Goal: Task Accomplishment & Management: Manage account settings

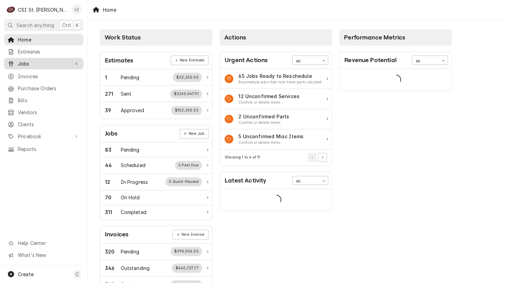
click at [41, 63] on span "Jobs" at bounding box center [44, 63] width 52 height 7
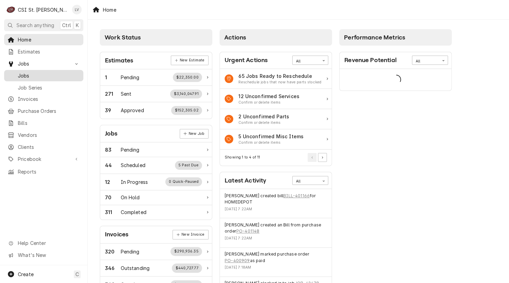
click at [45, 73] on span "Jobs" at bounding box center [49, 75] width 62 height 7
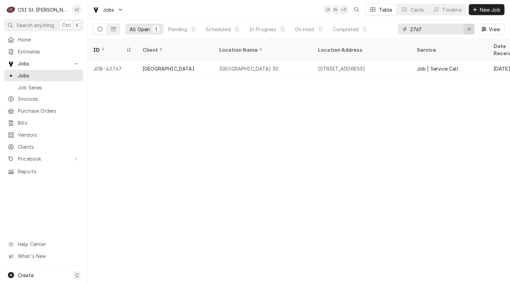
drag, startPoint x: 468, startPoint y: 29, endPoint x: 346, endPoint y: 67, distance: 126.9
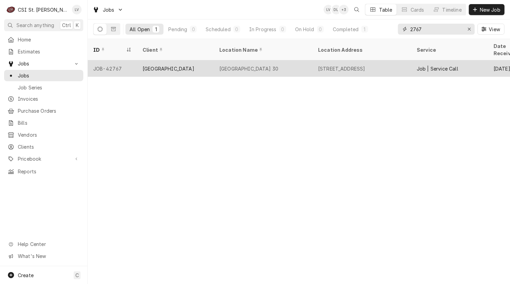
click at [468, 29] on icon "Erase input" at bounding box center [470, 29] width 4 height 5
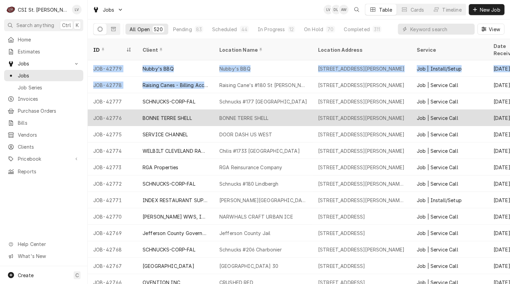
drag, startPoint x: 89, startPoint y: 59, endPoint x: 141, endPoint y: 102, distance: 67.0
click at [216, 82] on tbody "JOB-42779 Nubby's BBQ Nubby's BBQ 6039 Telegraph Rd, St. Louis, MO 63129 Job | …" at bounding box center [299, 172] width 423 height 224
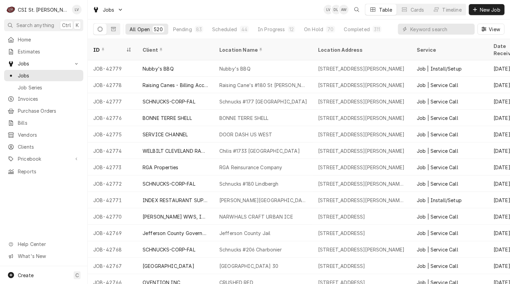
click at [56, 200] on div "Home Estimates Jobs Jobs Job Series Invoices Purchase Orders Bills Vendors Clie…" at bounding box center [43, 150] width 87 height 233
click at [353, 29] on div "Completed" at bounding box center [357, 29] width 26 height 7
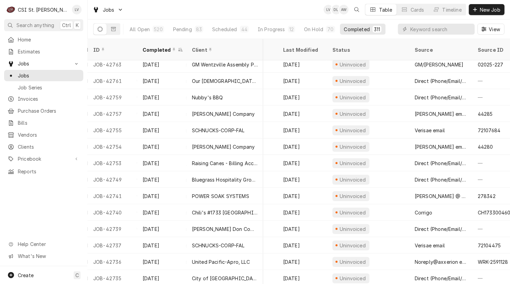
scroll to position [37, 326]
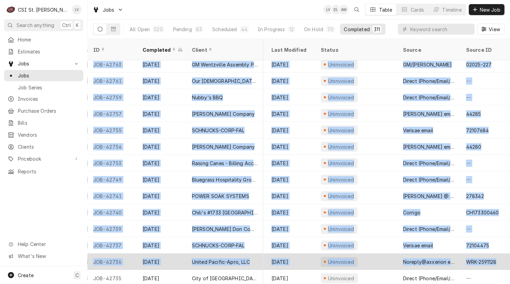
drag, startPoint x: 91, startPoint y: 59, endPoint x: 501, endPoint y: 258, distance: 455.7
copy tbody "JOB-42767 Sep 19 Rockwood School District Marquette High School 30 2351 Clarkso…"
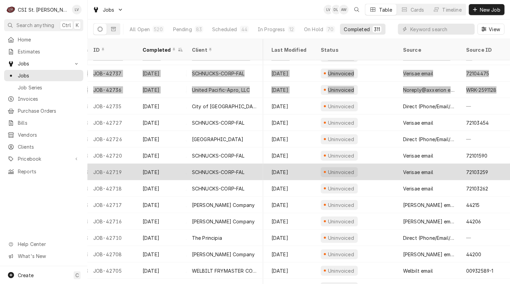
scroll to position [217, 326]
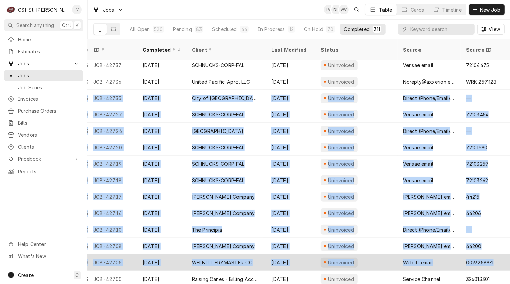
drag, startPoint x: 90, startPoint y: 90, endPoint x: 494, endPoint y: 260, distance: 437.9
copy tbody "JOB-42735 Sep 18 City of Crestwood Whitecliff Park 9245 Whitecliff Pk Ln, St. L…"
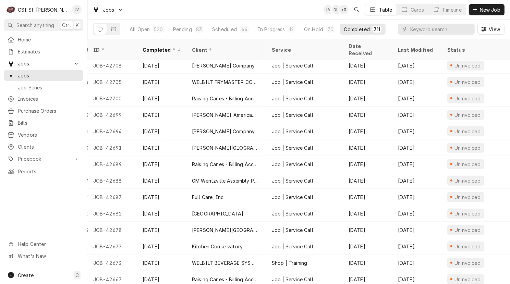
scroll to position [398, 0]
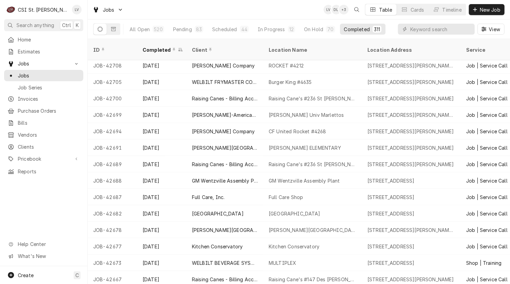
drag, startPoint x: 92, startPoint y: 89, endPoint x: 49, endPoint y: 198, distance: 117.3
click at [43, 210] on div "C CSI St. Louis LV Search anything Ctrl K Home Estimates Jobs Jobs Job Series I…" at bounding box center [255, 142] width 510 height 284
drag, startPoint x: 92, startPoint y: 88, endPoint x: 49, endPoint y: 229, distance: 147.5
click at [51, 232] on div "C CSI St. Louis LV Search anything Ctrl K Home Estimates Jobs Jobs Job Series I…" at bounding box center [255, 142] width 510 height 284
click at [47, 222] on div "Home Estimates Jobs Jobs Job Series Invoices Purchase Orders Bills Vendors Clie…" at bounding box center [43, 150] width 87 height 233
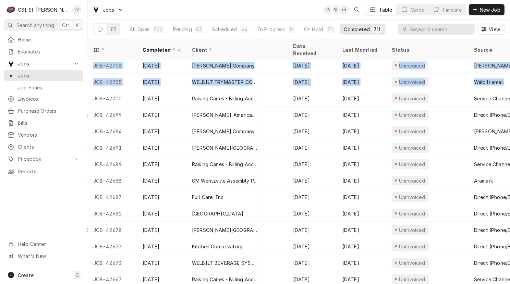
scroll to position [398, 326]
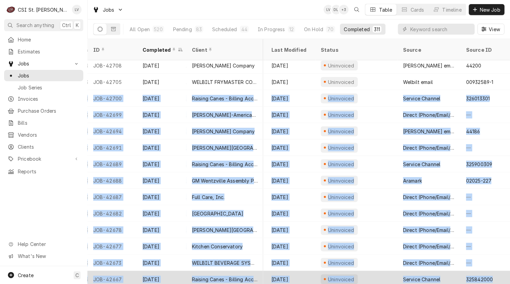
drag, startPoint x: 113, startPoint y: 91, endPoint x: 497, endPoint y: 265, distance: 421.5
copy tbody "JOB-42700 Sep 18 Raising Canes - Billing Account Raising Cane's #236 St Charles…"
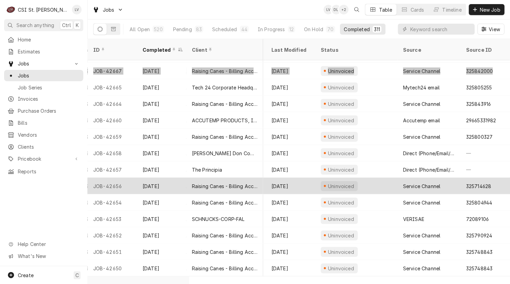
scroll to position [613, 326]
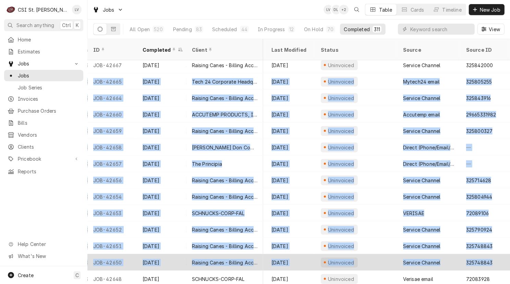
drag, startPoint x: 90, startPoint y: 73, endPoint x: 491, endPoint y: 260, distance: 442.8
copy tbody "JOB-42665 Sep 19 Tech 24 Corporate Headquarters Barnes & Noble Chesterfield Oak…"
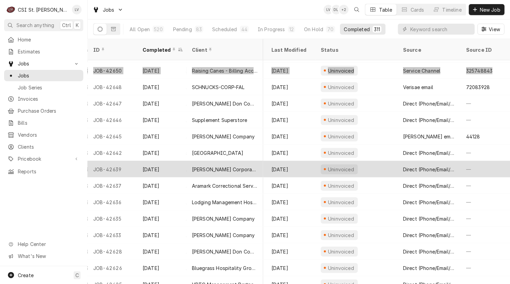
scroll to position [811, 326]
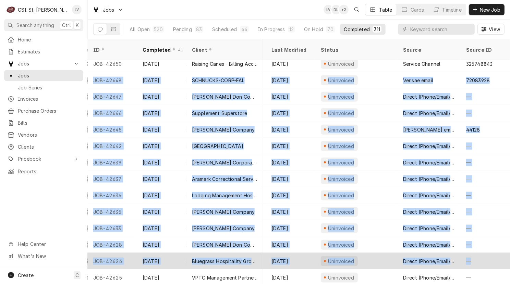
drag, startPoint x: 91, startPoint y: 71, endPoint x: 480, endPoint y: 256, distance: 430.5
copy tbody "JOB-42648 Sep 18 SCHNUCKS-CORP-FAL Schnucks #266 Crestwood 9540 Watson Road, St…"
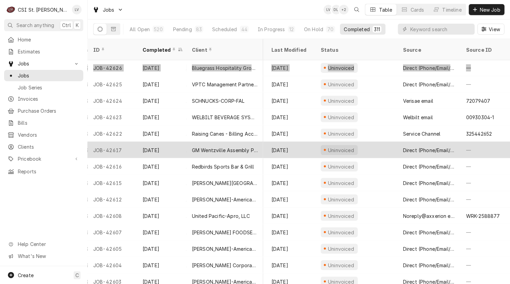
scroll to position [1008, 326]
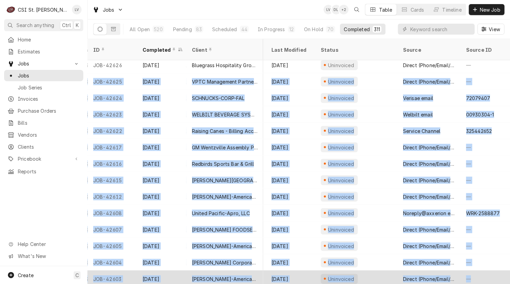
drag, startPoint x: 91, startPoint y: 71, endPoint x: 495, endPoint y: 269, distance: 449.3
copy tbody "JOB-42625 Sep 16 VPTC Management Partners, LLC Tower Cafe 13736 Riverport Dr St…"
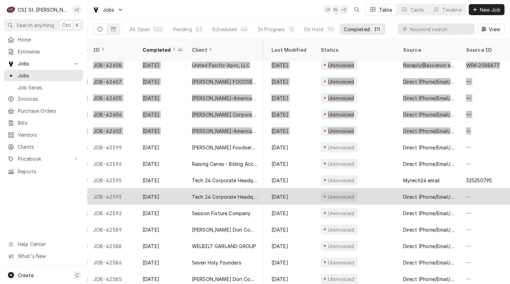
scroll to position [1205, 326]
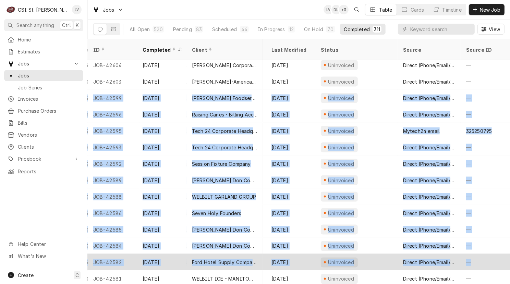
drag, startPoint x: 90, startPoint y: 88, endPoint x: 483, endPoint y: 258, distance: 428.4
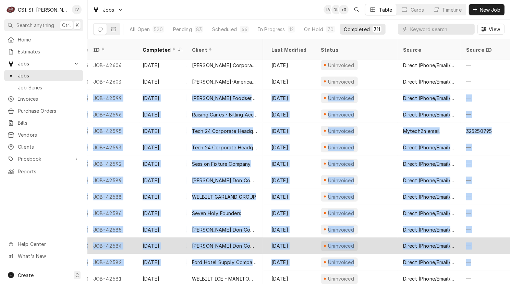
copy tbody "JOB-42599 Sep 12 Boelter Foodservice Boelter Foodservice 12144 Lackland Road, S…"
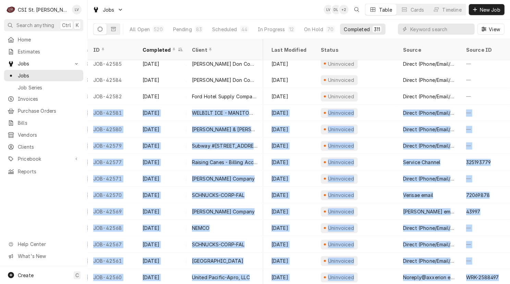
scroll to position [1371, 326]
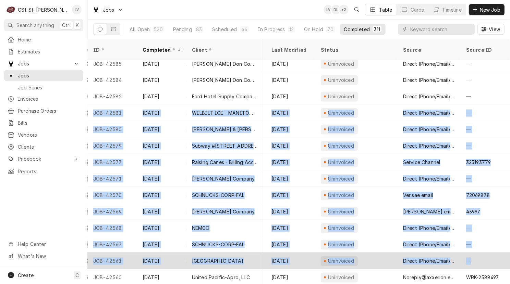
drag, startPoint x: 90, startPoint y: 102, endPoint x: 496, endPoint y: 256, distance: 433.7
copy tbody "JOB-42581 Sep 18 WELBILT ICE - MANITOWOC ICE Sauci Pasta 1990 1st Capitol Dr, S…"
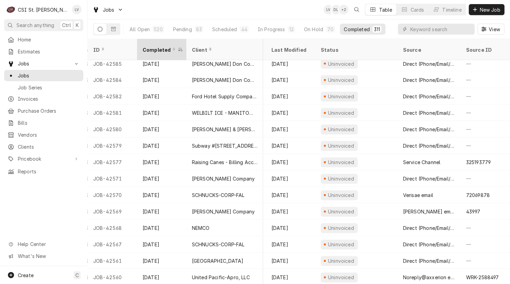
click at [156, 46] on div "Completed" at bounding box center [160, 49] width 34 height 7
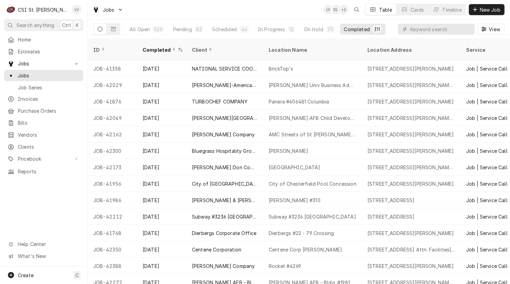
click at [156, 46] on div "Completed" at bounding box center [160, 49] width 34 height 7
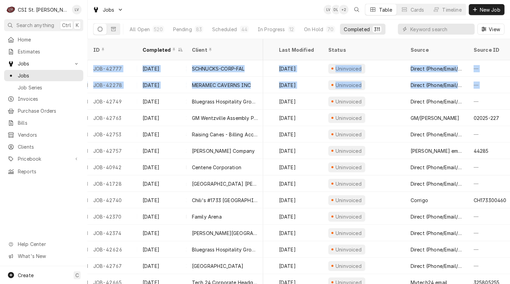
scroll to position [0, 326]
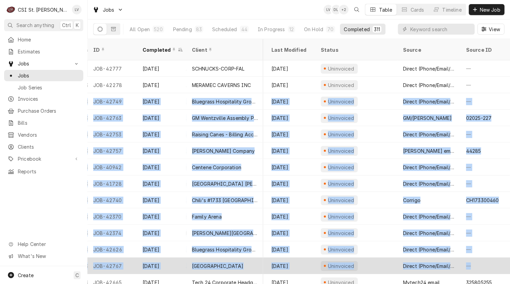
drag, startPoint x: 91, startPoint y: 92, endPoint x: 490, endPoint y: 257, distance: 432.4
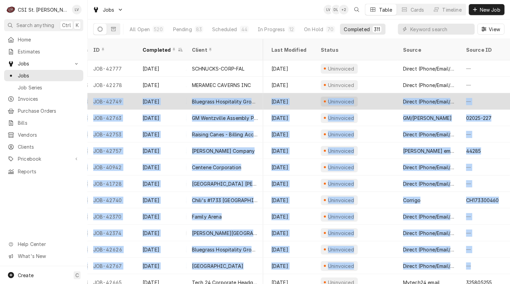
copy tbody "JOB-42749 Sep 19 Bluegrass Hospitality Group - BHG Drake's Shiloh 1160 Central …"
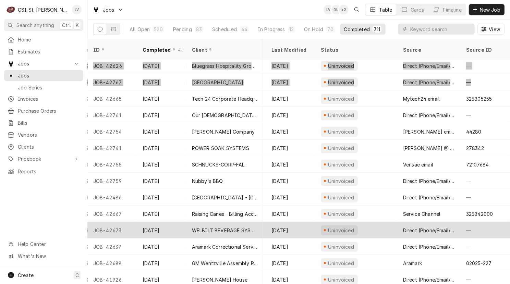
scroll to position [187, 326]
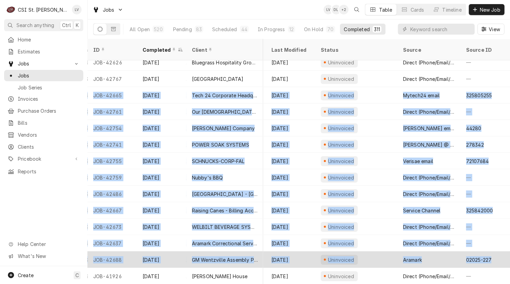
drag, startPoint x: 91, startPoint y: 85, endPoint x: 490, endPoint y: 251, distance: 433.0
copy tbody "JOB-42665 Sep 19 Tech 24 Corporate Headquarters Barnes & Noble Chesterfield Oak…"
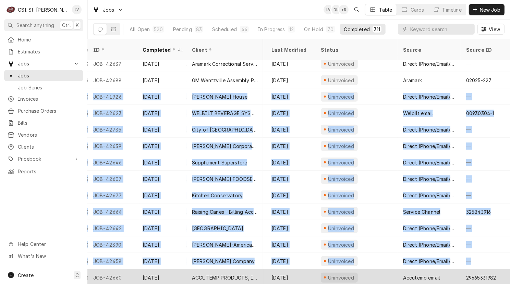
scroll to position [367, 326]
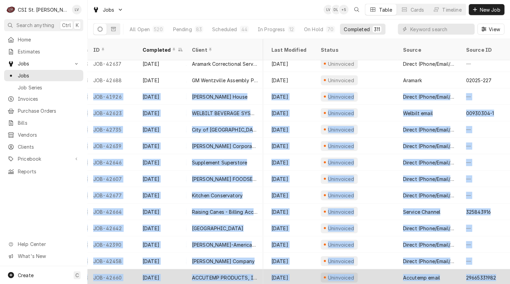
drag, startPoint x: 90, startPoint y: 86, endPoint x: 495, endPoint y: 266, distance: 443.3
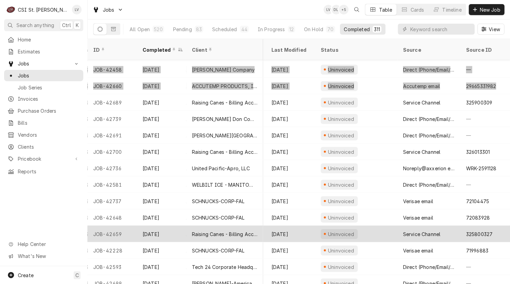
scroll to position [563, 326]
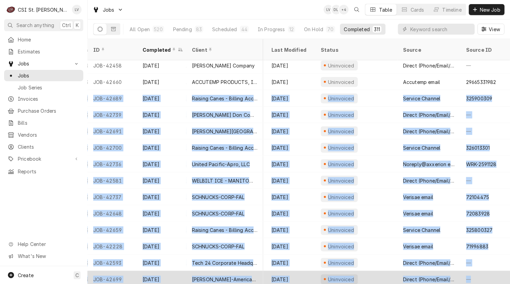
drag, startPoint x: 93, startPoint y: 89, endPoint x: 488, endPoint y: 271, distance: 435.7
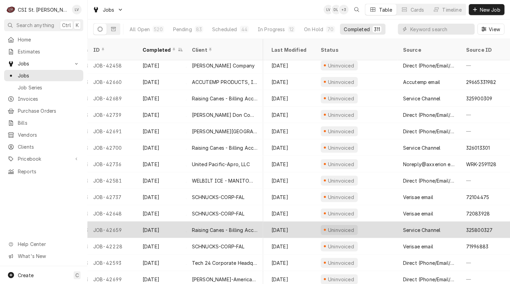
drag, startPoint x: 46, startPoint y: 214, endPoint x: 89, endPoint y: 221, distance: 43.5
click at [46, 214] on div "Home Estimates Jobs Jobs Job Series Invoices Purchase Orders Bills Vendors Clie…" at bounding box center [43, 150] width 87 height 233
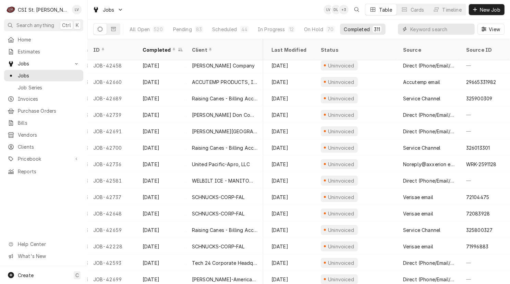
click at [420, 26] on input "Dynamic Content Wrapper" at bounding box center [441, 29] width 61 height 11
type input "42767"
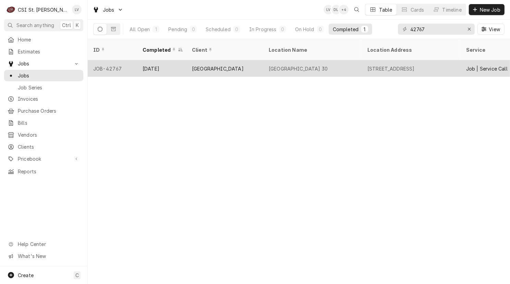
click at [104, 62] on div "JOB-42767" at bounding box center [112, 68] width 49 height 16
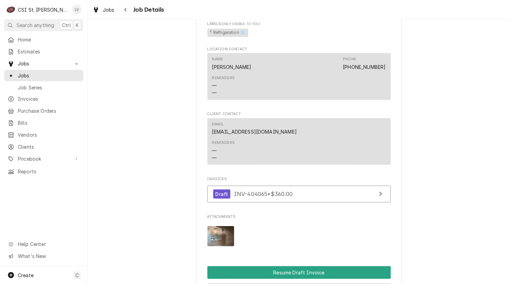
scroll to position [583, 0]
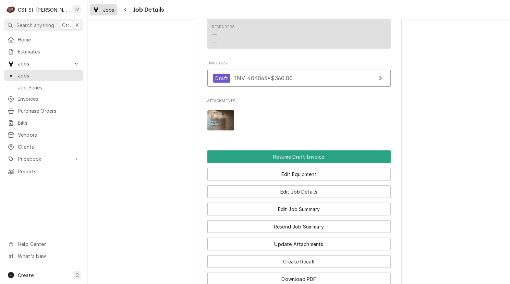
click at [99, 12] on div "Dynamic Content Wrapper" at bounding box center [96, 9] width 7 height 8
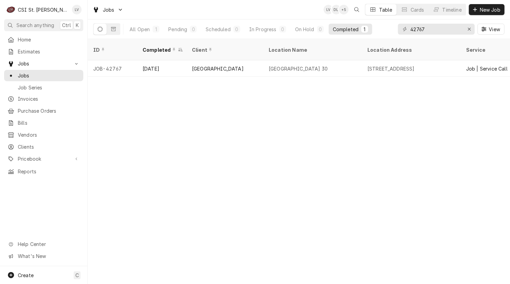
click at [321, 109] on div "ID Completed Client Location Name Location Address Service Date Received Last M…" at bounding box center [299, 161] width 423 height 245
click at [436, 29] on input "42767" at bounding box center [436, 29] width 51 height 11
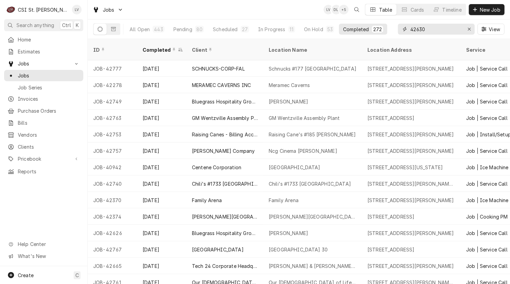
type input "42630"
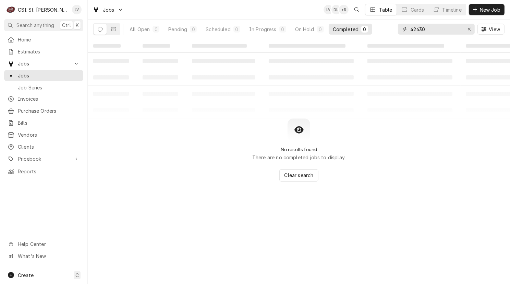
drag, startPoint x: 467, startPoint y: 29, endPoint x: 385, endPoint y: 35, distance: 82.2
click at [452, 31] on div "42630" at bounding box center [436, 29] width 77 height 11
click at [426, 28] on input "42630" at bounding box center [436, 29] width 51 height 11
drag, startPoint x: 434, startPoint y: 27, endPoint x: 409, endPoint y: 31, distance: 25.0
click at [409, 31] on div "42630" at bounding box center [436, 29] width 77 height 11
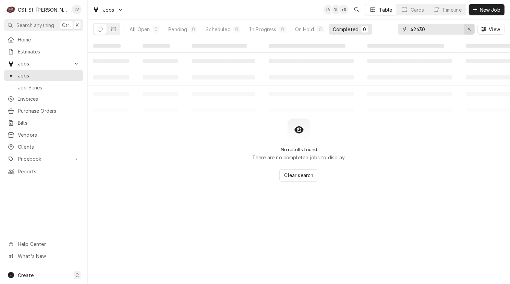
click at [471, 29] on icon "Erase input" at bounding box center [470, 29] width 4 height 5
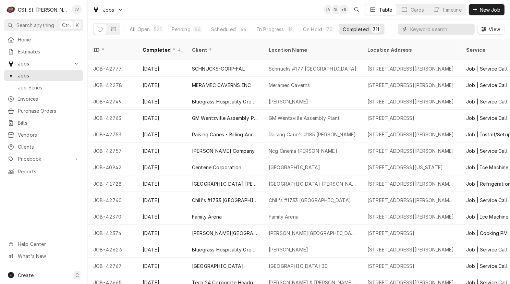
click at [420, 31] on input "Dynamic Content Wrapper" at bounding box center [441, 29] width 61 height 11
type input "42630"
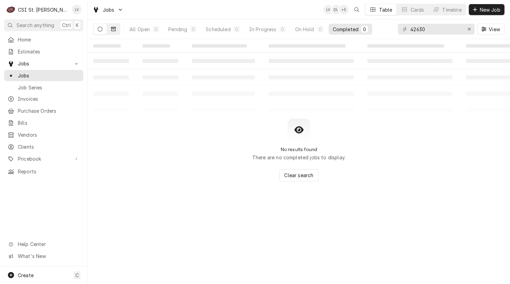
click at [115, 31] on icon "Dynamic Content Wrapper" at bounding box center [113, 29] width 5 height 4
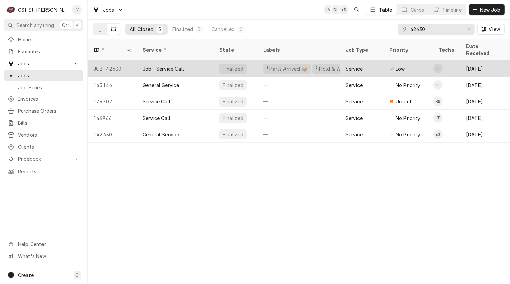
click at [127, 64] on div "JOB-42630" at bounding box center [112, 68] width 49 height 16
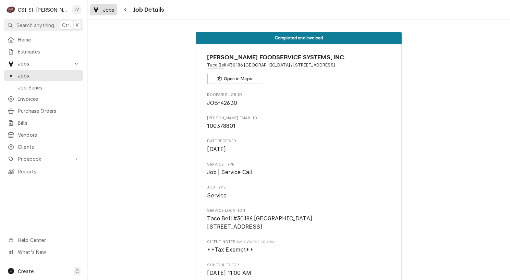
click at [99, 8] on div "Dynamic Content Wrapper" at bounding box center [96, 9] width 7 height 8
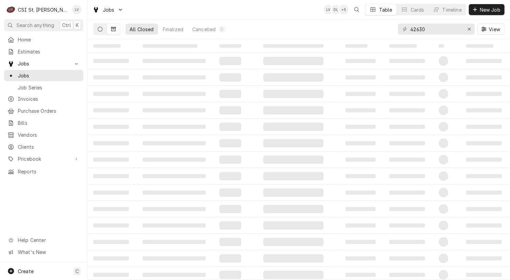
click at [98, 28] on icon "Dynamic Content Wrapper" at bounding box center [100, 29] width 5 height 5
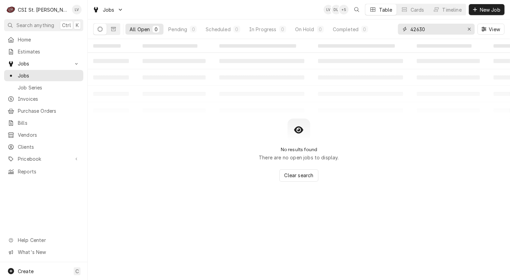
drag, startPoint x: 468, startPoint y: 29, endPoint x: 280, endPoint y: 72, distance: 192.8
click at [468, 29] on icon "Erase input" at bounding box center [470, 29] width 4 height 5
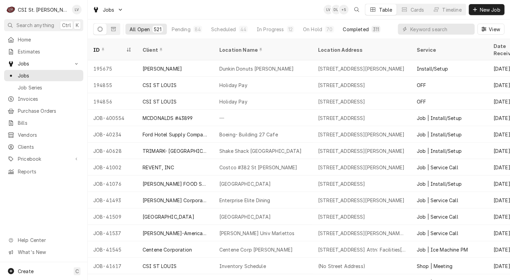
click at [357, 26] on div "Completed" at bounding box center [356, 29] width 26 height 7
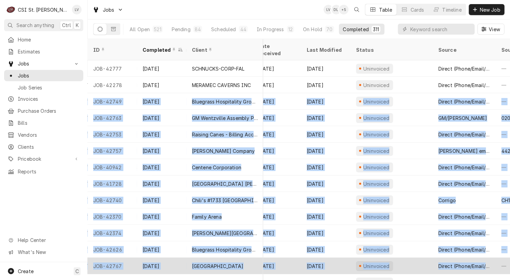
scroll to position [0, 326]
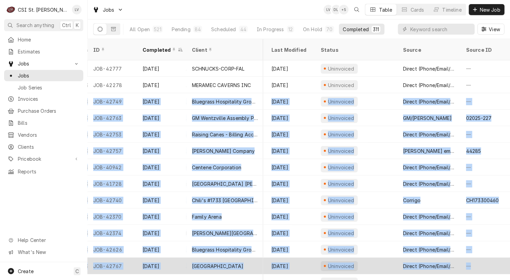
drag, startPoint x: 90, startPoint y: 92, endPoint x: 504, endPoint y: 257, distance: 445.3
copy tbody "JOB-42749 Sep 19 Bluegrass Hospitality Group - BHG Drake's Shiloh 1160 Central …"
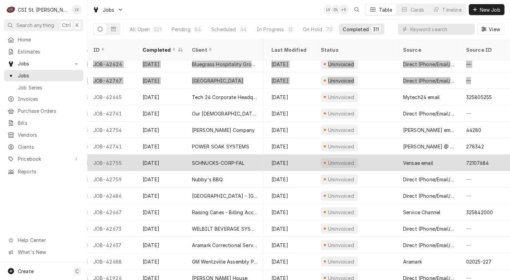
scroll to position [189, 326]
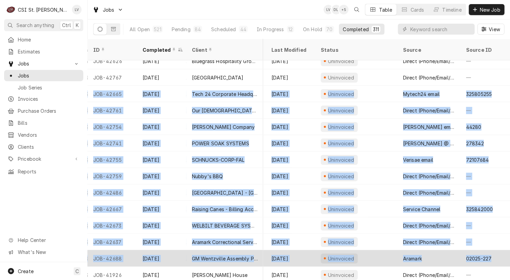
drag, startPoint x: 91, startPoint y: 84, endPoint x: 495, endPoint y: 248, distance: 436.1
copy tbody "JOB-42665 Sep 19 Tech 24 Corporate Headquarters Barnes & Noble Chesterfield Oak…"
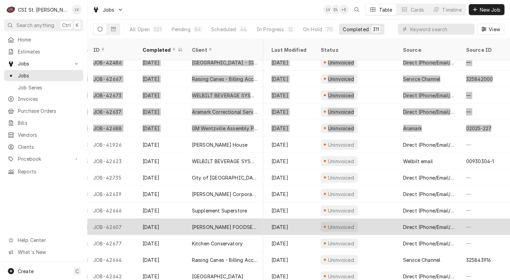
scroll to position [353, 326]
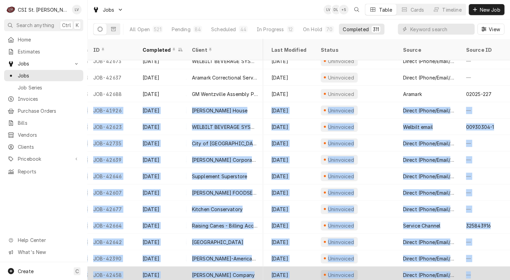
drag, startPoint x: 91, startPoint y: 99, endPoint x: 483, endPoint y: 264, distance: 424.7
copy tbody "JOB-41926 Sep 18 Ruth's Chris Steak House Ruth's Chris Steak House - Downtown S…"
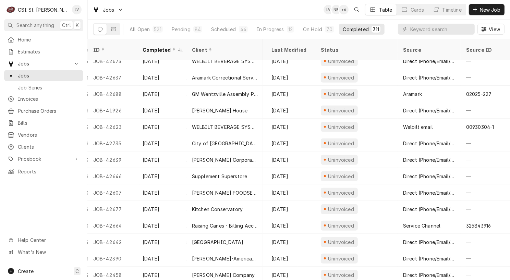
click at [35, 210] on div "Home Estimates Jobs Jobs Job Series Invoices Purchase Orders Bills Vendors Clie…" at bounding box center [43, 148] width 87 height 228
click at [413, 30] on input "Dynamic Content Wrapper" at bounding box center [441, 29] width 61 height 11
type input "42749"
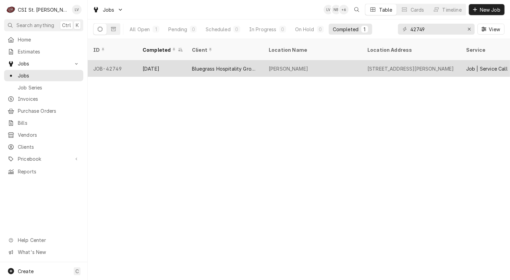
click at [205, 65] on div "Bluegrass Hospitality Group - BHG" at bounding box center [225, 68] width 66 height 7
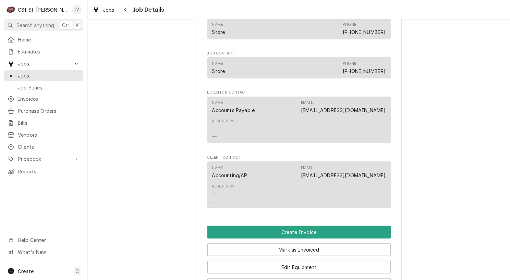
scroll to position [514, 0]
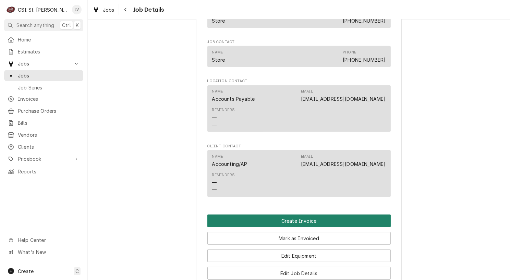
click at [262, 217] on button "Create Invoice" at bounding box center [298, 221] width 183 height 13
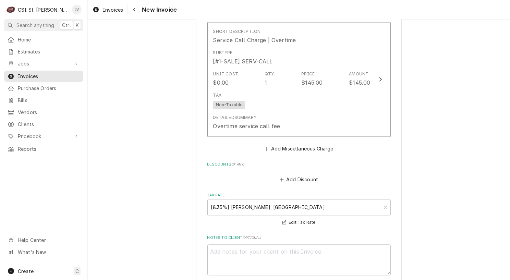
scroll to position [1672, 0]
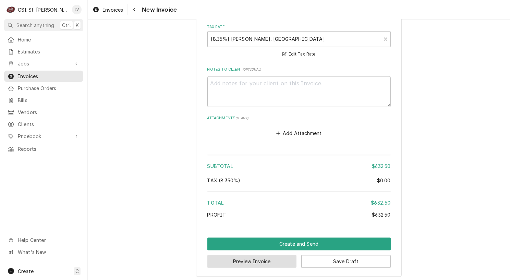
click at [247, 261] on button "Preview Invoice" at bounding box center [252, 261] width 90 height 13
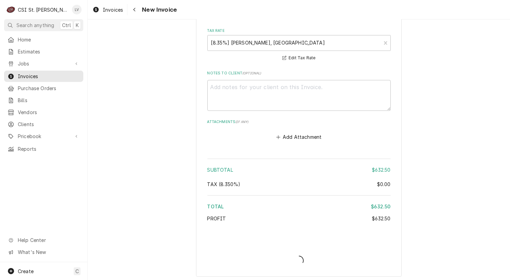
type textarea "x"
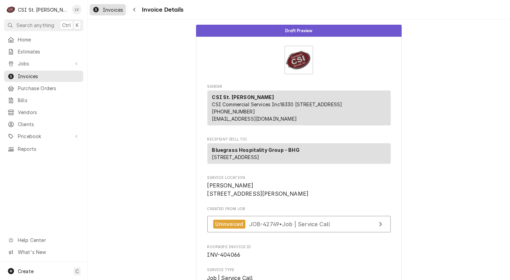
click at [113, 10] on span "Invoices" at bounding box center [113, 9] width 20 height 7
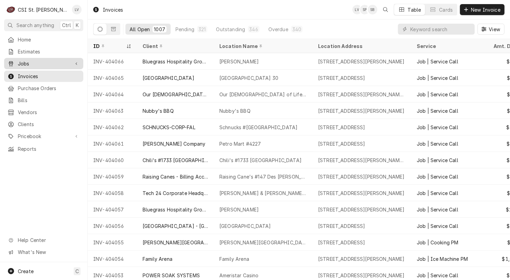
click at [32, 61] on span "Jobs" at bounding box center [44, 63] width 52 height 7
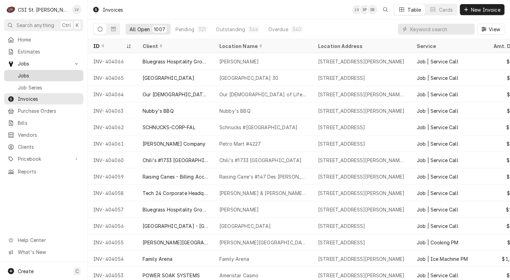
click at [31, 75] on span "Jobs" at bounding box center [49, 75] width 62 height 7
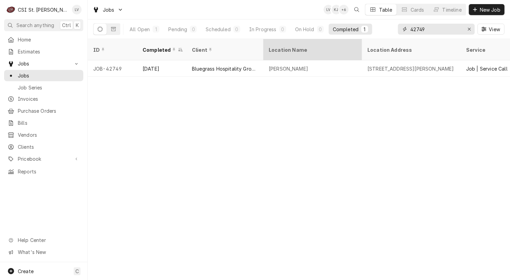
drag, startPoint x: 436, startPoint y: 29, endPoint x: 358, endPoint y: 47, distance: 79.9
click at [358, 47] on div "Jobs LV KJ + 6 Table Cards Timeline New Job All Open 1 Pending 0 Scheduled 0 In…" at bounding box center [299, 140] width 423 height 280
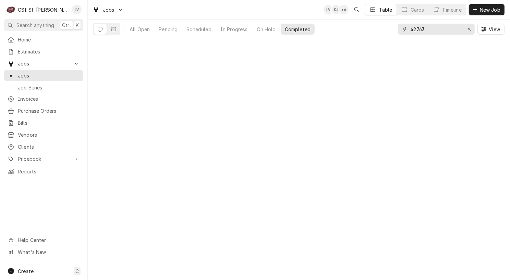
type input "42763"
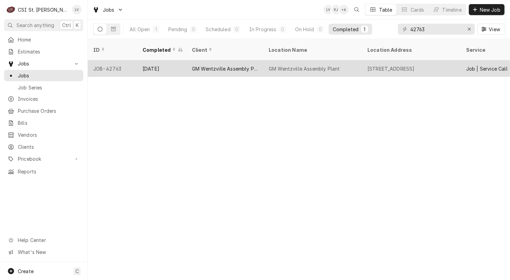
click at [221, 65] on div "GM Wentzville Assembly Plant" at bounding box center [225, 68] width 66 height 7
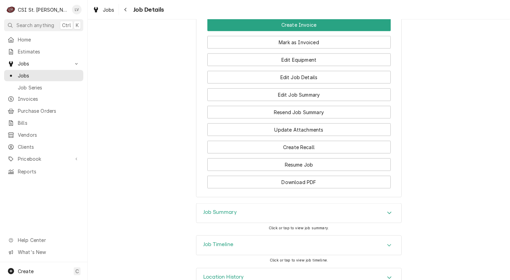
scroll to position [826, 0]
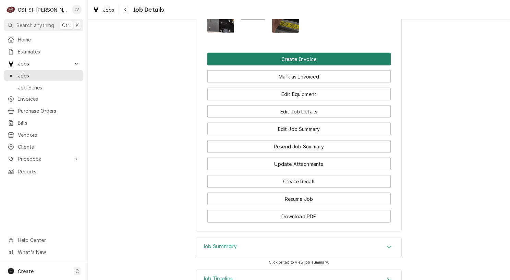
click at [355, 53] on button "Create Invoice" at bounding box center [298, 59] width 183 height 13
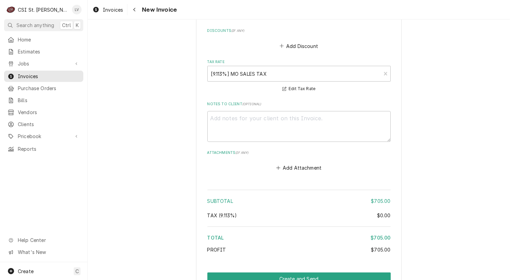
scroll to position [1940, 0]
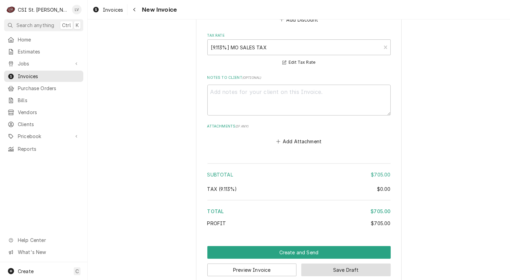
click at [343, 264] on button "Save Draft" at bounding box center [346, 270] width 90 height 13
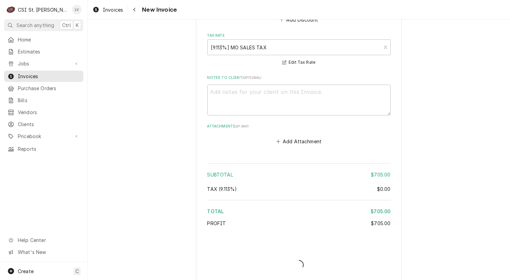
scroll to position [1937, 0]
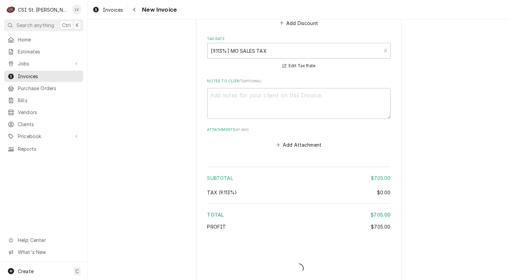
type textarea "x"
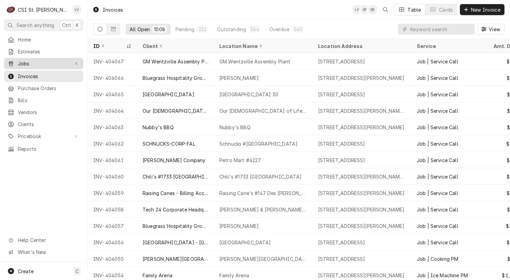
click at [18, 62] on span "Jobs" at bounding box center [44, 63] width 52 height 7
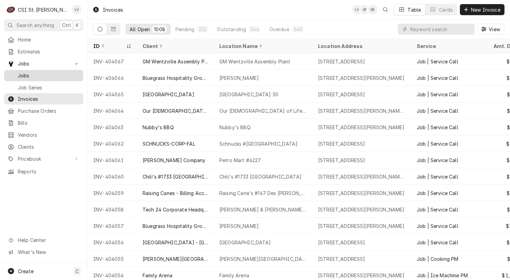
click at [18, 73] on span "Jobs" at bounding box center [49, 75] width 62 height 7
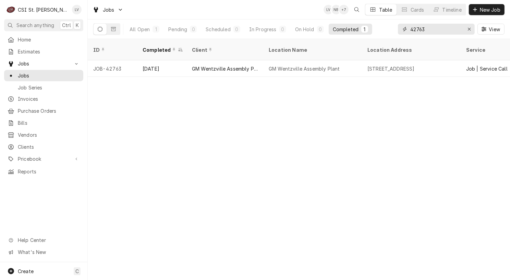
drag, startPoint x: 441, startPoint y: 28, endPoint x: 409, endPoint y: 30, distance: 31.6
click at [409, 30] on div "42763" at bounding box center [436, 29] width 77 height 11
type input "42753"
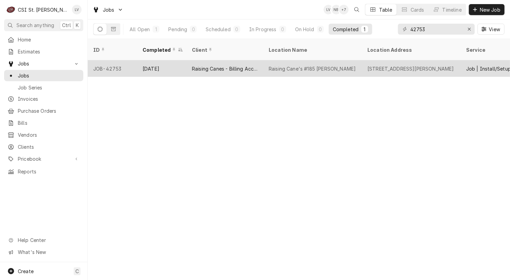
click at [261, 60] on div "Raising Canes - Billing Account" at bounding box center [225, 68] width 77 height 16
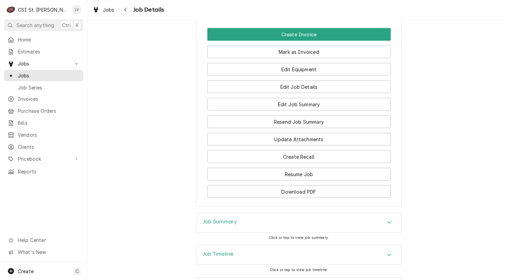
scroll to position [1029, 0]
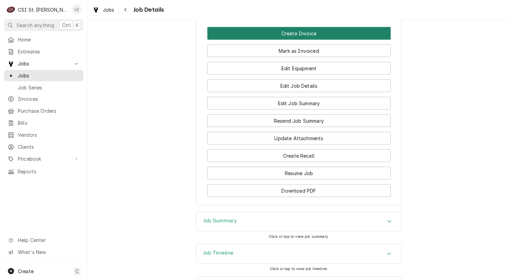
click at [289, 40] on button "Create Invoice" at bounding box center [298, 33] width 183 height 13
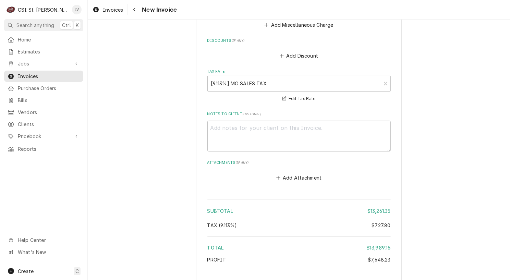
scroll to position [2599, 0]
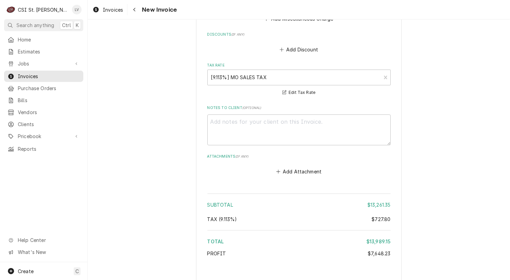
type textarea "x"
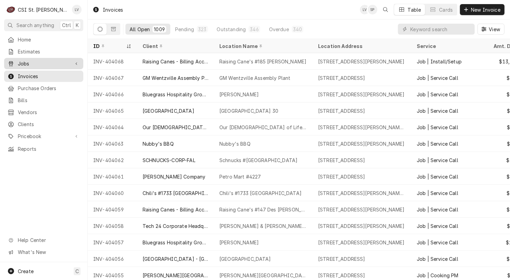
click at [20, 61] on span "Jobs" at bounding box center [44, 63] width 52 height 7
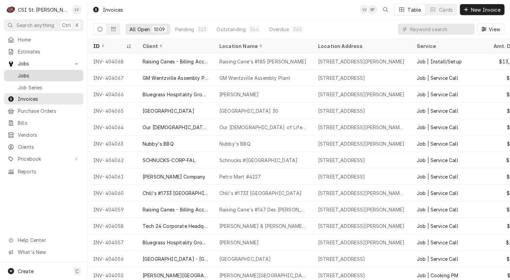
click at [19, 72] on span "Jobs" at bounding box center [49, 75] width 62 height 7
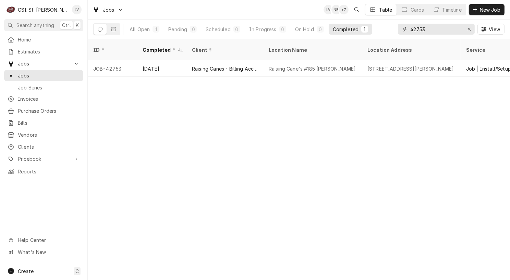
drag, startPoint x: 440, startPoint y: 30, endPoint x: 403, endPoint y: 36, distance: 37.3
click at [403, 36] on div "42753 View" at bounding box center [451, 29] width 107 height 19
type input "42757"
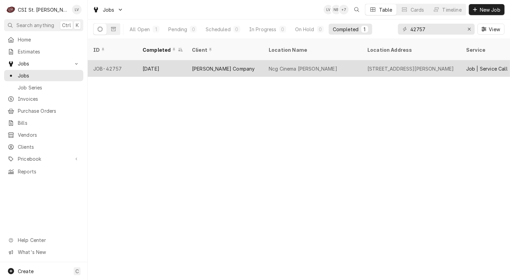
click at [220, 68] on div "[PERSON_NAME] Company" at bounding box center [225, 68] width 77 height 16
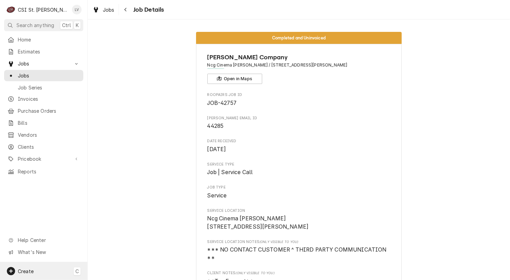
click at [20, 271] on span "Create" at bounding box center [26, 272] width 16 height 6
click at [117, 212] on div "Invoice" at bounding box center [128, 212] width 46 height 7
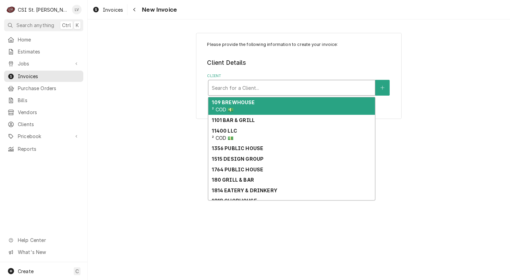
click at [263, 88] on div "Client" at bounding box center [292, 88] width 160 height 12
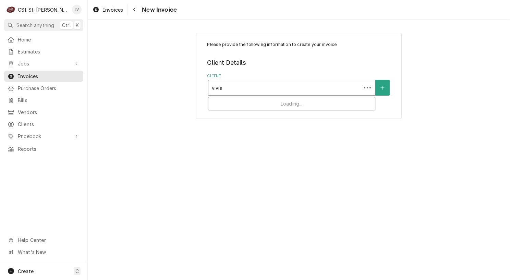
type input "[PERSON_NAME]"
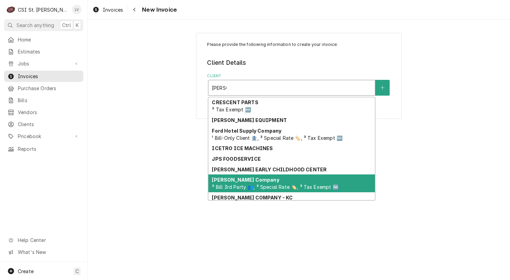
click at [233, 182] on strong "[PERSON_NAME] Company" at bounding box center [245, 180] width 67 height 6
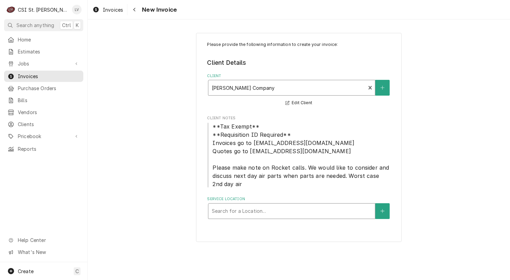
click at [238, 212] on div "Service Location" at bounding box center [292, 211] width 160 height 12
type input "ncg"
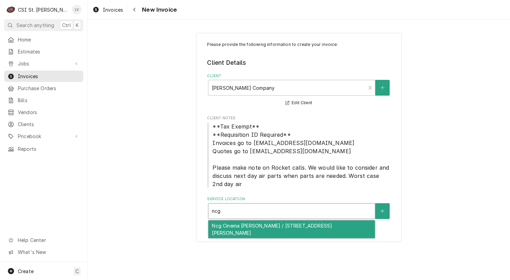
click at [233, 225] on div "Ncg Cinema [PERSON_NAME] / [STREET_ADDRESS][PERSON_NAME]" at bounding box center [292, 230] width 167 height 18
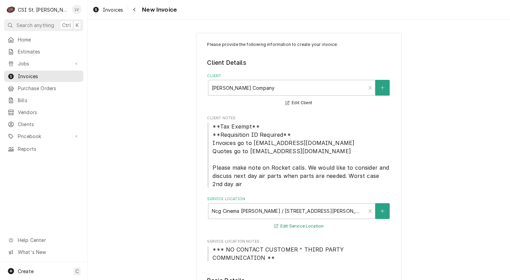
click at [297, 227] on button "Edit Service Location" at bounding box center [299, 226] width 52 height 9
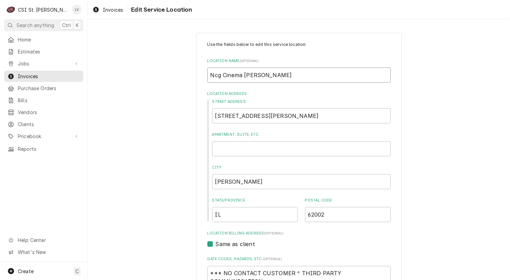
drag, startPoint x: 219, startPoint y: 75, endPoint x: 186, endPoint y: 78, distance: 32.7
type textarea "x"
type input "N Cinema Alton"
type textarea "x"
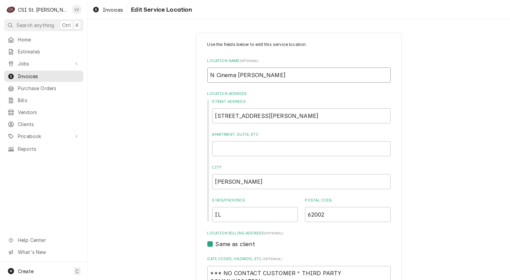
type input "NC Cinema Alton"
type textarea "x"
type input "NCG Cinema Alton"
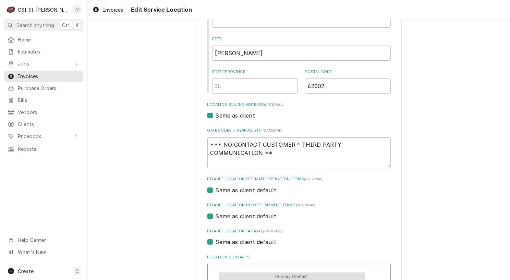
scroll to position [137, 0]
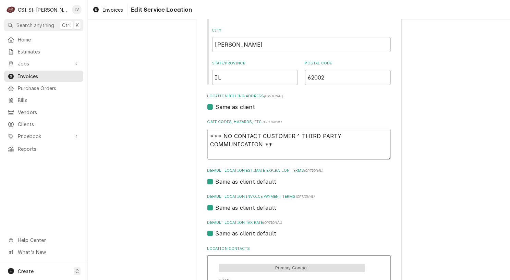
click at [239, 233] on label "Same as client default" at bounding box center [246, 233] width 61 height 8
click at [239, 233] on input "Same as client default" at bounding box center [307, 236] width 183 height 15
checkbox input "false"
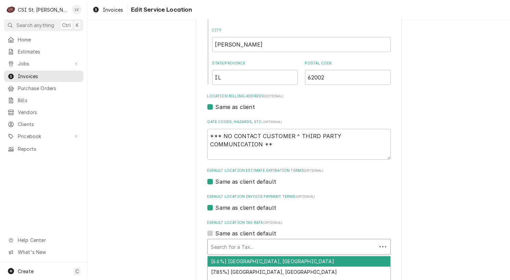
click at [231, 248] on div "Default Location Tax Rate" at bounding box center [292, 247] width 162 height 12
type textarea "x"
type input "i"
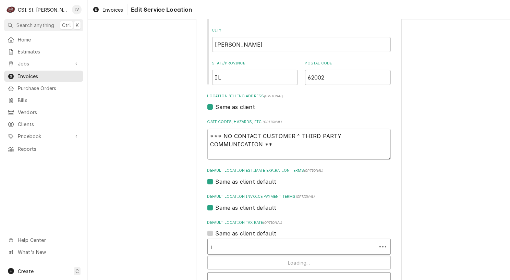
type textarea "x"
type input "il"
drag, startPoint x: 209, startPoint y: 249, endPoint x: 205, endPoint y: 251, distance: 4.3
click at [208, 251] on div "Search for a Tax..." at bounding box center [299, 246] width 183 height 15
type textarea "x"
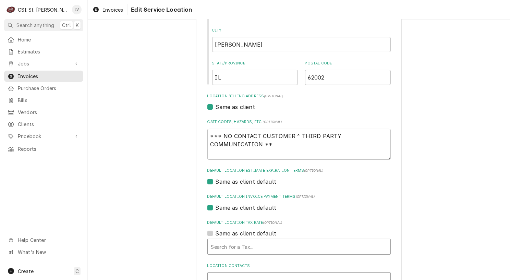
type input "e"
type textarea "x"
type input "ex"
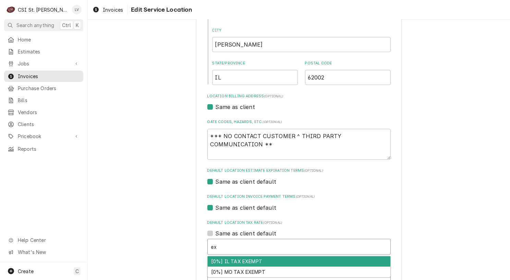
click at [225, 263] on div "[0%] IL TAX EXEMPT" at bounding box center [299, 262] width 183 height 11
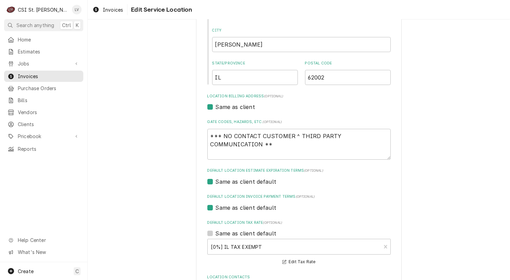
scroll to position [317, 0]
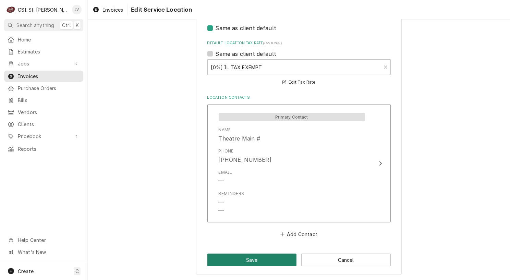
click at [259, 260] on button "Save" at bounding box center [252, 260] width 90 height 13
type textarea "x"
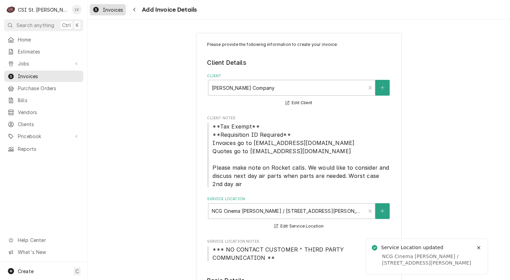
click at [104, 12] on span "Invoices" at bounding box center [113, 9] width 20 height 7
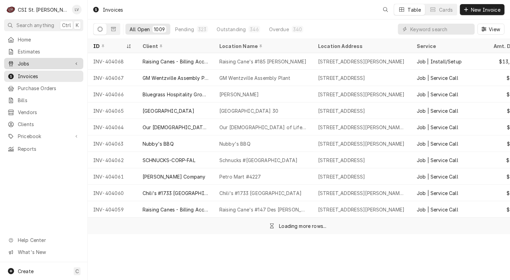
click at [19, 63] on span "Jobs" at bounding box center [44, 63] width 52 height 7
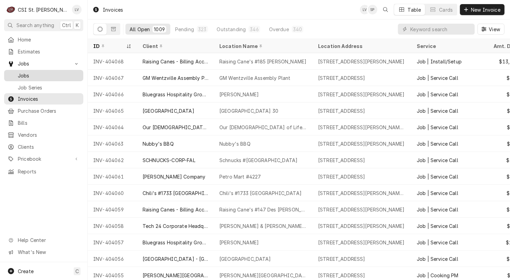
click at [23, 71] on div "Jobs" at bounding box center [43, 75] width 76 height 9
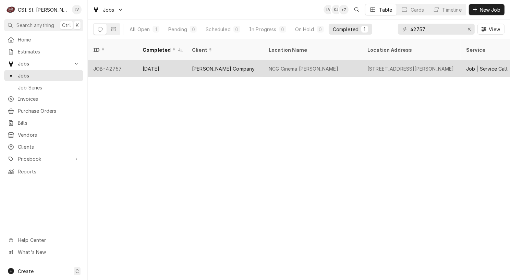
click at [257, 63] on div "[PERSON_NAME] Company" at bounding box center [225, 68] width 77 height 16
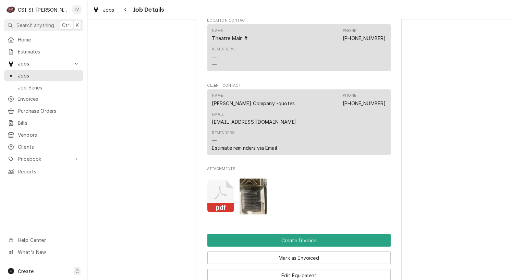
scroll to position [720, 0]
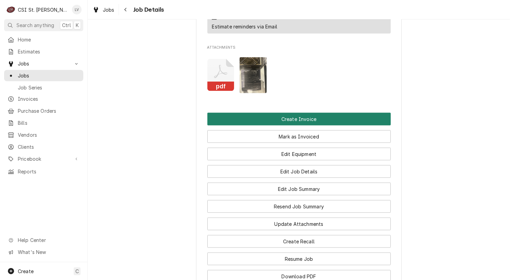
click at [303, 113] on button "Create Invoice" at bounding box center [298, 119] width 183 height 13
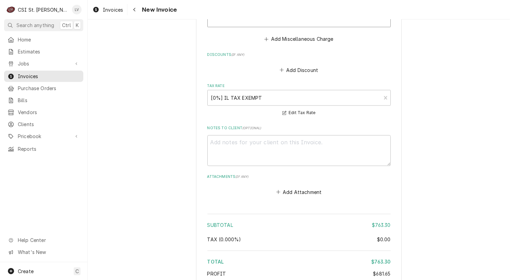
scroll to position [1905, 0]
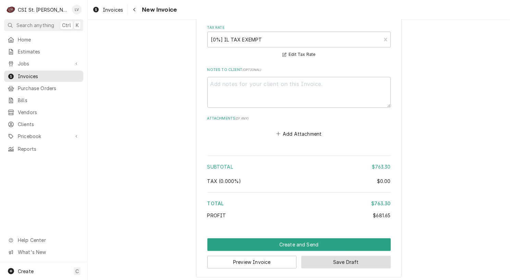
click at [352, 261] on button "Save Draft" at bounding box center [346, 262] width 90 height 13
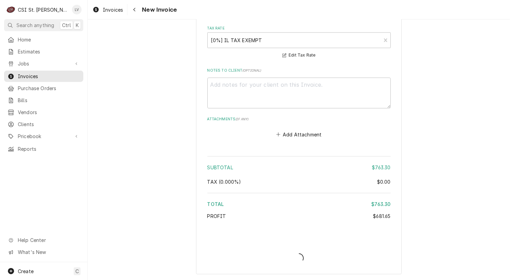
scroll to position [1902, 0]
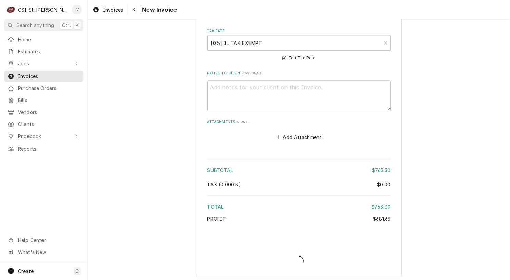
type textarea "x"
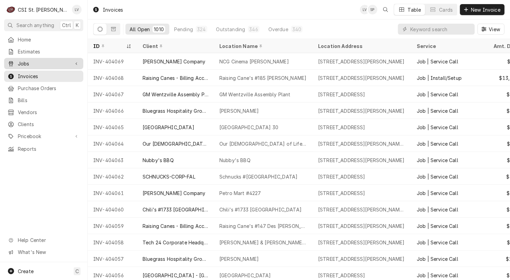
click at [18, 61] on span "Jobs" at bounding box center [44, 63] width 52 height 7
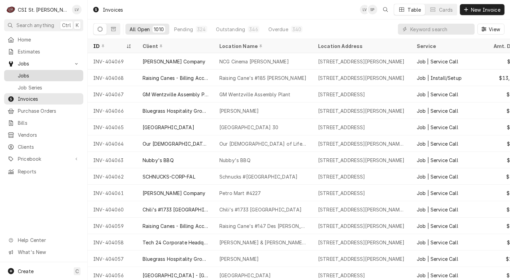
click at [17, 73] on div "Jobs" at bounding box center [44, 75] width 72 height 7
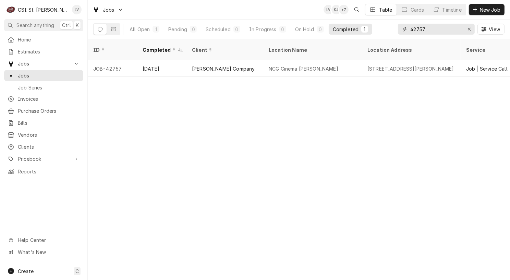
drag, startPoint x: 432, startPoint y: 27, endPoint x: 396, endPoint y: 31, distance: 36.5
click at [396, 31] on div "All Open 1 Pending 0 Scheduled 0 In Progress 0 On Hold 0 Completed 1 42757 View" at bounding box center [299, 29] width 412 height 19
type input "40942"
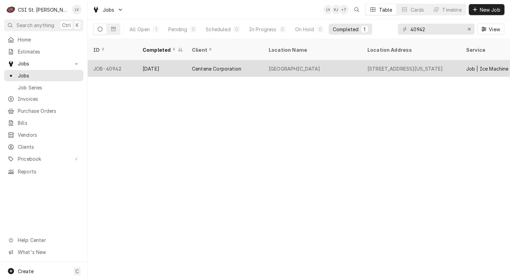
click at [208, 65] on div "Centene Corporation" at bounding box center [216, 68] width 49 height 7
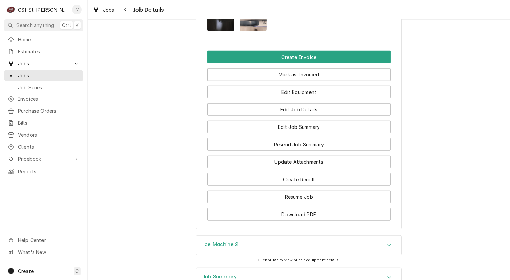
scroll to position [617, 0]
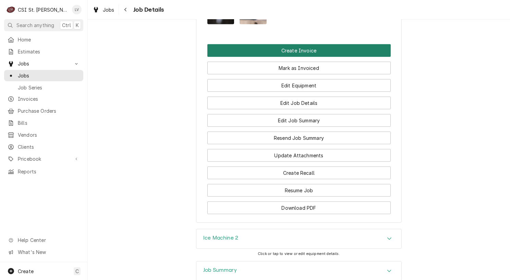
click at [321, 57] on button "Create Invoice" at bounding box center [298, 50] width 183 height 13
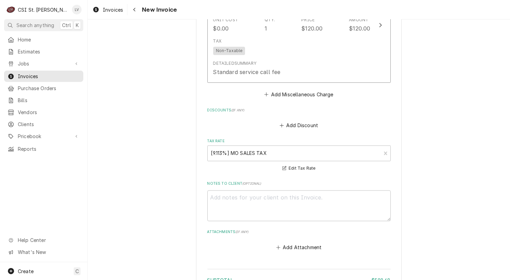
scroll to position [1803, 0]
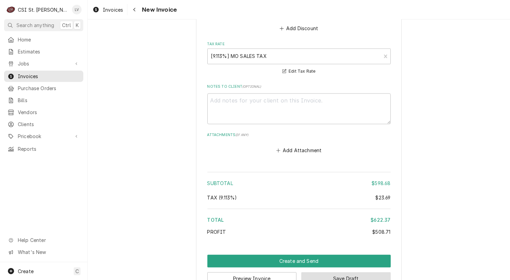
drag, startPoint x: 380, startPoint y: 259, endPoint x: 498, endPoint y: 251, distance: 117.9
click at [380, 272] on button "Save Draft" at bounding box center [346, 278] width 90 height 13
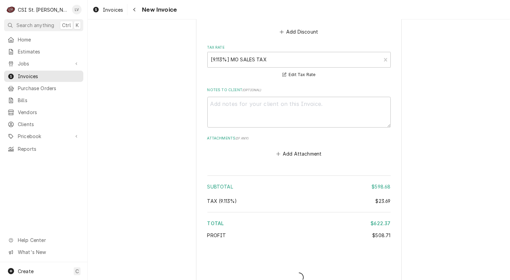
type textarea "x"
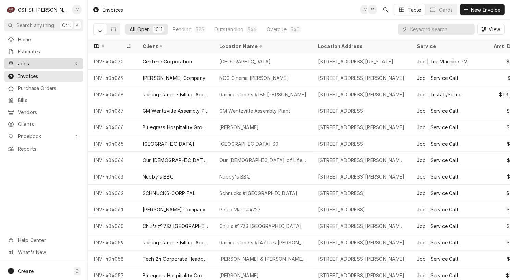
click at [23, 62] on span "Jobs" at bounding box center [44, 63] width 52 height 7
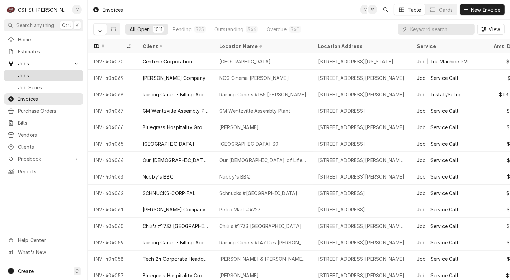
click at [28, 74] on span "Jobs" at bounding box center [49, 75] width 62 height 7
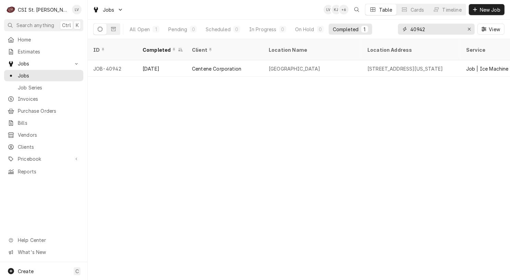
drag, startPoint x: 436, startPoint y: 28, endPoint x: 395, endPoint y: 33, distance: 40.7
click at [395, 33] on div "All Open 1 Pending 0 Scheduled 0 In Progress 0 On Hold 0 Completed 1 40942 View" at bounding box center [299, 29] width 412 height 19
type input "41728"
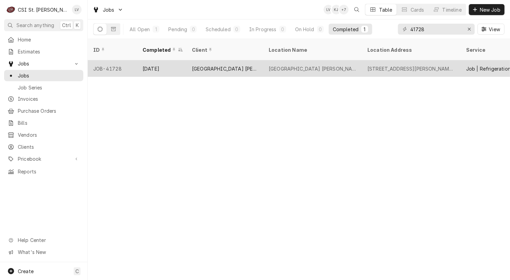
click at [206, 64] on div "[GEOGRAPHIC_DATA] [PERSON_NAME]" at bounding box center [225, 68] width 77 height 16
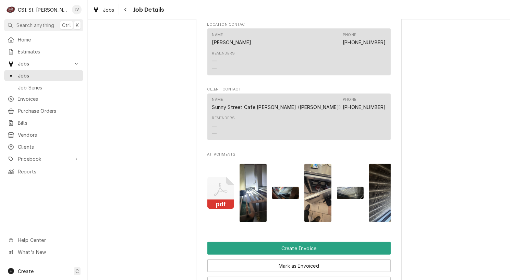
scroll to position [755, 0]
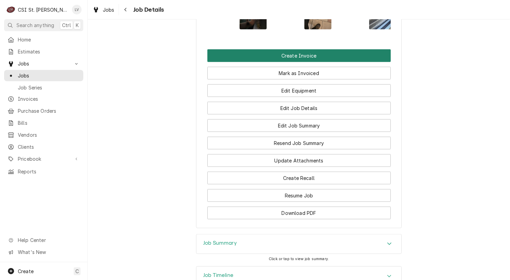
click at [294, 62] on button "Create Invoice" at bounding box center [298, 55] width 183 height 13
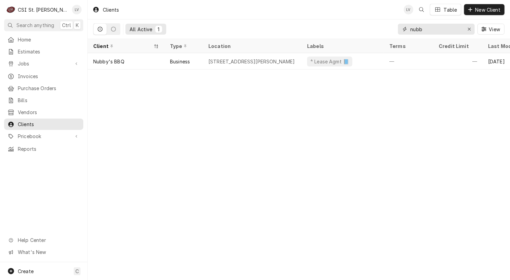
drag, startPoint x: 430, startPoint y: 27, endPoint x: 382, endPoint y: 36, distance: 48.4
click at [382, 36] on div "All Active 1 nubb View" at bounding box center [299, 29] width 412 height 19
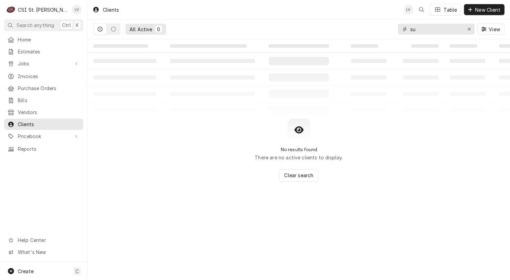
type input "s"
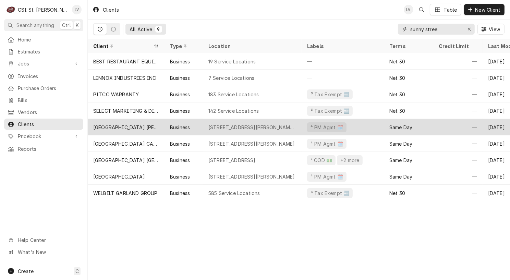
type input "sunny stree"
click at [134, 126] on div "[GEOGRAPHIC_DATA] [PERSON_NAME]" at bounding box center [126, 127] width 66 height 7
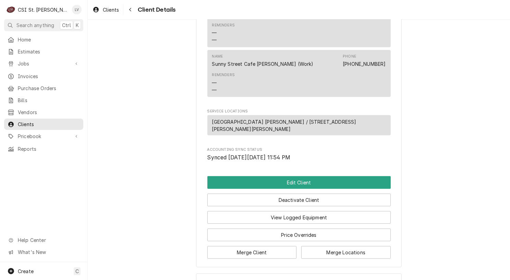
scroll to position [361, 0]
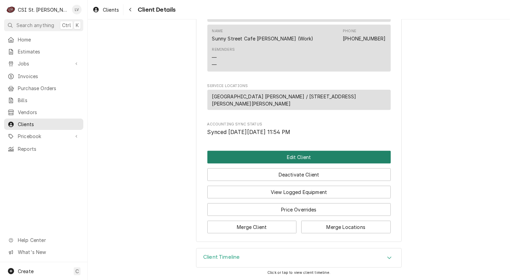
click at [244, 158] on button "Edit Client" at bounding box center [298, 157] width 183 height 13
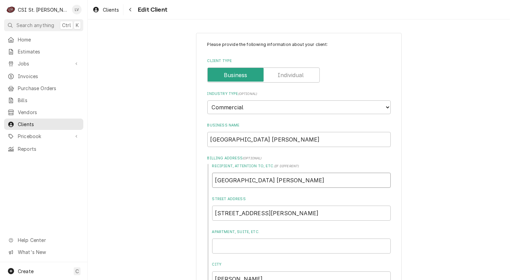
drag, startPoint x: 323, startPoint y: 180, endPoint x: 205, endPoint y: 175, distance: 118.8
click at [207, 175] on div "Recipient, Attention To, etc. ( if different ) [GEOGRAPHIC_DATA][PERSON_NAME] A…" at bounding box center [298, 242] width 183 height 156
drag, startPoint x: 213, startPoint y: 141, endPoint x: 151, endPoint y: 140, distance: 62.4
type textarea "x"
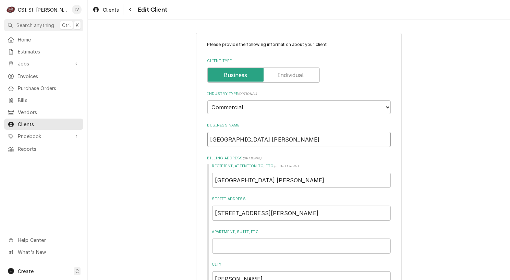
type input "S"
type textarea "x"
type input "Su"
type textarea "x"
type input "Sun"
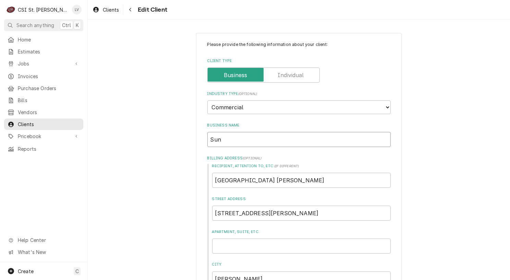
type textarea "x"
type input "Sunn"
type textarea "x"
type input "Sunny"
type textarea "x"
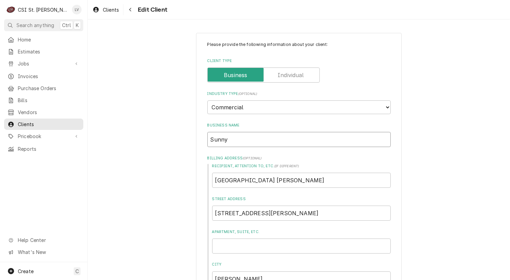
type input "Sunny"
type textarea "x"
type input "Sunny S"
type textarea "x"
type input "Sunny St"
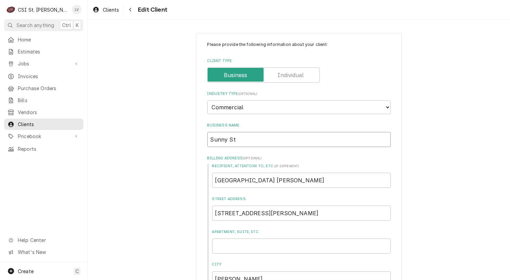
type textarea "x"
type input "Sunny Str"
type textarea "x"
type input "Sunny Stre"
type textarea "x"
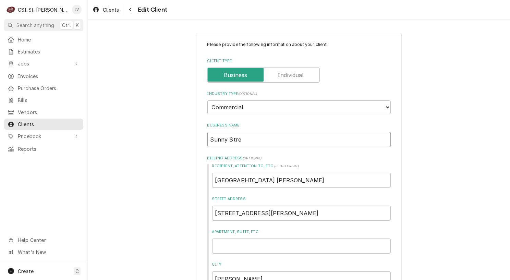
type input "Sunny Stree"
type textarea "x"
type input "Sunny Street"
type textarea "x"
type input "Sunny Street"
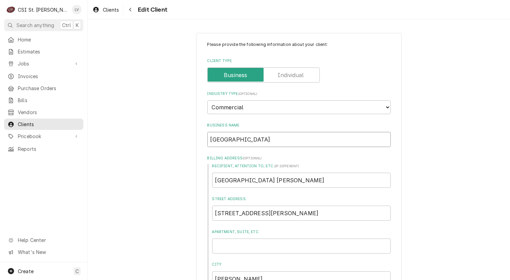
type textarea "x"
type input "Sunny Street C"
type textarea "x"
type input "Sunny Street Cs"
type textarea "x"
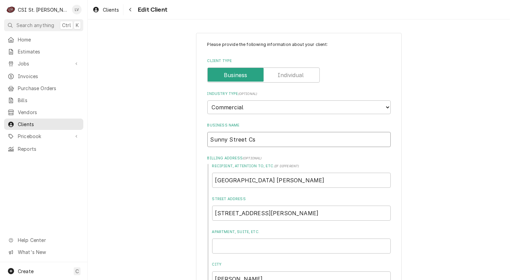
type input "Sunny Street Csf"
type textarea "x"
type input "Sunny Street Csfe"
type textarea "x"
type input "Sunny Street Csf"
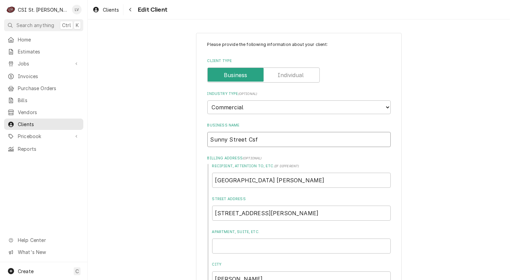
type textarea "x"
type input "Sunny Street Cs"
type textarea "x"
type input "Sunny Street C"
type textarea "x"
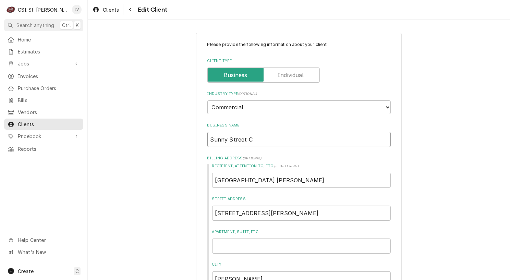
type input "Sunny Street Ca"
type textarea "x"
type input "Sunny Street Caf"
type textarea "x"
type input "Sunny Street Cafe"
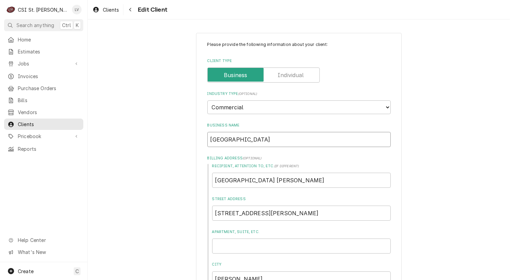
type textarea "x"
type input "Sunny Street Cafe"
type textarea "x"
type input "Sunny Street Cafe A"
type textarea "x"
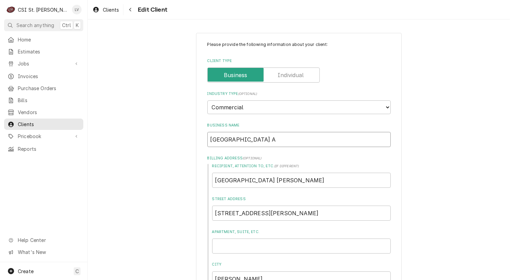
type input "Sunny Street Cafe Ar"
type textarea "x"
type input "Sunny Street Cafe Arn"
type textarea "x"
type input "Sunny Street Cafe Arno"
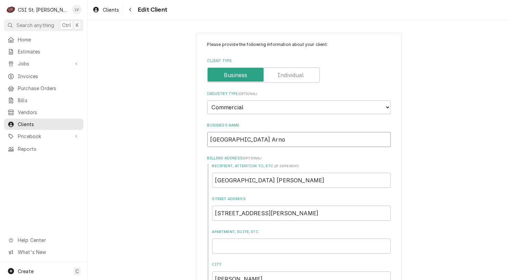
type textarea "x"
type input "Sunny Street Cafe Arnol"
type textarea "x"
type input "[GEOGRAPHIC_DATA] [PERSON_NAME]"
type textarea "x"
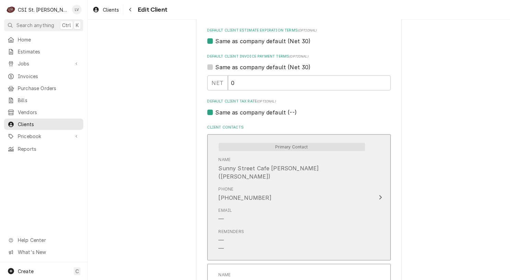
scroll to position [446, 0]
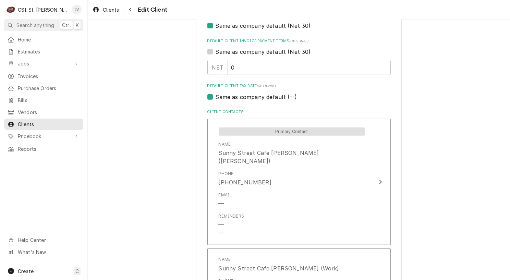
click at [237, 95] on label "Same as company default (--)" at bounding box center [256, 97] width 81 height 8
click at [237, 95] on input "Same as company default (--)" at bounding box center [307, 100] width 183 height 15
checkbox input "false"
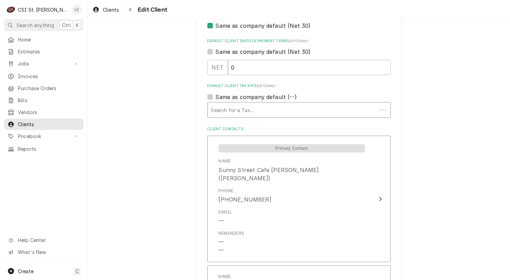
click at [242, 109] on div "Default Client Tax Rate" at bounding box center [292, 110] width 162 height 12
type textarea "x"
type input "m"
type textarea "x"
type input "mo"
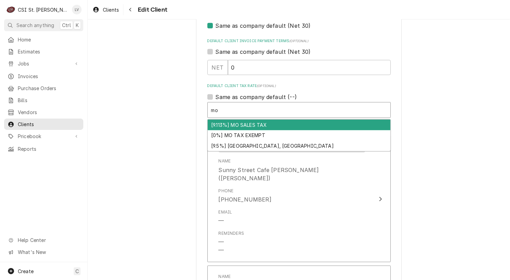
click at [257, 123] on div "[9.113%] MO SALES TAX" at bounding box center [299, 125] width 183 height 11
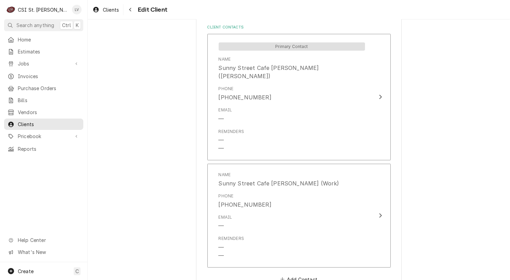
scroll to position [645, 0]
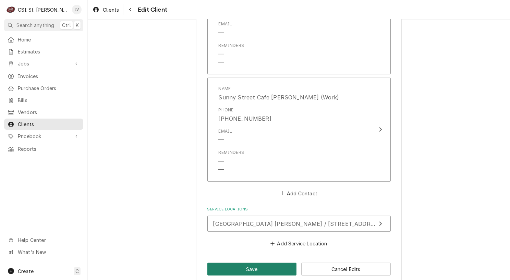
click at [248, 263] on button "Save" at bounding box center [252, 269] width 90 height 13
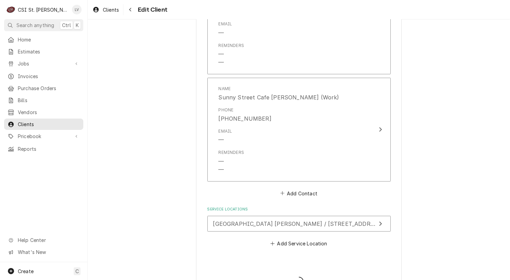
type textarea "x"
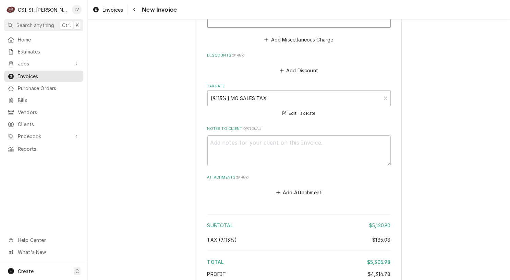
scroll to position [4941, 0]
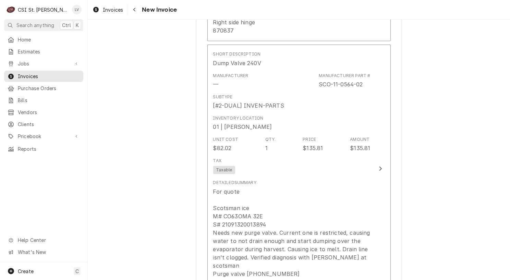
scroll to position [3154, 0]
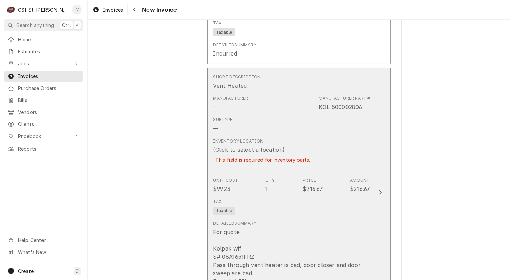
click at [339, 196] on div "Tax Taxable" at bounding box center [291, 207] width 157 height 22
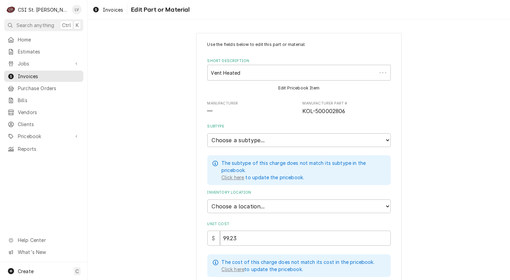
type textarea "x"
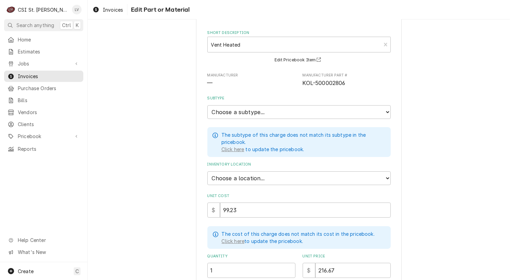
scroll to position [69, 0]
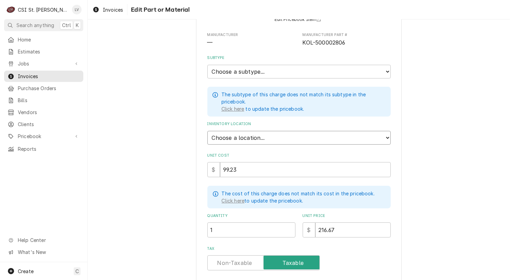
click at [224, 137] on select "Choose a location... 00 | STL WAREHOUSE 01 | CHUCK WAMBOLDT V#93 01 | COURTNEY …" at bounding box center [298, 138] width 183 height 14
select select "1527"
click at [207, 131] on select "Choose a location... 00 | STL WAREHOUSE 01 | CHUCK WAMBOLDT V#93 01 | COURTNEY …" at bounding box center [298, 138] width 183 height 14
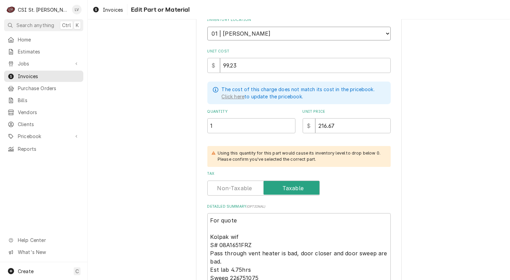
scroll to position [250, 0]
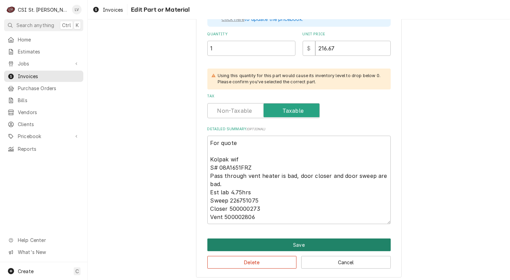
click at [309, 239] on button "Save" at bounding box center [298, 245] width 183 height 13
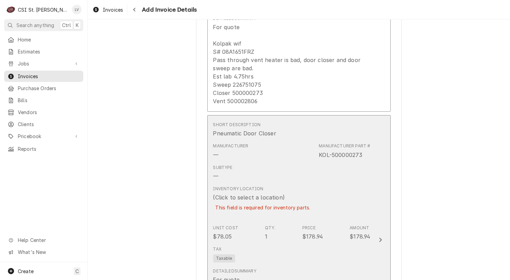
click at [299, 244] on div "Tax Taxable" at bounding box center [291, 255] width 157 height 22
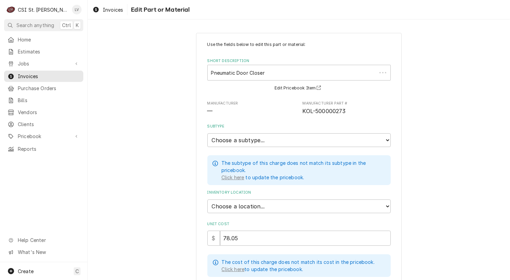
type textarea "x"
click at [243, 202] on select "Choose a location... 00 | STL WAREHOUSE 01 | CHUCK WAMBOLDT V#93 01 | COURTNEY …" at bounding box center [298, 207] width 183 height 14
select select "1527"
click at [207, 200] on select "Choose a location... 00 | STL WAREHOUSE 01 | CHUCK WAMBOLDT V#93 01 | COURTNEY …" at bounding box center [298, 207] width 183 height 14
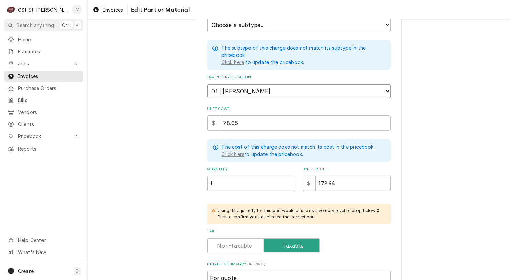
scroll to position [250, 0]
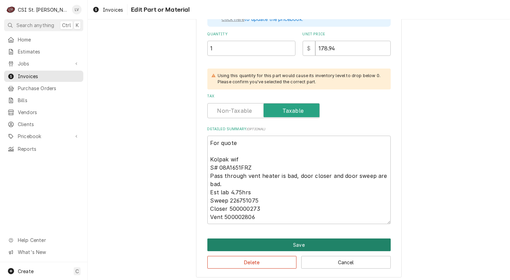
click at [346, 240] on button "Save" at bounding box center [298, 245] width 183 height 13
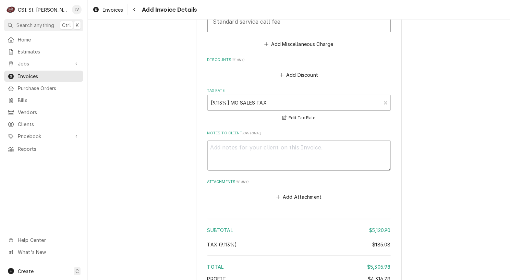
scroll to position [5035, 0]
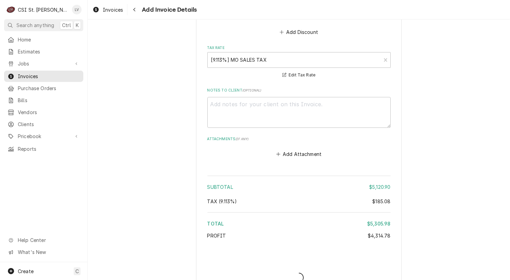
scroll to position [5016, 0]
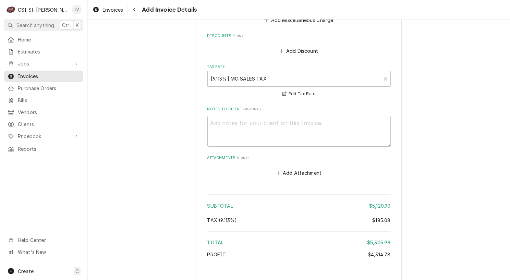
type textarea "x"
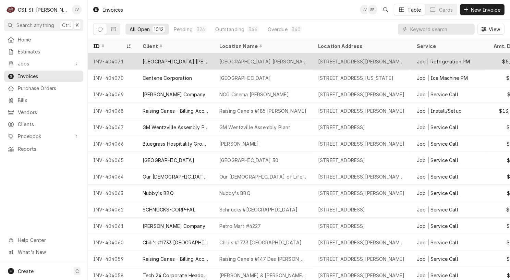
click at [229, 60] on div "[GEOGRAPHIC_DATA] [PERSON_NAME]" at bounding box center [263, 61] width 88 height 7
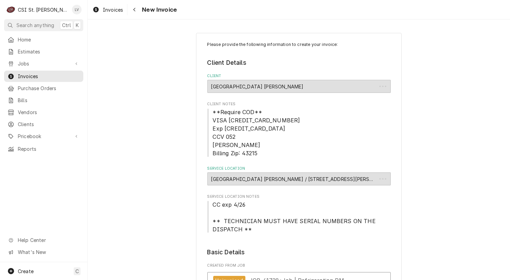
type textarea "x"
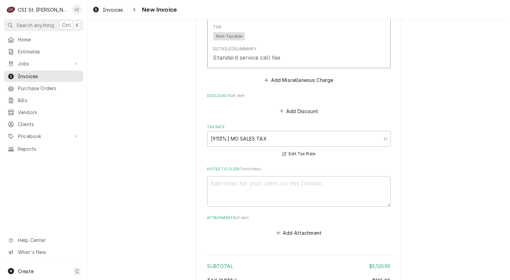
scroll to position [5033, 0]
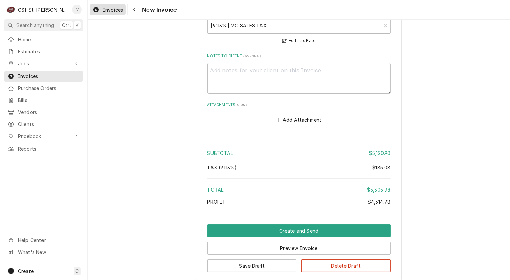
click at [111, 9] on span "Invoices" at bounding box center [113, 9] width 20 height 7
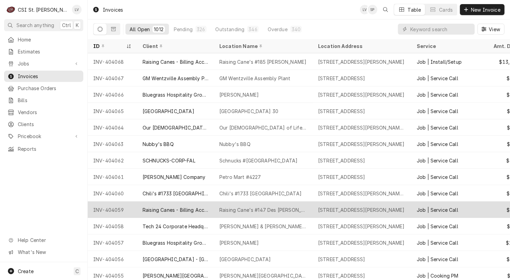
scroll to position [57, 0]
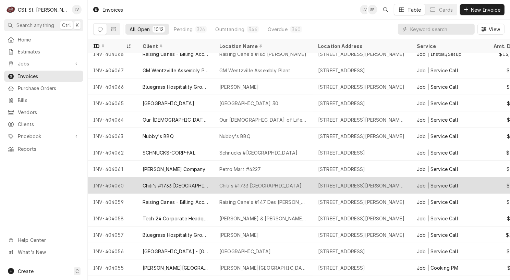
click at [159, 185] on div "Chili's #1733 [GEOGRAPHIC_DATA]" at bounding box center [176, 185] width 66 height 7
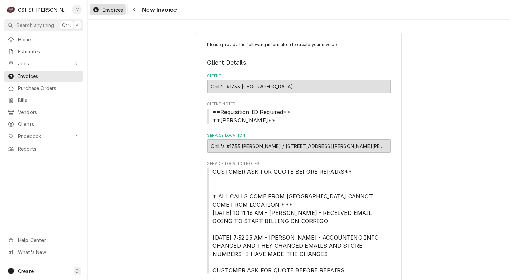
click at [104, 11] on span "Invoices" at bounding box center [113, 9] width 20 height 7
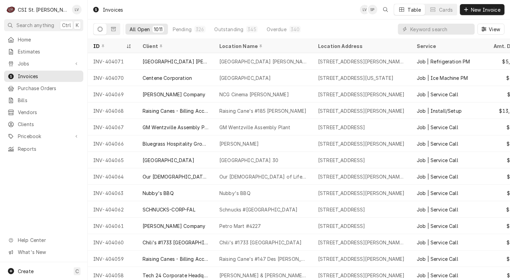
click at [50, 194] on div "Home Estimates Jobs Jobs Job Series Invoices Purchase Orders Bills Vendors Clie…" at bounding box center [43, 148] width 87 height 228
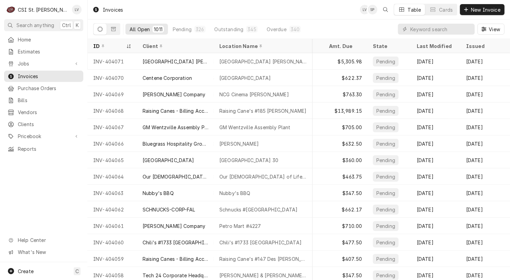
scroll to position [0, 170]
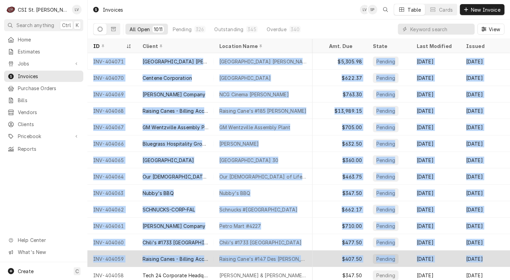
drag, startPoint x: 92, startPoint y: 59, endPoint x: 498, endPoint y: 258, distance: 452.3
click at [346, 258] on tbody "INV-404071 Sunny Street Cafe Arnold Sunny Street Cafe Arnold 850 Arnold Commons…" at bounding box center [134, 166] width 423 height 227
copy tbody "INV-404071 Sunny Street Cafe Arnold Sunny Street Cafe Arnold 850 Arnold Commons…"
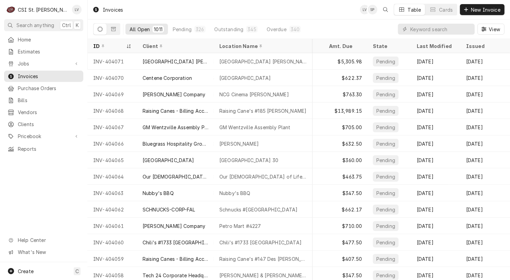
click at [30, 186] on div "Home Estimates Jobs Jobs Job Series Invoices Purchase Orders Bills Vendors Clie…" at bounding box center [43, 148] width 87 height 228
click at [52, 195] on div "Home Estimates Jobs Jobs Job Series Invoices Purchase Orders Bills Vendors Clie…" at bounding box center [43, 148] width 87 height 228
click at [424, 29] on input "Dynamic Content Wrapper" at bounding box center [441, 29] width 61 height 11
type input "404027"
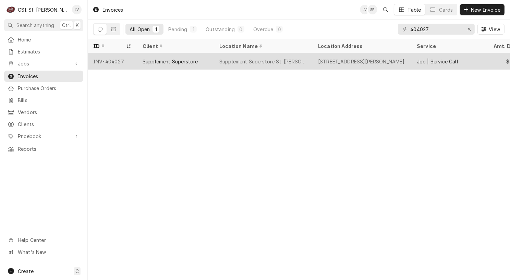
click at [349, 58] on div "[STREET_ADDRESS][PERSON_NAME]" at bounding box center [361, 61] width 87 height 7
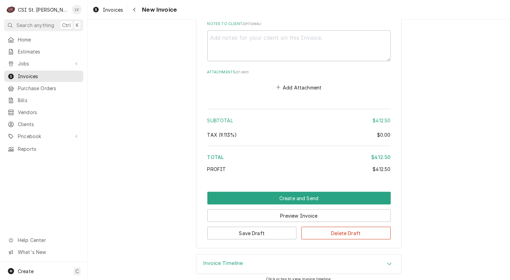
scroll to position [1110, 0]
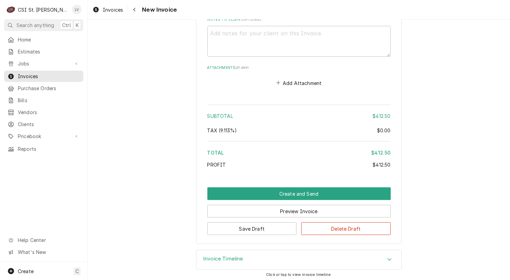
click at [227, 256] on h3 "Invoice Timeline" at bounding box center [223, 259] width 40 height 7
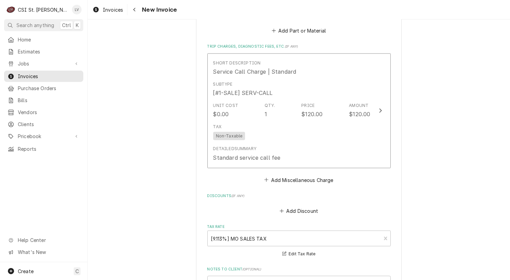
scroll to position [892, 0]
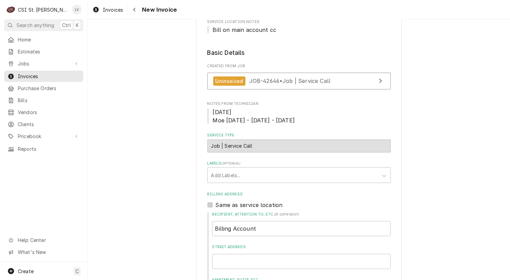
scroll to position [103, 0]
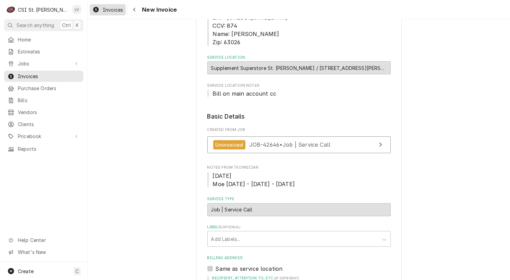
click at [106, 7] on span "Invoices" at bounding box center [113, 9] width 20 height 7
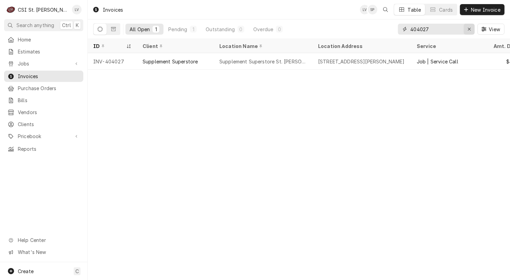
click at [468, 29] on icon "Erase input" at bounding box center [470, 29] width 4 height 5
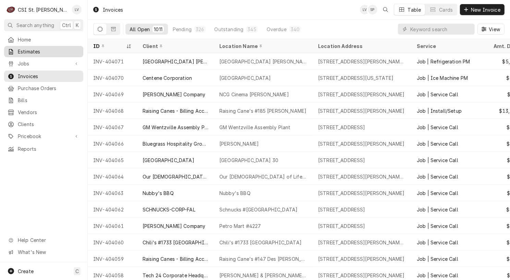
click at [20, 48] on span "Estimates" at bounding box center [49, 51] width 62 height 7
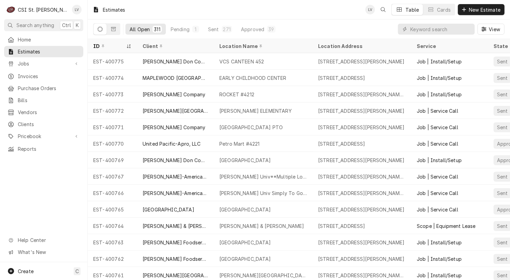
drag, startPoint x: 90, startPoint y: 60, endPoint x: 56, endPoint y: 174, distance: 118.4
click at [56, 174] on div "C CSI St. Louis LV Search anything Ctrl K Home Estimates Jobs Jobs Job Series I…" at bounding box center [255, 140] width 510 height 280
drag, startPoint x: 107, startPoint y: 64, endPoint x: 68, endPoint y: 186, distance: 127.1
click at [68, 186] on div "C CSI St. Louis LV Search anything Ctrl K Home Estimates Jobs Jobs Job Series I…" at bounding box center [255, 140] width 510 height 280
click at [68, 186] on div "Home Estimates Jobs Jobs Job Series Invoices Purchase Orders Bills Vendors Clie…" at bounding box center [43, 148] width 87 height 228
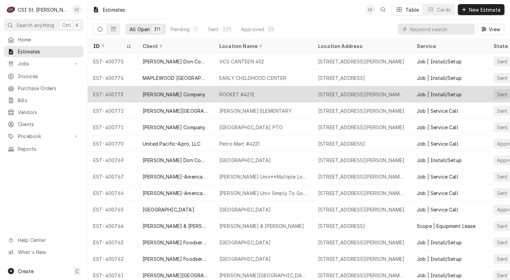
drag, startPoint x: 113, startPoint y: 63, endPoint x: 171, endPoint y: 86, distance: 62.7
click at [193, 75] on tbody "EST-400775 Edward Don Company VCS CANTEEN 452 5500 E Kellogg Dr, Wichita, KS 67…" at bounding box center [299, 166] width 423 height 227
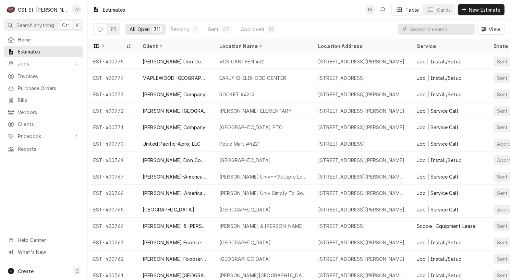
click at [56, 184] on div "Home Estimates Jobs Jobs Job Series Invoices Purchase Orders Bills Vendors Clie…" at bounding box center [43, 148] width 87 height 228
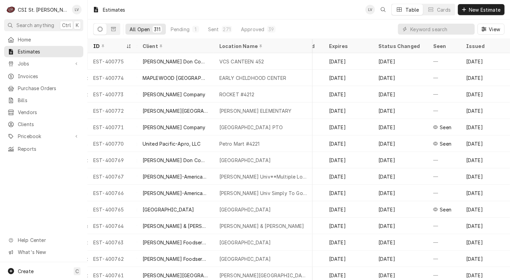
scroll to position [0, 373]
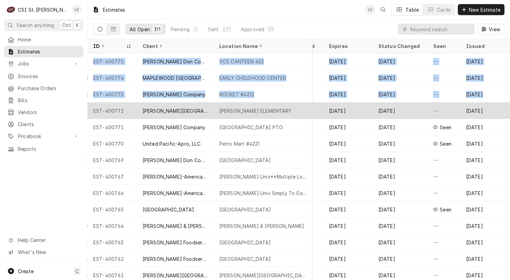
drag, startPoint x: 90, startPoint y: 58, endPoint x: 490, endPoint y: 104, distance: 403.5
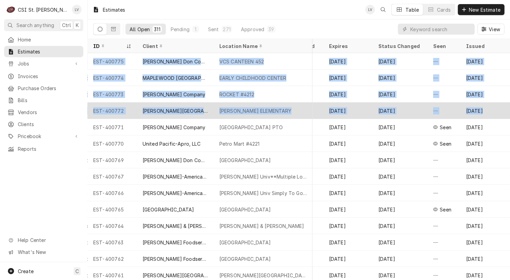
copy tbody "EST-400775 Edward Don Company VCS CANTEEN 452 5500 E Kellogg Dr, Wichita, KS 67…"
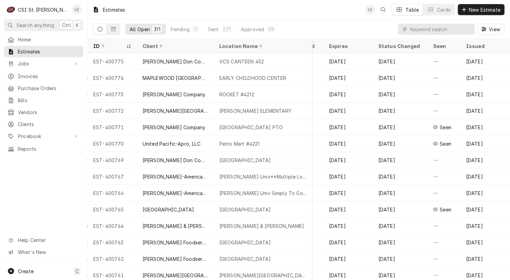
click at [39, 178] on div "Home Estimates Jobs Jobs Job Series Invoices Purchase Orders Bills Vendors Clie…" at bounding box center [43, 148] width 87 height 228
click at [34, 190] on div "Home Estimates Jobs Jobs Job Series Invoices Purchase Orders Bills Vendors Clie…" at bounding box center [43, 148] width 87 height 228
click at [423, 29] on input "Dynamic Content Wrapper" at bounding box center [441, 29] width 61 height 11
type input "404032"
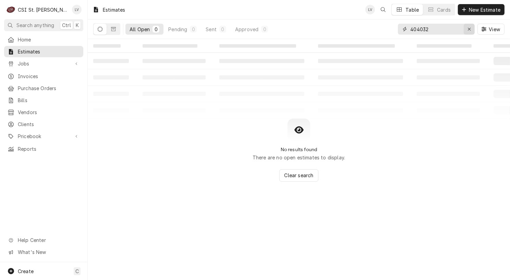
click at [470, 28] on icon "Erase input" at bounding box center [470, 29] width 4 height 5
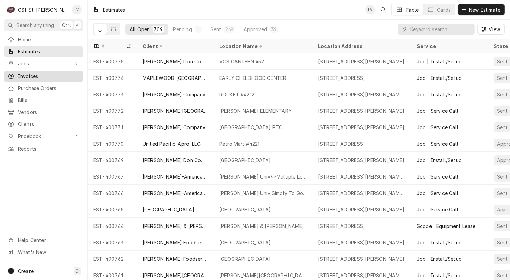
click at [24, 73] on span "Invoices" at bounding box center [49, 76] width 62 height 7
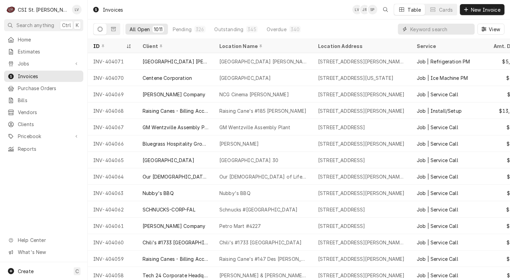
click at [419, 30] on input "Dynamic Content Wrapper" at bounding box center [441, 29] width 61 height 11
type input "404032"
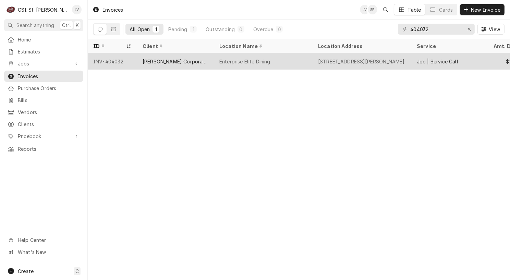
click at [263, 59] on div "Enterprise Elite Dining" at bounding box center [244, 61] width 51 height 7
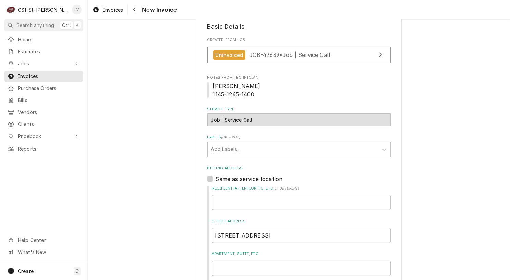
scroll to position [171, 0]
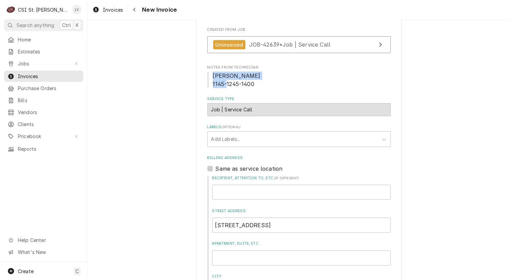
drag, startPoint x: 211, startPoint y: 76, endPoint x: 257, endPoint y: 82, distance: 47.0
click at [257, 82] on span "Kyle 1145-1245-1400" at bounding box center [298, 80] width 183 height 16
copy span "Kyle 1145-1245-1400"
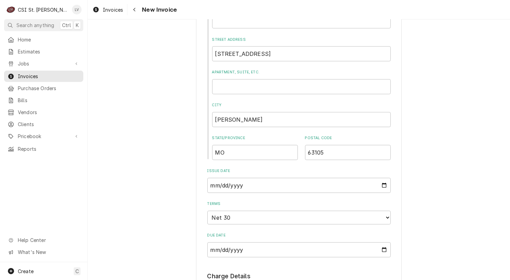
scroll to position [103, 0]
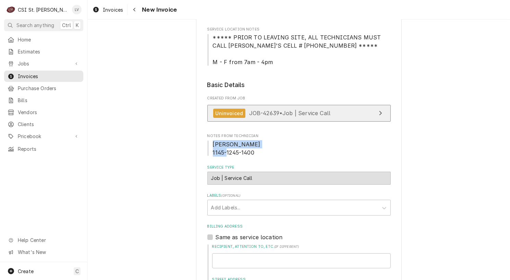
click at [320, 115] on span "JOB-42639 • Job | Service Call" at bounding box center [290, 113] width 82 height 7
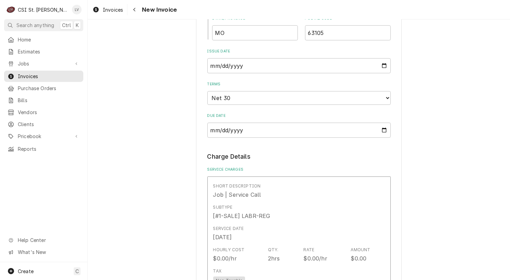
scroll to position [583, 0]
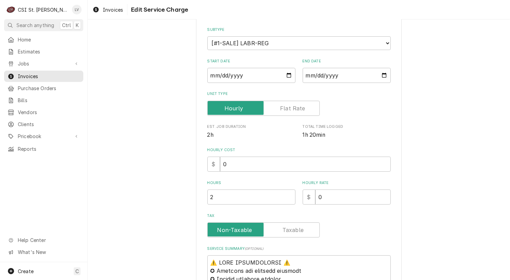
scroll to position [240, 0]
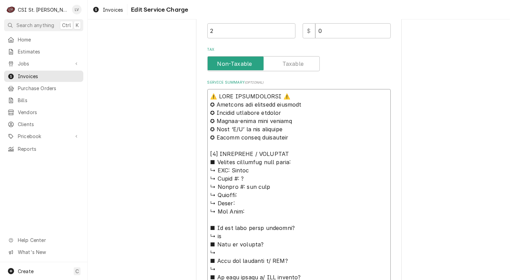
drag, startPoint x: 256, startPoint y: 168, endPoint x: 186, endPoint y: 92, distance: 103.4
click at [186, 92] on div "Use the fields below to edit this service charge Short Description Job | Servic…" at bounding box center [299, 214] width 423 height 854
type textarea "x"
type textarea "V ↳ 𝗠𝗼𝗱𝗲𝗹 #: ? ↳ 𝗦𝗲𝗿𝗶𝗮𝗹 #: top oven ↳ 𝗩𝗼𝗹𝘁𝗮𝗴𝗲: ↳ 𝗣𝗵𝗮𝘀𝗲: ↳ 𝗚𝗮𝘀 𝗧𝘆𝗽𝗲: ■ 𝗜𝘀 𝘁𝗵𝗲 𝘂𝗻…"
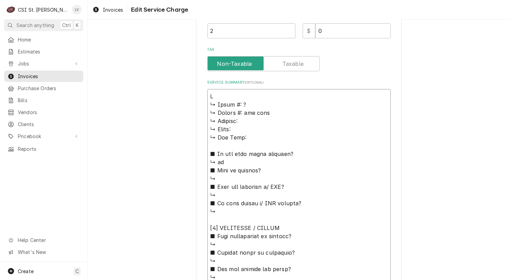
type textarea "x"
type textarea "Vu ↳ 𝗠𝗼𝗱𝗲𝗹 #: ? ↳ 𝗦𝗲𝗿𝗶𝗮𝗹 #: top oven ↳ 𝗩𝗼𝗹𝘁𝗮𝗴𝗲: ↳ 𝗣𝗵𝗮𝘀𝗲: ↳ 𝗚𝗮𝘀 𝗧𝘆𝗽𝗲: ■ 𝗜𝘀 𝘁𝗵𝗲 𝘂…"
type textarea "x"
type textarea "Vul ↳ 𝗠𝗼𝗱𝗲𝗹 #: ? ↳ 𝗦𝗲𝗿𝗶𝗮𝗹 #: top oven ↳ 𝗩𝗼𝗹𝘁𝗮𝗴𝗲: ↳ 𝗣𝗵𝗮𝘀𝗲: ↳ 𝗚𝗮𝘀 𝗧𝘆𝗽𝗲: ■ 𝗜𝘀 𝘁𝗵𝗲 …"
type textarea "x"
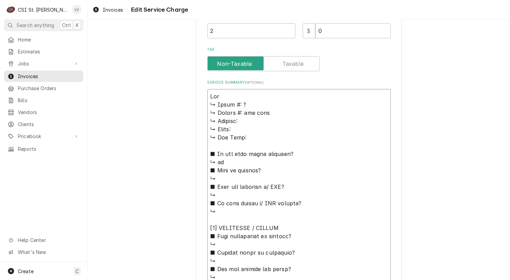
type textarea "Vulc ↳ 𝗠𝗼𝗱𝗲𝗹 #: ? ↳ 𝗦𝗲𝗿𝗶𝗮𝗹 #: top oven ↳ 𝗩𝗼𝗹𝘁𝗮𝗴𝗲: ↳ 𝗣𝗵𝗮𝘀𝗲: ↳ 𝗚𝗮𝘀 𝗧𝘆𝗽𝗲: ■ 𝗜𝘀 𝘁𝗵𝗲…"
type textarea "x"
type textarea "Vulca ↳ 𝗠𝗼𝗱𝗲𝗹 #: ? ↳ 𝗦𝗲𝗿𝗶𝗮𝗹 #: top oven ↳ 𝗩𝗼𝗹𝘁𝗮𝗴𝗲: ↳ 𝗣𝗵𝗮𝘀𝗲: ↳ 𝗚𝗮𝘀 𝗧𝘆𝗽𝗲: ■ 𝗜𝘀 𝘁𝗵…"
type textarea "x"
type textarea "Vulcan ↳ 𝗠𝗼𝗱𝗲𝗹 #: ? ↳ 𝗦𝗲𝗿𝗶𝗮𝗹 #: top oven ↳ 𝗩𝗼𝗹𝘁𝗮𝗴𝗲: ↳ 𝗣𝗵𝗮𝘀𝗲: ↳ 𝗚𝗮𝘀 𝗧𝘆𝗽𝗲: ■ 𝗜𝘀 𝘁…"
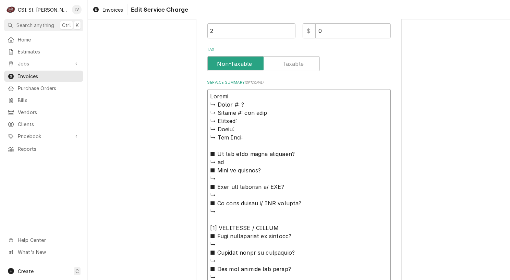
type textarea "x"
type textarea "Vulcan ↳ 𝗠𝗼𝗱𝗲𝗹 #: ? ↳ 𝗦𝗲𝗿𝗶𝗮𝗹 #: top oven ↳ 𝗩𝗼𝗹𝘁𝗮𝗴𝗲: ↳ 𝗣𝗵𝗮𝘀𝗲: ↳ 𝗚𝗮𝘀 𝗧𝘆𝗽𝗲: ■ 𝗜𝘀 𝘁…"
type textarea "x"
type textarea "Vulcan H ↳ 𝗠𝗼𝗱𝗲𝗹 #: ? ↳ 𝗦𝗲𝗿𝗶𝗮𝗹 #: top oven ↳ 𝗩𝗼𝗹𝘁𝗮𝗴𝗲: ↳ 𝗣𝗵𝗮𝘀𝗲: ↳ 𝗚𝗮𝘀 𝗧𝘆𝗽𝗲: ■ 𝗜𝘀…"
type textarea "x"
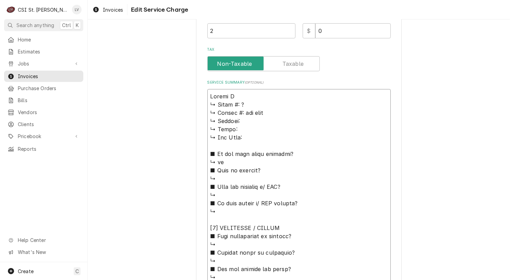
type textarea "Vulcan Ha ↳ 𝗠𝗼𝗱𝗲𝗹 #: ? ↳ 𝗦𝗲𝗿𝗶𝗮𝗹 #: top oven ↳ 𝗩𝗼𝗹𝘁𝗮𝗴𝗲: ↳ 𝗣𝗵𝗮𝘀𝗲: ↳ 𝗚𝗮𝘀 𝗧𝘆𝗽𝗲: ■ 𝗜…"
type textarea "x"
type textarea "Vulcan Har ↳ 𝗠𝗼𝗱𝗲𝗹 #: ? ↳ 𝗦𝗲𝗿𝗶𝗮𝗹 #: top oven ↳ 𝗩𝗼𝗹𝘁𝗮𝗴𝗲: ↳ 𝗣𝗵𝗮𝘀𝗲: ↳ 𝗚𝗮𝘀 𝗧𝘆𝗽𝗲: ■ …"
type textarea "x"
type textarea "Vulcan Hart ↳ 𝗠𝗼𝗱𝗲𝗹 #: ? ↳ 𝗦𝗲𝗿𝗶𝗮𝗹 #: top oven ↳ 𝗩𝗼𝗹𝘁𝗮𝗴𝗲: ↳ 𝗣𝗵𝗮𝘀𝗲: ↳ 𝗚𝗮𝘀 𝗧𝘆𝗽𝗲: ■…"
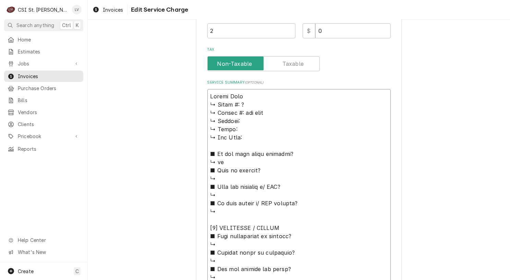
type textarea "x"
type textarea "Vulcan Hart ↳ 𝗠𝗼𝗱𝗲𝗹 #: ? ↳ 𝗦𝗲𝗿𝗶𝗮𝗹 #: top oven ↳ 𝗩𝗼𝗹𝘁𝗮𝗴𝗲: ↳ 𝗣𝗵𝗮𝘀𝗲: ↳ 𝗚𝗮𝘀 𝗧𝘆𝗽𝗲: ■…"
type textarea "x"
type textarea "Vulcan Hart ( ↳ 𝗠𝗼𝗱𝗲𝗹 #: ? ↳ 𝗦𝗲𝗿𝗶𝗮𝗹 #: top oven ↳ 𝗩𝗼𝗹𝘁𝗮𝗴𝗲: ↳ 𝗣𝗵𝗮𝘀𝗲: ↳ 𝗚𝗮𝘀 𝗧𝘆𝗽𝗲:…"
type textarea "x"
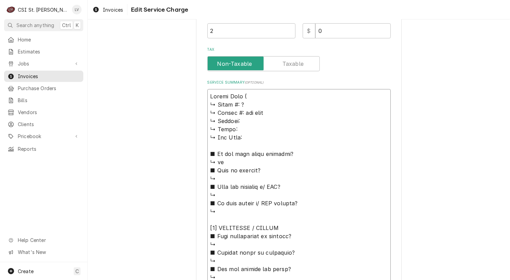
type textarea "Vulcan Hart (t ↳ 𝗠𝗼𝗱𝗲𝗹 #: ? ↳ 𝗦𝗲𝗿𝗶𝗮𝗹 #: top oven ↳ 𝗩𝗼𝗹𝘁𝗮𝗴𝗲: ↳ 𝗣𝗵𝗮𝘀𝗲: ↳ 𝗚𝗮𝘀 𝗧𝘆𝗽𝗲…"
type textarea "x"
type textarea "Vulcan Hart (to ↳ 𝗠𝗼𝗱𝗲𝗹 #: ? ↳ 𝗦𝗲𝗿𝗶𝗮𝗹 #: top oven ↳ 𝗩𝗼𝗹𝘁𝗮𝗴𝗲: ↳ 𝗣𝗵𝗮𝘀𝗲: ↳ 𝗚𝗮𝘀 𝗧𝘆𝗽…"
type textarea "x"
type textarea "Vulcan Hart (top ↳ 𝗠𝗼𝗱𝗲𝗹 #: ? ↳ 𝗦𝗲𝗿𝗶𝗮𝗹 #: top oven ↳ 𝗩𝗼𝗹𝘁𝗮𝗴𝗲: ↳ 𝗣𝗵𝗮𝘀𝗲: ↳ 𝗚𝗮𝘀 𝗧𝘆…"
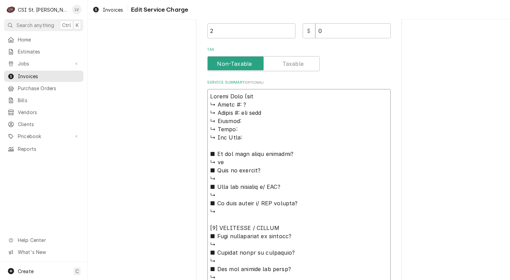
type textarea "x"
type textarea "Vulcan Hart (topo ↳ 𝗠𝗼𝗱𝗲𝗹 #: ? ↳ 𝗦𝗲𝗿𝗶𝗮𝗹 #: top oven ↳ 𝗩𝗼𝗹𝘁𝗮𝗴𝗲: ↳ 𝗣𝗵𝗮𝘀𝗲: ↳ 𝗚𝗮𝘀 𝗧…"
type textarea "x"
type textarea "Vulcan Hart (topov ↳ 𝗠𝗼𝗱𝗲𝗹 #: ? ↳ 𝗦𝗲𝗿𝗶𝗮𝗹 #: top oven ↳ 𝗩𝗼𝗹𝘁𝗮𝗴𝗲: ↳ 𝗣𝗵𝗮𝘀𝗲: ↳ 𝗚𝗮𝘀 …"
type textarea "x"
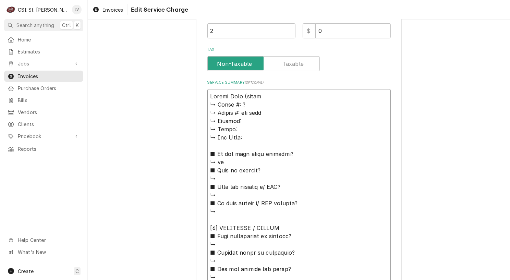
type textarea "Vulcan Hart (topo ↳ 𝗠𝗼𝗱𝗲𝗹 #: ? ↳ 𝗦𝗲𝗿𝗶𝗮𝗹 #: top oven ↳ 𝗩𝗼𝗹𝘁𝗮𝗴𝗲: ↳ 𝗣𝗵𝗮𝘀𝗲: ↳ 𝗚𝗮𝘀 𝗧…"
type textarea "x"
type textarea "Vulcan Hart (top ↳ 𝗠𝗼𝗱𝗲𝗹 #: ? ↳ 𝗦𝗲𝗿𝗶𝗮𝗹 #: top oven ↳ 𝗩𝗼𝗹𝘁𝗮𝗴𝗲: ↳ 𝗣𝗵𝗮𝘀𝗲: ↳ 𝗚𝗮𝘀 𝗧𝘆…"
type textarea "x"
type textarea "Vulcan Hart (top ↳ 𝗠𝗼𝗱𝗲𝗹 #: ? ↳ 𝗦𝗲𝗿𝗶𝗮𝗹 #: top oven ↳ 𝗩𝗼𝗹𝘁𝗮𝗴𝗲: ↳ 𝗣𝗵𝗮𝘀𝗲: ↳ 𝗚𝗮𝘀 𝗧𝘆…"
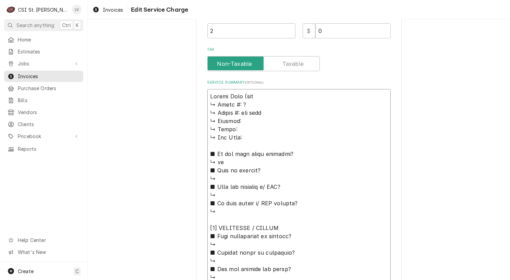
type textarea "x"
type textarea "Vulcan Hart (top o ↳ 𝗠𝗼𝗱𝗲𝗹 #: ? ↳ 𝗦𝗲𝗿𝗶𝗮𝗹 #: top oven ↳ 𝗩𝗼𝗹𝘁𝗮𝗴𝗲: ↳ 𝗣𝗵𝗮𝘀𝗲: ↳ 𝗚𝗮𝘀 …"
type textarea "x"
type textarea "Vulcan Hart (top ov ↳ 𝗠𝗼𝗱𝗲𝗹 #: ? ↳ 𝗦𝗲𝗿𝗶𝗮𝗹 #: top oven ↳ 𝗩𝗼𝗹𝘁𝗮𝗴𝗲: ↳ 𝗣𝗵𝗮𝘀𝗲: ↳ 𝗚𝗮𝘀…"
type textarea "x"
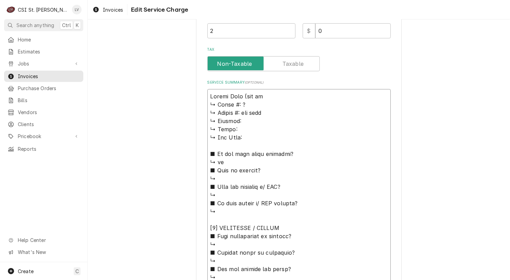
type textarea "Vulcan Hart (top ove ↳ 𝗠𝗼𝗱𝗲𝗹 #: ? ↳ 𝗦𝗲𝗿𝗶𝗮𝗹 #: top oven ↳ 𝗩𝗼𝗹𝘁𝗮𝗴𝗲: ↳ 𝗣𝗵𝗮𝘀𝗲: ↳ 𝗚𝗮…"
type textarea "x"
type textarea "Vulcan Hart (top oven ↳ 𝗠𝗼𝗱𝗲𝗹 #: ? ↳ 𝗦𝗲𝗿𝗶𝗮𝗹 #: top oven ↳ 𝗩𝗼𝗹𝘁𝗮𝗴𝗲: ↳ 𝗣𝗵𝗮𝘀𝗲: ↳ 𝗚…"
type textarea "x"
type textarea "Vulcan Hart (top oven) ↳ 𝗠𝗼𝗱𝗲𝗹 #: ? ↳ 𝗦𝗲𝗿𝗶𝗮𝗹 #: top oven ↳ 𝗩𝗼𝗹𝘁𝗮𝗴𝗲: ↳ 𝗣𝗵𝗮𝘀𝗲: ↳ …"
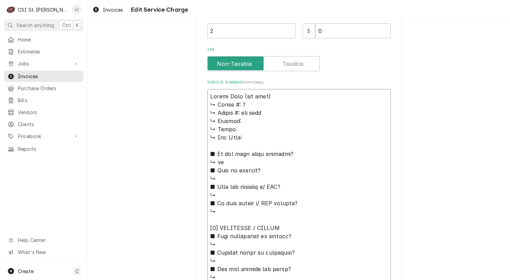
type textarea "x"
type textarea "Vulcan Hart (top oven) ↳ 𝗠𝗼𝗱𝗲𝗹 #: ? ↳ 𝗦𝗲𝗿𝗶𝗮𝗹 #: top oven ↳ 𝗩𝗼𝗹𝘁𝗮𝗴𝗲: ↳ 𝗣𝗵𝗮𝘀𝗲: ↳ …"
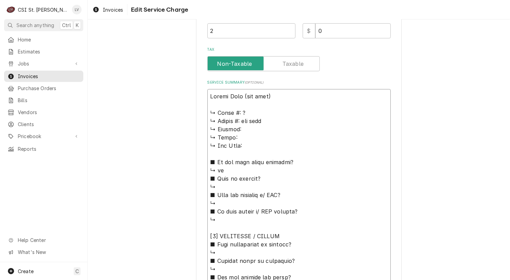
type textarea "x"
type textarea "Vulcan Hart (top oven) ↳ 𝗠𝗼𝗱𝗲𝗹 #: ? ↳ 𝗦𝗲𝗿𝗶𝗮𝗹 #: top oven ↳ 𝗩𝗼𝗹𝘁𝗮𝗴𝗲: ↳ 𝗣𝗵𝗮𝘀𝗲: ↳ …"
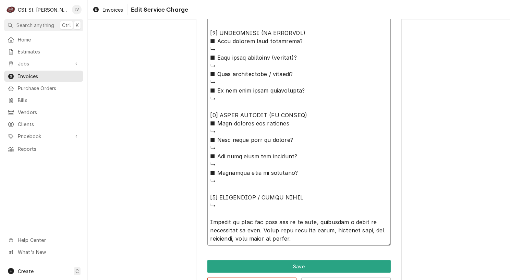
scroll to position [542, 0]
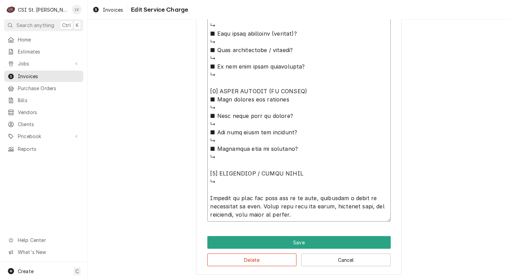
drag, startPoint x: 208, startPoint y: 114, endPoint x: 296, endPoint y: 183, distance: 112.4
click at [296, 184] on textarea "Service Summary ( optional )" at bounding box center [298, 5] width 183 height 434
type textarea "x"
type textarea "Vulcan Hart (top oven) Arrived on site and unit was up to temp, performed a bas…"
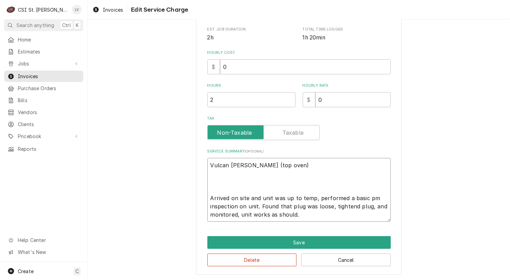
type textarea "x"
type textarea "Vulcan Hart (top oven) Arrived on site and unit was up to temp, performed a bas…"
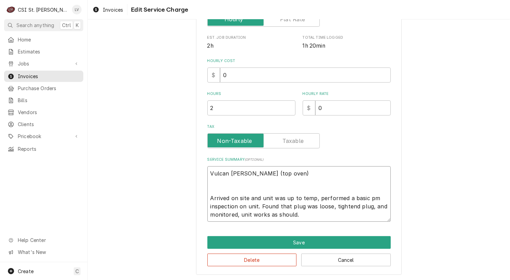
type textarea "x"
type textarea "Vulcan Hart (top oven) Arrived on site and unit was up to temp, performed a bas…"
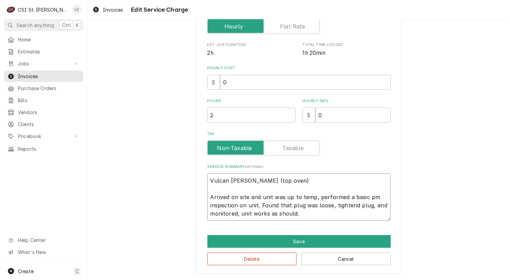
scroll to position [155, 0]
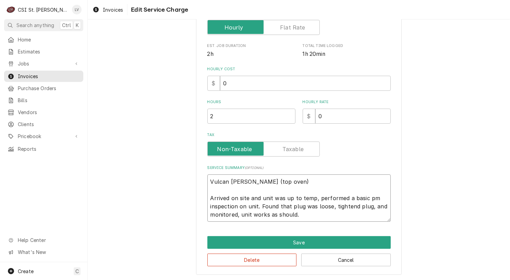
drag, startPoint x: 207, startPoint y: 197, endPoint x: 297, endPoint y: 200, distance: 89.9
click at [297, 200] on textarea "Vulcan Hart (top oven) Arrived on site and unit was up to temp, performed a bas…" at bounding box center [298, 198] width 183 height 47
type textarea "x"
type textarea "Vulcan Hart (top oven) F temp, performed a basic pm inspection on unit. Found t…"
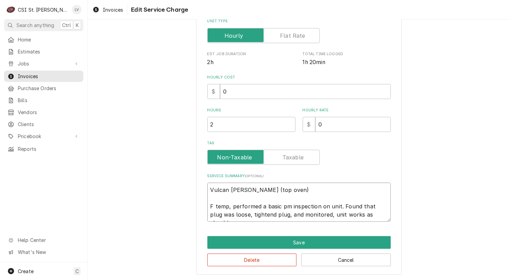
type textarea "x"
type textarea "Vulcan Hart (top oven) Fo temp, performed a basic pm inspection on unit. Found …"
type textarea "x"
type textarea "Vulcan Hart (top oven) Fou temp, performed a basic pm inspection on unit. Found…"
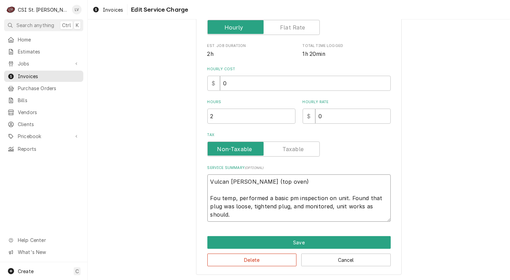
type textarea "x"
type textarea "Vulcan Hart (top oven) Foun temp, performed a basic pm inspection on unit. Foun…"
type textarea "x"
type textarea "Vulcan Hart (top oven) Found temp, performed a basic pm inspection on unit. Fou…"
type textarea "x"
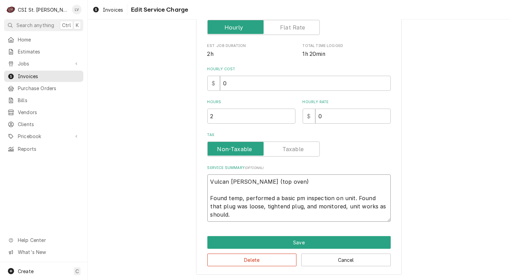
type textarea "Vulcan Hart (top oven) Found temp, performed a basic pm inspection on unit. Fou…"
type textarea "x"
type textarea "Vulcan Hart (top oven) Found u temp, performed a basic pm inspection on unit. F…"
type textarea "x"
type textarea "Vulcan Hart (top oven) Found un temp, performed a basic pm inspection on unit. …"
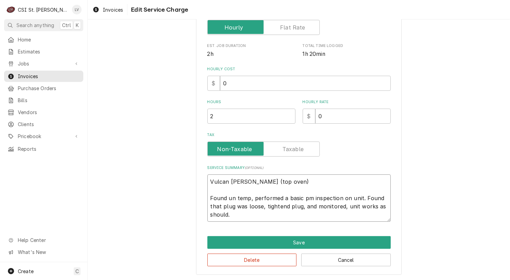
type textarea "x"
type textarea "Vulcan Hart (top oven) Found uni temp, performed a basic pm inspection on unit.…"
type textarea "x"
type textarea "Vulcan Hart (top oven) Found unit temp, performed a basic pm inspection on unit…"
type textarea "x"
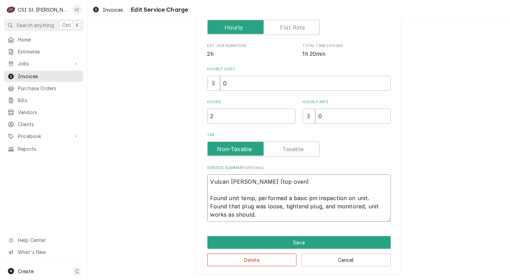
type textarea "Vulcan Hart (top oven) Found unit temp, performed a basic pm inspection on unit…"
type textarea "x"
type textarea "Vulcan Hart (top oven) Found unit u temp, performed a basic pm inspection on un…"
type textarea "x"
type textarea "Vulcan Hart (top oven) Found unit up temp, performed a basic pm inspection on u…"
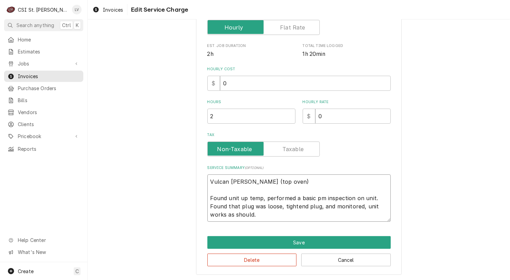
type textarea "x"
type textarea "Vulcan Hart (top oven) Found unit up temp, performed a basic pm inspection on u…"
type textarea "x"
type textarea "Vulcan Hart (top oven) Found unit up t temp, performed a basic pm inspection on…"
type textarea "x"
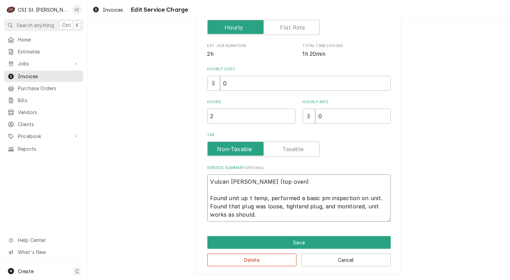
type textarea "Vulcan Hart (top oven) Found unit up to temp, performed a basic pm inspection o…"
click at [266, 197] on textarea "Vulcan Hart (top oven) Found unit up to temp, performed a basic pm inspection o…" at bounding box center [298, 198] width 183 height 47
type textarea "x"
type textarea "Vulcan Hart (top oven) Found unit up to temp., performed a basic pm inspection …"
type textarea "x"
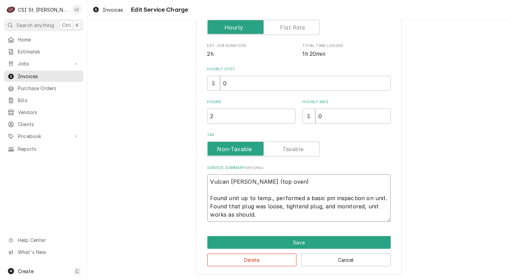
type textarea "Vulcan Hart (top oven) Found unit up to temp. , performed a basic pm inspection…"
type textarea "x"
type textarea "Vulcan Hart (top oven) Found unit up to temp. performed a basic pm inspection o…"
type textarea "x"
type textarea "Vulcan Hart (top oven) Found unit up to temp. performed a basic pm inspection o…"
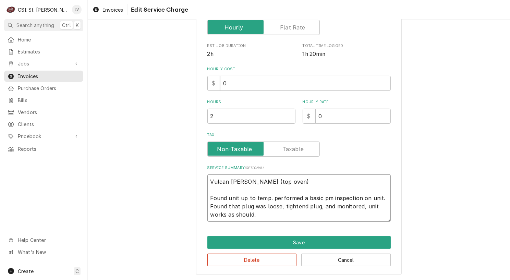
type textarea "x"
type textarea "Vulcan Hart (top oven) Found unit up to temp. erformed a basic pm inspection on…"
type textarea "x"
type textarea "Vulcan Hart (top oven) Found unit up to temp. Performed a basic pm inspection o…"
drag, startPoint x: 319, startPoint y: 198, endPoint x: 325, endPoint y: 199, distance: 6.6
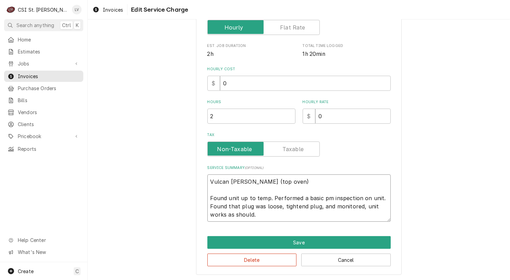
click at [325, 199] on textarea "Vulcan Hart (top oven) Found unit up to temp. Performed a basic pm inspection o…" at bounding box center [298, 198] width 183 height 47
type textarea "x"
type textarea "Vulcan Hart (top oven) Found unit up to temp. Performed a basic P inspection on…"
type textarea "x"
type textarea "Vulcan Hart (top oven) Found unit up to temp. Performed a basic PM inspection o…"
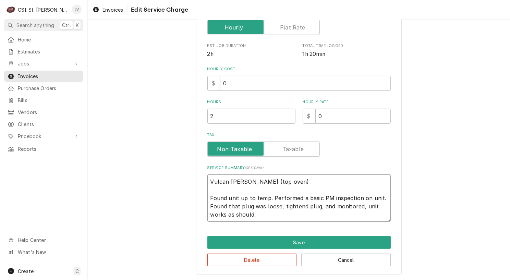
click at [354, 205] on textarea "Vulcan Hart (top oven) Found unit up to temp. Performed a basic PM inspection o…" at bounding box center [298, 198] width 183 height 47
click at [357, 205] on textarea "Vulcan Hart (top oven) Found unit up to temp. Performed a basic PM inspection o…" at bounding box center [298, 198] width 183 height 47
type textarea "x"
type textarea "Vulcan Hart (top oven) Found unit up to temp. Performed a basic PM inspection o…"
type textarea "x"
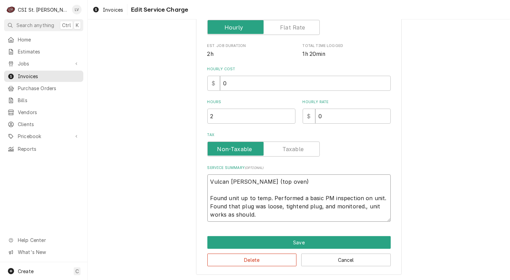
type textarea "Vulcan Hart (top oven) Found unit up to temp. Performed a basic PM inspection o…"
type textarea "x"
type textarea "Vulcan Hart (top oven) Found unit up to temp. Performed a basic PM inspection o…"
type textarea "x"
type textarea "Vulcan Hart (top oven) Found unit up to temp. Performed a basic PM inspection o…"
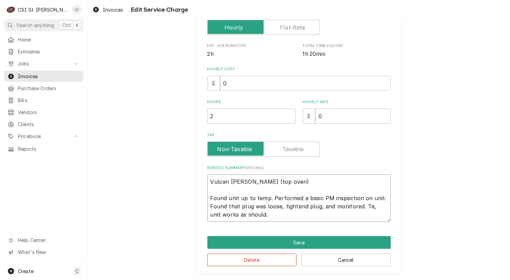
type textarea "x"
type textarea "Vulcan Hart (top oven) Found unit up to temp. Performed a basic PM inspection o…"
type textarea "x"
type textarea "Vulcan Hart (top oven) Found unit up to temp. Performed a basic PM inspection o…"
type textarea "x"
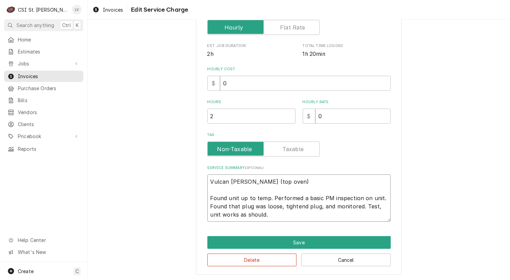
type textarea "Vulcan Hart (top oven) Found unit up to temp. Performed a basic PM inspection o…"
type textarea "x"
type textarea "Vulcan Hart (top oven) Found unit up to temp. Performed a basic PM inspection o…"
type textarea "x"
type textarea "Vulcan Hart (top oven) Found unit up to temp. Performed a basic PM inspection o…"
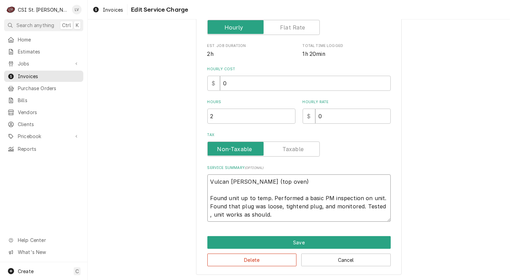
type textarea "x"
type textarea "Vulcan Hart (top oven) Found unit up to temp. Performed a basic PM inspection o…"
type textarea "x"
type textarea "Vulcan Hart (top oven) Found unit up to temp. Performed a basic PM inspection o…"
type textarea "x"
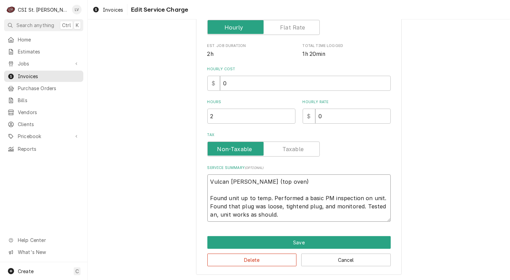
type textarea "Vulcan Hart (top oven) Found unit up to temp. Performed a basic PM inspection o…"
type textarea "x"
type textarea "Vulcan Hart (top oven) Found unit up to temp. Performed a basic PM inspection o…"
type textarea "x"
type textarea "Vulcan Hart (top oven) Found unit up to temp. Performed a basic PM inspection o…"
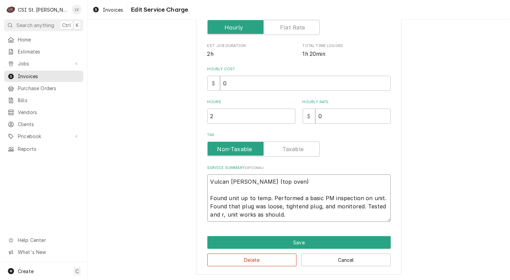
type textarea "x"
type textarea "Vulcan Hart (top oven) Found unit up to temp. Performed a basic PM inspection o…"
type textarea "x"
type textarea "Vulcan Hart (top oven) Found unit up to temp. Performed a basic PM inspection o…"
type textarea "x"
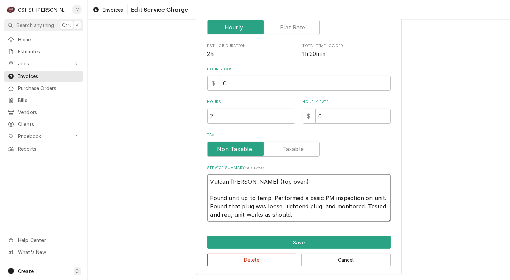
type textarea "Vulcan Hart (top oven) Found unit up to temp. Performed a basic PM inspection o…"
type textarea "x"
type textarea "Vulcan Hart (top oven) Found unit up to temp. Performed a basic PM inspection o…"
type textarea "x"
type textarea "Vulcan Hart (top oven) Found unit up to temp. Performed a basic PM inspection o…"
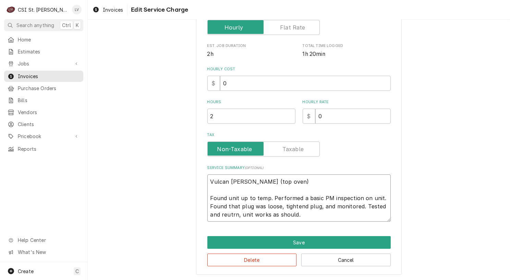
type textarea "x"
type textarea "Vulcan Hart (top oven) Found unit up to temp. Performed a basic PM inspection o…"
type textarea "x"
type textarea "Vulcan Hart (top oven) Found unit up to temp. Performed a basic PM inspection o…"
type textarea "x"
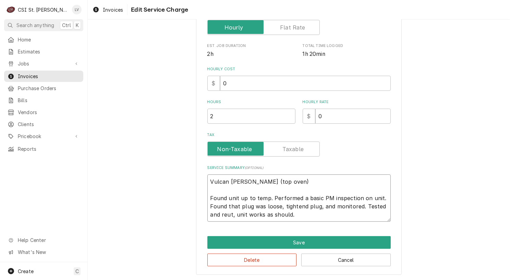
type textarea "Vulcan Hart (top oven) Found unit up to temp. Performed a basic PM inspection o…"
type textarea "x"
type textarea "Vulcan Hart (top oven) Found unit up to temp. Performed a basic PM inspection o…"
type textarea "x"
type textarea "Vulcan Hart (top oven) Found unit up to temp. Performed a basic PM inspection o…"
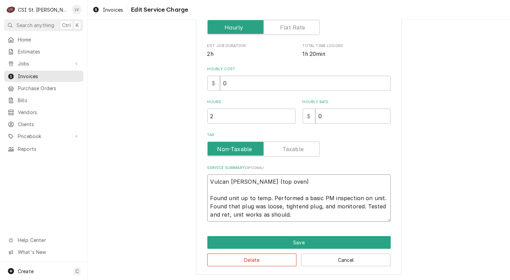
type textarea "x"
type textarea "Vulcan Hart (top oven) Found unit up to temp. Performed a basic PM inspection o…"
type textarea "x"
type textarea "Vulcan Hart (top oven) Found unit up to temp. Performed a basic PM inspection o…"
type textarea "x"
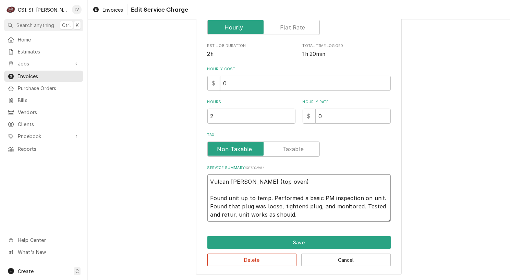
type textarea "Vulcan Hart (top oven) Found unit up to temp. Performed a basic PM inspection o…"
type textarea "x"
type textarea "Vulcan Hart (top oven) Found unit up to temp. Performed a basic PM inspection o…"
type textarea "x"
type textarea "Vulcan Hart (top oven) Found unit up to temp. Performed a basic PM inspection o…"
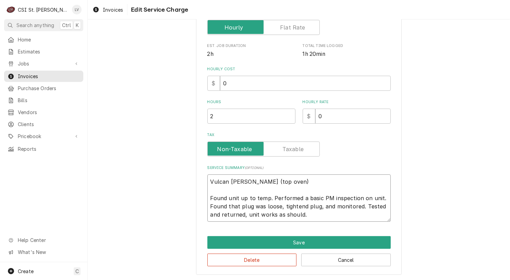
type textarea "x"
type textarea "Vulcan Hart (top oven) Found unit up to temp. Performed a basic PM inspection o…"
type textarea "x"
type textarea "Vulcan Hart (top oven) Found unit up to temp. Performed a basic PM inspection o…"
type textarea "x"
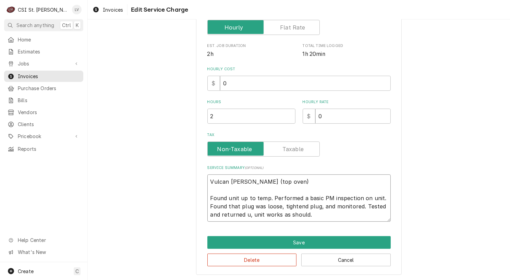
type textarea "Vulcan Hart (top oven) Found unit up to temp. Performed a basic PM inspection o…"
type textarea "x"
type textarea "Vulcan Hart (top oven) Found unit up to temp. Performed a basic PM inspection o…"
type textarea "x"
type textarea "Vulcan Hart (top oven) Found unit up to temp. Performed a basic PM inspection o…"
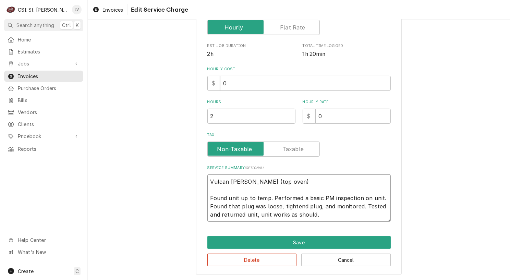
type textarea "x"
type textarea "Vulcan Hart (top oven) Found unit up to temp. Performed a basic PM inspection o…"
type textarea "x"
type textarea "Vulcan Hart (top oven) Found unit up to temp. Performed a basic PM inspection o…"
type textarea "x"
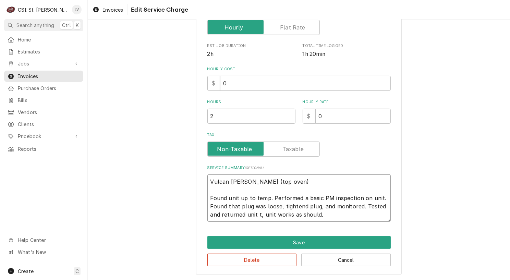
type textarea "Vulcan Hart (top oven) Found unit up to temp. Performed a basic PM inspection o…"
type textarea "x"
type textarea "Vulcan Hart (top oven) Found unit up to temp. Performed a basic PM inspection o…"
type textarea "x"
type textarea "Vulcan Hart (top oven) Found unit up to temp. Performed a basic PM inspection o…"
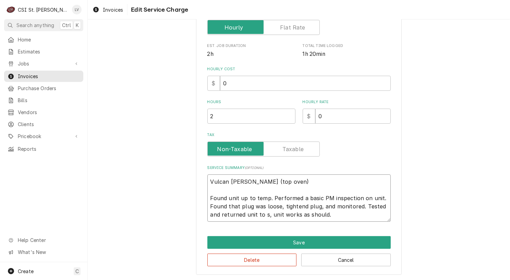
type textarea "x"
type textarea "Vulcan Hart (top oven) Found unit up to temp. Performed a basic PM inspection o…"
type textarea "x"
type textarea "Vulcan Hart (top oven) Found unit up to temp. Performed a basic PM inspection o…"
type textarea "x"
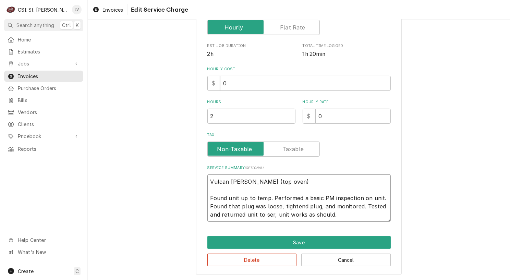
type textarea "Vulcan Hart (top oven) Found unit up to temp. Performed a basic PM inspection o…"
type textarea "x"
type textarea "Vulcan Hart (top oven) Found unit up to temp. Performed a basic PM inspection o…"
type textarea "x"
type textarea "Vulcan Hart (top oven) Found unit up to temp. Performed a basic PM inspection o…"
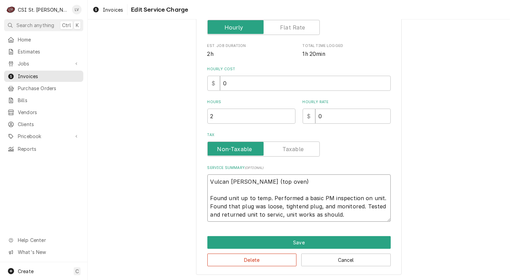
type textarea "x"
type textarea "Vulcan Hart (top oven) Found unit up to temp. Performed a basic PM inspection o…"
drag, startPoint x: 215, startPoint y: 115, endPoint x: 195, endPoint y: 118, distance: 19.5
click at [196, 118] on div "Use the fields below to edit this service charge Short Description Job | Servic…" at bounding box center [299, 76] width 206 height 397
click at [156, 175] on div "Use the fields below to edit this service charge Short Description Job | Servic…" at bounding box center [299, 76] width 423 height 409
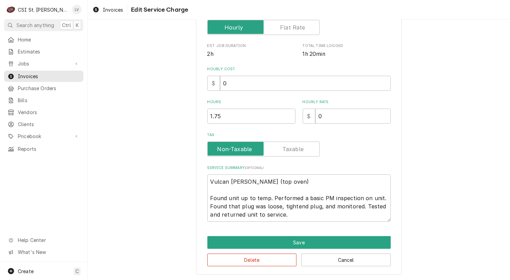
scroll to position [154, 0]
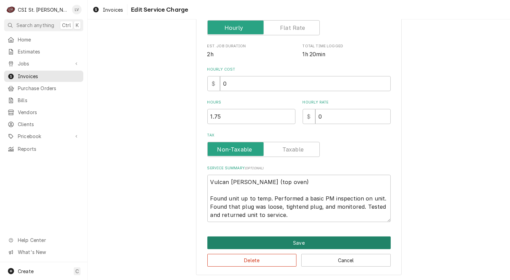
click at [264, 243] on button "Save" at bounding box center [298, 243] width 183 height 13
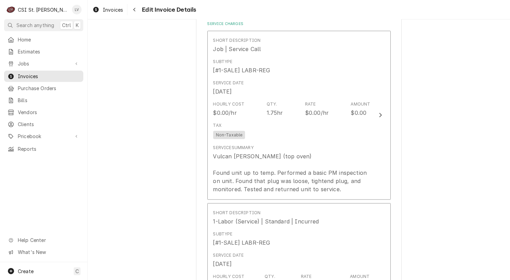
scroll to position [720, 0]
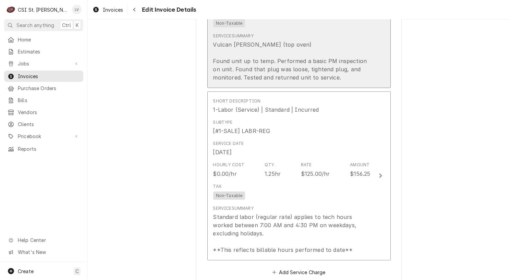
click at [315, 50] on div "Vulcan Hart (top oven) Found unit up to temp. Performed a basic PM inspection o…" at bounding box center [291, 60] width 157 height 41
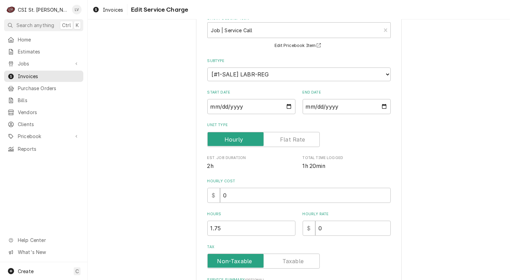
scroll to position [154, 0]
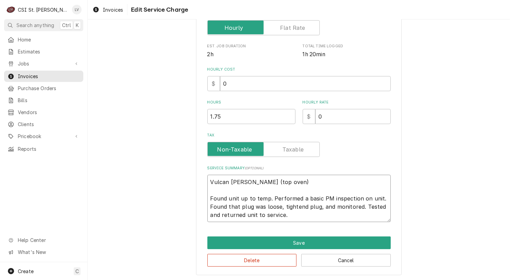
drag, startPoint x: 288, startPoint y: 212, endPoint x: 186, endPoint y: 172, distance: 110.3
click at [186, 172] on div "Use the fields below to edit this service charge Short Description Job | Servic…" at bounding box center [299, 76] width 423 height 409
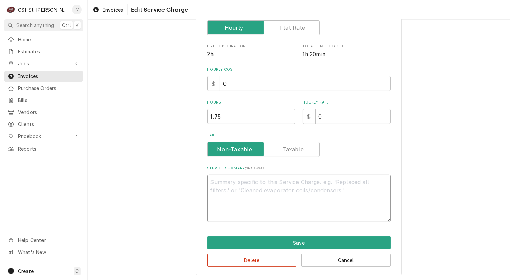
scroll to position [138, 0]
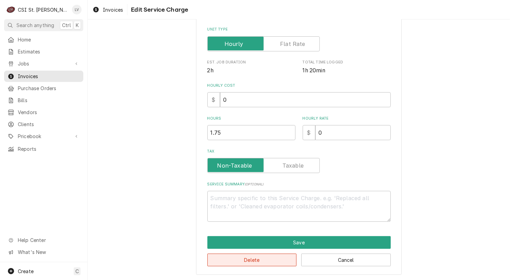
click at [275, 255] on button "Delete" at bounding box center [252, 260] width 90 height 13
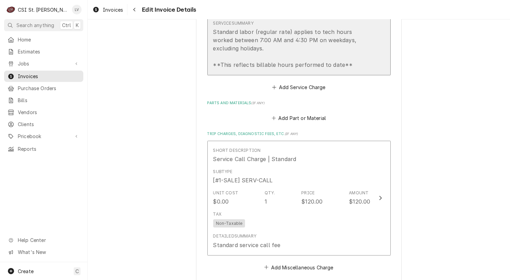
click at [270, 34] on div "Standard labor (regular rate) applies to tech hours worked between 7:00 AM and …" at bounding box center [291, 48] width 157 height 41
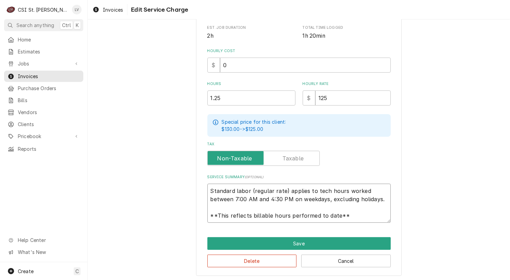
scroll to position [8, 0]
drag, startPoint x: 207, startPoint y: 188, endPoint x: 364, endPoint y: 219, distance: 159.7
click at [364, 219] on textarea "Standard labor (regular rate) applies to tech hours worked between 7:00 AM and …" at bounding box center [298, 203] width 183 height 39
paste textarea "Vulcan Hart (top oven) Found unit up to temp. Performed a basic PM inspection o…"
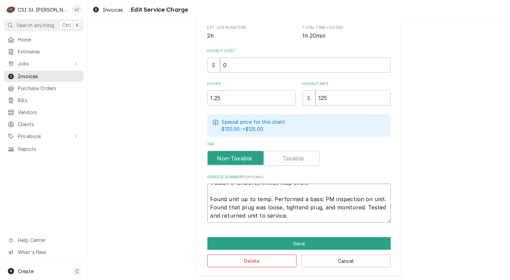
scroll to position [0, 0]
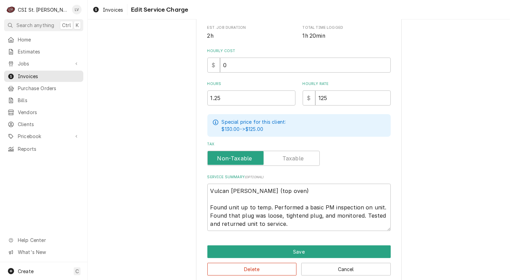
click at [423, 161] on div "Use the fields below to edit this service charge Short Description 1-Labor (Ser…" at bounding box center [299, 72] width 423 height 437
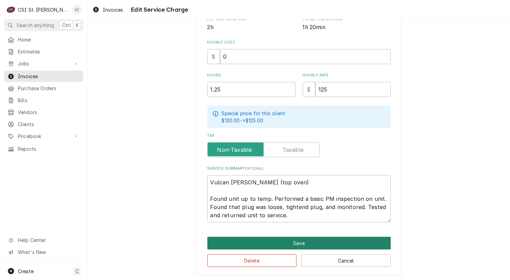
click at [343, 239] on button "Save" at bounding box center [298, 243] width 183 height 13
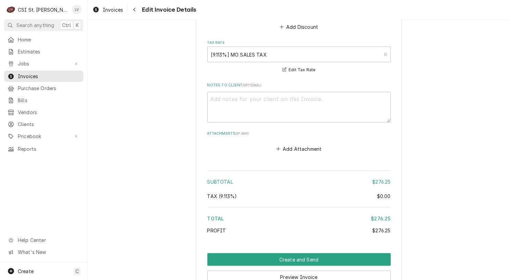
scroll to position [1055, 0]
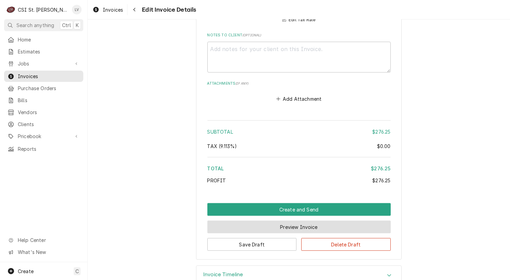
click at [331, 229] on button "Preview Invoice" at bounding box center [298, 227] width 183 height 13
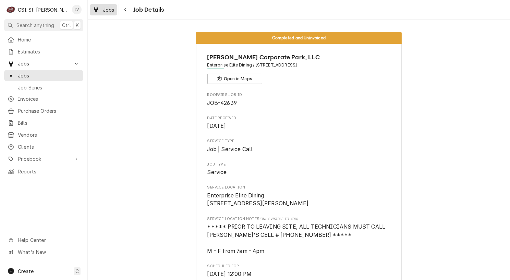
click at [99, 13] on div "Dynamic Content Wrapper" at bounding box center [96, 9] width 7 height 8
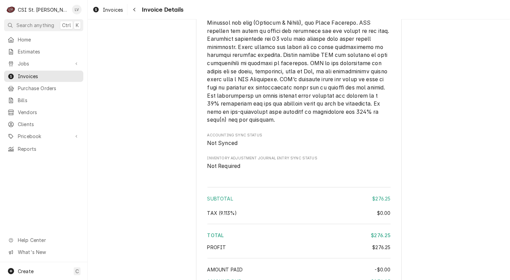
scroll to position [1055, 0]
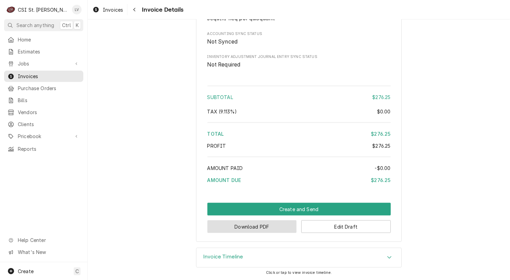
click at [248, 229] on button "Download PDF" at bounding box center [252, 227] width 90 height 13
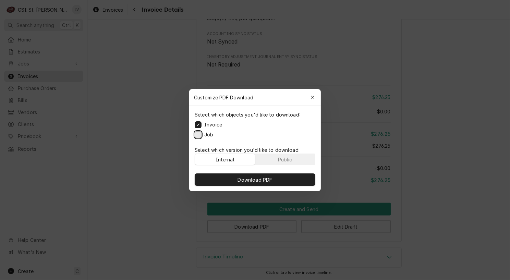
drag, startPoint x: 197, startPoint y: 135, endPoint x: 197, endPoint y: 144, distance: 8.6
click at [197, 135] on button "Job" at bounding box center [198, 134] width 7 height 7
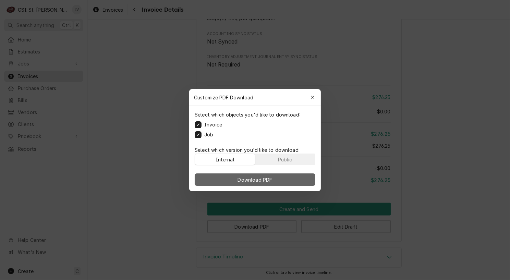
click at [253, 178] on span "Download PDF" at bounding box center [255, 179] width 37 height 7
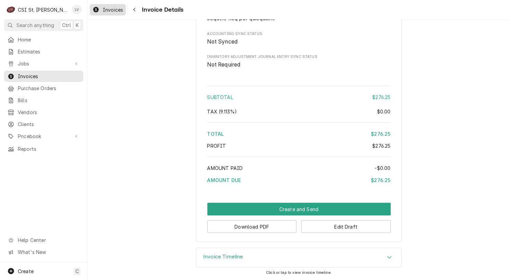
click at [110, 11] on span "Invoices" at bounding box center [113, 9] width 20 height 7
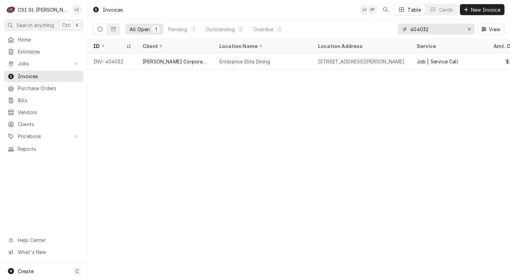
drag, startPoint x: 439, startPoint y: 28, endPoint x: 399, endPoint y: 28, distance: 40.1
click at [399, 28] on div "404032" at bounding box center [436, 29] width 77 height 11
type input "404033"
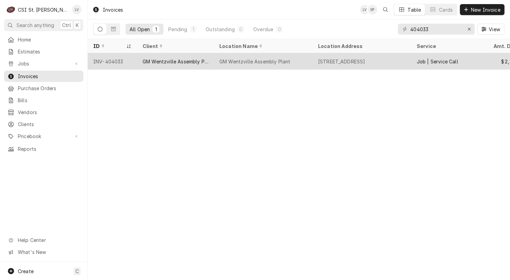
click at [225, 61] on div "GM Wentzville Assembly Plant" at bounding box center [254, 61] width 71 height 7
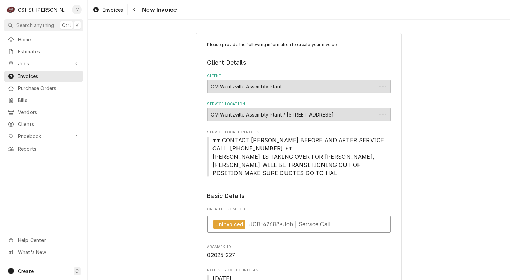
type textarea "x"
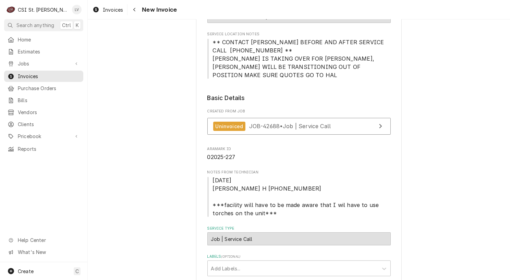
scroll to position [103, 0]
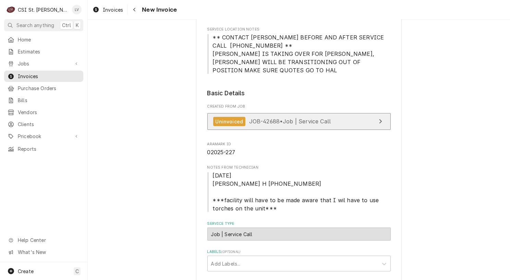
click at [271, 123] on span "JOB-42688 • Job | Service Call" at bounding box center [290, 121] width 82 height 7
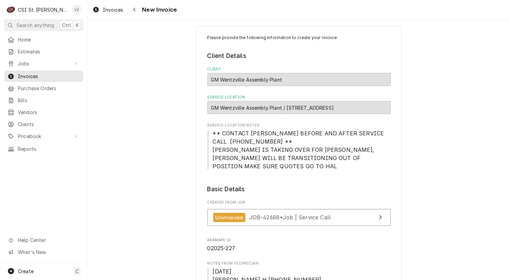
scroll to position [0, 0]
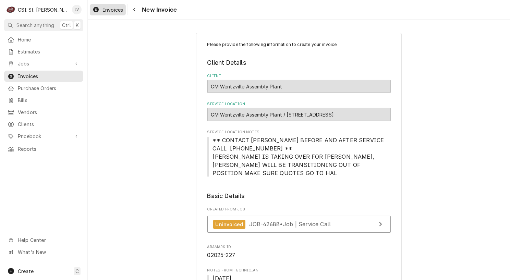
click at [107, 12] on span "Invoices" at bounding box center [113, 9] width 20 height 7
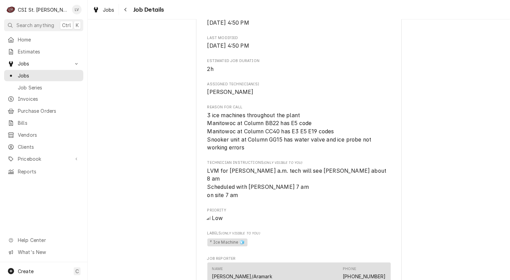
scroll to position [240, 0]
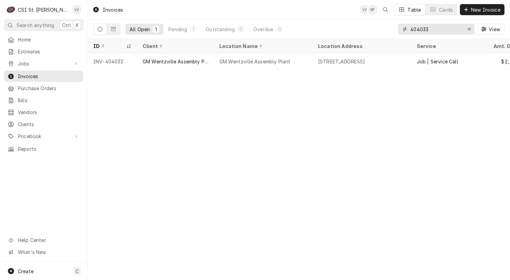
click at [434, 31] on input "404033" at bounding box center [436, 29] width 51 height 11
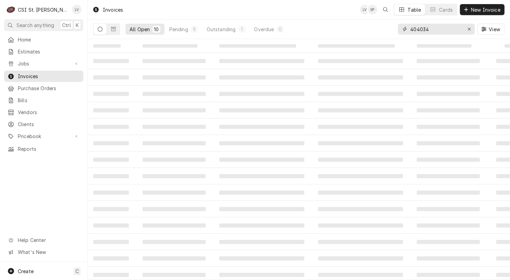
type input "404034"
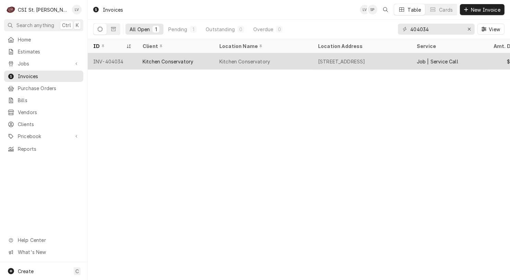
click at [276, 62] on div "Kitchen Conservatory" at bounding box center [263, 61] width 99 height 16
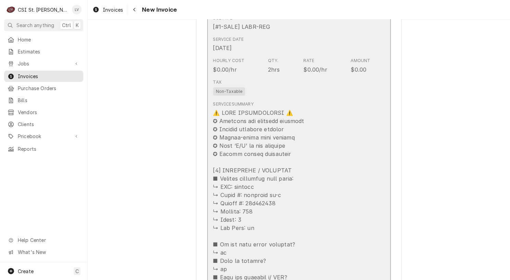
scroll to position [617, 0]
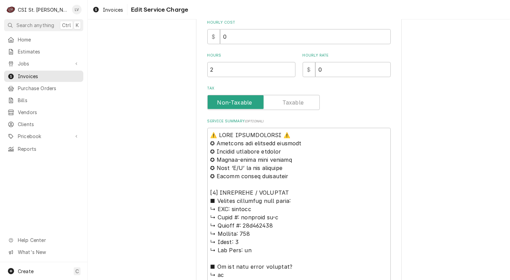
scroll to position [206, 0]
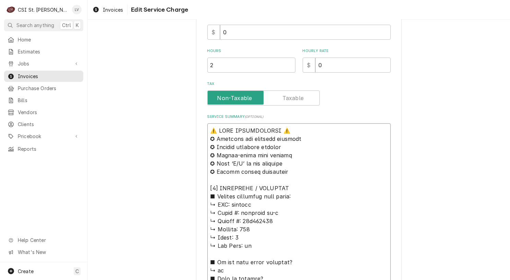
drag, startPoint x: 262, startPoint y: 202, endPoint x: 167, endPoint y: 112, distance: 131.0
click at [168, 112] on div "Use the fields below to edit this service charge Short Description Job | Servic…" at bounding box center [299, 280] width 423 height 919
type textarea "x"
type textarea "J ↳ 𝗠𝗼𝗱𝗲𝗹 #: dishstar ht-e ↳ 𝗦𝗲𝗿𝗶𝗮𝗹 #: 23a413689 ↳ 𝗩𝗼𝗹𝘁𝗮𝗴𝗲: 460 ↳ 𝗣𝗵𝗮𝘀𝗲: 3 ↳ 𝗚𝗮…"
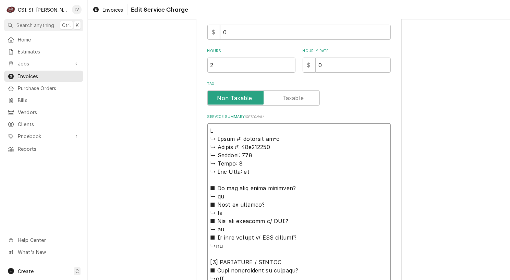
type textarea "x"
type textarea "Ja ↳ 𝗠𝗼𝗱𝗲𝗹 #: dishstar ht-e ↳ 𝗦𝗲𝗿𝗶𝗮𝗹 #: 23a413689 ↳ 𝗩𝗼𝗹𝘁𝗮𝗴𝗲: 460 ↳ 𝗣𝗵𝗮𝘀𝗲: 3 ↳ 𝗚…"
type textarea "x"
type textarea "Jac ↳ 𝗠𝗼𝗱𝗲𝗹 #: dishstar ht-e ↳ 𝗦𝗲𝗿𝗶𝗮𝗹 #: 23a413689 ↳ 𝗩𝗼𝗹𝘁𝗮𝗴𝗲: 460 ↳ 𝗣𝗵𝗮𝘀𝗲: 3 ↳ …"
type textarea "x"
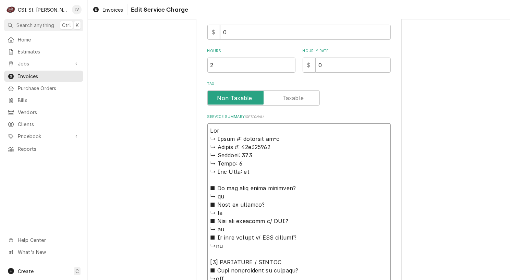
type textarea "Jack ↳ 𝗠𝗼𝗱𝗲𝗹 #: dishstar ht-e ↳ 𝗦𝗲𝗿𝗶𝗮𝗹 #: 23a413689 ↳ 𝗩𝗼𝗹𝘁𝗮𝗴𝗲: 460 ↳ 𝗣𝗵𝗮𝘀𝗲: 3 ↳…"
type textarea "x"
type textarea "Jacks ↳ 𝗠𝗼𝗱𝗲𝗹 #: dishstar ht-e ↳ 𝗦𝗲𝗿𝗶𝗮𝗹 #: 23a413689 ↳ 𝗩𝗼𝗹𝘁𝗮𝗴𝗲: 460 ↳ 𝗣𝗵𝗮𝘀𝗲: 3 …"
type textarea "x"
type textarea "Jackso ↳ 𝗠𝗼𝗱𝗲𝗹 #: dishstar ht-e ↳ 𝗦𝗲𝗿𝗶𝗮𝗹 #: 23a413689 ↳ 𝗩𝗼𝗹𝘁𝗮𝗴𝗲: 460 ↳ 𝗣𝗵𝗮𝘀𝗲: 3…"
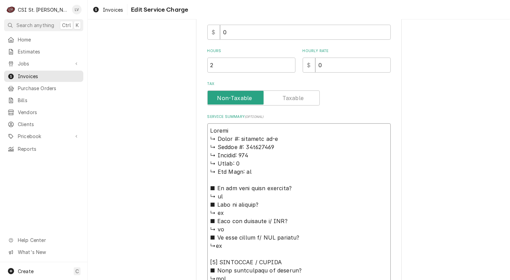
type textarea "x"
type textarea "Jackson ↳ 𝗠𝗼𝗱𝗲𝗹 #: dishstar ht-e ↳ 𝗦𝗲𝗿𝗶𝗮𝗹 #: 23a413689 ↳ 𝗩𝗼𝗹𝘁𝗮𝗴𝗲: 460 ↳ 𝗣𝗵𝗮𝘀𝗲: …"
type textarea "x"
type textarea "Jackson ↳ 𝗠𝗼𝗱𝗲𝗹 #: dishstar ht-e ↳ 𝗦𝗲𝗿𝗶𝗮𝗹 #: 23a413689 ↳ 𝗩𝗼𝗹𝘁𝗮𝗴𝗲: 460 ↳ 𝗣𝗵𝗮𝘀𝗲: …"
type textarea "x"
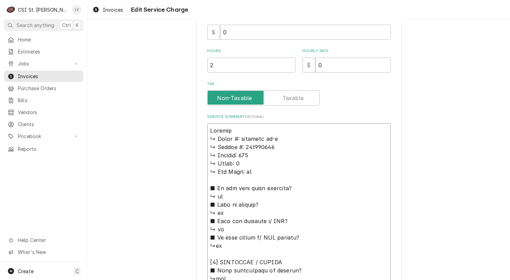
type textarea "Jackson / ↳ 𝗠𝗼𝗱𝗲𝗹 #: dishstar ht-e ↳ 𝗦𝗲𝗿𝗶𝗮𝗹 #: 23a413689 ↳ 𝗩𝗼𝗹𝘁𝗮𝗴𝗲: 460 ↳ 𝗣𝗵𝗮𝘀𝗲…"
type textarea "x"
type textarea "Jackson / ↳ 𝗠𝗼𝗱𝗲𝗹 #: dishstar ht-e ↳ 𝗦𝗲𝗿𝗶𝗮𝗹 #: 23a413689 ↳ 𝗩𝗼𝗹𝘁𝗮𝗴𝗲: 460 ↳ 𝗣𝗵𝗮𝘀𝗲…"
type textarea "x"
type textarea "Jackson / M ↳ 𝗠𝗼𝗱𝗲𝗹 #: dishstar ht-e ↳ 𝗦𝗲𝗿𝗶𝗮𝗹 #: 23a413689 ↳ 𝗩𝗼𝗹𝘁𝗮𝗴𝗲: 460 ↳ 𝗣𝗵𝗮…"
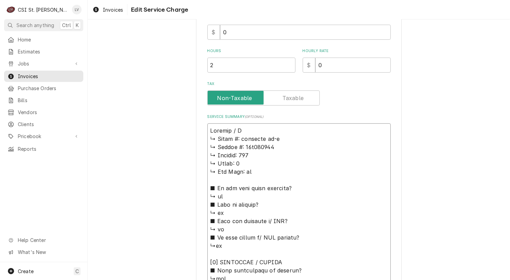
type textarea "x"
type textarea "Jackson / Mo ↳ 𝗠𝗼𝗱𝗲𝗹 #: dishstar ht-e ↳ 𝗦𝗲𝗿𝗶𝗮𝗹 #: 23a413689 ↳ 𝗩𝗼𝗹𝘁𝗮𝗴𝗲: 460 ↳ 𝗣𝗵…"
type textarea "x"
type textarea "Jackson / Mod ↳ 𝗠𝗼𝗱𝗲𝗹 #: dishstar ht-e ↳ 𝗦𝗲𝗿𝗶𝗮𝗹 #: 23a413689 ↳ 𝗩𝗼𝗹𝘁𝗮𝗴𝗲: 460 ↳ 𝗣…"
type textarea "x"
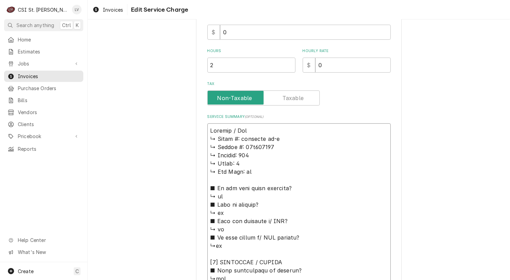
type textarea "Jackson / Mode ↳ 𝗠𝗼𝗱𝗲𝗹 #: dishstar ht-e ↳ 𝗦𝗲𝗿𝗶𝗮𝗹 #: 23a413689 ↳ 𝗩𝗼𝗹𝘁𝗮𝗴𝗲: 460 ↳ …"
type textarea "x"
type textarea "Jackson / Model ↳ 𝗠𝗼𝗱𝗲𝗹 #: dishstar ht-e ↳ 𝗦𝗲𝗿𝗶𝗮𝗹 #: 23a413689 ↳ 𝗩𝗼𝗹𝘁𝗮𝗴𝗲: 460 ↳…"
type textarea "x"
type textarea "Jackson / Model: ↳ 𝗠𝗼𝗱𝗲𝗹 #: dishstar ht-e ↳ 𝗦𝗲𝗿𝗶𝗮𝗹 #: 23a413689 ↳ 𝗩𝗼𝗹𝘁𝗮𝗴𝗲: 460 …"
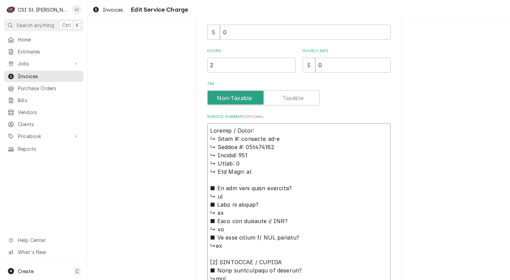
type textarea "x"
type textarea "Jackson / Model: ↳ 𝗠𝗼𝗱𝗲𝗹 #: dishstar ht-e ↳ 𝗦𝗲𝗿𝗶𝗮𝗹 #: 23a413689 ↳ 𝗩𝗼𝗹𝘁𝗮𝗴𝗲: 460 …"
type textarea "x"
type textarea "Jackson / Model: ↳ 𝗠𝗼𝗱𝗲𝗹 #: dishstar ht-e ↳ 𝗦𝗲𝗿𝗶𝗮𝗹 #: 23a413689 ↳ 𝗩𝗼𝗹𝘁𝗮𝗴𝗲: 460 …"
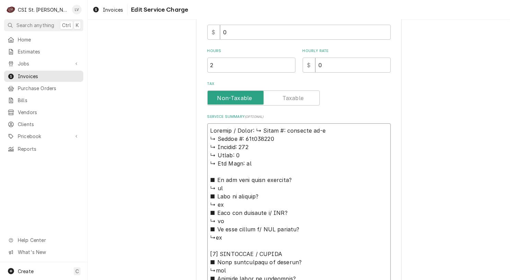
type textarea "x"
type textarea "Jackson / Model: 𝗠𝗼𝗱𝗲𝗹 #: dishstar ht-e ↳ 𝗦𝗲𝗿𝗶𝗮𝗹 #: 23a413689 ↳ 𝗩𝗼𝗹𝘁𝗮𝗴𝗲: 460 ↳ …"
type textarea "x"
type textarea "Jackson / Model: 𝗠𝗼𝗱𝗲𝗹 #: dishstar ht-e ↳ 𝗦𝗲𝗿𝗶𝗮𝗹 #: 23a413689 ↳ 𝗩𝗼𝗹𝘁𝗮𝗴𝗲: 460 ↳ …"
type textarea "x"
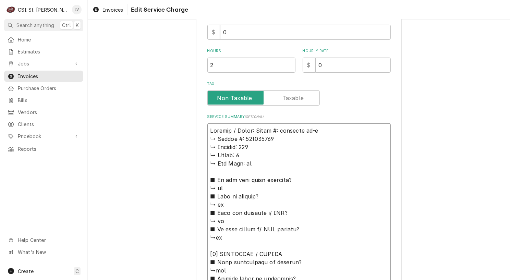
type textarea "Jackson / Model: 𝗼𝗱𝗲𝗹 #: dishstar ht-e ↳ 𝗦𝗲𝗿𝗶𝗮𝗹 #: 23a413689 ↳ 𝗩𝗼𝗹𝘁𝗮𝗴𝗲: 460 ↳ 𝗣…"
type textarea "x"
type textarea "Jackson / Model: 𝗱𝗲𝗹 #: dishstar ht-e ↳ 𝗦𝗲𝗿𝗶𝗮𝗹 #: 23a413689 ↳ 𝗩𝗼𝗹𝘁𝗮𝗴𝗲: 460 ↳ 𝗣𝗵…"
type textarea "x"
type textarea "Jackson / Model: 𝗲𝗹 #: dishstar ht-e ↳ 𝗦𝗲𝗿𝗶𝗮𝗹 #: 23a413689 ↳ 𝗩𝗼𝗹𝘁𝗮𝗴𝗲: 460 ↳ 𝗣𝗵𝗮…"
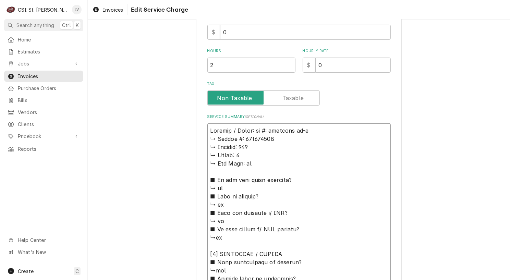
type textarea "x"
type textarea "Jackson / Model: 𝗹 #: dishstar ht-e ↳ 𝗦𝗲𝗿𝗶𝗮𝗹 #: 23a413689 ↳ 𝗩𝗼𝗹𝘁𝗮𝗴𝗲: 460 ↳ 𝗣𝗵𝗮𝘀…"
type textarea "x"
type textarea "Jackson / Model: #: dishstar ht-e ↳ 𝗦𝗲𝗿𝗶𝗮𝗹 #: 23a413689 ↳ 𝗩𝗼𝗹𝘁𝗮𝗴𝗲: 460 ↳ 𝗣𝗵𝗮𝘀𝗲:…"
type textarea "x"
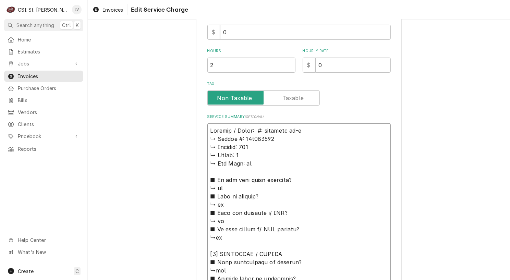
type textarea "Jackson / Model: #: dishstar ht-e ↳ 𝗦𝗲𝗿𝗶𝗮𝗹 #: 23a413689 ↳ 𝗩𝗼𝗹𝘁𝗮𝗴𝗲: 460 ↳ 𝗣𝗵𝗮𝘀𝗲:…"
type textarea "x"
type textarea "Jackson / Model: : dishstar ht-e ↳ 𝗦𝗲𝗿𝗶𝗮𝗹 #: 23a413689 ↳ 𝗩𝗼𝗹𝘁𝗮𝗴𝗲: 460 ↳ 𝗣𝗵𝗮𝘀𝗲: …"
type textarea "x"
type textarea "Jackson / Model: dishstar ht-e ↳ 𝗦𝗲𝗿𝗶𝗮𝗹 #: 23a413689 ↳ 𝗩𝗼𝗹𝘁𝗮𝗴𝗲: 460 ↳ 𝗣𝗵𝗮𝘀𝗲: 3 …"
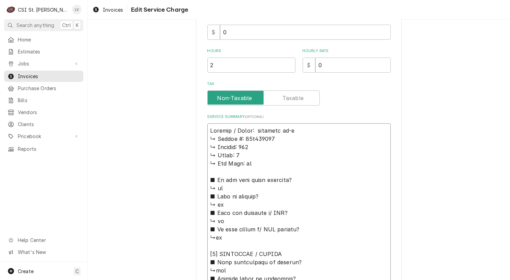
type textarea "x"
type textarea "Jackson / Model: dishstar ht-e ↳ 𝗦𝗲𝗿𝗶𝗮𝗹 #: 23a413689 ↳ 𝗩𝗼𝗹𝘁𝗮𝗴𝗲: 460 ↳ 𝗣𝗵𝗮𝘀𝗲: 3 …"
type textarea "x"
type textarea "Jackson / Model: Ddishstar ht-e ↳ 𝗦𝗲𝗿𝗶𝗮𝗹 #: 23a413689 ↳ 𝗩𝗼𝗹𝘁𝗮𝗴𝗲: 460 ↳ 𝗣𝗵𝗮𝘀𝗲: 3…"
type textarea "x"
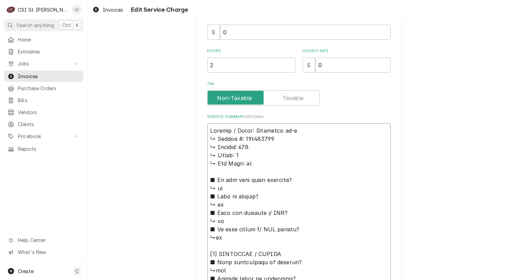
type textarea "Jackson / Model: DIdishstar ht-e ↳ 𝗦𝗲𝗿𝗶𝗮𝗹 #: 23a413689 ↳ 𝗩𝗼𝗹𝘁𝗮𝗴𝗲: 460 ↳ 𝗣𝗵𝗮𝘀𝗲: …"
type textarea "x"
type textarea "Jackson / Model: DISdishstar ht-e ↳ 𝗦𝗲𝗿𝗶𝗮𝗹 #: 23a413689 ↳ 𝗩𝗼𝗹𝘁𝗮𝗴𝗲: 460 ↳ 𝗣𝗵𝗮𝘀𝗲:…"
type textarea "x"
type textarea "Jackson / Model: DISHdishstar ht-e ↳ 𝗦𝗲𝗿𝗶𝗮𝗹 #: 23a413689 ↳ 𝗩𝗼𝗹𝘁𝗮𝗴𝗲: 460 ↳ 𝗣𝗵𝗮𝘀𝗲…"
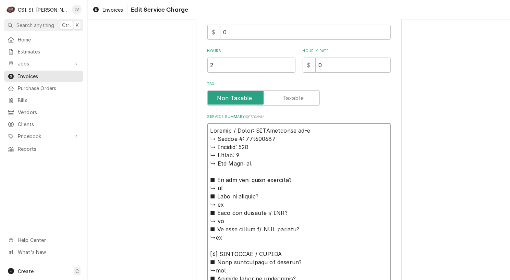
type textarea "x"
type textarea "Jackson / Model: DISHSdishstar ht-e ↳ 𝗦𝗲𝗿𝗶𝗮𝗹 #: 23a413689 ↳ 𝗩𝗼𝗹𝘁𝗮𝗴𝗲: 460 ↳ 𝗣𝗵𝗮𝘀…"
type textarea "x"
type textarea "Jackson / Model: DISHSTdishstar ht-e ↳ 𝗦𝗲𝗿𝗶𝗮𝗹 #: 23a413689 ↳ 𝗩𝗼𝗹𝘁𝗮𝗴𝗲: 460 ↳ 𝗣𝗵𝗮…"
type textarea "x"
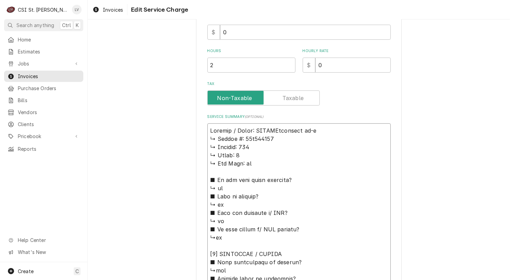
type textarea "Jackson / Model: DISHSTAdishstar ht-e ↳ 𝗦𝗲𝗿𝗶𝗮𝗹 #: 23a413689 ↳ 𝗩𝗼𝗹𝘁𝗮𝗴𝗲: 460 ↳ 𝗣𝗵…"
type textarea "x"
type textarea "Jackson / Model: DISHSTARdishstar ht-e ↳ 𝗦𝗲𝗿𝗶𝗮𝗹 #: 23a413689 ↳ 𝗩𝗼𝗹𝘁𝗮𝗴𝗲: 460 ↳ 𝗣…"
type textarea "x"
type textarea "Jackson / Model: DISHSTAR dishstar ht-e ↳ 𝗦𝗲𝗿𝗶𝗮𝗹 #: 23a413689 ↳ 𝗩𝗼𝗹𝘁𝗮𝗴𝗲: 460 ↳ …"
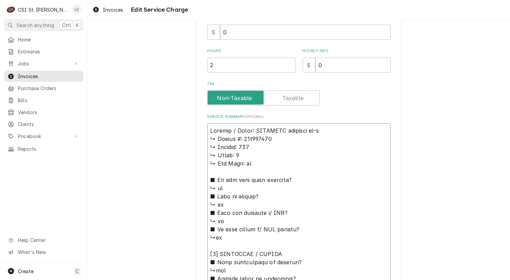
type textarea "x"
type textarea "Jackson / Model: DISHSTAR Hdishstar ht-e ↳ 𝗦𝗲𝗿𝗶𝗮𝗹 #: 23a413689 ↳ 𝗩𝗼𝗹𝘁𝗮𝗴𝗲: 460 ↳…"
type textarea "x"
type textarea "Jackson / Model: DISHSTAR HTdishstar ht-e ↳ 𝗦𝗲𝗿𝗶𝗮𝗹 #: 23a413689 ↳ 𝗩𝗼𝗹𝘁𝗮𝗴𝗲: 460 …"
type textarea "x"
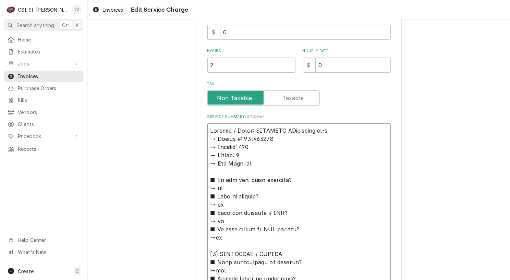
type textarea "Jackson / Model: DISHSTAR HT-dishstar ht-e ↳ 𝗦𝗲𝗿𝗶𝗮𝗹 #: 23a413689 ↳ 𝗩𝗼𝗹𝘁𝗮𝗴𝗲: 460…"
type textarea "x"
type textarea "Jackson / Model: DISHSTAR HT-Edishstar ht-e ↳ 𝗦𝗲𝗿𝗶𝗮𝗹 #: 23a413689 ↳ 𝗩𝗼𝗹𝘁𝗮𝗴𝗲: 46…"
type textarea "x"
type textarea "Jackson / Model: DISHSTAR HT-E dishstar ht-e ↳ 𝗦𝗲𝗿𝗶𝗮𝗹 #: 23a413689 ↳ 𝗩𝗼𝗹𝘁𝗮𝗴𝗲: 4…"
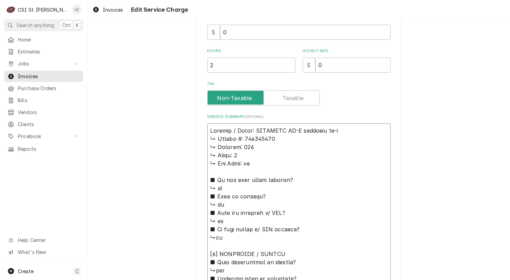
type textarea "x"
type textarea "Jackson / Model: DISHSTAR HT-E /dishstar ht-e ↳ 𝗦𝗲𝗿𝗶𝗮𝗹 #: 23a413689 ↳ 𝗩𝗼𝗹𝘁𝗮𝗴𝗲: …"
type textarea "x"
type textarea "Jackson / Model: DISHSTAR HT-E / dishstar ht-e ↳ 𝗦𝗲𝗿𝗶𝗮𝗹 #: 23a413689 ↳ 𝗩𝗼𝗹𝘁𝗮𝗴𝗲:…"
type textarea "x"
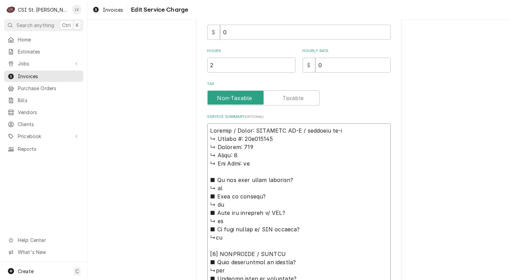
type textarea "Jackson / Model: DISHSTAR HT-E / sdishstar ht-e ↳ 𝗦𝗲𝗿𝗶𝗮𝗹 #: 23a413689 ↳ 𝗩𝗼𝗹𝘁𝗮𝗴𝗲…"
type textarea "x"
type textarea "Jackson / Model: DISHSTAR HT-E / sedishstar ht-e ↳ 𝗦𝗲𝗿𝗶𝗮𝗹 #: 23a413689 ↳ 𝗩𝗼𝗹𝘁𝗮𝗴…"
type textarea "x"
type textarea "Jackson / Model: DISHSTAR HT-E / serdishstar ht-e ↳ 𝗦𝗲𝗿𝗶𝗮𝗹 #: 23a413689 ↳ 𝗩𝗼𝗹𝘁𝗮…"
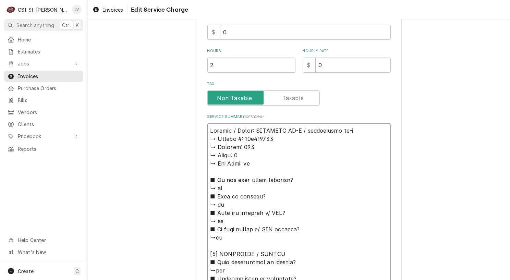
type textarea "x"
type textarea "Jackson / Model: DISHSTAR HT-E / sedishstar ht-e ↳ 𝗦𝗲𝗿𝗶𝗮𝗹 #: 23a413689 ↳ 𝗩𝗼𝗹𝘁𝗮𝗴…"
type textarea "x"
type textarea "Jackson / Model: DISHSTAR HT-E / sdishstar ht-e ↳ 𝗦𝗲𝗿𝗶𝗮𝗹 #: 23a413689 ↳ 𝗩𝗼𝗹𝘁𝗮𝗴𝗲…"
type textarea "x"
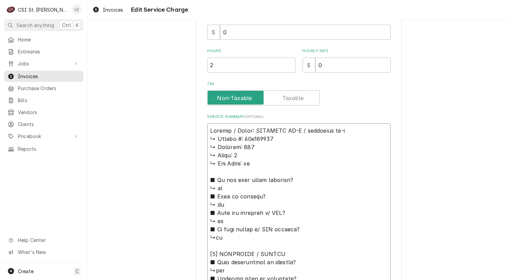
type textarea "Jackson / Model: DISHSTAR HT-E / dishstar ht-e ↳ 𝗦𝗲𝗿𝗶𝗮𝗹 #: 23a413689 ↳ 𝗩𝗼𝗹𝘁𝗮𝗴𝗲:…"
type textarea "x"
type textarea "Jackson / Model: DISHSTAR HT-E / Sdishstar ht-e ↳ 𝗦𝗲𝗿𝗶𝗮𝗹 #: 23a413689 ↳ 𝗩𝗼𝗹𝘁𝗮𝗴𝗲…"
type textarea "x"
type textarea "Jackson / Model: DISHSTAR HT-E / Sedishstar ht-e ↳ 𝗦𝗲𝗿𝗶𝗮𝗹 #: 23a413689 ↳ 𝗩𝗼𝗹𝘁𝗮𝗴…"
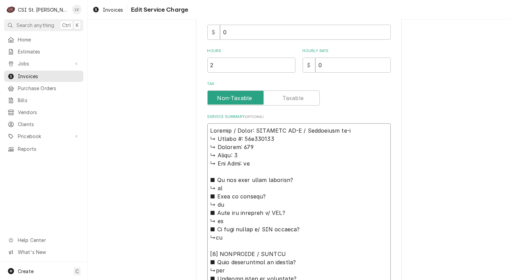
type textarea "x"
type textarea "Jackson / Model: DISHSTAR HT-E / Serdishstar ht-e ↳ 𝗦𝗲𝗿𝗶𝗮𝗹 #: 23a413689 ↳ 𝗩𝗼𝗹𝘁𝗮…"
type textarea "x"
type textarea "Jackson / Model: DISHSTAR HT-E / Seridishstar ht-e ↳ 𝗦𝗲𝗿𝗶𝗮𝗹 #: 23a413689 ↳ 𝗩𝗼𝗹𝘁…"
type textarea "x"
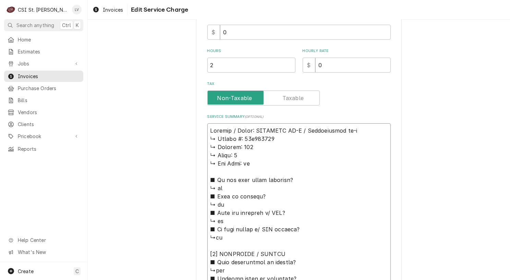
type textarea "Jackson / Model: DISHSTAR HT-E / Seriadishstar ht-e ↳ 𝗦𝗲𝗿𝗶𝗮𝗹 #: 23a413689 ↳ 𝗩𝗼𝗹…"
type textarea "x"
type textarea "Jackson / Model: DISHSTAR HT-E / Serialdishstar ht-e ↳ 𝗦𝗲𝗿𝗶𝗮𝗹 #: 23a413689 ↳ 𝗩𝗼…"
type textarea "x"
type textarea "Jackson / Model: DISHSTAR HT-E / Serial:dishstar ht-e ↳ 𝗦𝗲𝗿𝗶𝗮𝗹 #: 23a413689 ↳ 𝗩…"
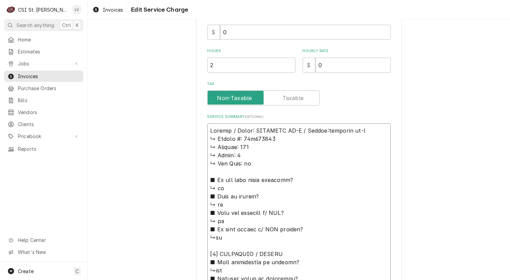
type textarea "x"
type textarea "Jackson / Model: DISHSTAR HT-E / Serial: dishstar ht-e ↳ 𝗦𝗲𝗿𝗶𝗮𝗹 #: 23a413689 ↳ …"
type textarea "x"
type textarea "Jackson / Model: DISHSTAR HT-E / Serial: ishstar ht-e ↳ 𝗦𝗲𝗿𝗶𝗮𝗹 #: 23a413689 ↳ 𝗩…"
type textarea "x"
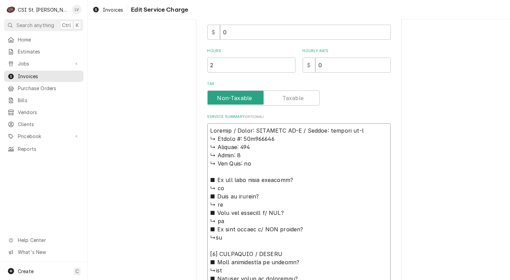
type textarea "Jackson / Model: DISHSTAR HT-E / Serial: shstar ht-e ↳ 𝗦𝗲𝗿𝗶𝗮𝗹 #: 23a413689 ↳ 𝗩𝗼…"
type textarea "x"
type textarea "Jackson / Model: DISHSTAR HT-E / Serial: hstar ht-e ↳ 𝗦𝗲𝗿𝗶𝗮𝗹 #: 23a413689 ↳ 𝗩𝗼𝗹…"
type textarea "x"
type textarea "Jackson / Model: DISHSTAR HT-E / Serial: star ht-e ↳ 𝗦𝗲𝗿𝗶𝗮𝗹 #: 23a413689 ↳ 𝗩𝗼𝗹𝘁…"
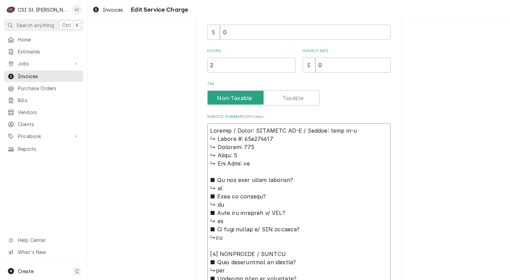
type textarea "x"
type textarea "Jackson / Model: DISHSTAR HT-E / Serial: tar ht-e ↳ 𝗦𝗲𝗿𝗶𝗮𝗹 #: 23a413689 ↳ 𝗩𝗼𝗹𝘁𝗮…"
type textarea "x"
type textarea "Jackson / Model: DISHSTAR HT-E / Serial: ar ht-e ↳ 𝗦𝗲𝗿𝗶𝗮𝗹 #: 23a413689 ↳ 𝗩𝗼𝗹𝘁𝗮𝗴…"
type textarea "x"
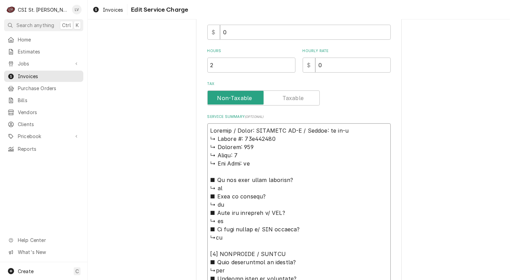
type textarea "Jackson / Model: DISHSTAR HT-E / Serial: r ht-e ↳ 𝗦𝗲𝗿𝗶𝗮𝗹 #: 23a413689 ↳ 𝗩𝗼𝗹𝘁𝗮𝗴𝗲…"
type textarea "x"
type textarea "Jackson / Model: DISHSTAR HT-E / Serial: ht-e ↳ 𝗦𝗲𝗿𝗶𝗮𝗹 #: 23a413689 ↳ 𝗩𝗼𝗹𝘁𝗮𝗴𝗲: …"
type textarea "x"
type textarea "Jackson / Model: DISHSTAR HT-E / Serial: ht-e ↳ 𝗦𝗲𝗿𝗶𝗮𝗹 #: 23a413689 ↳ 𝗩𝗼𝗹𝘁𝗮𝗴𝗲: …"
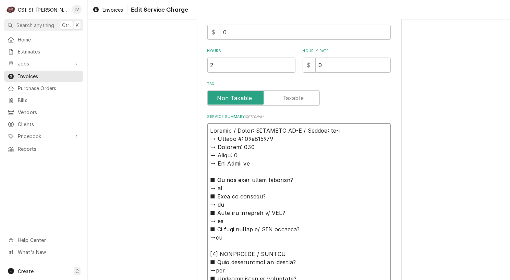
type textarea "x"
type textarea "Jackson / Model: DISHSTAR HT-E / Serial: t-e ↳ 𝗦𝗲𝗿𝗶𝗮𝗹 #: 23a413689 ↳ 𝗩𝗼𝗹𝘁𝗮𝗴𝗲: 4…"
type textarea "x"
type textarea "Jackson / Model: DISHSTAR HT-E / Serial: -e ↳ 𝗦𝗲𝗿𝗶𝗮𝗹 #: 23a413689 ↳ 𝗩𝗼𝗹𝘁𝗮𝗴𝗲: 46…"
type textarea "x"
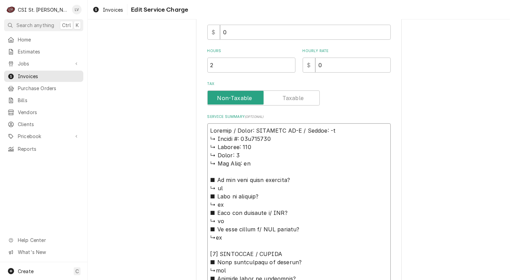
type textarea "Jackson / Model: DISHSTAR HT-E / Serial: e ↳ 𝗦𝗲𝗿𝗶𝗮𝗹 #: 23a413689 ↳ 𝗩𝗼𝗹𝘁𝗮𝗴𝗲: 460…"
type textarea "x"
type textarea "Jackson / Model: DISHSTAR HT-E / Serial: ↳ 𝗦𝗲𝗿𝗶𝗮𝗹 #: 23a413689 ↳ 𝗩𝗼𝗹𝘁𝗮𝗴𝗲: 460 ↳…"
type textarea "x"
type textarea "Jackson / Model: DISHSTAR HT-E / Serial: ↳ 𝗦𝗲𝗿𝗶𝗮𝗹 #: 23a413689 ↳ 𝗩𝗼𝗹𝘁𝗮𝗴𝗲: 460 ↳…"
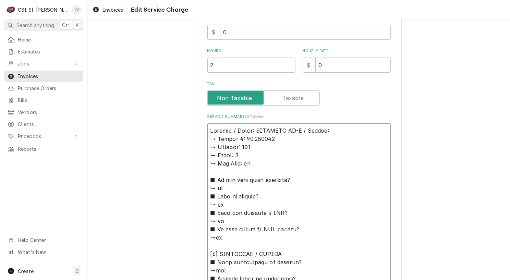
type textarea "x"
type textarea "Jackson / Model: DISHSTAR HT-E / Serial: ↳ 𝗦𝗲𝗿𝗶𝗮𝗹 #: 23a413689 ↳ 𝗩𝗼𝗹𝘁𝗮𝗴𝗲: 460 ↳…"
type textarea "x"
type textarea "Jackson / Model: DISHSTAR HT-E / Serial: 𝗦𝗲𝗿𝗶𝗮𝗹 #: 23a413689 ↳ 𝗩𝗼𝗹𝘁𝗮𝗴𝗲: 460 ↳ 𝗣…"
type textarea "x"
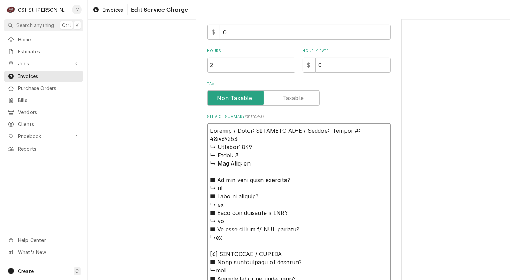
type textarea "Jackson / Model: DISHSTAR HT-E / Serial: 𝗦𝗲𝗿𝗶𝗮𝗹 #: 23a413689 ↳ 𝗩𝗼𝗹𝘁𝗮𝗴𝗲: 460 ↳ 𝗣…"
type textarea "x"
type textarea "Jackson / Model: DISHSTAR HT-E / Serial: 𝗲𝗿𝗶𝗮𝗹 #: 23a413689 ↳ 𝗩𝗼𝗹𝘁𝗮𝗴𝗲: 460 ↳ 𝗣𝗵…"
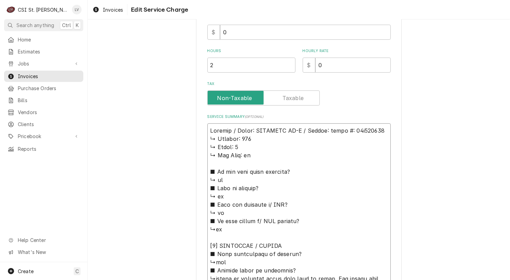
type textarea "x"
type textarea "Jackson / Model: DISHSTAR HT-E / Serial: 𝗿𝗶𝗮𝗹 #: 23a413689 ↳ 𝗩𝗼𝗹𝘁𝗮𝗴𝗲: 460 ↳ 𝗣𝗵𝗮…"
type textarea "x"
type textarea "Jackson / Model: DISHSTAR HT-E / Serial: 𝗶𝗮𝗹 #: 23a413689 ↳ 𝗩𝗼𝗹𝘁𝗮𝗴𝗲: 460 ↳ 𝗣𝗵𝗮𝘀…"
type textarea "x"
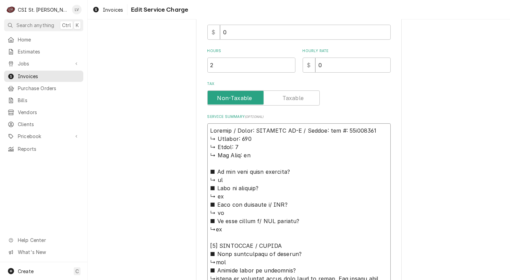
type textarea "Jackson / Model: DISHSTAR HT-E / Serial: 𝗮𝗹 #: 23a413689 ↳ 𝗩𝗼𝗹𝘁𝗮𝗴𝗲: 460 ↳ 𝗣𝗵𝗮𝘀𝗲…"
type textarea "x"
type textarea "Jackson / Model: DISHSTAR HT-E / Serial: 𝗹 #: 23a413689 ↳ 𝗩𝗼𝗹𝘁𝗮𝗴𝗲: 460 ↳ 𝗣𝗵𝗮𝘀𝗲:…"
type textarea "x"
type textarea "Jackson / Model: DISHSTAR HT-E / Serial: #: 23a413689 ↳ 𝗩𝗼𝗹𝘁𝗮𝗴𝗲: 460 ↳ 𝗣𝗵𝗮𝘀𝗲: 3…"
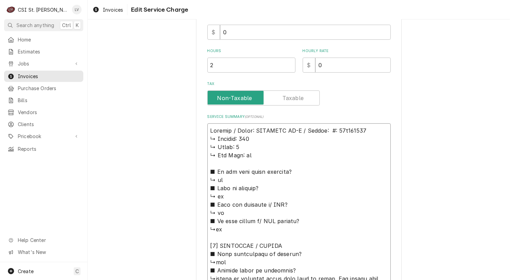
type textarea "x"
type textarea "Jackson / Model: DISHSTAR HT-E / Serial: #: 23a413689 ↳ 𝗩𝗼𝗹𝘁𝗮𝗴𝗲: 460 ↳ 𝗣𝗵𝗮𝘀𝗲: 3…"
type textarea "x"
type textarea "Jackson / Model: DISHSTAR HT-E / Serial: : 23a413689 ↳ 𝗩𝗼𝗹𝘁𝗮𝗴𝗲: 460 ↳ 𝗣𝗵𝗮𝘀𝗲: 3 …"
type textarea "x"
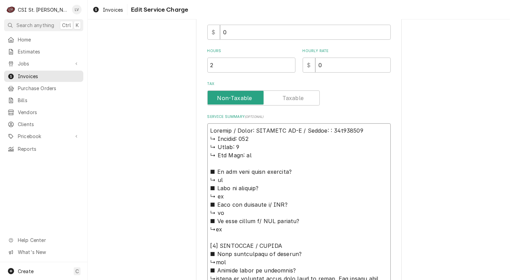
type textarea "Jackson / Model: DISHSTAR HT-E / Serial: 23a413689 ↳ 𝗩𝗼𝗹𝘁𝗮𝗴𝗲: 460 ↳ 𝗣𝗵𝗮𝘀𝗲: 3 ↳ …"
type textarea "x"
type textarea "Jackson / Model: DISHSTAR HT-E / Serial: 23a413689 ↳ 𝗩𝗼𝗹𝘁𝗮𝗴𝗲: 460 ↳ 𝗣𝗵𝗮𝘀𝗲: 3 ↳ …"
type textarea "x"
type textarea "Jackson / Model: DISHSTAR HT-E / Serial: 23413689 ↳ 𝗩𝗼𝗹𝘁𝗮𝗴𝗲: 460 ↳ 𝗣𝗵𝗮𝘀𝗲: 3 ↳ 𝗚…"
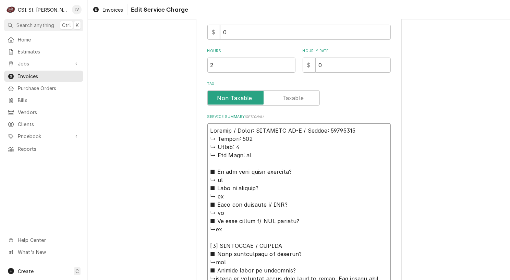
type textarea "x"
type textarea "Jackson / Model: DISHSTAR HT-E / Serial: 23A413689 ↳ 𝗩𝗼𝗹𝘁𝗮𝗴𝗲: 460 ↳ 𝗣𝗵𝗮𝘀𝗲: 3 ↳ …"
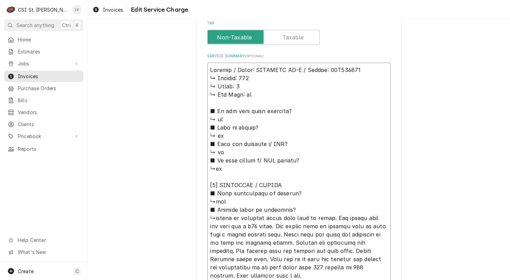
scroll to position [277, 0]
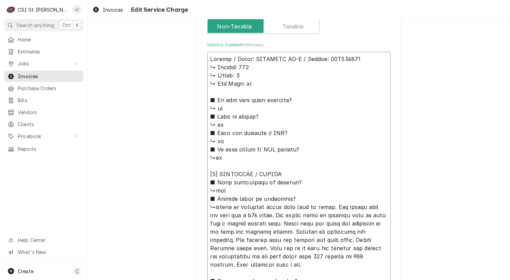
drag, startPoint x: 207, startPoint y: 139, endPoint x: 301, endPoint y: 201, distance: 112.6
click at [301, 201] on textarea "Service Summary ( optional )" at bounding box center [298, 285] width 183 height 467
type textarea "x"
type textarea "Jackson / Model: DISHSTAR HT-E / Serial: 23A413689 ↳talked to customer about wh…"
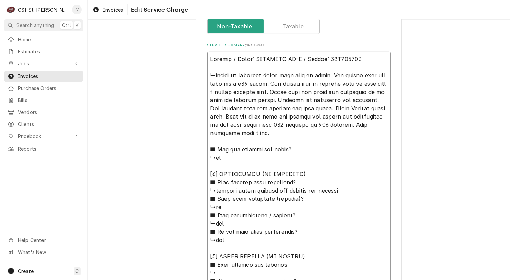
drag, startPoint x: 207, startPoint y: 147, endPoint x: 302, endPoint y: 177, distance: 99.7
click at [302, 177] on textarea "Service Summary ( optional )" at bounding box center [298, 219] width 183 height 335
type textarea "x"
type textarea "Jackson / Model: DISHSTAR HT-E / Serial: 23A413689 ↳talked to customer about wh…"
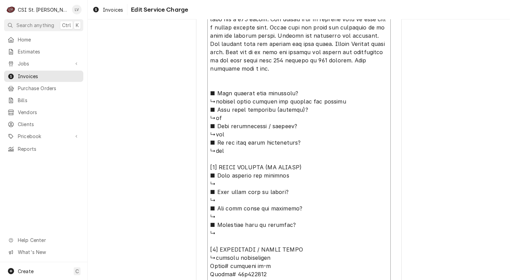
scroll to position [418, 0]
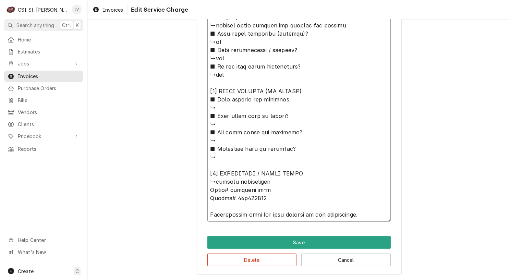
drag, startPoint x: 207, startPoint y: 175, endPoint x: 308, endPoint y: 197, distance: 103.3
click at [308, 197] on textarea "Service Summary ( optional )" at bounding box center [298, 66] width 183 height 311
type textarea "x"
type textarea "Jackson / Model: DISHSTAR HT-E / Serial: 23A413689 ↳talked to customer about wh…"
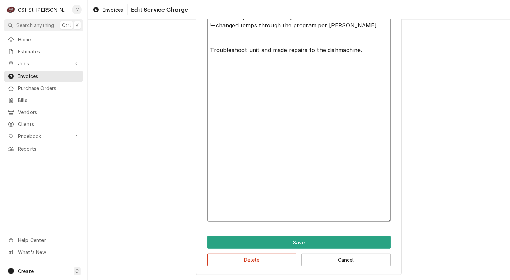
scroll to position [253, 0]
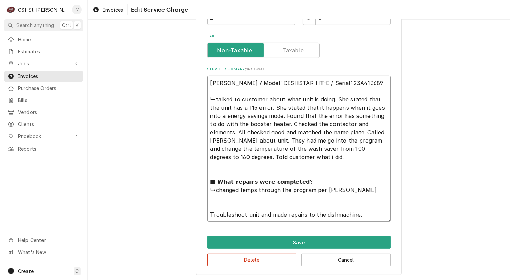
drag, startPoint x: 364, startPoint y: 216, endPoint x: 202, endPoint y: 201, distance: 162.9
click at [202, 201] on div "Use the fields below to edit this service charge Short Description Job | Servic…" at bounding box center [299, 27] width 206 height 496
type textarea "x"
type textarea "Jackson / Model: DISHSTAR HT-E / Serial: 23A413689 ↳talked to customer about wh…"
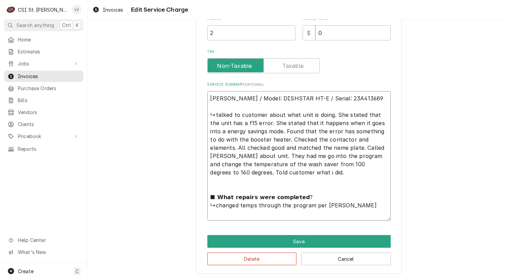
scroll to position [237, 0]
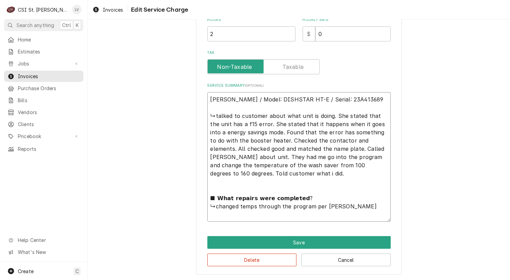
drag, startPoint x: 358, startPoint y: 115, endPoint x: 332, endPoint y: 114, distance: 26.4
click at [332, 114] on textarea "Jackson / Model: DISHSTAR HT-E / Serial: 23A413689 ↳talked to customer about wh…" at bounding box center [298, 157] width 183 height 130
type textarea "x"
type textarea "Jackson / Model: DISHSTAR HT-E / Serial: 23A413689 ↳talked to customer about wh…"
type textarea "x"
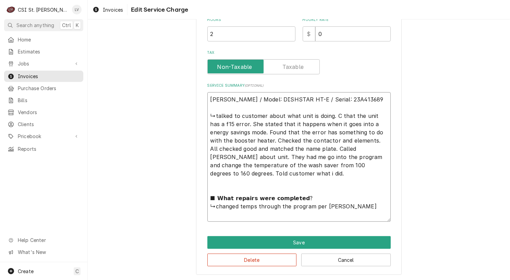
type textarea "Jackson / Model: DISHSTAR HT-E / Serial: 23A413689 ↳talked to customer about wh…"
type textarea "x"
type textarea "Jackson / Model: DISHSTAR HT-E / Serial: 23A413689 ↳talked to customer about wh…"
type textarea "x"
type textarea "Jackson / Model: DISHSTAR HT-E / Serial: 23A413689 ↳talked to customer about wh…"
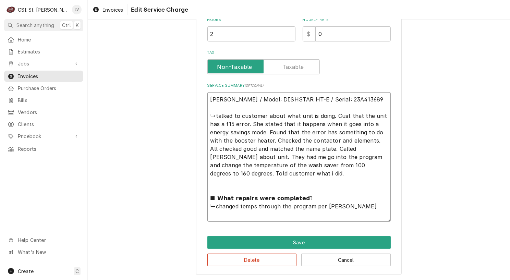
type textarea "x"
type textarea "Jackson / Model: DISHSTAR HT-E / Serial: 23A413689 ↳talked to customer about wh…"
type textarea "x"
type textarea "Jackson / Model: DISHSTAR HT-E / Serial: 23A413689 ↳talked to customer about wh…"
type textarea "x"
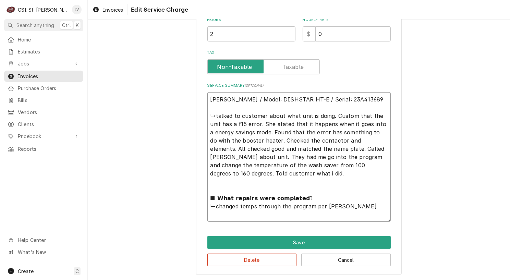
type textarea "Jackson / Model: DISHSTAR HT-E / Serial: 23A413689 ↳talked to customer about wh…"
type textarea "x"
type textarea "Jackson / Model: DISHSTAR HT-E / Serial: 23A413689 ↳talked to customer about wh…"
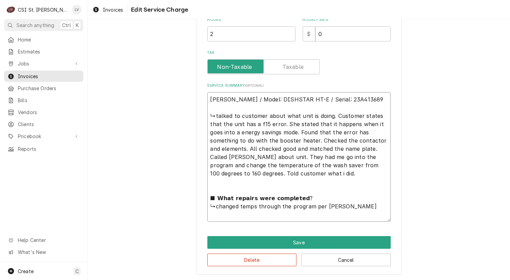
drag, startPoint x: 219, startPoint y: 124, endPoint x: 369, endPoint y: 146, distance: 151.2
click at [223, 124] on textarea "Jackson / Model: DISHSTAR HT-E / Serial: 23A413689 ↳talked to customer about wh…" at bounding box center [298, 157] width 183 height 130
drag, startPoint x: 269, startPoint y: 122, endPoint x: 307, endPoint y: 136, distance: 40.0
click at [270, 122] on textarea "Jackson / Model: DISHSTAR HT-E / Serial: 23A413689 ↳talked to customer about wh…" at bounding box center [298, 157] width 183 height 130
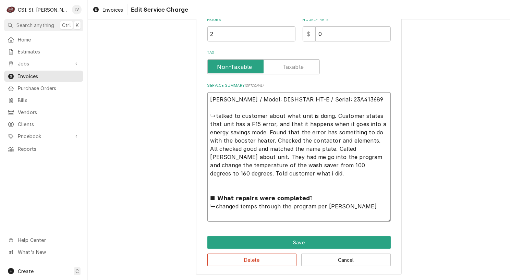
drag, startPoint x: 285, startPoint y: 130, endPoint x: 306, endPoint y: 133, distance: 21.1
click at [306, 133] on textarea "Jackson / Model: DISHSTAR HT-E / Serial: 23A413689 ↳talked to customer about wh…" at bounding box center [298, 157] width 183 height 130
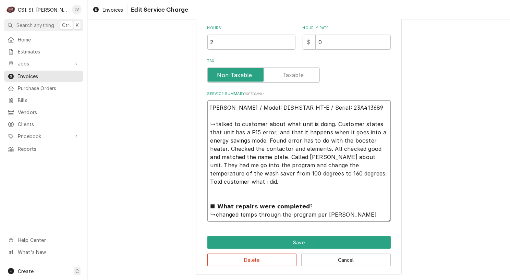
click at [252, 147] on textarea "Jackson / Model: DISHSTAR HT-E / Serial: 23A413689 ↳talked to customer about wh…" at bounding box center [298, 160] width 183 height 121
drag, startPoint x: 381, startPoint y: 157, endPoint x: 319, endPoint y: 147, distance: 62.8
click at [319, 147] on textarea "Jackson / Model: DISHSTAR HT-E / Serial: 23A413689 ↳talked to customer about wh…" at bounding box center [298, 160] width 183 height 121
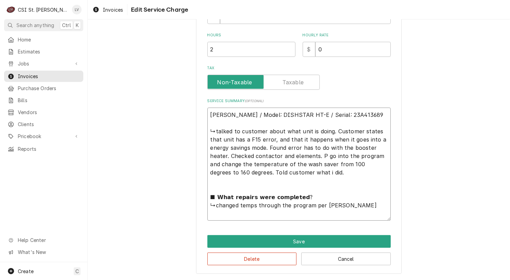
scroll to position [221, 0]
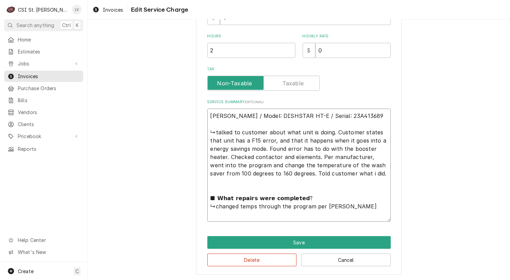
click at [233, 171] on textarea "Jackson / Model: DISHSTAR HT-E / Serial: 23A413689 ↳talked to customer about wh…" at bounding box center [298, 165] width 183 height 113
click at [274, 174] on textarea "Jackson / Model: DISHSTAR HT-E / Serial: 23A413689 ↳talked to customer about wh…" at bounding box center [298, 165] width 183 height 113
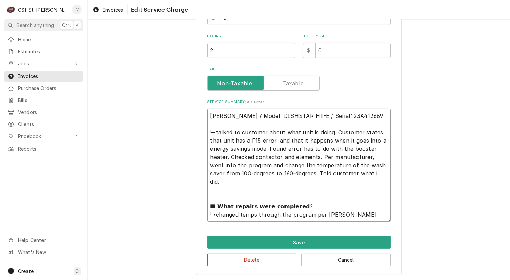
drag, startPoint x: 299, startPoint y: 173, endPoint x: 381, endPoint y: 210, distance: 89.5
click at [381, 210] on textarea "Jackson / Model: DISHSTAR HT-E / Serial: 23A413689 ↳talked to customer about wh…" at bounding box center [298, 165] width 183 height 113
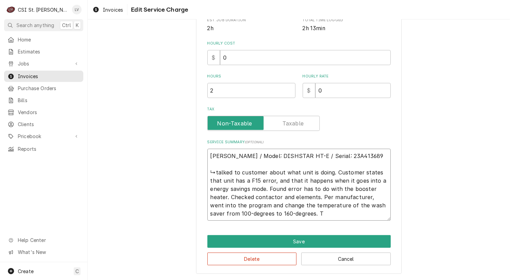
scroll to position [179, 0]
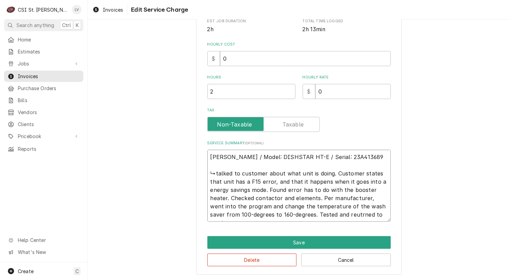
drag, startPoint x: 385, startPoint y: 215, endPoint x: 199, endPoint y: 157, distance: 195.2
click at [199, 157] on div "Use the fields below to edit this service charge Short Description Job | Servic…" at bounding box center [299, 65] width 206 height 422
click at [261, 260] on button "Delete" at bounding box center [252, 260] width 90 height 13
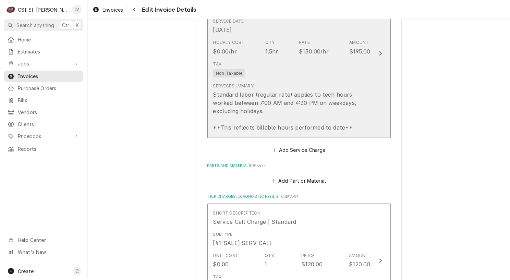
click at [256, 99] on div "Standard labor (regular rate) applies to tech hours worked between 7:00 AM and …" at bounding box center [291, 111] width 157 height 41
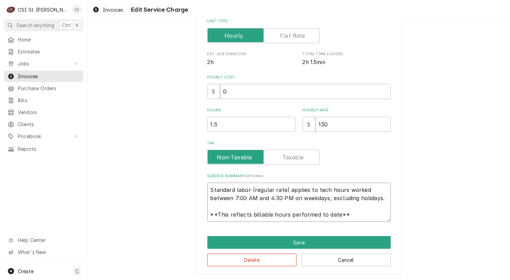
scroll to position [8, 0]
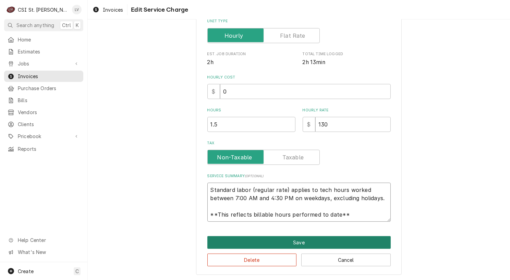
drag, startPoint x: 209, startPoint y: 190, endPoint x: 363, endPoint y: 239, distance: 161.7
click at [363, 239] on div "Use the fields below to edit this service charge Short Description 1-Labor (Ser…" at bounding box center [299, 80] width 206 height 389
paste textarea "Jackson / Model: DISHSTAR HT-E / Serial: 23A413689 Customer states that unit ha…"
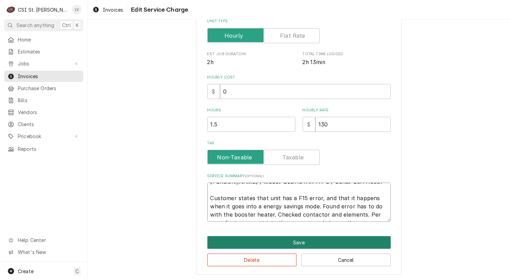
scroll to position [0, 0]
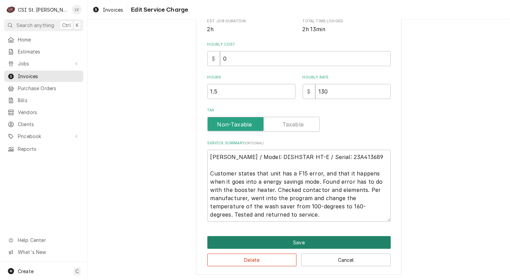
click at [311, 239] on button "Save" at bounding box center [298, 242] width 183 height 13
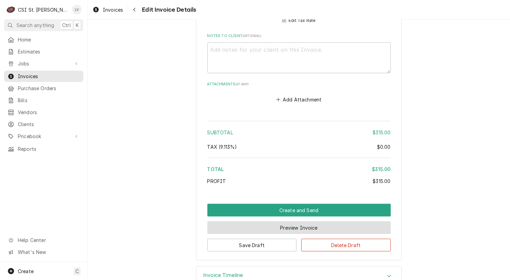
click at [293, 222] on button "Preview Invoice" at bounding box center [298, 228] width 183 height 13
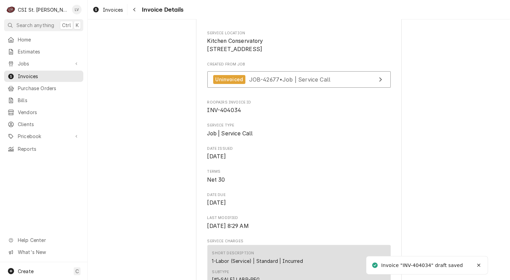
scroll to position [137, 0]
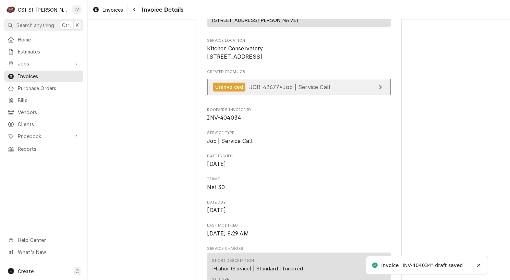
click at [271, 96] on link "Uninvoiced JOB-42677 • Job | Service Call" at bounding box center [298, 87] width 183 height 17
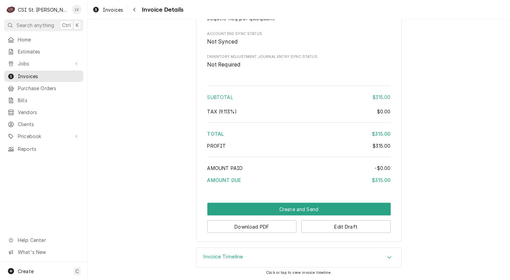
scroll to position [1069, 0]
click at [245, 227] on button "Download PDF" at bounding box center [252, 227] width 90 height 13
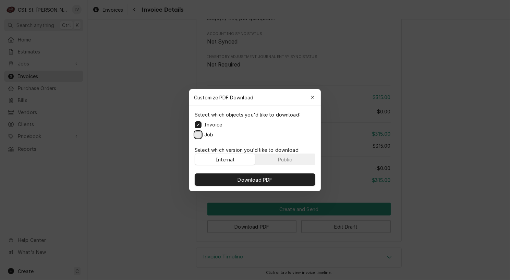
drag, startPoint x: 197, startPoint y: 134, endPoint x: 227, endPoint y: 167, distance: 45.1
click at [198, 135] on button "Job" at bounding box center [198, 134] width 7 height 7
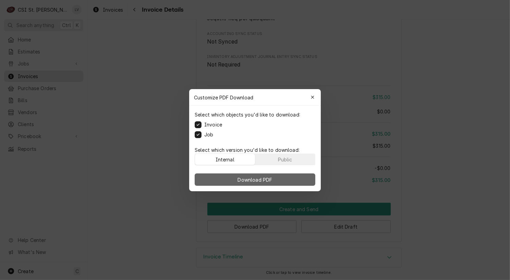
click at [249, 179] on span "Download PDF" at bounding box center [255, 179] width 37 height 7
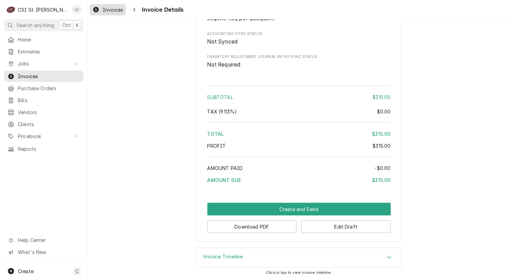
click at [106, 6] on span "Invoices" at bounding box center [113, 9] width 20 height 7
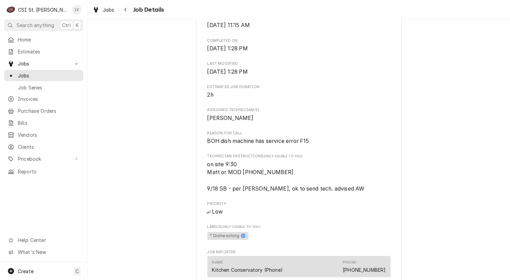
scroll to position [240, 0]
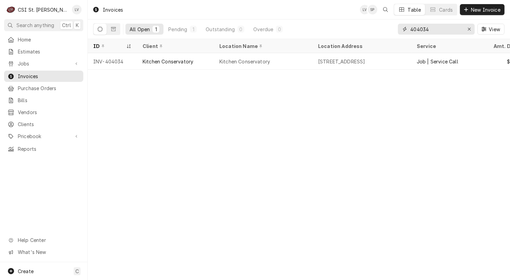
drag, startPoint x: 435, startPoint y: 29, endPoint x: 398, endPoint y: 27, distance: 37.4
click at [398, 27] on div "404034" at bounding box center [436, 29] width 77 height 11
type input "404035"
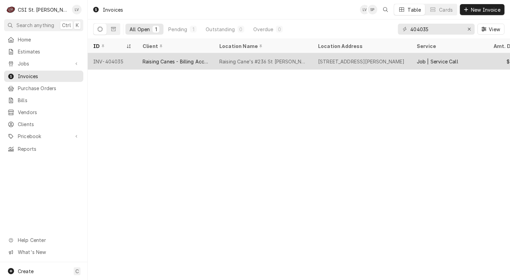
click at [254, 58] on div "Raising Cane's #236 St [PERSON_NAME]" at bounding box center [263, 61] width 88 height 7
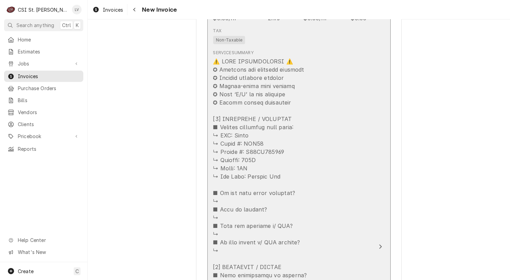
scroll to position [892, 0]
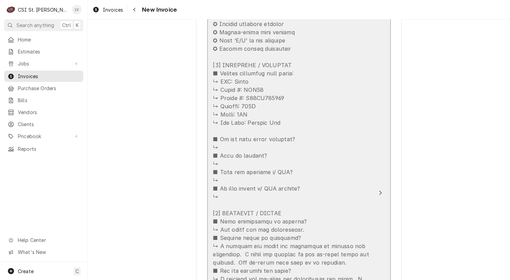
click at [343, 207] on div "Update Line Item" at bounding box center [291, 250] width 157 height 494
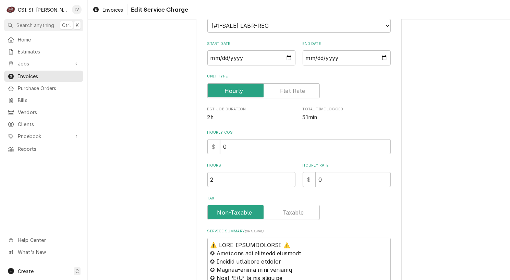
scroll to position [274, 0]
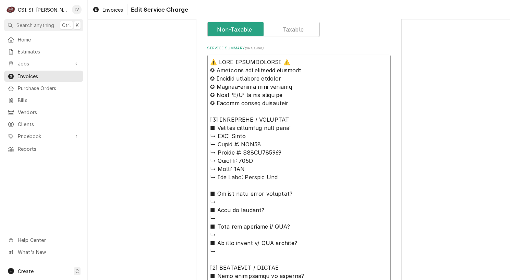
drag, startPoint x: 228, startPoint y: 135, endPoint x: 186, endPoint y: 57, distance: 88.1
click at [186, 57] on div "Use the fields below to edit this service charge Short Description Job | Servic…" at bounding box center [299, 179] width 423 height 854
type textarea "x"
type textarea "Lorem ↳ Ipsum #: DOL64 ↳ Sitame #: C30AD534569 ↳ Elitsed: 864D ↳ Eiusm: 6TE ↳ I…"
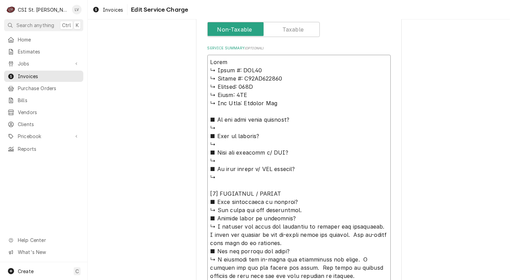
type textarea "x"
type textarea "Lorem ↳ Ipsum #: DOL97 ↳ Sitame #: C39AD088902 ↳ Elitsed: 404D ↳ Eiusm: 7TE ↳ I…"
click at [226, 60] on textarea "Service Summary ( optional )" at bounding box center [298, 264] width 183 height 418
type textarea "x"
type textarea "Lorem / ↳ Ipsum #: DOL11 ↳ Sitame #: C51AD969294 ↳ Elitsed: 814D ↳ Eiusm: 8TE ↳…"
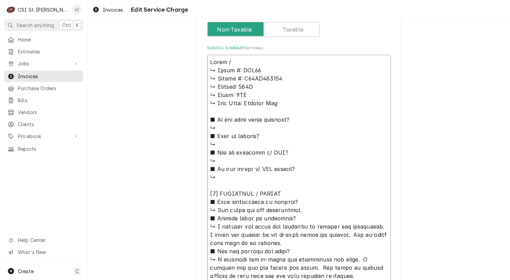
type textarea "x"
type textarea "Lorem / ↳ Ipsum #: DOL91 ↳ Sitame #: C07AD891689 ↳ Elitsed: 427D ↳ Eiusm: 0TE ↳…"
type textarea "x"
type textarea "Lorem / I ↳ Dolor #: SIT94 ↳ Ametco #: A69EL043031 ↳ Seddoei: 559T ↳ Incid: 1UT…"
type textarea "x"
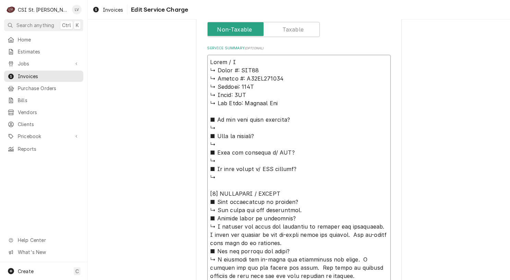
type textarea "Lorem / Ip ↳ Dolor #: SIT76 ↳ Ametco #: A10EL761689 ↳ Seddoei: 451T ↳ Incid: 9U…"
type textarea "x"
type textarea "Lorem / Ips ↳ Dolor #: SIT82 ↳ Ametco #: A51EL517746 ↳ Seddoei: 901T ↳ Incid: 7…"
type textarea "x"
type textarea "Lorem / Ipsu ↳ Dolor #: SIT98 ↳ Ametco #: A65EL211638 ↳ Seddoei: 286T ↳ Incid: …"
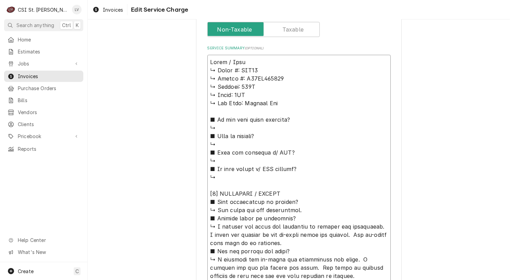
type textarea "x"
type textarea "Lorem / Ipsum ↳ Dolor #: SIT14 ↳ Ametco #: A42EL535105 ↳ Seddoei: 283T ↳ Incid:…"
type textarea "x"
type textarea "Lorem / Ipsum: ↳ Dolor #: SIT43 ↳ Ametco #: A64EL952061 ↳ Seddoei: 693T ↳ Incid…"
type textarea "x"
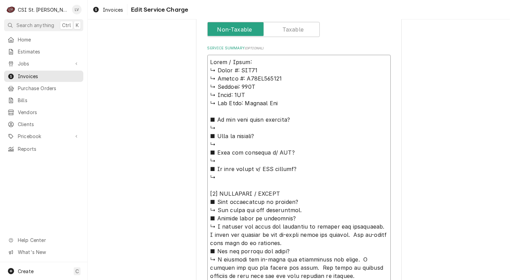
type textarea "Pitco / Model: ↳ 𝗠𝗼𝗱𝗲𝗹 #: SSH75 ↳ 𝗦𝗲𝗿𝗶𝗮𝗹 #: G23HB055782 ↳ 𝗩𝗼𝗹𝘁𝗮𝗴𝗲: 115V ↳ 𝗣𝗵𝗮𝘀𝗲…"
type textarea "x"
type textarea "Pitco / Model: H ↳ 𝗠𝗼𝗱𝗲𝗹 #: SSH75 ↳ 𝗦𝗲𝗿𝗶𝗮𝗹 #: G23HB055782 ↳ 𝗩𝗼𝗹𝘁𝗮𝗴𝗲: 115V ↳ 𝗣𝗵𝗮…"
type textarea "x"
type textarea "Pitco / Model: HH ↳ 𝗠𝗼𝗱𝗲𝗹 #: SSH75 ↳ 𝗦𝗲𝗿𝗶𝗮𝗹 #: G23HB055782 ↳ 𝗩𝗼𝗹𝘁𝗮𝗴𝗲: 115V ↳ 𝗣𝗵…"
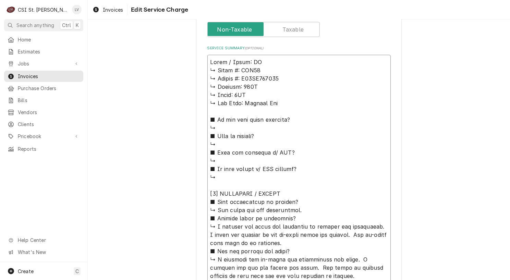
type textarea "x"
type textarea "Pitco / Model: H ↳ 𝗠𝗼𝗱𝗲𝗹 #: SSH75 ↳ 𝗦𝗲𝗿𝗶𝗮𝗹 #: G23HB055782 ↳ 𝗩𝗼𝗹𝘁𝗮𝗴𝗲: 115V ↳ 𝗣𝗵𝗮…"
type textarea "x"
type textarea "Pitco / Model: ↳ 𝗠𝗼𝗱𝗲𝗹 #: SSH75 ↳ 𝗦𝗲𝗿𝗶𝗮𝗹 #: G23HB055782 ↳ 𝗩𝗼𝗹𝘁𝗮𝗴𝗲: 115V ↳ 𝗣𝗵𝗮𝘀𝗲…"
type textarea "x"
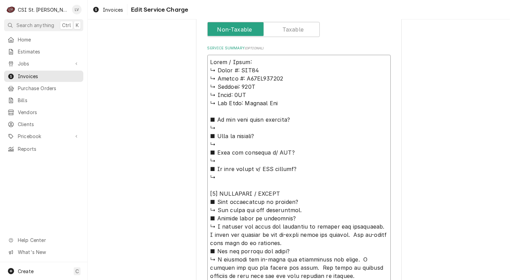
type textarea "Pitco / Model: S ↳ 𝗠𝗼𝗱𝗲𝗹 #: SSH75 ↳ 𝗦𝗲𝗿𝗶𝗮𝗹 #: G23HB055782 ↳ 𝗩𝗼𝗹𝘁𝗮𝗴𝗲: 115V ↳ 𝗣𝗵𝗮…"
type textarea "x"
type textarea "Pitco / Model: SS ↳ 𝗠𝗼𝗱𝗲𝗹 #: SSH75 ↳ 𝗦𝗲𝗿𝗶𝗮𝗹 #: G23HB055782 ↳ 𝗩𝗼𝗹𝘁𝗮𝗴𝗲: 115V ↳ 𝗣𝗵…"
type textarea "x"
type textarea "Pitco / Model: SSH ↳ 𝗠𝗼𝗱𝗲𝗹 #: SSH75 ↳ 𝗦𝗲𝗿𝗶𝗮𝗹 #: G23HB055782 ↳ 𝗩𝗼𝗹𝘁𝗮𝗴𝗲: 115V ↳ 𝗣…"
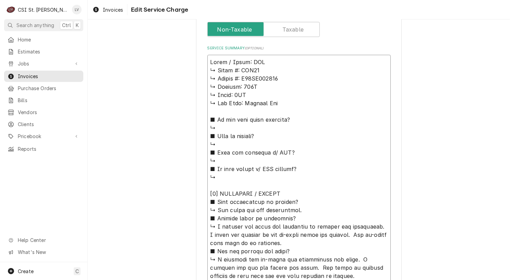
type textarea "x"
type textarea "Pitco / Model: SSH7 ↳ 𝗠𝗼𝗱𝗲𝗹 #: SSH75 ↳ 𝗦𝗲𝗿𝗶𝗮𝗹 #: G23HB055782 ↳ 𝗩𝗼𝗹𝘁𝗮𝗴𝗲: 115V ↳ …"
type textarea "x"
type textarea "Pitco / Model: SSH75 ↳ 𝗠𝗼𝗱𝗲𝗹 #: SSH75 ↳ 𝗦𝗲𝗿𝗶𝗮𝗹 #: G23HB055782 ↳ 𝗩𝗼𝗹𝘁𝗮𝗴𝗲: 115V ↳…"
type textarea "x"
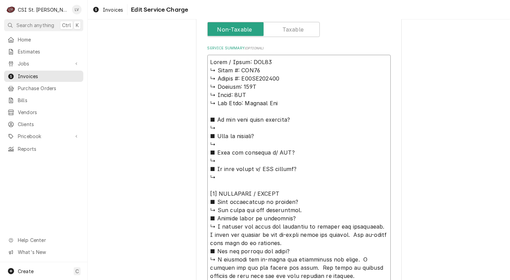
type textarea "Pitco / Model: SSH75 ↳ 𝗠𝗼𝗱𝗲𝗹 #: SSH75 ↳ 𝗦𝗲𝗿𝗶𝗮𝗹 #: G23HB055782 ↳ 𝗩𝗼𝗹𝘁𝗮𝗴𝗲: 115V ↳…"
type textarea "x"
type textarea "Pitco / Model: SSH75 / ↳ 𝗠𝗼𝗱𝗲𝗹 #: SSH75 ↳ 𝗦𝗲𝗿𝗶𝗮𝗹 #: G23HB055782 ↳ 𝗩𝗼𝗹𝘁𝗮𝗴𝗲: 115V…"
type textarea "x"
type textarea "Pitco / Model: SSH75 / ↳ 𝗠𝗼𝗱𝗲𝗹 #: SSH75 ↳ 𝗦𝗲𝗿𝗶𝗮𝗹 #: G23HB055782 ↳ 𝗩𝗼𝗹𝘁𝗮𝗴𝗲: 115V…"
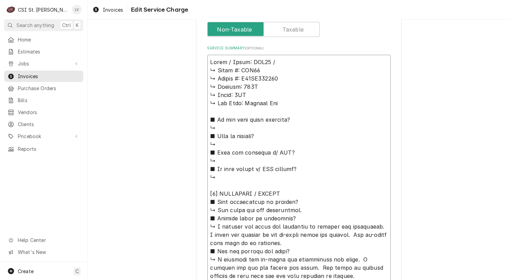
type textarea "x"
type textarea "Pitco / Model: SSH75 / S ↳ 𝗠𝗼𝗱𝗲𝗹 #: SSH75 ↳ 𝗦𝗲𝗿𝗶𝗮𝗹 #: G23HB055782 ↳ 𝗩𝗼𝗹𝘁𝗮𝗴𝗲: 11…"
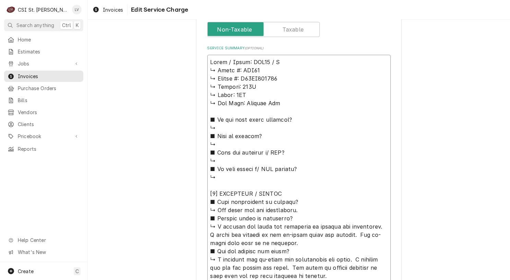
type textarea "x"
type textarea "Pitco / Model: SSH75 / Se ↳ 𝗠𝗼𝗱𝗲𝗹 #: SSH75 ↳ 𝗦𝗲𝗿𝗶𝗮𝗹 #: G23HB055782 ↳ 𝗩𝗼𝗹𝘁𝗮𝗴𝗲: 1…"
type textarea "x"
type textarea "Pitco / Model: SSH75 / Ser ↳ 𝗠𝗼𝗱𝗲𝗹 #: SSH75 ↳ 𝗦𝗲𝗿𝗶𝗮𝗹 #: G23HB055782 ↳ 𝗩𝗼𝗹𝘁𝗮𝗴𝗲: …"
type textarea "x"
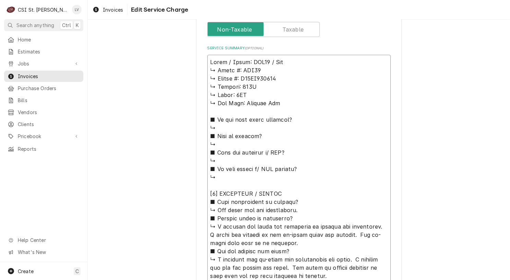
type textarea "Pitco / Model: SSH75 / Seri ↳ 𝗠𝗼𝗱𝗲𝗹 #: SSH75 ↳ 𝗦𝗲𝗿𝗶𝗮𝗹 #: G23HB055782 ↳ 𝗩𝗼𝗹𝘁𝗮𝗴𝗲:…"
type textarea "x"
type textarea "Pitco / Model: SSH75 / Seria ↳ 𝗠𝗼𝗱𝗲𝗹 #: SSH75 ↳ 𝗦𝗲𝗿𝗶𝗮𝗹 #: G23HB055782 ↳ 𝗩𝗼𝗹𝘁𝗮𝗴𝗲…"
type textarea "x"
type textarea "Pitco / Model: SSH75 / Serial ↳ 𝗠𝗼𝗱𝗲𝗹 #: SSH75 ↳ 𝗦𝗲𝗿𝗶𝗮𝗹 #: G23HB055782 ↳ 𝗩𝗼𝗹𝘁𝗮𝗴…"
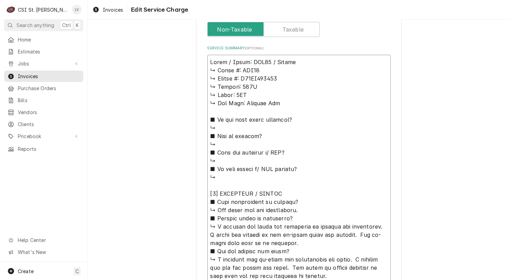
type textarea "x"
type textarea "Pitco / Model: SSH75 / Serial: ↳ 𝗠𝗼𝗱𝗲𝗹 #: SSH75 ↳ 𝗦𝗲𝗿𝗶𝗮𝗹 #: G23HB055782 ↳ 𝗩𝗼𝗹𝘁𝗮…"
type textarea "x"
type textarea "Pitco / Model: SSH75 / Serial: ↳ 𝗠𝗼𝗱𝗲𝗹 #: SSH75 ↳ 𝗦𝗲𝗿𝗶𝗮𝗹 #: G23HB055782 ↳ 𝗩𝗼𝗹𝘁𝗮…"
type textarea "x"
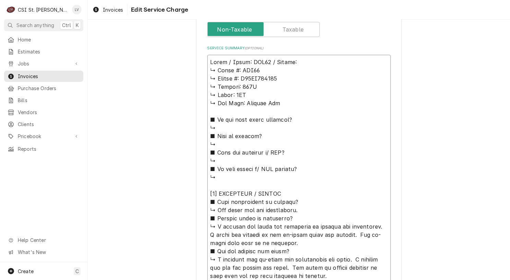
type textarea "Pitco / Model: SSH75 / Serial: ↳ 𝗠𝗼𝗱𝗲𝗹 #: SSH75 ↳ 𝗦𝗲𝗿𝗶𝗮𝗹 #: G23HB055782 ↳ 𝗩𝗼𝗹𝘁𝗮…"
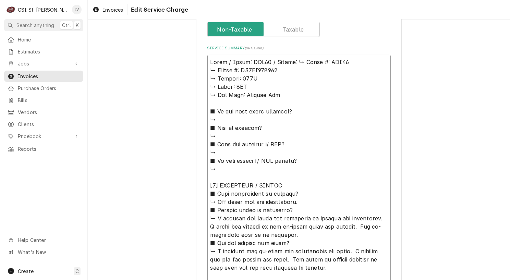
type textarea "x"
type textarea "Pitco / Model: SSH75 / Serial: 𝗠𝗼𝗱𝗲𝗹 #: SSH75 ↳ 𝗦𝗲𝗿𝗶𝗮𝗹 #: G23HB055782 ↳ 𝗩𝗼𝗹𝘁𝗮𝗴𝗲…"
type textarea "x"
type textarea "Pitco / Model: SSH75 / Serial: 𝗠𝗼𝗱𝗲𝗹 #: SSH75 ↳ 𝗦𝗲𝗿𝗶𝗮𝗹 #: G23HB055782 ↳ 𝗩𝗼𝗹𝘁𝗮𝗴𝗲…"
type textarea "x"
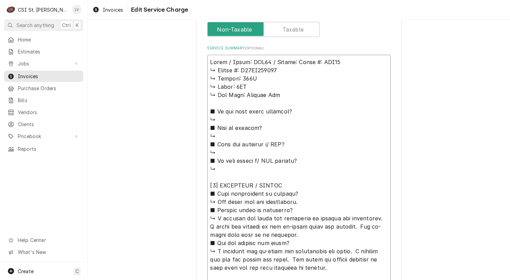
type textarea "Pitco / Model: SSH75 / Serial: 𝗼𝗱𝗲𝗹 #: SSH75 ↳ 𝗦𝗲𝗿𝗶𝗮𝗹 #: G23HB055782 ↳ 𝗩𝗼𝗹𝘁𝗮𝗴𝗲:…"
type textarea "x"
type textarea "Pitco / Model: SSH75 / Serial: 𝗱𝗲𝗹 #: SSH75 ↳ 𝗦𝗲𝗿𝗶𝗮𝗹 #: G23HB055782 ↳ 𝗩𝗼𝗹𝘁𝗮𝗴𝗲: …"
type textarea "x"
type textarea "Pitco / Model: SSH75 / Serial: 𝗲𝗹 #: SSH75 ↳ 𝗦𝗲𝗿𝗶𝗮𝗹 #: G23HB055782 ↳ 𝗩𝗼𝗹𝘁𝗮𝗴𝗲: 1…"
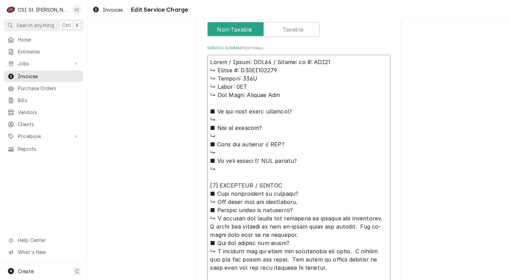
type textarea "x"
type textarea "Pitco / Model: SSH75 / Serial: 𝗹 #: SSH75 ↳ 𝗦𝗲𝗿𝗶𝗮𝗹 #: G23HB055782 ↳ 𝗩𝗼𝗹𝘁𝗮𝗴𝗲: 11…"
type textarea "x"
type textarea "Pitco / Model: SSH75 / Serial: #: SSH75 ↳ 𝗦𝗲𝗿𝗶𝗮𝗹 #: G23HB055782 ↳ 𝗩𝗼𝗹𝘁𝗮𝗴𝗲: 115V…"
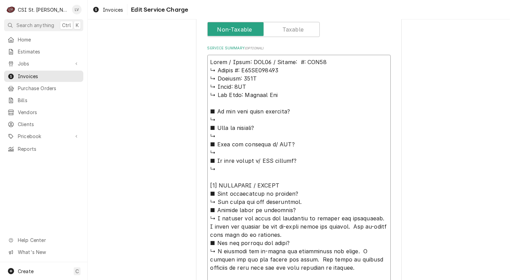
type textarea "x"
type textarea "Pitco / Model: SSH75 / Serial: #: SSH75 ↳ 𝗦𝗲𝗿𝗶𝗮𝗹 #: G23HB055782 ↳ 𝗩𝗼𝗹𝘁𝗮𝗴𝗲: 115V…"
type textarea "x"
type textarea "Pitco / Model: SSH75 / Serial: : SSH75 ↳ 𝗦𝗲𝗿𝗶𝗮𝗹 #: G23HB055782 ↳ 𝗩𝗼𝗹𝘁𝗮𝗴𝗲: 115V …"
type textarea "x"
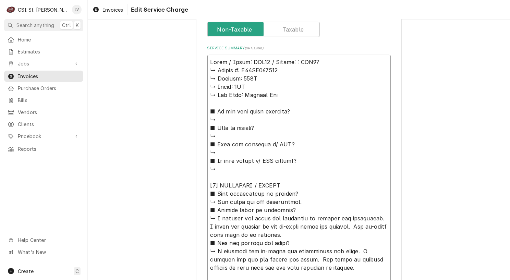
type textarea "Pitco / Model: SSH75 / Serial: SSH75 ↳ 𝗦𝗲𝗿𝗶𝗮𝗹 #: G23HB055782 ↳ 𝗩𝗼𝗹𝘁𝗮𝗴𝗲: 115V ↳ …"
type textarea "x"
type textarea "Pitco / Model: SSH75 / Serial: SSH75 ↳ 𝗦𝗲𝗿𝗶𝗮𝗹 #: G23HB055782 ↳ 𝗩𝗼𝗹𝘁𝗮𝗴𝗲: 115V ↳ …"
type textarea "x"
type textarea "Pitco / Model: SSH75 / Serial: SH75 ↳ 𝗦𝗲𝗿𝗶𝗮𝗹 #: G23HB055782 ↳ 𝗩𝗼𝗹𝘁𝗮𝗴𝗲: 115V ↳ 𝗣…"
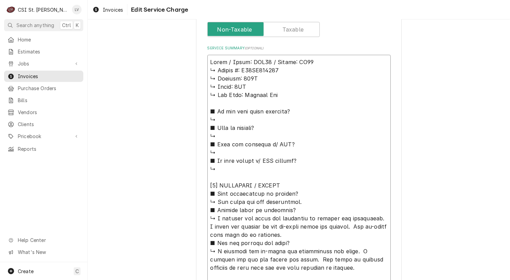
type textarea "x"
type textarea "Pitco / Model: SSH75 / Serial: H75 ↳ 𝗦𝗲𝗿𝗶𝗮𝗹 #: G23HB055782 ↳ 𝗩𝗼𝗹𝘁𝗮𝗴𝗲: 115V ↳ 𝗣𝗵…"
type textarea "x"
type textarea "Pitco / Model: SSH75 / Serial: 75 ↳ 𝗦𝗲𝗿𝗶𝗮𝗹 #: G23HB055782 ↳ 𝗩𝗼𝗹𝘁𝗮𝗴𝗲: 115V ↳ 𝗣𝗵𝗮…"
type textarea "x"
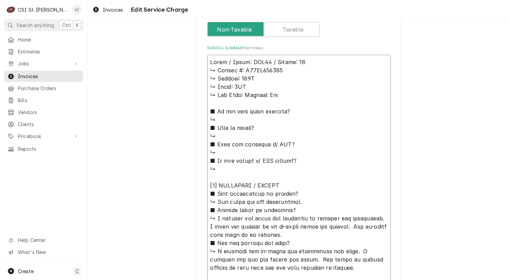
type textarea "Pitco / Model: SSH75 / Serial: 5 ↳ 𝗦𝗲𝗿𝗶𝗮𝗹 #: G23HB055782 ↳ 𝗩𝗼𝗹𝘁𝗮𝗴𝗲: 115V ↳ 𝗣𝗵𝗮𝘀…"
type textarea "x"
type textarea "Pitco / Model: SSH75 / Serial: ↳ 𝗦𝗲𝗿𝗶𝗮𝗹 #: G23HB055782 ↳ 𝗩𝗼𝗹𝘁𝗮𝗴𝗲: 115V ↳ 𝗣𝗵𝗮𝘀𝗲:…"
type textarea "x"
type textarea "Pitco / Model: SSH75 / Serial: ↳ 𝗦𝗲𝗿𝗶𝗮𝗹 #: G23HB055782 ↳ 𝗩𝗼𝗹𝘁𝗮𝗴𝗲: 115V ↳ 𝗣𝗵𝗮𝘀𝗲:…"
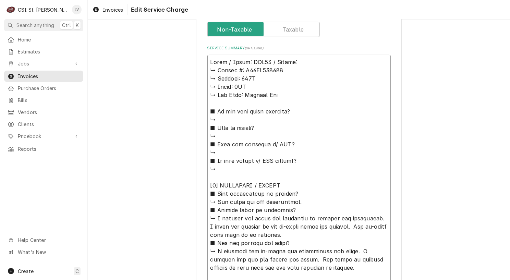
type textarea "x"
type textarea "Pitco / Model: SSH75 / Serial: ↳ 𝗦𝗲𝗿𝗶𝗮𝗹 #: G23HB055782 ↳ 𝗩𝗼𝗹𝘁𝗮𝗴𝗲: 115V ↳ 𝗣𝗵𝗮𝘀𝗲:…"
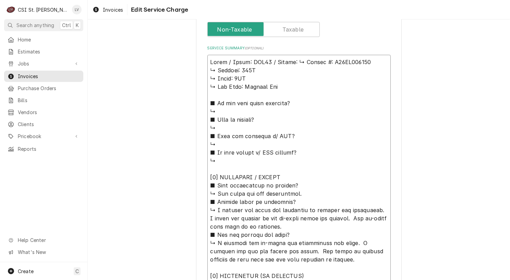
type textarea "x"
type textarea "Pitco / Model: SSH75 / Serial: 𝗦𝗲𝗿𝗶𝗮𝗹 #: G23HB055782 ↳ 𝗩𝗼𝗹𝘁𝗮𝗴𝗲: 115V ↳ 𝗣𝗵𝗮𝘀𝗲: 1…"
type textarea "x"
type textarea "Pitco / Model: SSH75 / Serial: 𝗦𝗲𝗿𝗶𝗮𝗹 #: G23HB055782 ↳ 𝗩𝗼𝗹𝘁𝗮𝗴𝗲: 115V ↳ 𝗣𝗵𝗮𝘀𝗲: 1…"
type textarea "x"
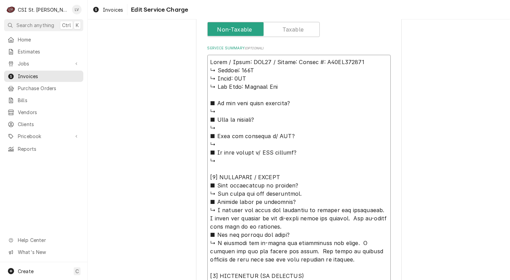
type textarea "Pitco / Model: SSH75 / Serial: 𝗲𝗿𝗶𝗮𝗹 #: G23HB055782 ↳ 𝗩𝗼𝗹𝘁𝗮𝗴𝗲: 115V ↳ 𝗣𝗵𝗮𝘀𝗲: 1P…"
type textarea "x"
type textarea "Pitco / Model: SSH75 / Serial: 𝗿𝗶𝗮𝗹 #: G23HB055782 ↳ 𝗩𝗼𝗹𝘁𝗮𝗴𝗲: 115V ↳ 𝗣𝗵𝗮𝘀𝗲: 1PH…"
type textarea "x"
type textarea "Pitco / Model: SSH75 / Serial: 𝗶𝗮𝗹 #: G23HB055782 ↳ 𝗩𝗼𝗹𝘁𝗮𝗴𝗲: 115V ↳ 𝗣𝗵𝗮𝘀𝗲: 1PH …"
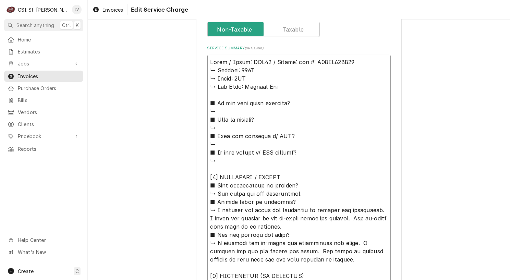
type textarea "x"
type textarea "Pitco / Model: SSH75 / Serial: 𝗮𝗹 #: G23HB055782 ↳ 𝗩𝗼𝗹𝘁𝗮𝗴𝗲: 115V ↳ 𝗣𝗵𝗮𝘀𝗲: 1PH ↳…"
type textarea "x"
type textarea "Pitco / Model: SSH75 / Serial: 𝗹 #: G23HB055782 ↳ 𝗩𝗼𝗹𝘁𝗮𝗴𝗲: 115V ↳ 𝗣𝗵𝗮𝘀𝗲: 1PH ↳ …"
type textarea "x"
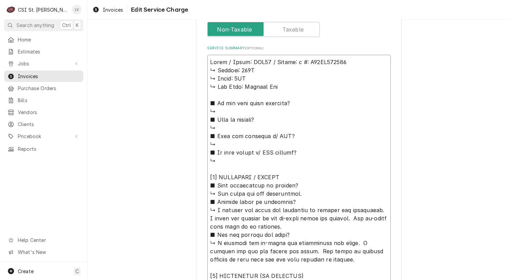
type textarea "Pitco / Model: SSH75 / Serial: #: G23HB055782 ↳ 𝗩𝗼𝗹𝘁𝗮𝗴𝗲: 115V ↳ 𝗣𝗵𝗮𝘀𝗲: 1PH ↳ 𝗚𝗮…"
type textarea "x"
type textarea "Pitco / Model: SSH75 / Serial: #: G23HB055782 ↳ 𝗩𝗼𝗹𝘁𝗮𝗴𝗲: 115V ↳ 𝗣𝗵𝗮𝘀𝗲: 1PH ↳ 𝗚𝗮…"
type textarea "x"
type textarea "Pitco / Model: SSH75 / Serial: : G23HB055782 ↳ 𝗩𝗼𝗹𝘁𝗮𝗴𝗲: 115V ↳ 𝗣𝗵𝗮𝘀𝗲: 1PH ↳ 𝗚𝗮𝘀…"
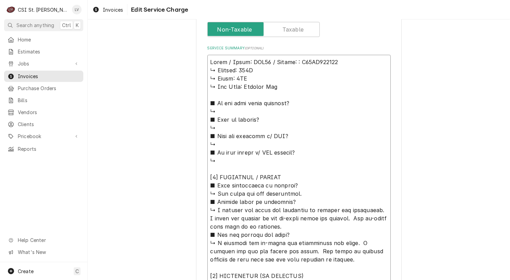
type textarea "x"
type textarea "Pitco / Model: SSH75 / Serial: G23HB055782 ↳ 𝗩𝗼𝗹𝘁𝗮𝗴𝗲: 115V ↳ 𝗣𝗵𝗮𝘀𝗲: 1PH ↳ 𝗚𝗮𝘀 𝗧…"
type textarea "x"
type textarea "Pitco / Model: SSH75 / Serial: G23HB055782 ↳ 𝗩𝗼𝗹𝘁𝗮𝗴𝗲: 115V ↳ 𝗣𝗵𝗮𝘀𝗲: 1PH ↳ 𝗚𝗮𝘀 𝗧…"
drag, startPoint x: 207, startPoint y: 71, endPoint x: 312, endPoint y: 174, distance: 147.0
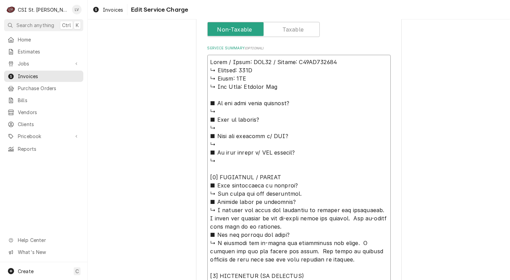
click at [312, 174] on textarea "Service Summary ( optional )" at bounding box center [298, 255] width 183 height 401
type textarea "x"
type textarea "Pitco / Model: SSH75 / Serial: G23HB055782 ■ 𝗨𝗻𝗶𝘁 𝗼𝗽𝗲𝗿𝗮𝘁𝗶𝗼𝗻𝗮𝗹 𝗼𝗻 𝗮𝗿𝗿𝗶𝘃𝗮𝗹? ↳ The…"
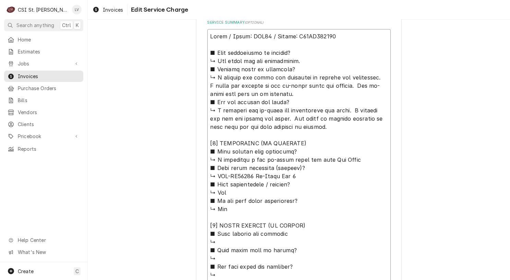
scroll to position [298, 0]
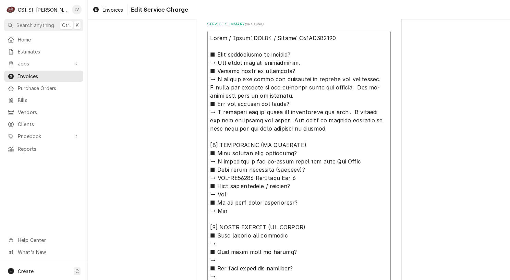
drag, startPoint x: 249, startPoint y: 79, endPoint x: 202, endPoint y: 53, distance: 53.6
click at [202, 53] on div "Use the fields below to edit this service charge Short Description Job | Servic…" at bounding box center [299, 57] width 206 height 644
type textarea "x"
type textarea "Pitco / Model: SSH75 / Serial: G23HB055782 D fryer and proceeded to checked the…"
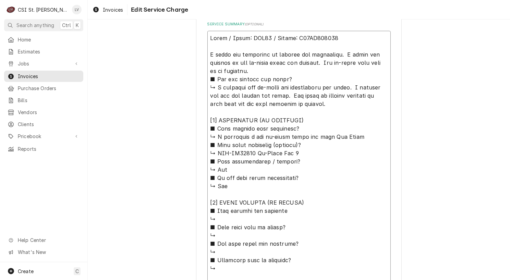
type textarea "x"
type textarea "Pitco / Model: SSH75 / Serial: G23HB055782 Dr fryer and proceeded to checked th…"
type textarea "x"
type textarea "Pitco / Model: SSH75 / Serial: G23HB055782 Dra fryer and proceeded to checked t…"
type textarea "x"
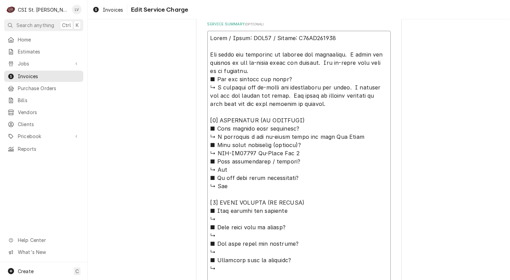
type textarea "Pitco / Model: SSH75 / Serial: G23HB055782 Drai fryer and proceeded to checked …"
type textarea "x"
type textarea "Pitco / Model: SSH75 / Serial: G23HB055782 Drain fryer and proceeded to checked…"
type textarea "x"
type textarea "Pitco / Model: SSH75 / Serial: G23HB055782 Draine fryer and proceeded to checke…"
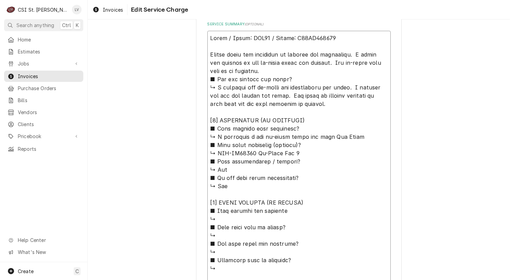
type textarea "x"
type textarea "Pitco / Model: SSH75 / Serial: G23HB055782 Drained fryer and proceeded to check…"
drag, startPoint x: 256, startPoint y: 54, endPoint x: 292, endPoint y: 55, distance: 36.4
click at [293, 55] on textarea "Service Summary ( optional )" at bounding box center [298, 166] width 183 height 270
type textarea "x"
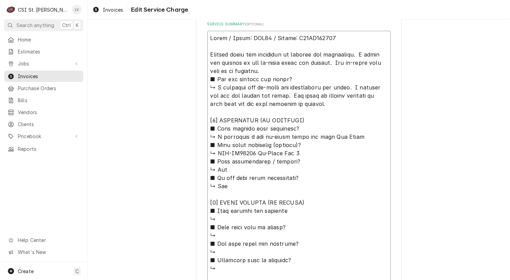
type textarea "Pitco / Model: SSH75 / Serial: G23HB055782 Drained fryer and checked the compon…"
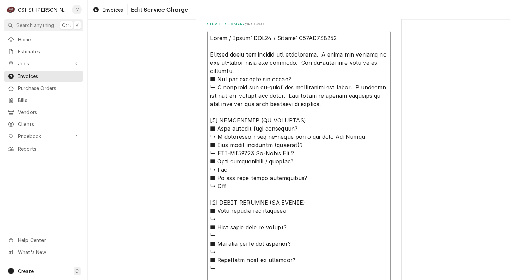
click at [279, 53] on textarea "Service Summary ( optional )" at bounding box center [298, 166] width 183 height 270
type textarea "x"
type textarea "Pitco / Model: SSH75 / Serial: G23HB055782 Drained fryer and checked he compone…"
type textarea "x"
type textarea "Pitco / Model: SSH75 / Serial: G23HB055782 Drained fryer and checked e componen…"
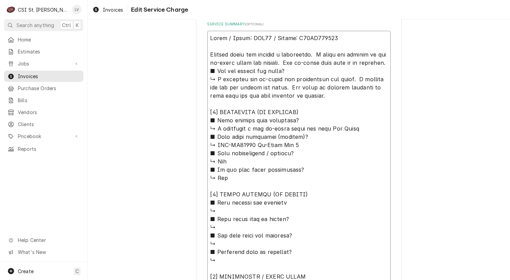
type textarea "x"
type textarea "Pitco / Model: SSH75 / Serial: G23HB055782 Drained fryer and checked components…"
type textarea "x"
type textarea "Pitco / Model: SSH75 / Serial: G23HB055782 Drained fryer and checked components…"
type textarea "x"
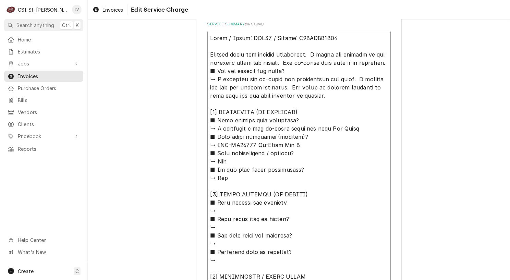
type textarea "Pitco / Model: SSH75 / Serial: G23HB055782 Drained fryer and checked omponents.…"
type textarea "x"
type textarea "Pitco / Model: SSH75 / Serial: G23HB055782 Drained fryer and checked components…"
click at [315, 52] on textarea "Service Summary ( optional )" at bounding box center [298, 166] width 183 height 270
type textarea "x"
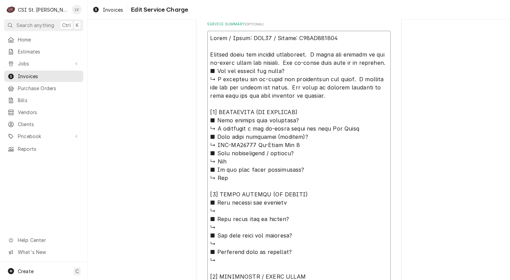
type textarea "Pitco / Model: SSH75 / Serial: G23HB055782 Drained fryer and checked components…"
type textarea "x"
type textarea "Pitco / Model: SSH75 / Serial: G23HB055782 Drained fryer and checked components…"
type textarea "x"
type textarea "Pitco / Model: SSH75 / Serial: G23HB055782 Drained fryer and checked components…"
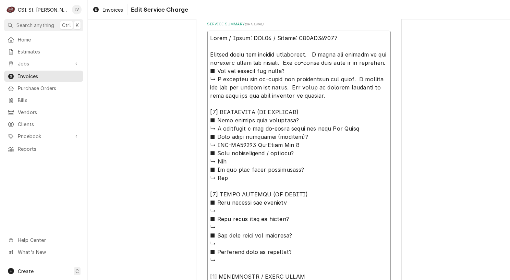
type textarea "x"
type textarea "Pitco / Model: SSH75 / Serial: G23HB055782 Drained fryer and checked components…"
type textarea "x"
type textarea "Pitco / Model: SSH75 / Serial: G23HB055782 Drained fryer and checked components…"
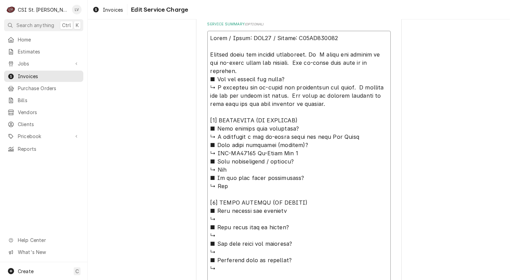
type textarea "x"
type textarea "Pitco / Model: SSH75 / Serial: G23HB055782 Drained fryer and checked components…"
type textarea "x"
type textarea "Pitco / Model: SSH75 / Serial: G23HB055782 Drained fryer and checked components…"
type textarea "x"
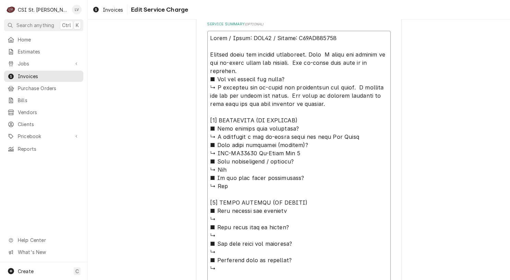
type textarea "Pitco / Model: SSH75 / Serial: G23HB055782 Drained fryer and checked components…"
type textarea "x"
type textarea "Pitco / Model: SSH75 / Serial: G23HB055782 Drained fryer and checked components…"
type textarea "x"
type textarea "Pitco / Model: SSH75 / Serial: G23HB055782 Drained fryer and checked components…"
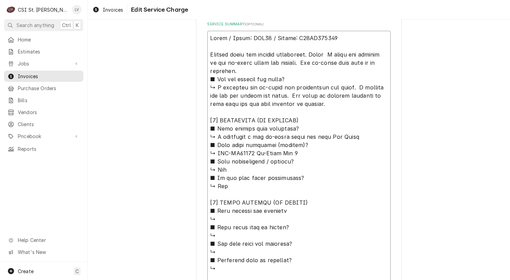
type textarea "x"
type textarea "Pitco / Model: SSH75 / Serial: G23HB055782 Drained fryer and checked components…"
type textarea "x"
type textarea "Pitco / Model: SSH75 / Serial: G23HB055782 Drained fryer and checked components…"
type textarea "x"
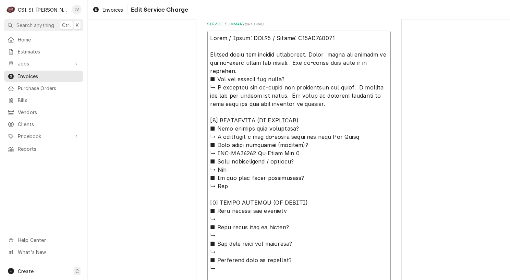
type textarea "Pitco / Model: SSH75 / Serial: G23HB055782 Drained fryer and checked components…"
type textarea "x"
type textarea "Pitco / Model: SSH75 / Serial: G23HB055782 Drained fryer and checked components…"
type textarea "x"
type textarea "Pitco / Model: SSH75 / Serial: G23HB055782 Drained fryer and checked components…"
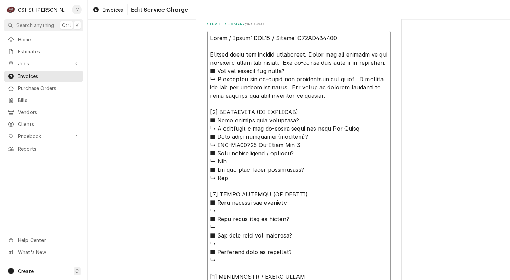
type textarea "x"
type textarea "Pitco / Model: SSH75 / Serial: G23HB055782 Drained fryer and checked components…"
type textarea "x"
type textarea "Pitco / Model: SSH75 / Serial: G23HB055782 Drained fryer and checked components…"
type textarea "x"
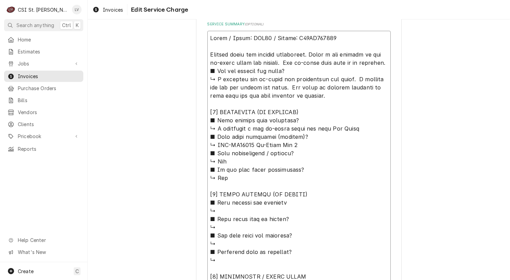
type textarea "Pitco / Model: SSH75 / Serial: G23HB055782 Drained fryer and checked components…"
type textarea "x"
type textarea "Pitco / Model: SSH75 / Serial: G23HB055782 Drained fryer and checked components…"
type textarea "x"
type textarea "Pitco / Model: SSH75 / Serial: G23HB055782 Drained fryer and checked components…"
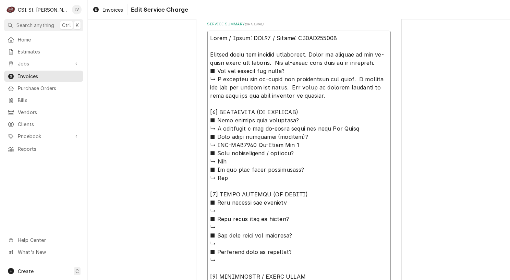
type textarea "x"
type textarea "Pitco / Model: SSH75 / Serial: G23HB055782 Drained fryer and checked components…"
type textarea "x"
type textarea "Pitco / Model: SSH75 / Serial: G23HB055782 Drained fryer and checked components…"
type textarea "x"
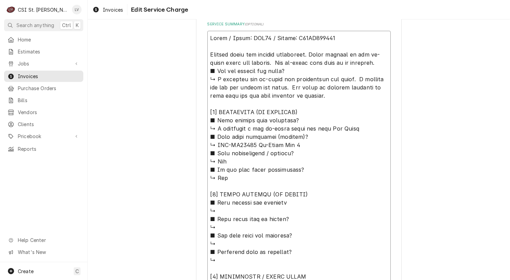
type textarea "Pitco / Model: SSH75 / Serial: G23HB055782 Drained fryer and checked components…"
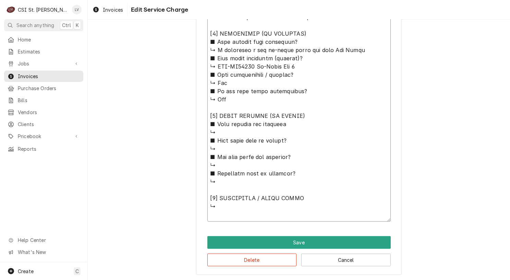
drag, startPoint x: 206, startPoint y: 85, endPoint x: 365, endPoint y: 274, distance: 246.6
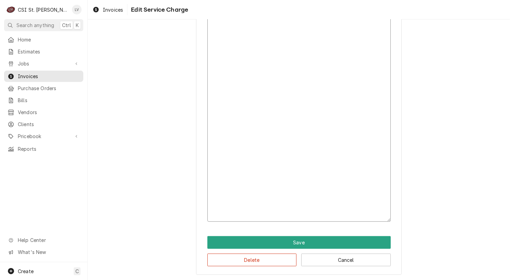
scroll to position [171, 0]
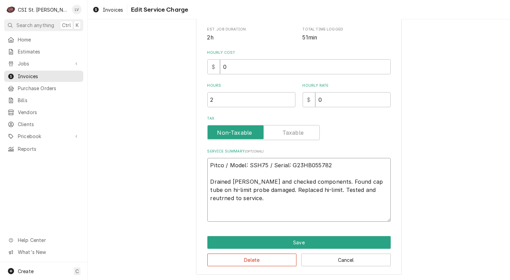
drag, startPoint x: 235, startPoint y: 198, endPoint x: 189, endPoint y: 155, distance: 63.1
click at [189, 155] on div "Use the fields below to edit this service charge Short Description Job | Servic…" at bounding box center [299, 69] width 423 height 426
click at [253, 258] on button "Delete" at bounding box center [252, 260] width 90 height 13
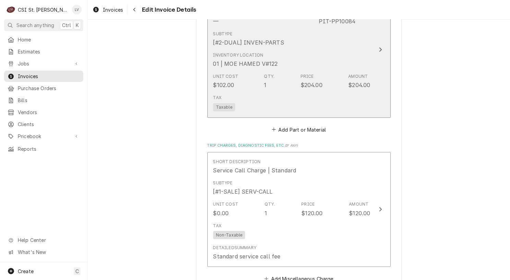
click at [269, 80] on div "Unit Cost $102.00 Qty. 1 Price $204.00 Amount $204.00" at bounding box center [291, 81] width 157 height 21
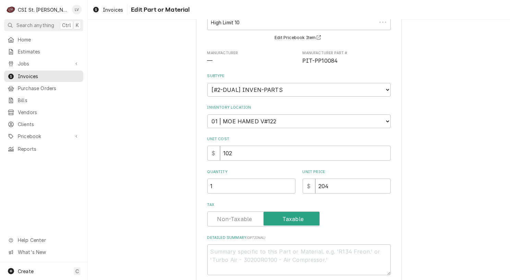
scroll to position [103, 0]
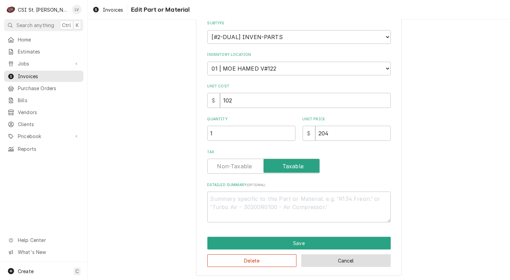
click at [317, 265] on button "Cancel" at bounding box center [346, 260] width 90 height 13
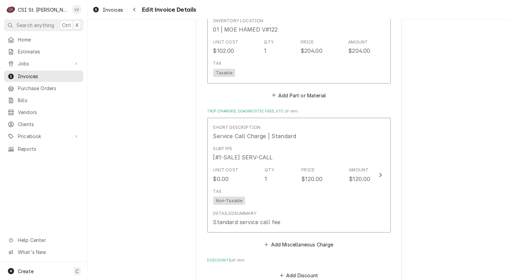
scroll to position [617, 0]
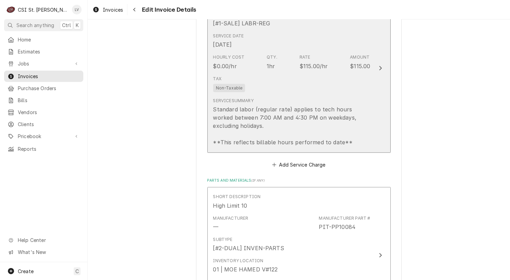
click at [314, 98] on div "Service Summary Standard labor (regular rate) applies to tech hours worked betw…" at bounding box center [291, 122] width 157 height 49
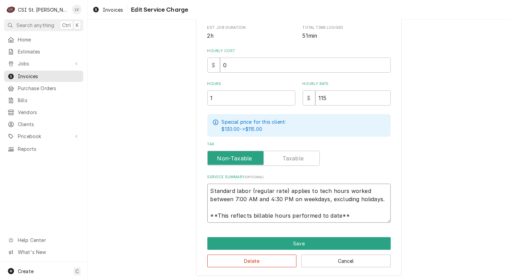
scroll to position [8, 0]
drag, startPoint x: 207, startPoint y: 189, endPoint x: 341, endPoint y: 222, distance: 137.7
click at [341, 222] on div "Use the fields below to edit this service charge Short Description 1-Labor (Ser…" at bounding box center [299, 68] width 206 height 416
paste textarea "Pitco / Model: SSH75 / Serial: G23HB055782 Drained [PERSON_NAME] and checked co…"
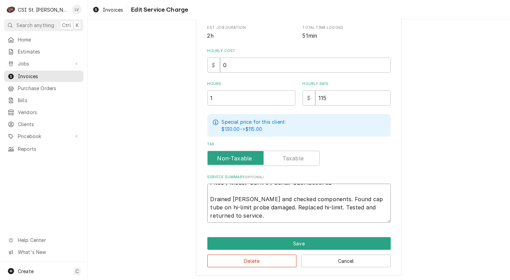
scroll to position [0, 0]
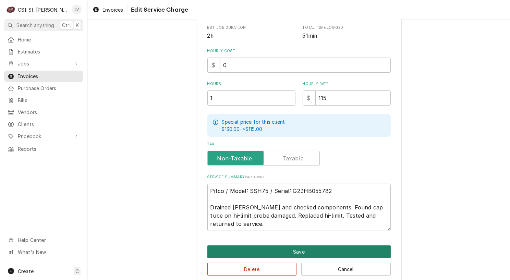
click at [294, 248] on button "Save" at bounding box center [298, 252] width 183 height 13
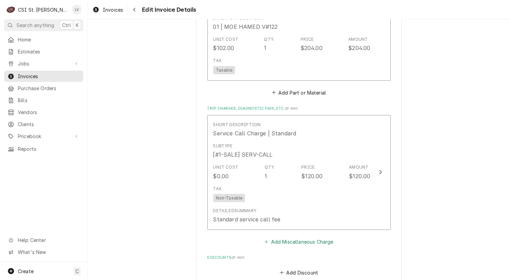
scroll to position [870, 0]
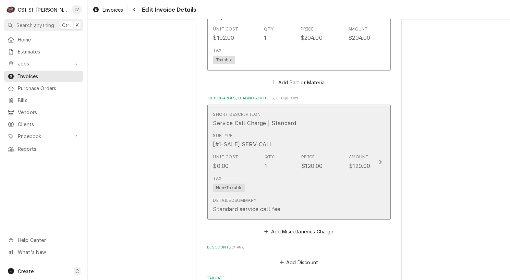
click at [287, 184] on div "Tax Non-Taxable" at bounding box center [291, 184] width 157 height 22
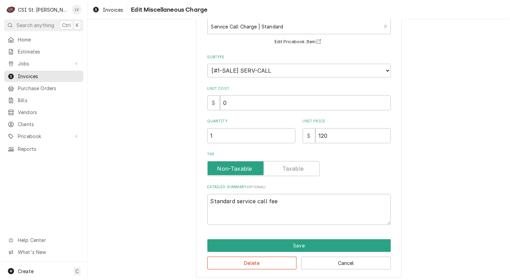
scroll to position [49, 0]
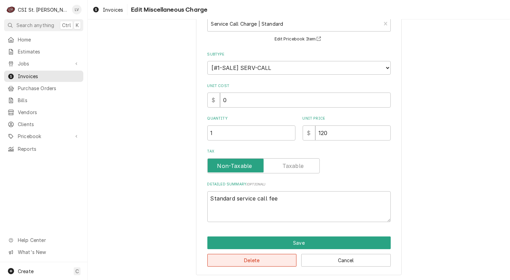
click at [264, 261] on button "Delete" at bounding box center [252, 260] width 90 height 13
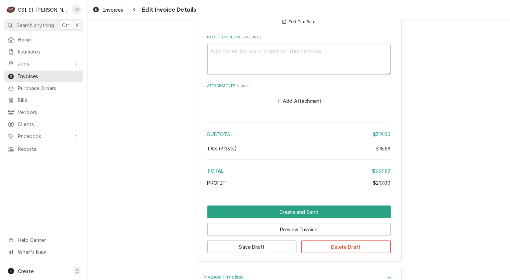
scroll to position [1045, 0]
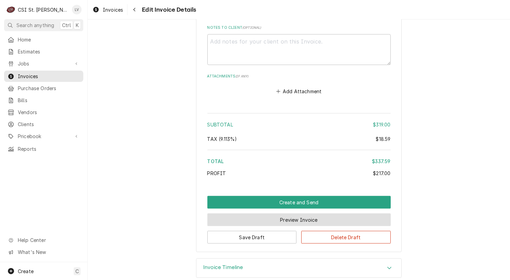
click at [285, 214] on button "Preview Invoice" at bounding box center [298, 220] width 183 height 13
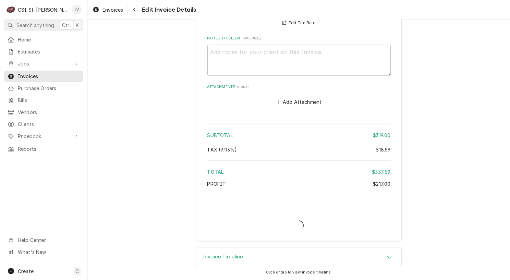
scroll to position [1024, 0]
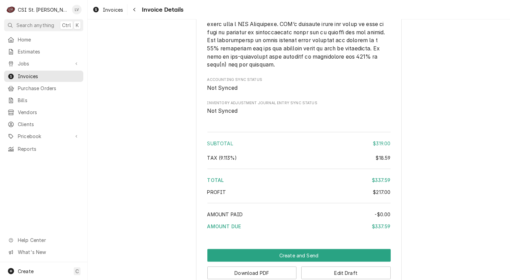
scroll to position [1090, 0]
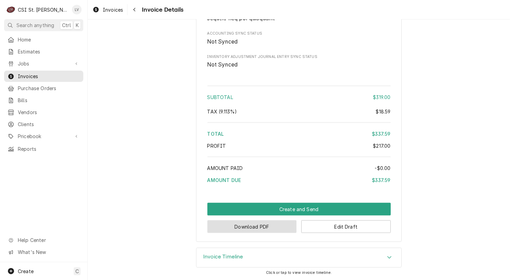
click at [244, 229] on button "Download PDF" at bounding box center [252, 227] width 90 height 13
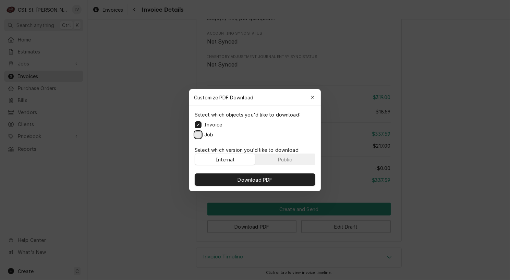
click at [197, 135] on button "Job" at bounding box center [198, 134] width 7 height 7
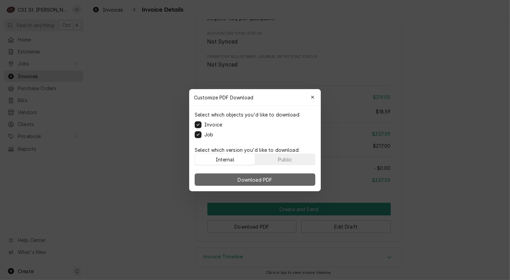
click at [222, 177] on button "Download PDF" at bounding box center [255, 180] width 121 height 12
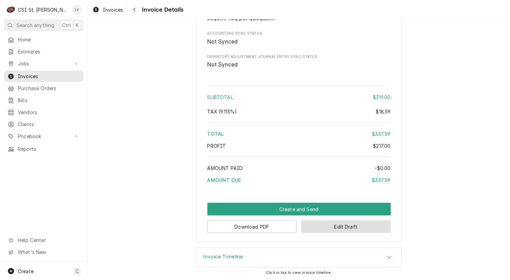
click at [339, 228] on button "Edit Draft" at bounding box center [346, 227] width 90 height 13
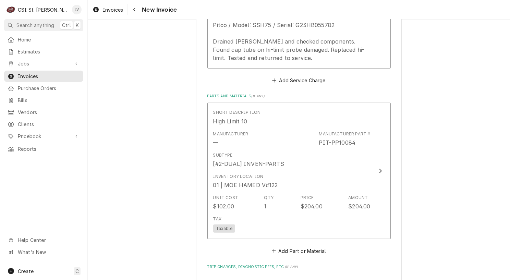
scroll to position [720, 0]
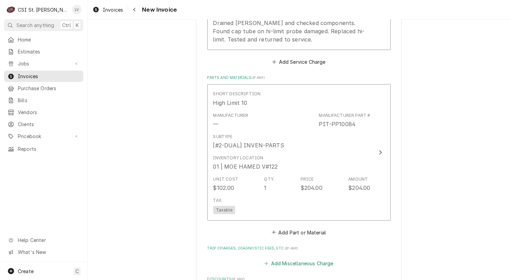
click at [289, 259] on button "Add Miscellaneous Charge" at bounding box center [298, 264] width 71 height 10
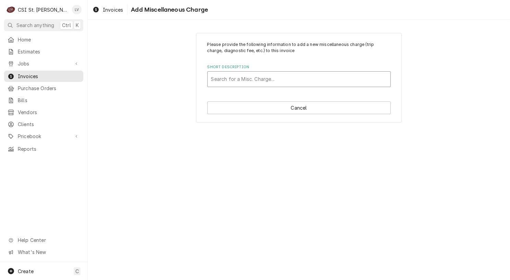
click at [232, 76] on div "Short Description" at bounding box center [299, 79] width 176 height 12
type input "ship"
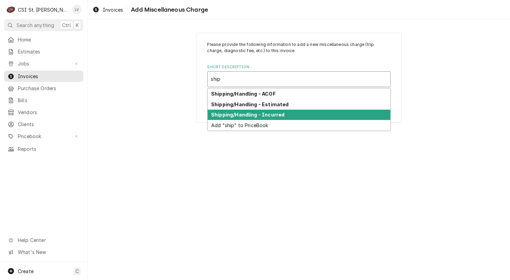
click at [248, 116] on strong "Shipping/Handling - Incurred" at bounding box center [247, 115] width 73 height 6
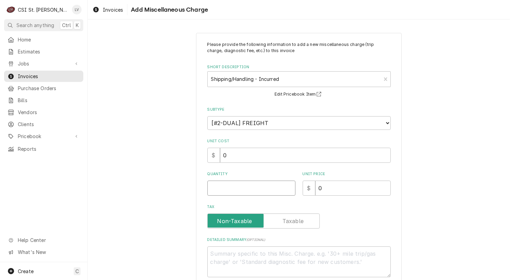
click at [226, 188] on input "Quantity" at bounding box center [251, 188] width 88 height 15
type textarea "x"
type input "1"
type textarea "x"
type input "1"
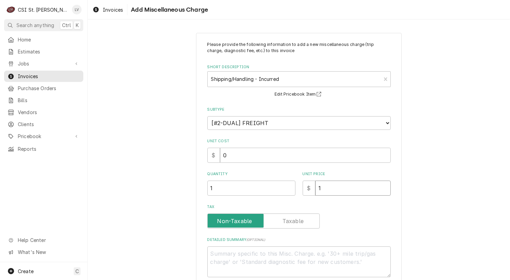
type textarea "x"
type input "17"
type textarea "x"
type input "17.7"
type textarea "x"
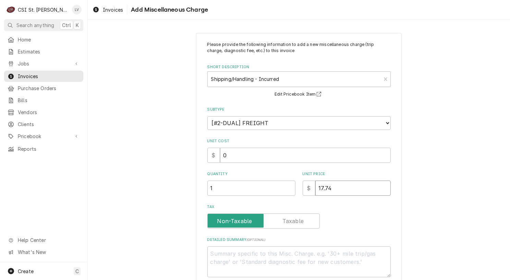
type input "17.74"
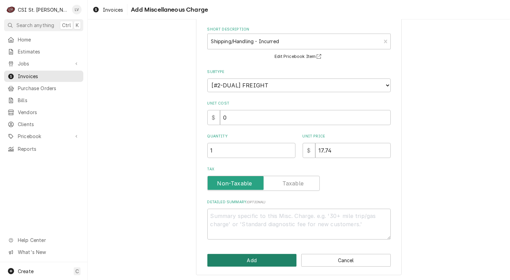
click at [264, 262] on button "Add" at bounding box center [252, 260] width 90 height 13
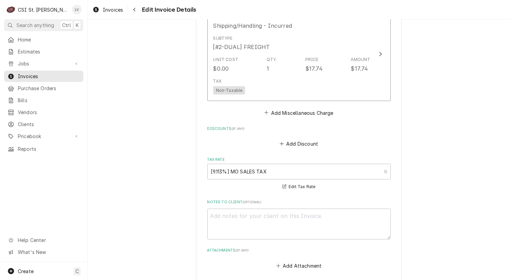
scroll to position [1142, 0]
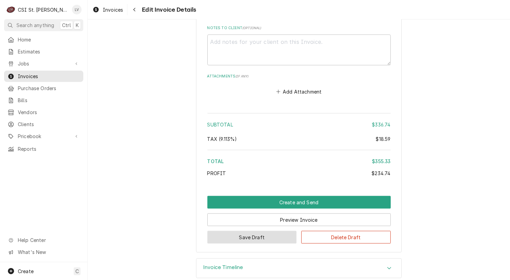
click at [274, 231] on button "Save Draft" at bounding box center [252, 237] width 90 height 13
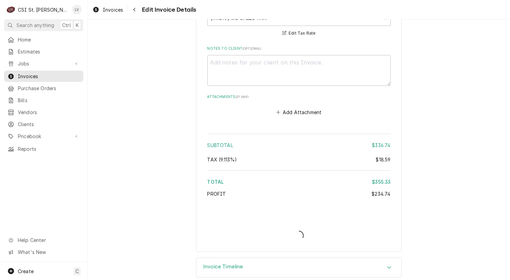
type textarea "x"
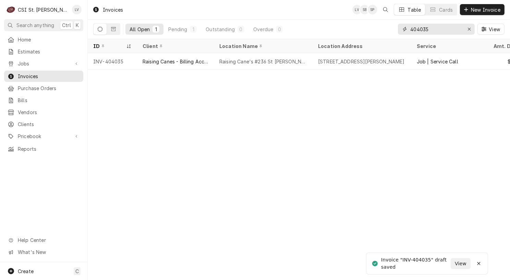
click at [437, 28] on input "404035" at bounding box center [436, 29] width 51 height 11
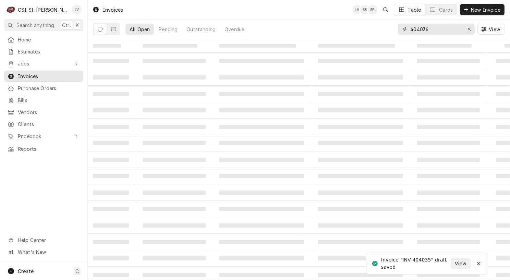
type input "404036"
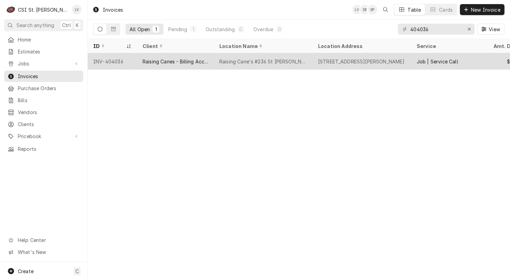
click at [199, 66] on div "Raising Canes - Billing Account" at bounding box center [175, 61] width 77 height 16
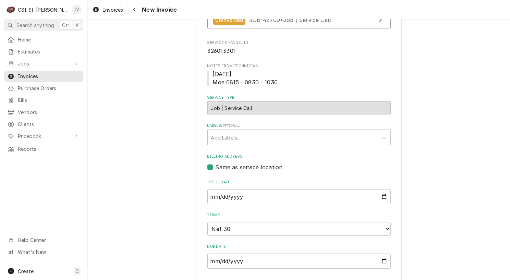
scroll to position [309, 0]
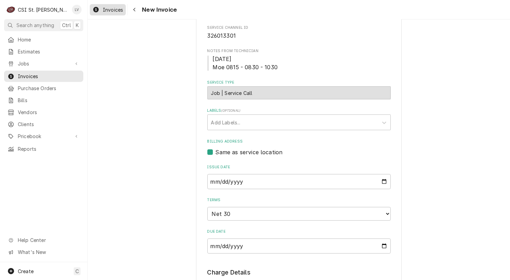
click at [111, 10] on span "Invoices" at bounding box center [113, 9] width 20 height 7
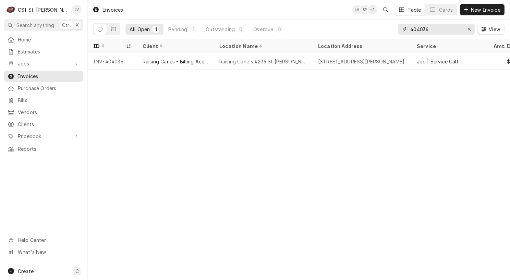
click at [442, 29] on input "404036" at bounding box center [436, 29] width 51 height 11
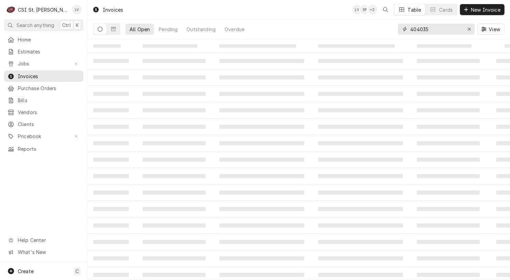
type input "404035"
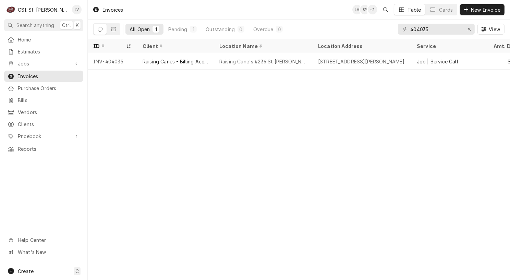
drag, startPoint x: 276, startPoint y: 61, endPoint x: 279, endPoint y: 72, distance: 11.0
click at [276, 61] on div "Raising Cane's #236 St [PERSON_NAME]" at bounding box center [263, 61] width 88 height 7
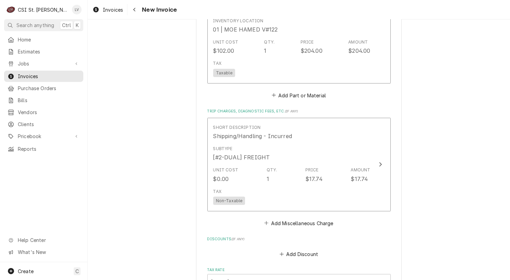
scroll to position [1132, 0]
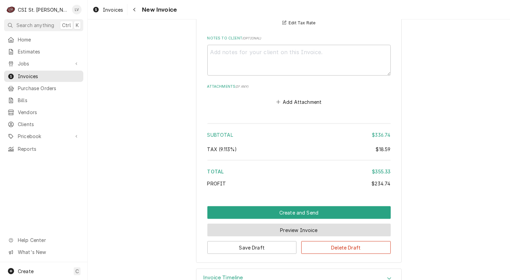
click at [274, 224] on button "Preview Invoice" at bounding box center [298, 230] width 183 height 13
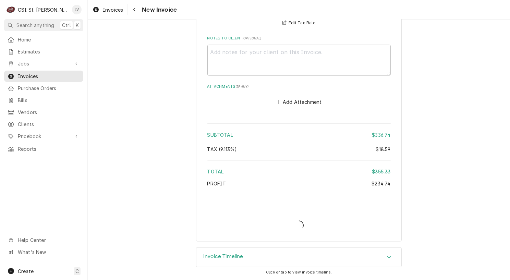
scroll to position [1121, 0]
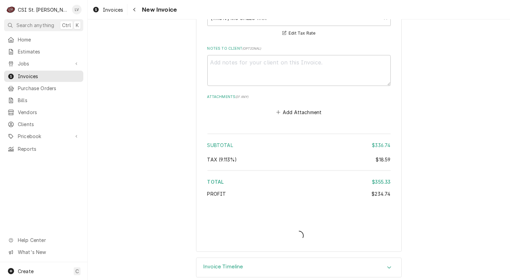
type textarea "x"
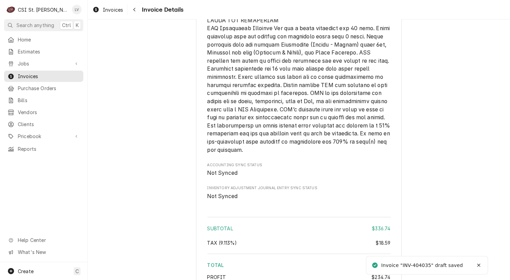
scroll to position [1167, 0]
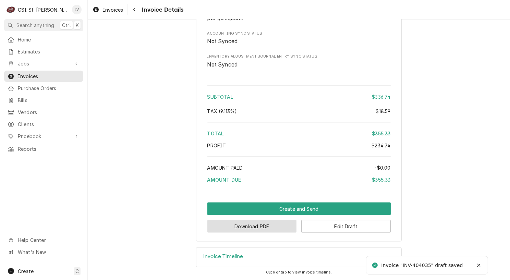
click at [262, 228] on button "Download PDF" at bounding box center [252, 226] width 90 height 13
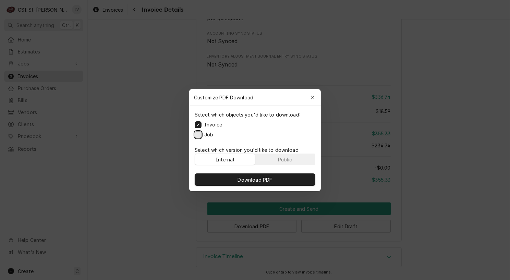
click at [199, 131] on button "Job" at bounding box center [198, 134] width 7 height 7
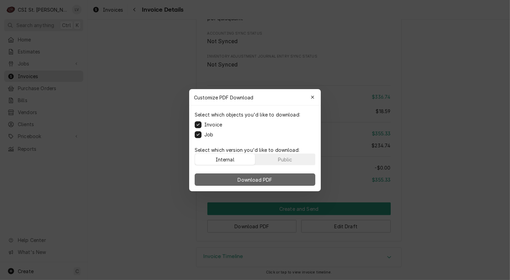
click at [278, 183] on button "Download PDF" at bounding box center [255, 180] width 121 height 12
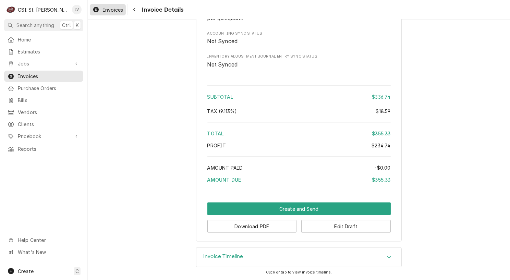
click at [113, 10] on span "Invoices" at bounding box center [113, 9] width 20 height 7
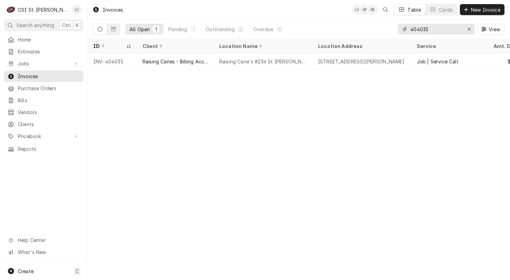
click at [444, 26] on input "404035" at bounding box center [436, 29] width 51 height 11
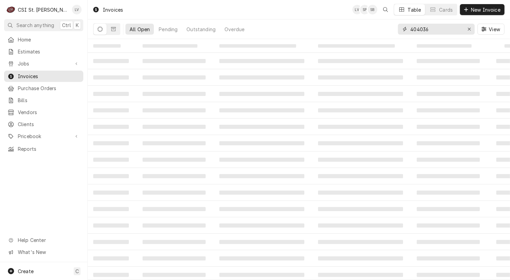
type input "404036"
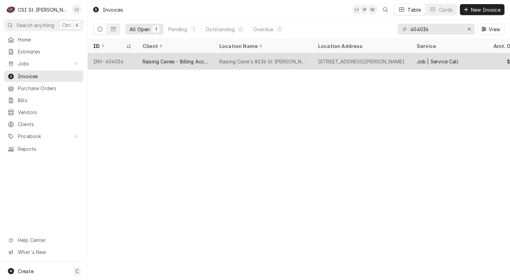
click at [155, 61] on div "Raising Canes - Billing Account" at bounding box center [176, 61] width 66 height 7
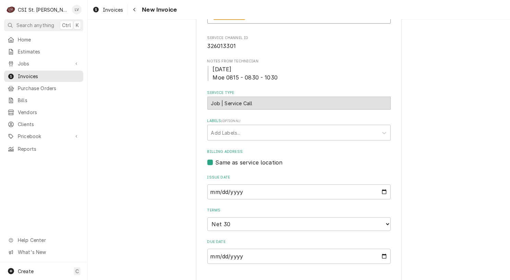
scroll to position [206, 0]
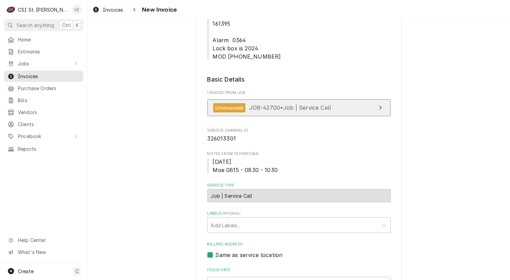
click at [282, 104] on span "JOB-42700 • Job | Service Call" at bounding box center [290, 107] width 82 height 7
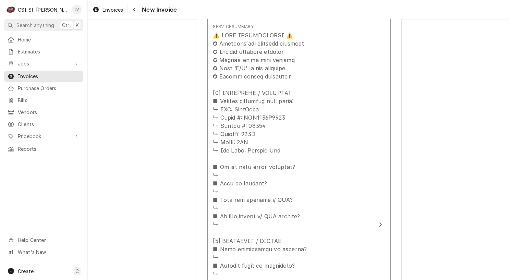
scroll to position [892, 0]
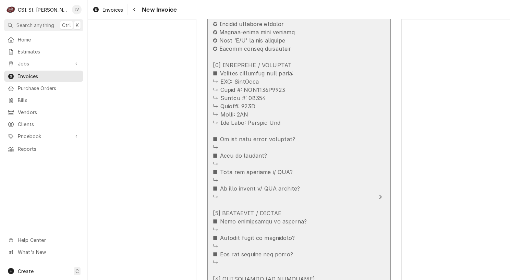
click at [293, 181] on div "Update Line Item" at bounding box center [291, 254] width 157 height 502
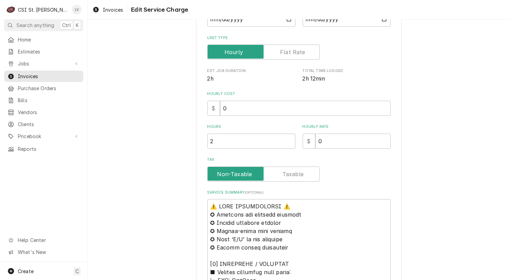
type textarea "x"
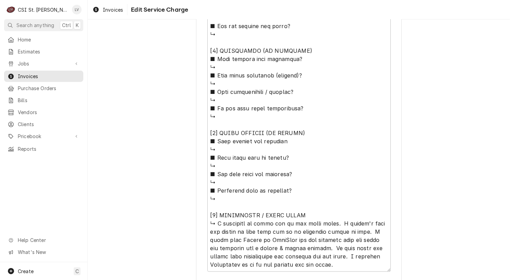
scroll to position [607, 0]
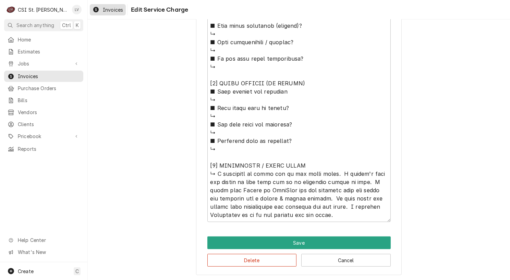
click at [104, 10] on span "Invoices" at bounding box center [113, 9] width 20 height 7
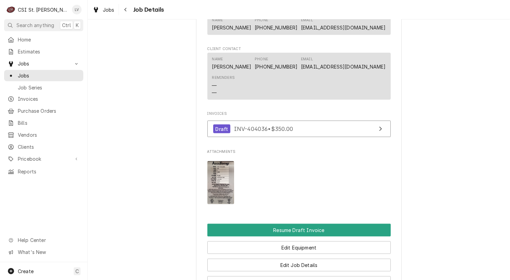
scroll to position [755, 0]
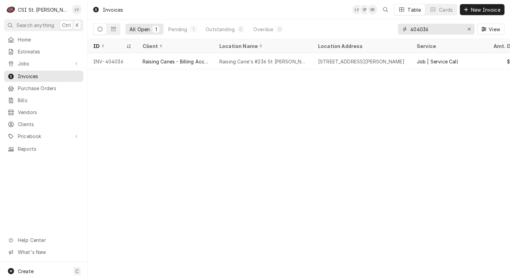
click at [439, 27] on input "404036" at bounding box center [436, 29] width 51 height 11
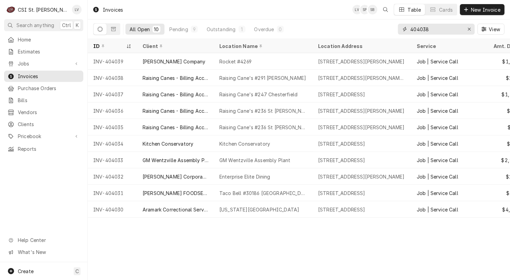
type input "404038"
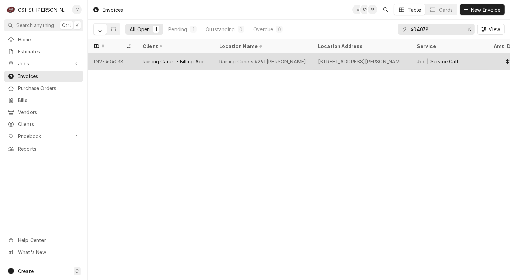
click at [151, 64] on div "Raising Canes - Billing Account" at bounding box center [175, 61] width 77 height 16
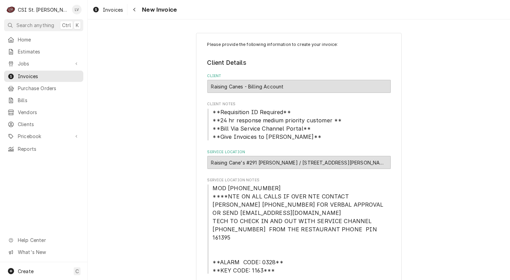
type textarea "x"
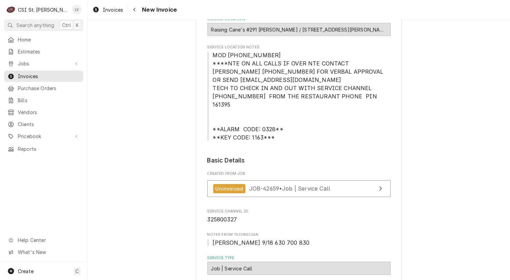
scroll to position [137, 0]
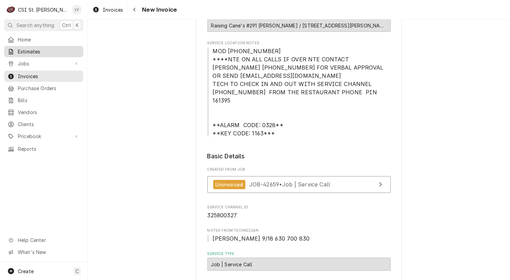
click at [38, 50] on span "Estimates" at bounding box center [49, 51] width 62 height 7
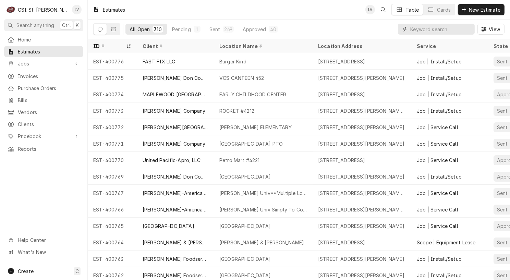
click at [421, 30] on input "Dynamic Content Wrapper" at bounding box center [441, 29] width 61 height 11
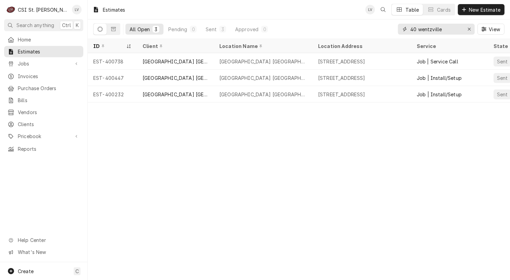
type input "40 wentzville"
click at [114, 28] on icon "Dynamic Content Wrapper" at bounding box center [113, 29] width 5 height 5
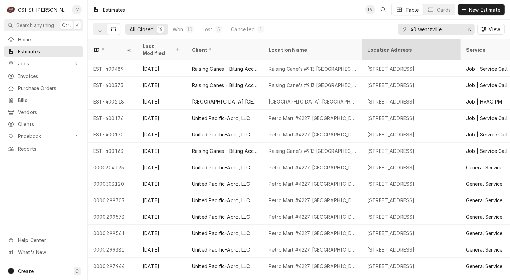
click at [388, 48] on div "Location Address" at bounding box center [411, 49] width 86 height 7
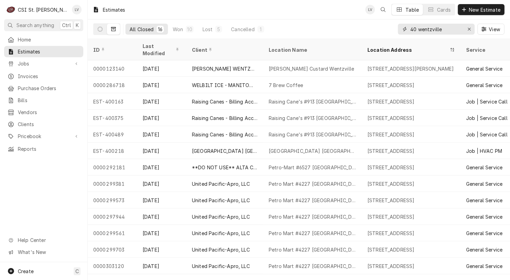
drag, startPoint x: 467, startPoint y: 29, endPoint x: 453, endPoint y: 24, distance: 14.3
click at [466, 27] on div "Erase input" at bounding box center [469, 29] width 7 height 7
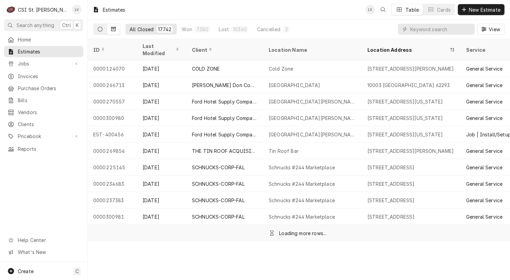
click at [104, 28] on button "Dynamic Content Wrapper" at bounding box center [100, 29] width 13 height 11
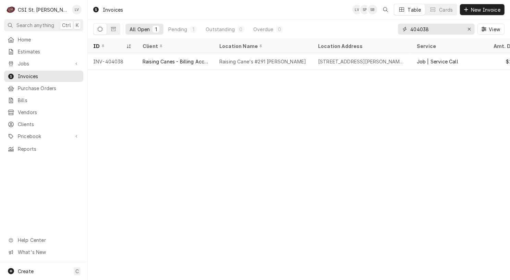
drag, startPoint x: 424, startPoint y: 27, endPoint x: 445, endPoint y: 25, distance: 21.7
click at [445, 25] on input "404038" at bounding box center [436, 29] width 51 height 11
type input "404044"
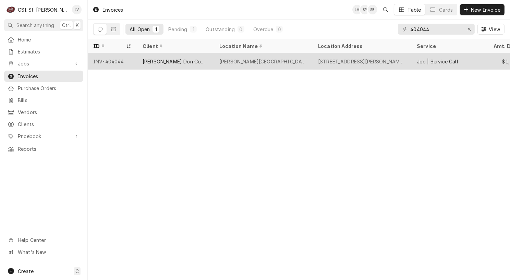
click at [349, 59] on div "[STREET_ADDRESS][PERSON_NAME][PERSON_NAME]" at bounding box center [362, 61] width 88 height 7
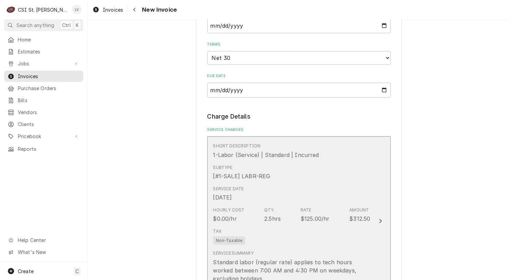
scroll to position [206, 0]
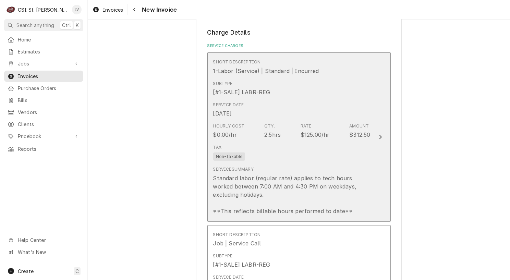
click at [306, 178] on div "Standard labor (regular rate) applies to tech hours worked between 7:00 AM and …" at bounding box center [291, 194] width 157 height 41
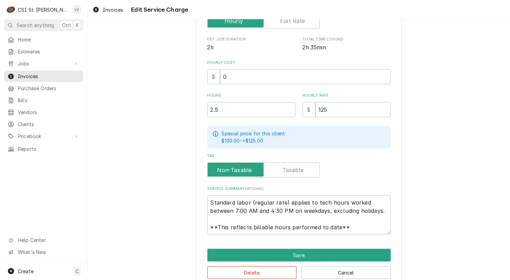
scroll to position [173, 0]
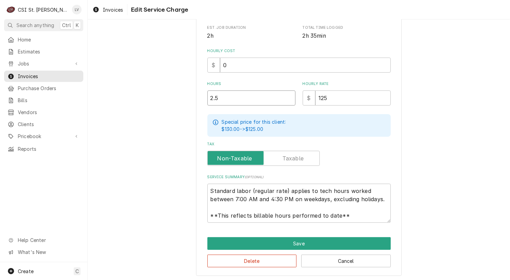
drag, startPoint x: 202, startPoint y: 103, endPoint x: 176, endPoint y: 98, distance: 26.9
click at [176, 98] on div "Use the fields below to edit this service charge Short Description 1-Labor (Ser…" at bounding box center [299, 68] width 423 height 428
type textarea "x"
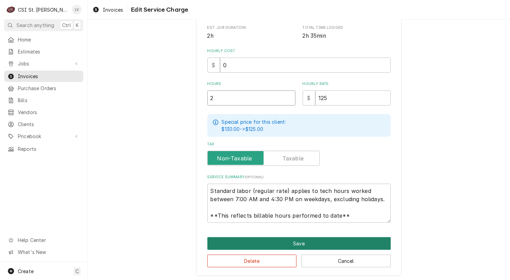
type input "2"
click at [259, 243] on button "Save" at bounding box center [298, 243] width 183 height 13
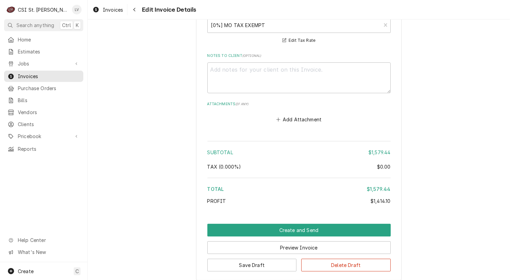
scroll to position [2092, 0]
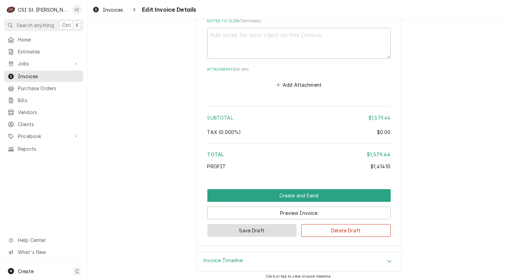
click at [266, 230] on button "Save Draft" at bounding box center [252, 230] width 90 height 13
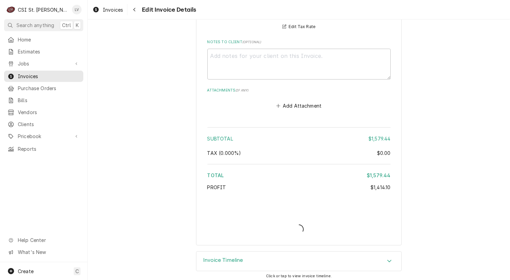
type textarea "x"
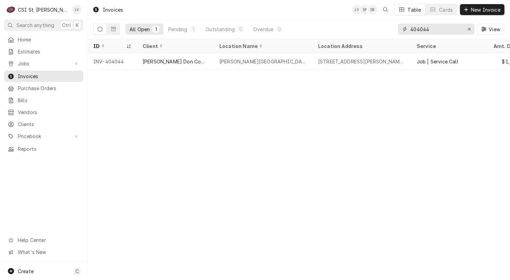
drag, startPoint x: 436, startPoint y: 26, endPoint x: 381, endPoint y: 19, distance: 56.0
click at [381, 20] on div "All Open 1 Pending 1 Outstanding 0 Overdue 0 404044 View" at bounding box center [299, 29] width 412 height 19
type input "404061"
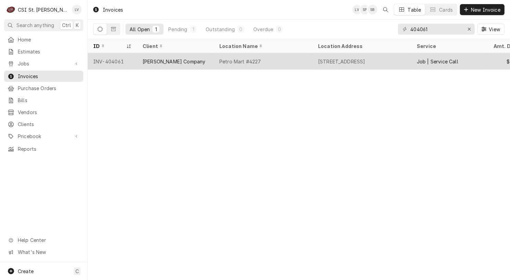
drag, startPoint x: 114, startPoint y: 61, endPoint x: 158, endPoint y: 94, distance: 55.1
click at [114, 61] on div "INV-404061" at bounding box center [112, 61] width 49 height 16
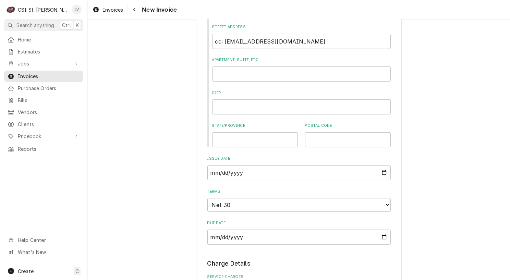
scroll to position [171, 0]
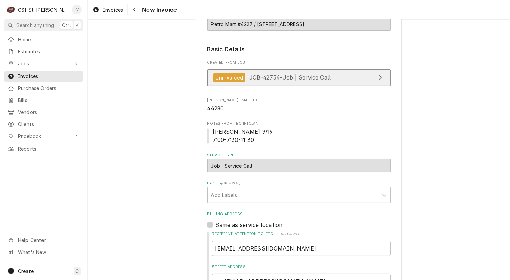
click at [226, 74] on div "Uninvoiced" at bounding box center [229, 77] width 33 height 9
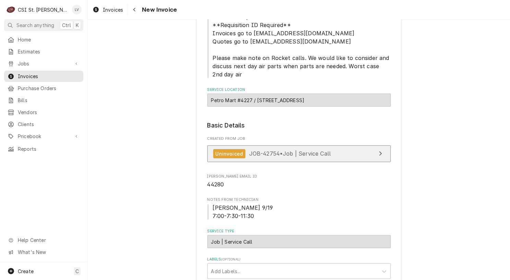
scroll to position [0, 0]
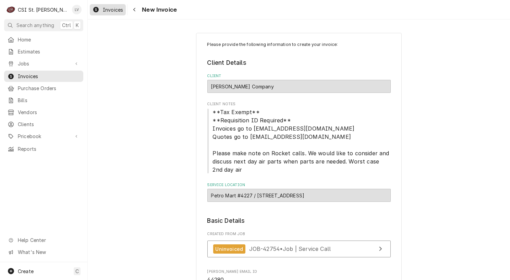
click at [104, 10] on span "Invoices" at bounding box center [113, 9] width 20 height 7
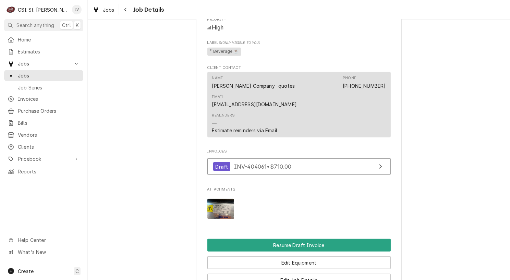
scroll to position [532, 0]
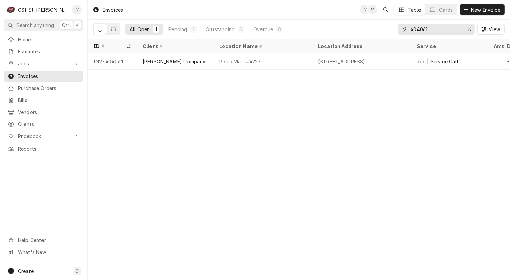
click at [434, 29] on input "404061" at bounding box center [436, 29] width 51 height 11
type input "404064"
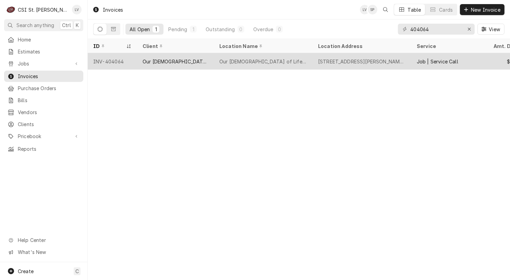
click at [234, 61] on div "Our [DEMOGRAPHIC_DATA] of Life Apartments" at bounding box center [263, 61] width 88 height 7
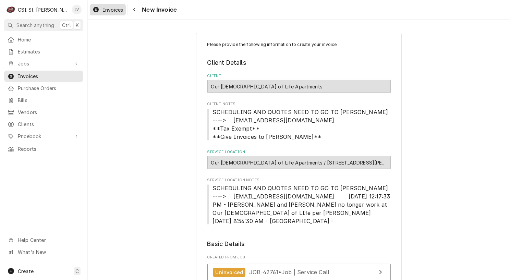
click at [102, 11] on div "Invoices" at bounding box center [107, 9] width 33 height 9
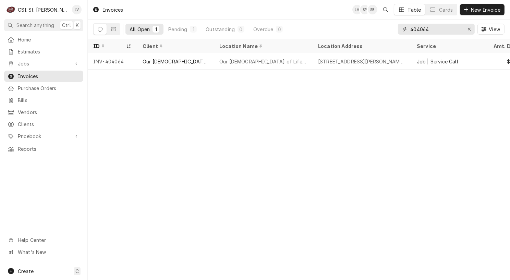
drag, startPoint x: 442, startPoint y: 28, endPoint x: 393, endPoint y: 22, distance: 50.2
click at [393, 22] on div "All Open 1 Pending 1 Outstanding 0 Overdue 0 404064 View" at bounding box center [299, 29] width 412 height 19
type input "404038"
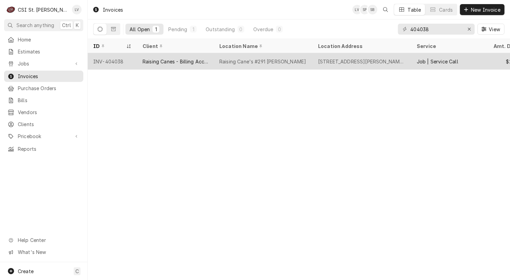
click at [197, 60] on div "Raising Canes - Billing Account" at bounding box center [176, 61] width 66 height 7
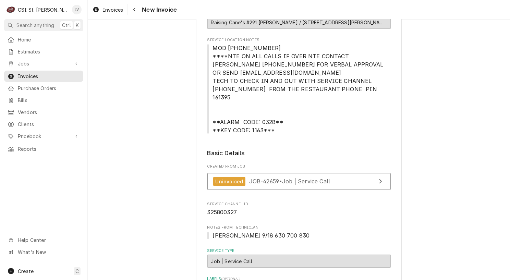
scroll to position [171, 0]
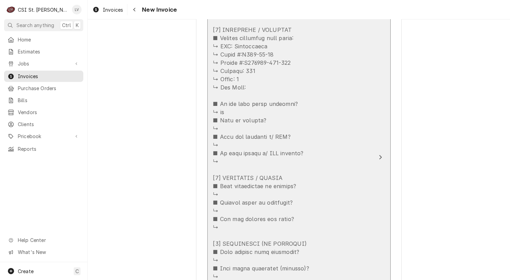
click at [339, 159] on div "Update Line Item" at bounding box center [291, 215] width 157 height 494
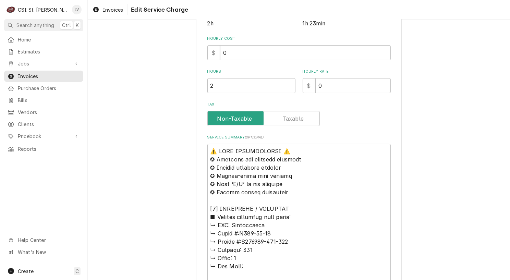
scroll to position [309, 0]
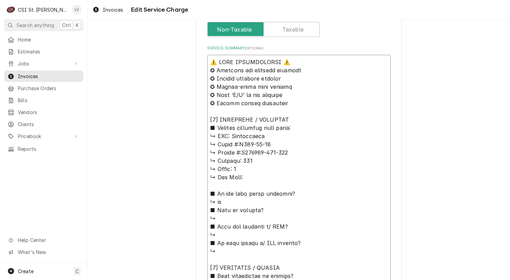
drag, startPoint x: 224, startPoint y: 99, endPoint x: 183, endPoint y: 23, distance: 86.1
click at [183, 23] on div "Use the fields below to edit this service charge Short Description Job | Servic…" at bounding box center [299, 183] width 423 height 862
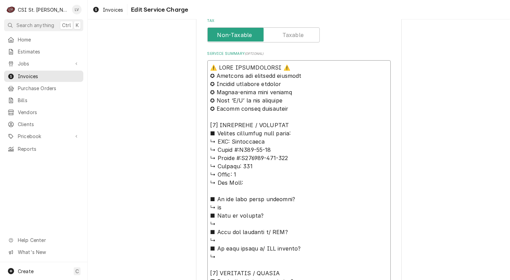
type textarea "x"
type textarea "Loremipsumd ↳ Sitam #:C125-46-99 ↳ Adipis #:E867767-158-609 ↳ Seddoei: 579 ↳ Te…"
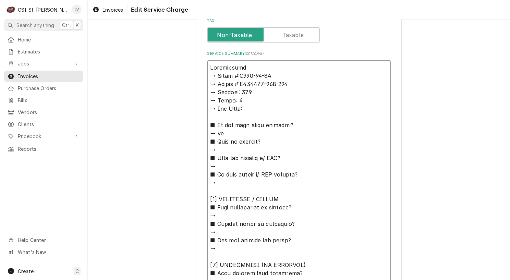
click at [252, 64] on textarea "Service Summary ( optional )" at bounding box center [298, 273] width 183 height 426
type textarea "x"
type textarea "Loremipsumd / ↳ Sitam #:C781-64-62 ↳ Adipis #:E478595-329-114 ↳ Seddoei: 522 ↳ …"
type textarea "x"
type textarea "Loremipsumd / ↳ Sitam #:C019-77-79 ↳ Adipis #:E850528-570-745 ↳ Seddoei: 080 ↳ …"
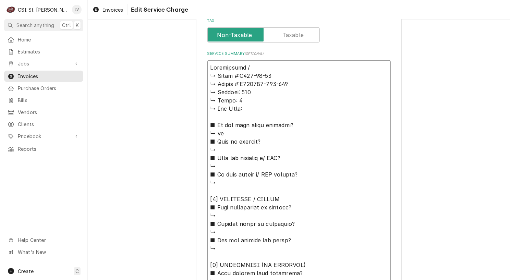
type textarea "x"
type textarea "Loremipsumd / S ↳ Ametc #:A347-87-71 ↳ Elitse #:D537058-105-384 ↳ Eiusmod: 926 …"
type textarea "x"
type textarea "Loremipsumd / Si ↳ Ametc #:A506-39-04 ↳ Elitse #:D542451-575-322 ↳ Eiusmod: 570…"
type textarea "x"
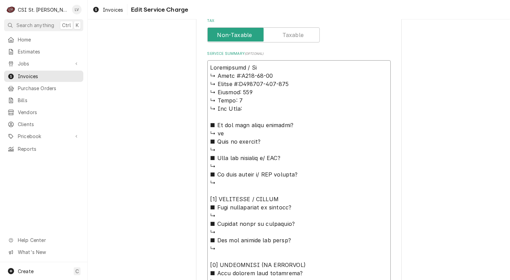
type textarea "Loremipsumd / Sit ↳ Ametc #:A459-33-39 ↳ Elitse #:D199193-367-657 ↳ Eiusmod: 11…"
type textarea "x"
type textarea "Loremipsumd / Sita ↳ Conse #:A221-84-63 ↳ Elitse #:D003144-967-952 ↳ Eiusmod: 7…"
type textarea "x"
type textarea "Loremipsumd / Sitam ↳ Conse #:A742-95-62 ↳ Elitse #:D538353-570-794 ↳ Eiusmod: …"
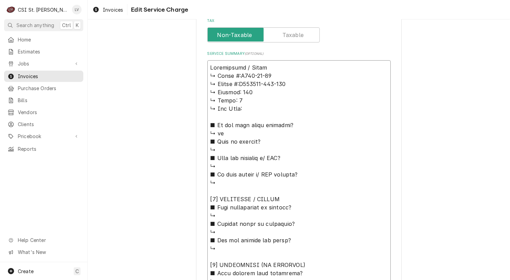
type textarea "x"
type textarea "Loremipsumd / Sitam: ↳ Conse #:A645-09-84 ↳ Elitse #:D871438-340-115 ↳ Eiusmod:…"
type textarea "x"
type textarea "Loremipsumd / Sitam: ↳ Conse #:A946-60-38 ↳ Elitse #:D641580-555-521 ↳ Eiusmod:…"
type textarea "x"
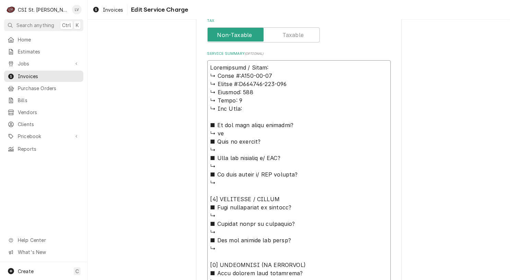
type textarea "Loremipsumd / Sitam: ↳ Conse #:A697-49-35 ↳ Elitse #:D435176-055-179 ↳ Eiusmod:…"
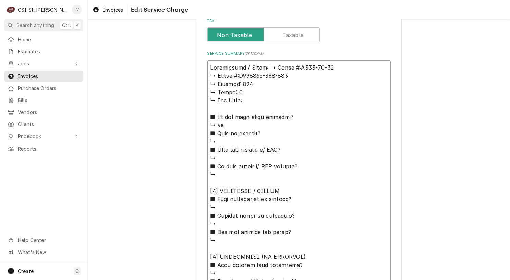
type textarea "x"
type textarea "Loremipsumd / Sitam: Conse #:A278-61-76 ↳ Elitse #:D278260-565-914 ↳ Eiusmod: 3…"
type textarea "x"
type textarea "Loremipsumd / Sitam: Conse #:A540-31-55 ↳ Elitse #:D346959-961-276 ↳ Eiusmod: 1…"
type textarea "x"
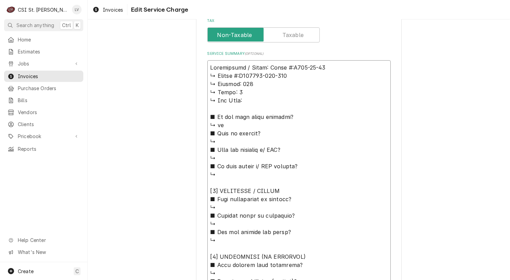
type textarea "Loremipsumd / Sitam: cons #:A109-24-38 ↳ Elitse #:D792242-146-492 ↳ Eiusmod: 74…"
type textarea "x"
type textarea "Loremipsumd / Sitam: con #:A753-69-13 ↳ Elitse #:D859578-586-967 ↳ Eiusmod: 712…"
type textarea "x"
type textarea "Loremipsumd / Sitam: co #:A014-00-28 ↳ Elitse #:D399400-229-687 ↳ Eiusmod: 522 …"
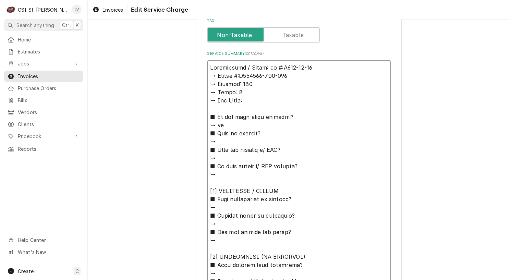
type textarea "x"
type textarea "Loremipsumd / Sitam: c #:A927-71-85 ↳ Elitse #:D893265-217-423 ↳ Eiusmod: 266 ↳…"
type textarea "x"
type textarea "Loremipsumd / Sitam: #:C044-27-85 ↳ Adipis #:E002967-271-230 ↳ Seddoei: 775 ↳ T…"
type textarea "x"
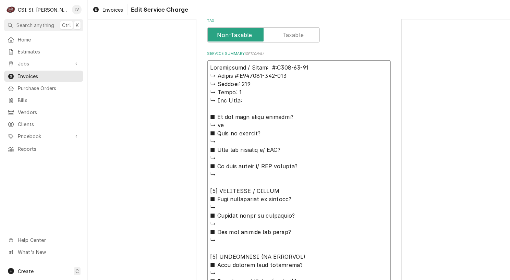
type textarea "Loremipsumd / Sitam: #:C221-13-35 ↳ Adipis #:E207742-162-050 ↳ Seddoei: 605 ↳ T…"
type textarea "x"
type textarea "Loremipsumd / Sitam: :C931-94-38 ↳ Adipis #:E803025-648-950 ↳ Seddoei: 014 ↳ Te…"
type textarea "x"
type textarea "Loremipsumd / Sitam: C332-63-83 ↳ Adipis #:E565516-772-192 ↳ Seddoei: 027 ↳ Tem…"
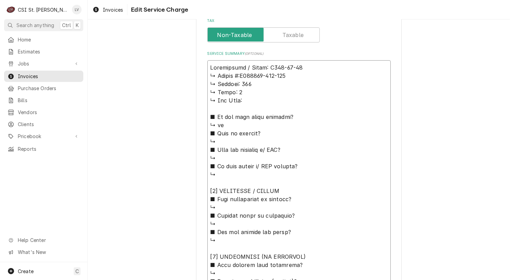
click at [304, 68] on textarea "Service Summary ( optional )" at bounding box center [298, 269] width 183 height 418
type textarea "x"
type textarea "Wasserstrom / Model: F584-01-10 / ↳ 𝗦𝗲𝗿𝗶𝗮𝗹 #:N065261-006-001 ↳ 𝗩𝗼𝗹𝘁𝗮𝗴𝗲: 115 ↳ 𝗣…"
type textarea "x"
type textarea "Wasserstrom / Model: F584-01-10 / ↳ 𝗦𝗲𝗿𝗶𝗮𝗹 #:N065261-006-001 ↳ 𝗩𝗼𝗹𝘁𝗮𝗴𝗲: 115 ↳ 𝗣…"
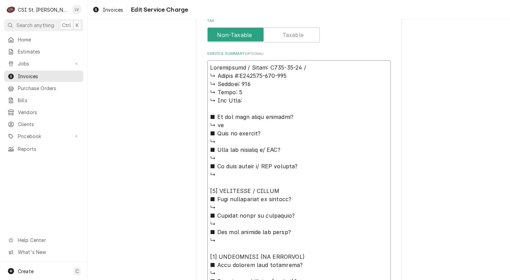
type textarea "x"
type textarea "Wasserstrom / Model: F584-01-10 / S ↳ 𝗦𝗲𝗿𝗶𝗮𝗹 #:N065261-006-001 ↳ 𝗩𝗼𝗹𝘁𝗮𝗴𝗲: 115 ↳…"
type textarea "x"
type textarea "Wasserstrom / Model: F584-01-10 / Se ↳ 𝗦𝗲𝗿𝗶𝗮𝗹 #:N065261-006-001 ↳ 𝗩𝗼𝗹𝘁𝗮𝗴𝗲: 115 …"
type textarea "x"
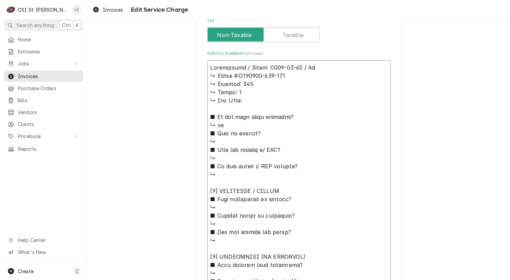
type textarea "Wasserstrom / Model: F584-01-10 / Ser ↳ 𝗦𝗲𝗿𝗶𝗮𝗹 #:N065261-006-001 ↳ 𝗩𝗼𝗹𝘁𝗮𝗴𝗲: 115…"
type textarea "x"
type textarea "Wasserstrom / Model: F584-01-10 / Seri ↳ 𝗦𝗲𝗿𝗶𝗮𝗹 #:N065261-006-001 ↳ 𝗩𝗼𝗹𝘁𝗮𝗴𝗲: 11…"
type textarea "x"
type textarea "Wasserstrom / Model: F584-01-10 / Seria ↳ 𝗦𝗲𝗿𝗶𝗮𝗹 #:N065261-006-001 ↳ 𝗩𝗼𝗹𝘁𝗮𝗴𝗲: 1…"
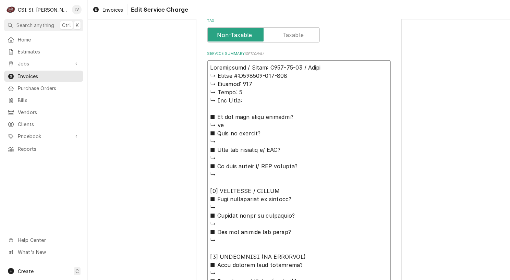
type textarea "x"
type textarea "Wasserstrom / Model: F584-01-10 / Serial ↳ 𝗦𝗲𝗿𝗶𝗮𝗹 #:N065261-006-001 ↳ 𝗩𝗼𝗹𝘁𝗮𝗴𝗲: …"
type textarea "x"
type textarea "Wasserstrom / Model: F584-01-10 / Serial: ↳ 𝗦𝗲𝗿𝗶𝗮𝗹 #:N065261-006-001 ↳ 𝗩𝗼𝗹𝘁𝗮𝗴𝗲:…"
type textarea "x"
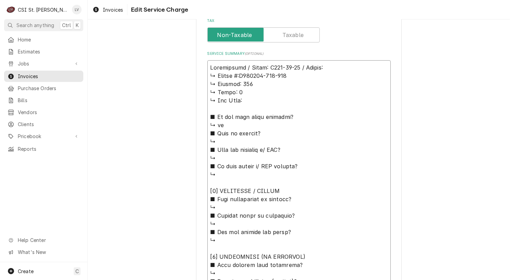
type textarea "Wasserstrom / Model: F584-01-10 / Serial: ↳ 𝗦𝗲𝗿𝗶𝗮𝗹 #:N065261-006-001 ↳ 𝗩𝗼𝗹𝘁𝗮𝗴𝗲:…"
type textarea "x"
type textarea "Wasserstrom / Model: F584-01-10 / Serial: ↳ 𝗦𝗲𝗿𝗶𝗮𝗹 #:N065261-006-001 ↳ 𝗩𝗼𝗹𝘁𝗮𝗴𝗲:…"
type textarea "x"
type textarea "Wasserstrom / Model: F584-01-10 / Serial: 𝗦𝗲𝗿𝗶𝗮𝗹 #:N065261-006-001 ↳ 𝗩𝗼𝗹𝘁𝗮𝗴𝗲: 1…"
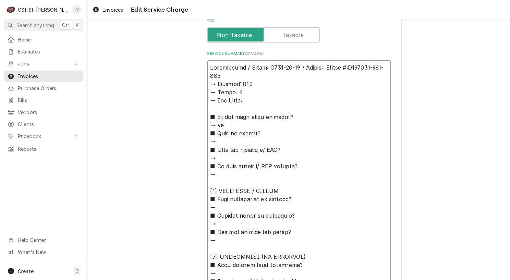
type textarea "x"
type textarea "Wasserstrom / Model: F584-01-10 / Serial: 𝗦𝗲𝗿𝗶𝗮𝗹 #:N065261-006-001 ↳ 𝗩𝗼𝗹𝘁𝗮𝗴𝗲: 1…"
type textarea "x"
type textarea "Wasserstrom / Model: F584-01-10 / Serial: 𝗲𝗿𝗶𝗮𝗹 #:N065261-006-001 ↳ 𝗩𝗼𝗹𝘁𝗮𝗴𝗲: 11…"
type textarea "x"
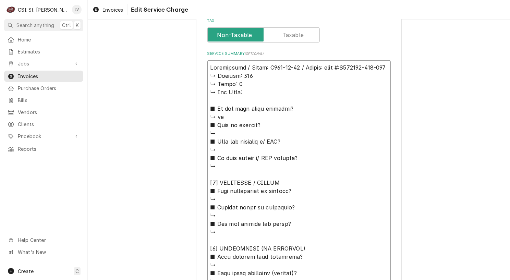
type textarea "Wasserstrom / Model: F584-01-10 / Serial: 𝗶𝗮𝗹 #:N065261-006-001 ↳ 𝗩𝗼𝗹𝘁𝗮𝗴𝗲: 115 …"
type textarea "x"
type textarea "Wasserstrom / Model: F584-01-10 / Serial: 𝗮𝗹 #:N065261-006-001 ↳ 𝗩𝗼𝗹𝘁𝗮𝗴𝗲: 115 ↳…"
type textarea "x"
type textarea "Wasserstrom / Model: F584-01-10 / Serial: 𝗹 #:N065261-006-001 ↳ 𝗩𝗼𝗹𝘁𝗮𝗴𝗲: 115 ↳ …"
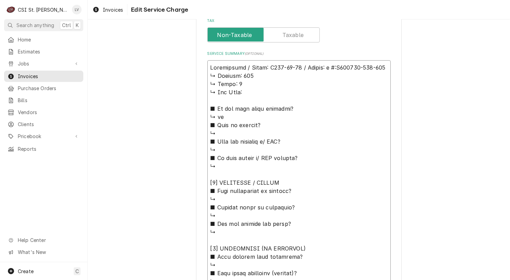
type textarea "x"
type textarea "Wasserstrom / Model: F584-01-10 / Serial: #:N065261-006-001 ↳ 𝗩𝗼𝗹𝘁𝗮𝗴𝗲: 115 ↳ 𝗣𝗵…"
type textarea "x"
type textarea "Wasserstrom / Model: F584-01-10 / Serial: #:N065261-006-001 ↳ 𝗩𝗼𝗹𝘁𝗮𝗴𝗲: 115 ↳ 𝗣𝗵…"
type textarea "x"
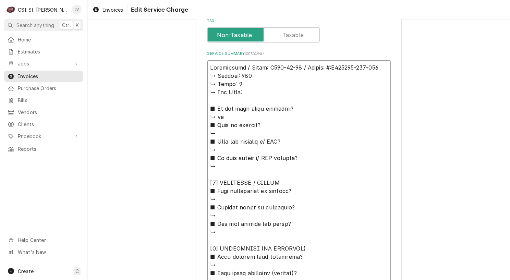
type textarea "Wasserstrom / Model: F584-01-10 / Serial: :N065261-006-001 ↳ 𝗩𝗼𝗹𝘁𝗮𝗴𝗲: 115 ↳ 𝗣𝗵𝗮…"
type textarea "x"
type textarea "Wasserstrom / Model: F584-01-10 / Serial: N065261-006-001 ↳ 𝗩𝗼𝗹𝘁𝗮𝗴𝗲: 115 ↳ 𝗣𝗵𝗮𝘀…"
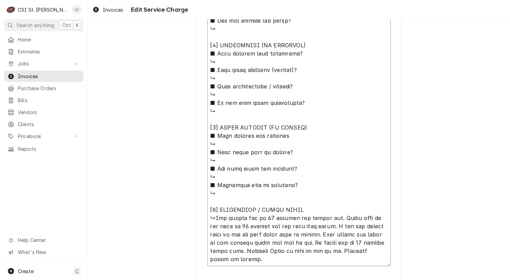
scroll to position [485, 0]
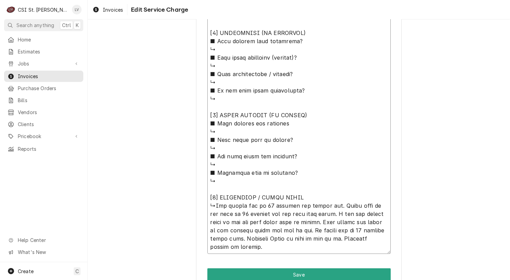
drag, startPoint x: 205, startPoint y: 75, endPoint x: 318, endPoint y: 199, distance: 167.5
click at [318, 199] on textarea "Service Summary ( optional )" at bounding box center [298, 49] width 183 height 409
type textarea "x"
type textarea "Wasserstrom / Model: F584-01-10 / Serial: N065261-006-001 ↳The cooler was at 36…"
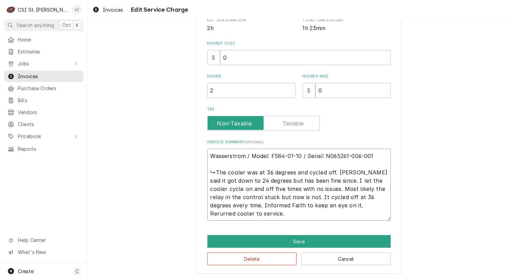
scroll to position [147, 0]
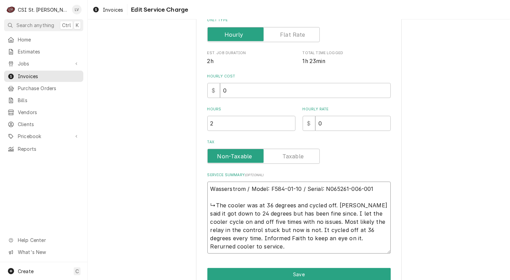
drag, startPoint x: 223, startPoint y: 204, endPoint x: 206, endPoint y: 205, distance: 16.8
click at [207, 205] on textarea "Wasserstrom / Model: F584-01-10 / Serial: N065261-006-001 ↳The cooler was at 36…" at bounding box center [298, 218] width 183 height 72
type textarea "x"
type textarea "Wasserstrom / Model: F584-01-10 / Serial: N065261-006-001 F cooler was at 36 de…"
type textarea "x"
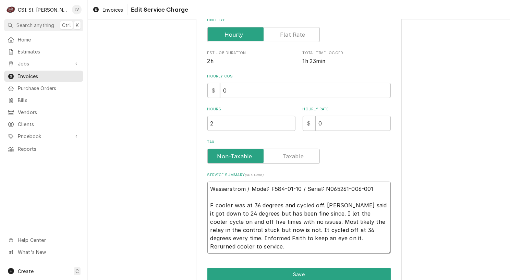
type textarea "Wasserstrom / Model: F584-01-10 / Serial: N065261-006-001 Fo cooler was at 36 d…"
type textarea "x"
type textarea "Wasserstrom / Model: F584-01-10 / Serial: N065261-006-001 Fou cooler was at 36 …"
type textarea "x"
type textarea "Wasserstrom / Model: F584-01-10 / Serial: N065261-006-001 Foun cooler was at 36…"
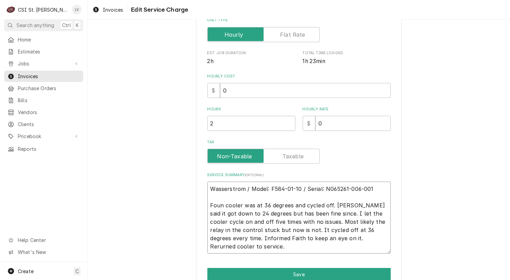
type textarea "x"
type textarea "Wasserstrom / Model: F584-01-10 / Serial: N065261-006-001 Found cooler was at 3…"
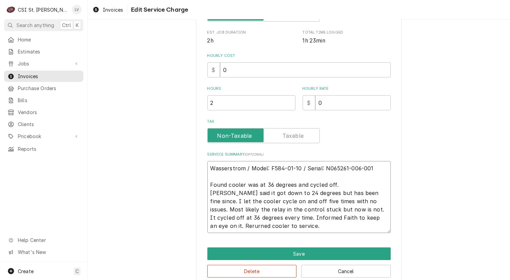
scroll to position [179, 0]
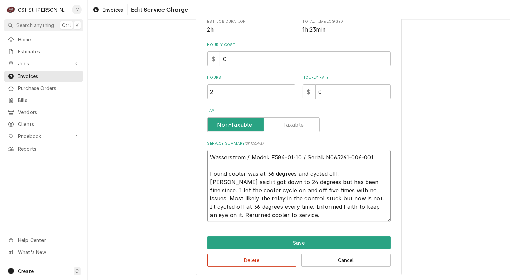
click at [245, 174] on textarea "Wasserstrom / Model: F584-01-10 / Serial: N065261-006-001 Found cooler was at 3…" at bounding box center [298, 186] width 183 height 72
type textarea "x"
type textarea "Wasserstrom / Model: F584-01-10 / Serial: N065261-006-001 Found cooler as at 36…"
type textarea "x"
type textarea "Wasserstrom / Model: F584-01-10 / Serial: N065261-006-001 Found cooler s at 36 …"
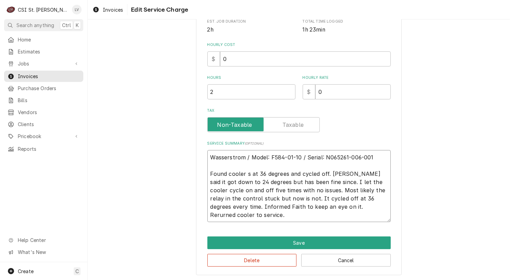
type textarea "x"
type textarea "Wasserstrom / Model: F584-01-10 / Serial: N065261-006-001 Found cooler at 36 de…"
type textarea "x"
type textarea "Wasserstrom / Model: F584-01-10 / Serial: N065261-006-001 Found cooler at 36 de…"
type textarea "x"
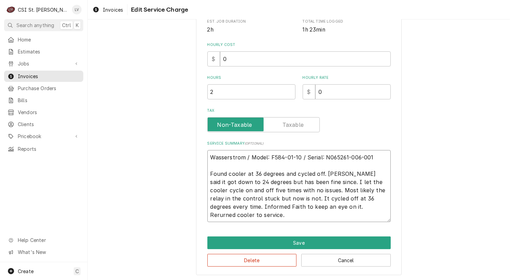
type textarea "Wasserstrom / Model: F584-01-10 / Serial: N065261-006-001 Found cooler t 36 deg…"
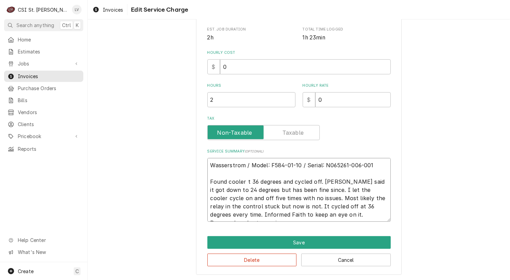
type textarea "x"
type textarea "Wasserstrom / Model: F584-01-10 / Serial: N065261-006-001 Found cooler at 36 de…"
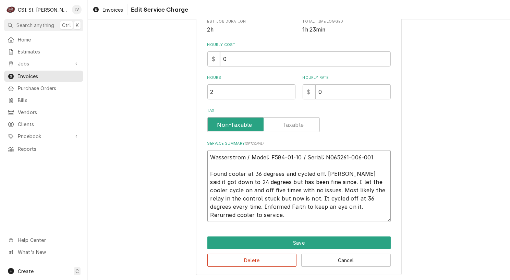
type textarea "x"
type textarea "Wasserstrom / Model: F584-01-10 / Serial: N065261-006-001 Found cooler at 36deg…"
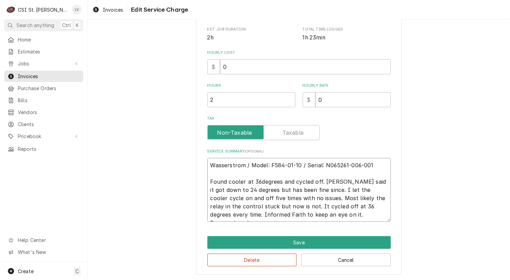
type textarea "x"
type textarea "Wasserstrom / Model: F584-01-10 / Serial: N065261-006-001 Found cooler at 36-de…"
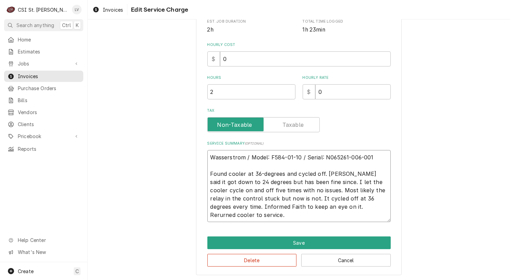
click at [225, 181] on textarea "Wasserstrom / Model: F584-01-10 / Serial: N065261-006-001 Found cooler at 36-de…" at bounding box center [298, 186] width 183 height 72
type textarea "x"
type textarea "Wasserstrom / Model: F584-01-10 / Serial: N065261-006-001 Found cooler at 36-de…"
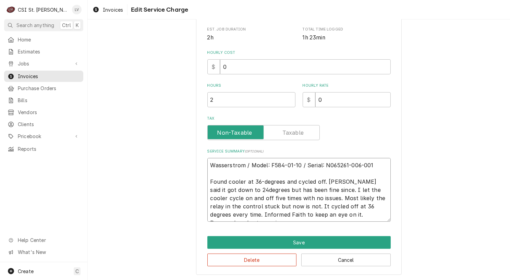
type textarea "x"
type textarea "Wasserstrom / Model: F584-01-10 / Serial: N065261-006-001 Found cooler at 36-de…"
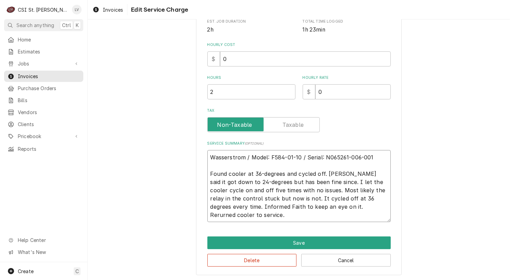
drag, startPoint x: 312, startPoint y: 180, endPoint x: 333, endPoint y: 182, distance: 20.7
click at [333, 182] on textarea "Wasserstrom / Model: F584-01-10 / Serial: N065261-006-001 Found cooler at 36-de…" at bounding box center [298, 186] width 183 height 72
type textarea "x"
type textarea "Wasserstrom / Model: F584-01-10 / Serial: N065261-006-001 Found cooler at 36-de…"
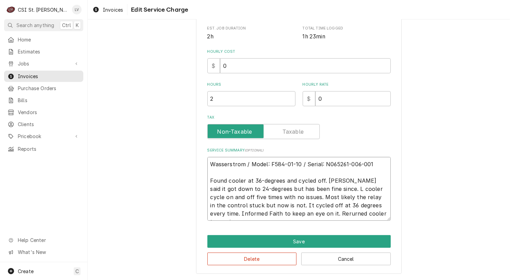
scroll to position [171, 0]
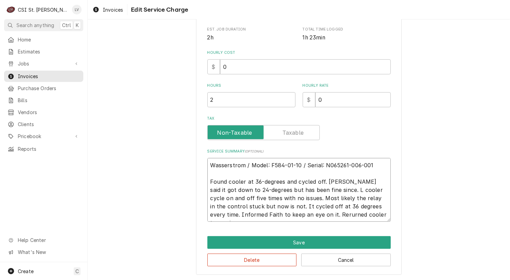
type textarea "x"
type textarea "Wasserstrom / Model: F584-01-10 / Serial: N065261-006-001 Found cooler at 36-de…"
type textarea "x"
type textarea "Wasserstrom / Model: F584-01-10 / Serial: N065261-006-001 Found cooler at 36-de…"
drag, startPoint x: 248, startPoint y: 205, endPoint x: 361, endPoint y: 222, distance: 114.4
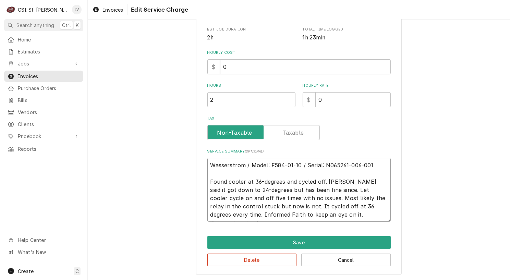
click at [361, 222] on div "Use the fields below to edit this service charge Short Description Job | Servic…" at bounding box center [299, 69] width 206 height 414
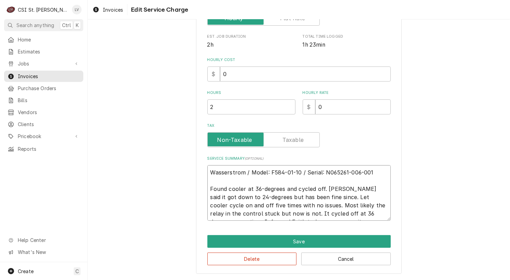
type textarea "x"
type textarea "Wasserstrom / Model: F584-01-10 / Serial: N065261-006-001 Found cooler at 36-de…"
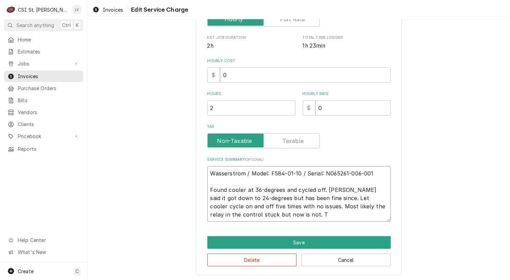
type textarea "x"
type textarea "Wasserstrom / Model: F584-01-10 / Serial: N065261-006-001 Found cooler at 36-de…"
type textarea "x"
type textarea "Wasserstrom / Model: F584-01-10 / Serial: N065261-006-001 Found cooler at 36-de…"
type textarea "x"
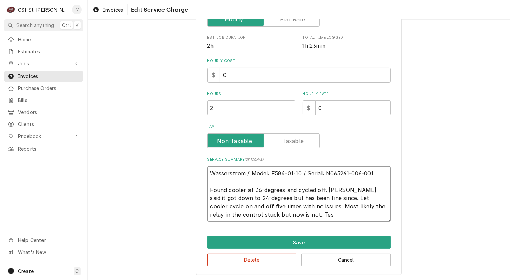
type textarea "Wasserstrom / Model: F584-01-10 / Serial: N065261-006-001 Found cooler at 36-de…"
type textarea "x"
type textarea "Wasserstrom / Model: F584-01-10 / Serial: N065261-006-001 Found cooler at 36-de…"
type textarea "x"
type textarea "Wasserstrom / Model: F584-01-10 / Serial: N065261-006-001 Found cooler at 36-de…"
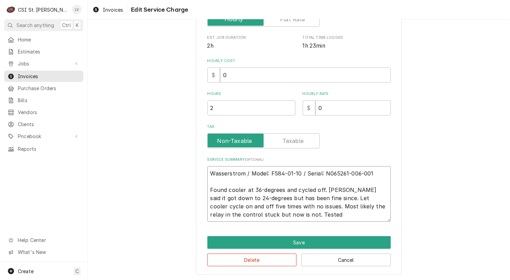
type textarea "x"
type textarea "Wasserstrom / Model: F584-01-10 / Serial: N065261-006-001 Found cooler at 36-de…"
type textarea "x"
type textarea "Wasserstrom / Model: F584-01-10 / Serial: N065261-006-001 Found cooler at 36-de…"
type textarea "x"
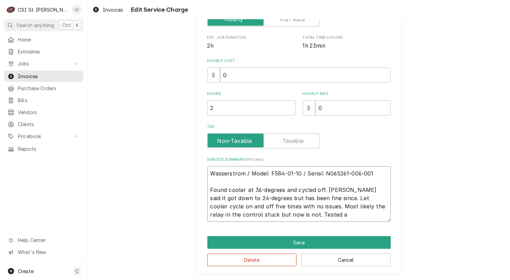
type textarea "Wasserstrom / Model: F584-01-10 / Serial: N065261-006-001 Found cooler at 36-de…"
type textarea "x"
type textarea "Wasserstrom / Model: F584-01-10 / Serial: N065261-006-001 Found cooler at 36-de…"
type textarea "x"
type textarea "Wasserstrom / Model: F584-01-10 / Serial: N065261-006-001 Found cooler at 36-de…"
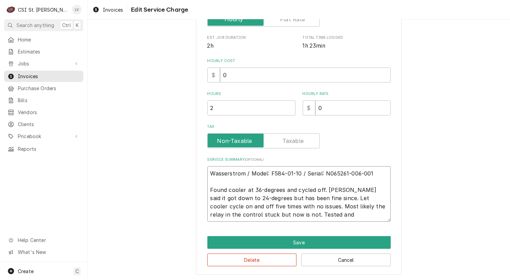
type textarea "x"
type textarea "Wasserstrom / Model: F584-01-10 / Serial: N065261-006-001 Found cooler at 36-de…"
type textarea "x"
type textarea "Wasserstrom / Model: F584-01-10 / Serial: N065261-006-001 Found cooler at 36-de…"
type textarea "x"
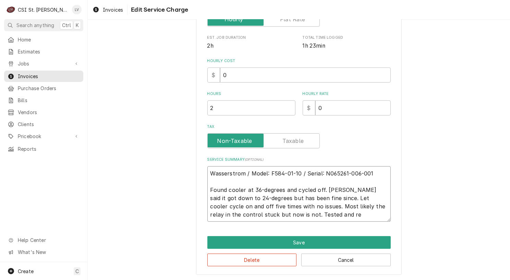
type textarea "Wasserstrom / Model: F584-01-10 / Serial: N065261-006-001 Found cooler at 36-de…"
type textarea "x"
type textarea "Wasserstrom / Model: F584-01-10 / Serial: N065261-006-001 Found cooler at 36-de…"
type textarea "x"
type textarea "Wasserstrom / Model: F584-01-10 / Serial: N065261-006-001 Found cooler at 36-de…"
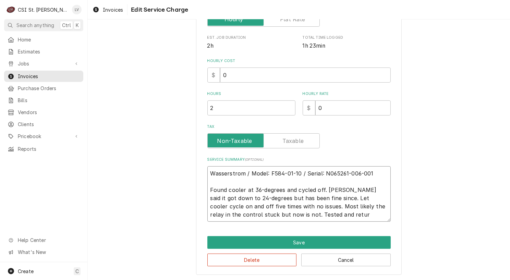
type textarea "x"
type textarea "Wasserstrom / Model: F584-01-10 / Serial: N065261-006-001 Found cooler at 36-de…"
type textarea "x"
type textarea "Wasserstrom / Model: F584-01-10 / Serial: N065261-006-001 Found cooler at 36-de…"
type textarea "x"
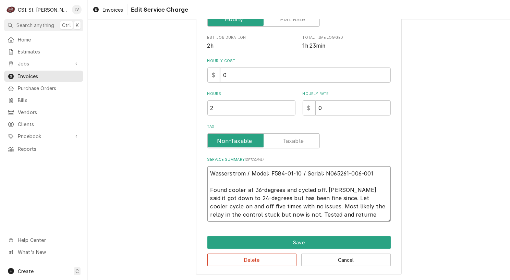
type textarea "Wasserstrom / Model: F584-01-10 / Serial: N065261-006-001 Found cooler at 36-de…"
type textarea "x"
type textarea "Wasserstrom / Model: F584-01-10 / Serial: N065261-006-001 Found cooler at 36-de…"
type textarea "x"
type textarea "Wasserstrom / Model: F584-01-10 / Serial: N065261-006-001 Found cooler at 36-de…"
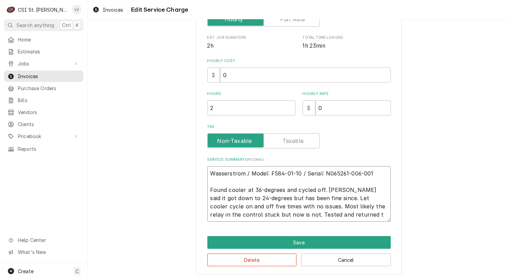
type textarea "x"
type textarea "Wasserstrom / Model: F584-01-10 / Serial: N065261-006-001 Found cooler at 36-de…"
type textarea "x"
type textarea "Wasserstrom / Model: F584-01-10 / Serial: N065261-006-001 Found cooler at 36-de…"
type textarea "x"
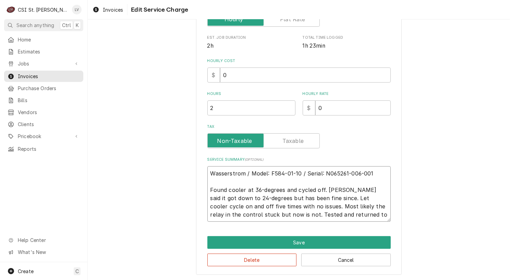
type textarea "Wasserstrom / Model: F584-01-10 / Serial: N065261-006-001 Found cooler at 36-de…"
type textarea "x"
type textarea "Wasserstrom / Model: F584-01-10 / Serial: N065261-006-001 Found cooler at 36-de…"
type textarea "x"
type textarea "Wasserstrom / Model: F584-01-10 / Serial: N065261-006-001 Found cooler at 36-de…"
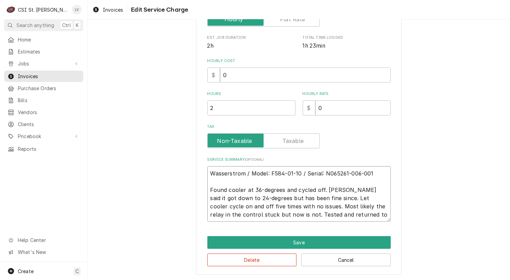
type textarea "x"
type textarea "Wasserstrom / Model: F584-01-10 / Serial: N065261-006-001 Found cooler at 36-de…"
type textarea "x"
type textarea "Wasserstrom / Model: F584-01-10 / Serial: N065261-006-001 Found cooler at 36-de…"
type textarea "x"
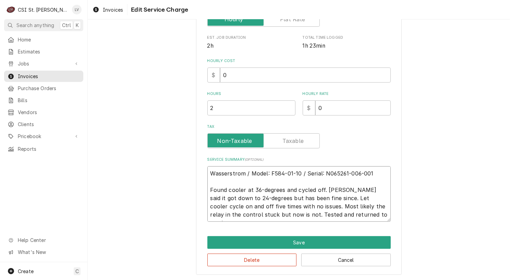
type textarea "Wasserstrom / Model: F584-01-10 / Serial: N065261-006-001 Found cooler at 36-de…"
type textarea "x"
type textarea "Wasserstrom / Model: F584-01-10 / Serial: N065261-006-001 Found cooler at 36-de…"
type textarea "x"
drag, startPoint x: 340, startPoint y: 216, endPoint x: 200, endPoint y: 166, distance: 149.3
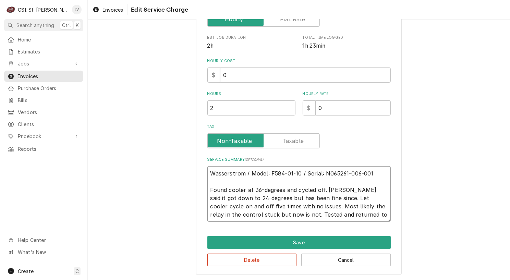
click at [200, 166] on div "Use the fields below to edit this service charge Short Description Job | Servic…" at bounding box center [299, 72] width 206 height 405
type textarea "Wasserstrom / Model: F584-01-10 / Serial: N065261-006-001 Found cooler at 36-de…"
click at [256, 260] on button "Delete" at bounding box center [252, 260] width 90 height 13
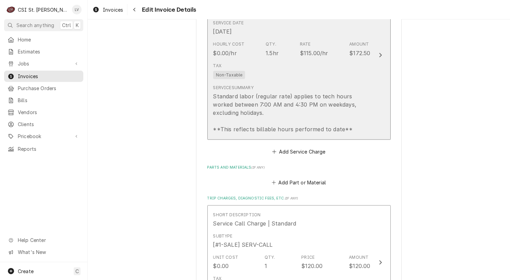
click at [294, 107] on div "Standard labor (regular rate) applies to tech hours worked between 7:00 AM and …" at bounding box center [291, 112] width 157 height 41
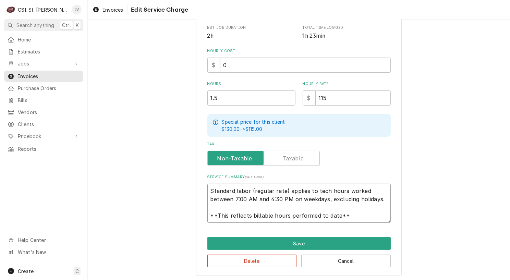
scroll to position [8, 0]
drag, startPoint x: 207, startPoint y: 189, endPoint x: 357, endPoint y: 219, distance: 152.4
click at [357, 219] on textarea "Standard labor (regular rate) applies to tech hours worked between 7:00 AM and …" at bounding box center [298, 203] width 183 height 39
paste textarea "Wasserstrom / Model: F584-01-10 / Serial: N065261-006-001 Found cooler at 36-de…"
type textarea "x"
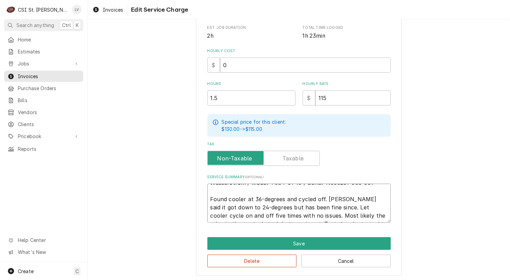
scroll to position [0, 0]
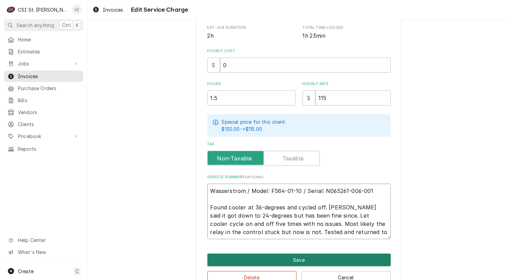
type textarea "Wasserstrom / Model: F584-01-10 / Serial: N065261-006-001 Found cooler at 36-de…"
click at [306, 260] on button "Save" at bounding box center [298, 260] width 183 height 13
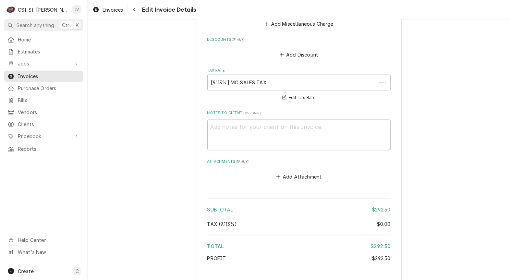
scroll to position [1049, 0]
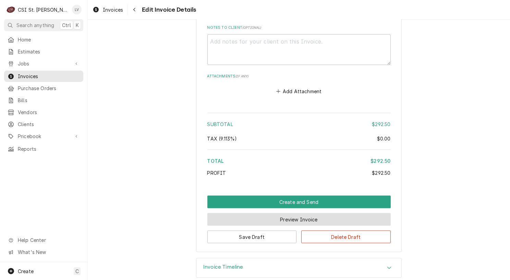
click at [282, 213] on button "Preview Invoice" at bounding box center [298, 219] width 183 height 13
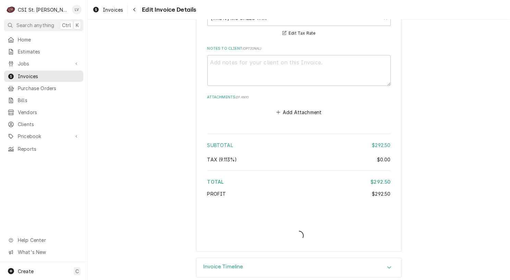
type textarea "x"
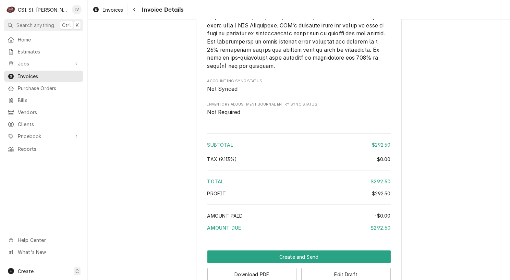
scroll to position [1085, 0]
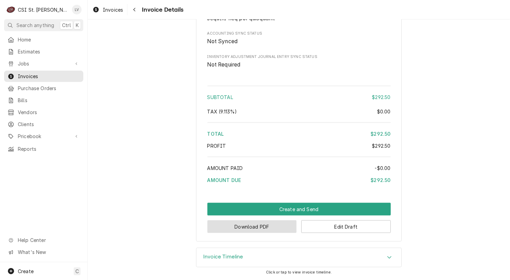
click at [245, 228] on button "Download PDF" at bounding box center [252, 227] width 90 height 13
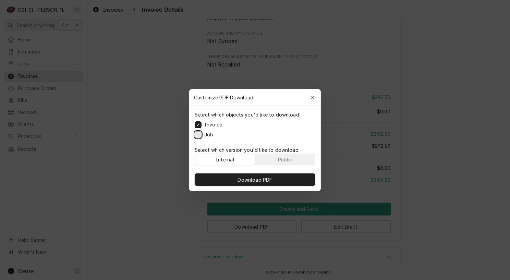
click at [197, 133] on button "Job" at bounding box center [198, 134] width 7 height 7
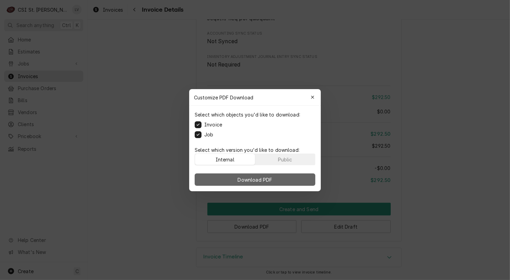
click at [229, 178] on button "Download PDF" at bounding box center [255, 180] width 121 height 12
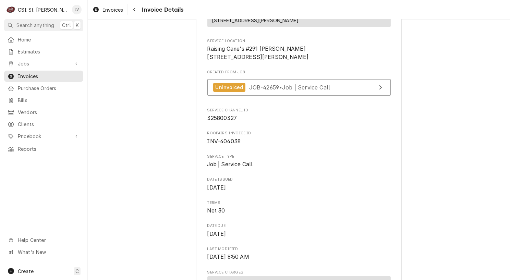
scroll to position [0, 0]
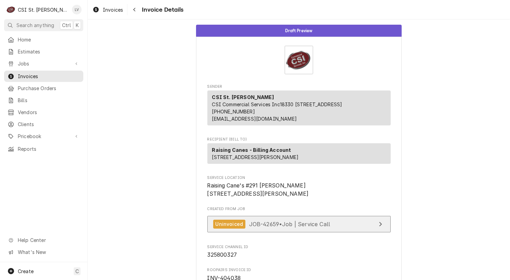
click at [320, 227] on span "JOB-42659 • Job | Service Call" at bounding box center [289, 224] width 81 height 7
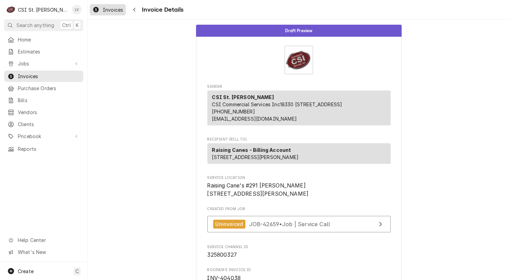
click at [113, 10] on span "Invoices" at bounding box center [113, 9] width 20 height 7
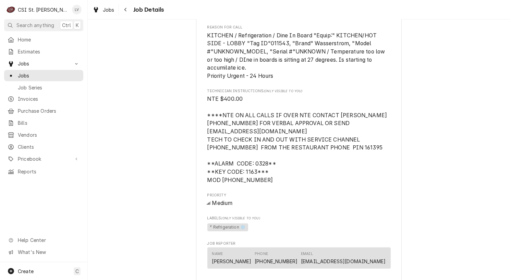
scroll to position [514, 0]
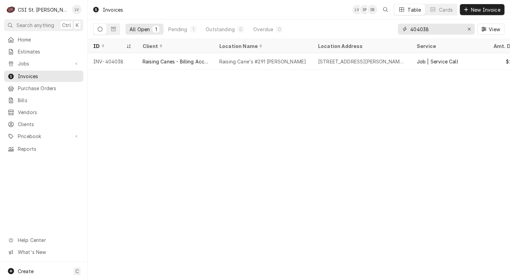
click at [437, 28] on input "404038" at bounding box center [436, 29] width 51 height 11
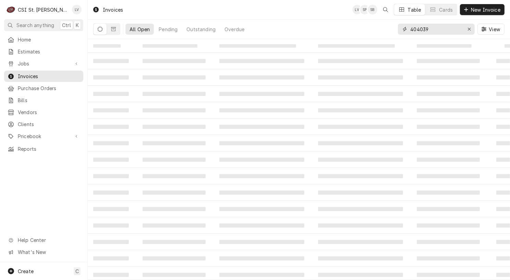
type input "404039"
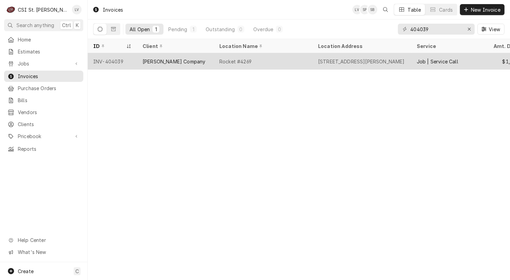
click at [278, 57] on div "Rocket #4269" at bounding box center [263, 61] width 99 height 16
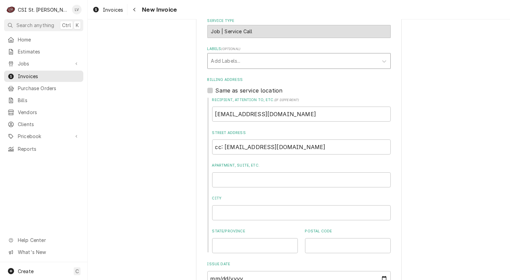
scroll to position [34, 0]
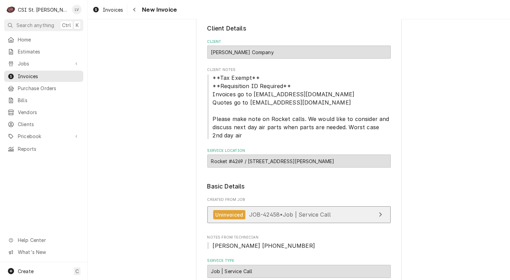
click at [294, 209] on link "Uninvoiced JOB-42458 • Job | Service Call" at bounding box center [298, 214] width 183 height 17
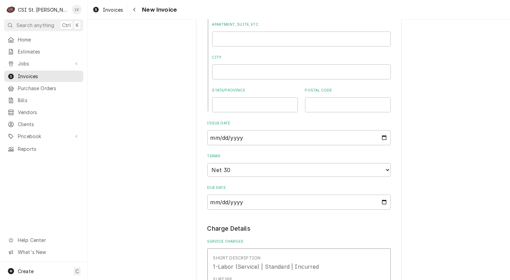
scroll to position [549, 0]
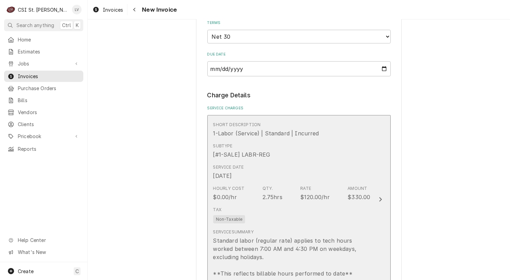
click at [318, 179] on div "Service Date Sep 18, 2025" at bounding box center [291, 172] width 157 height 21
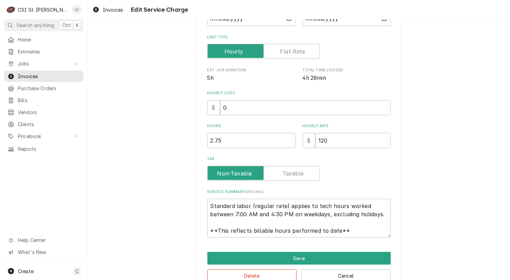
scroll to position [117, 0]
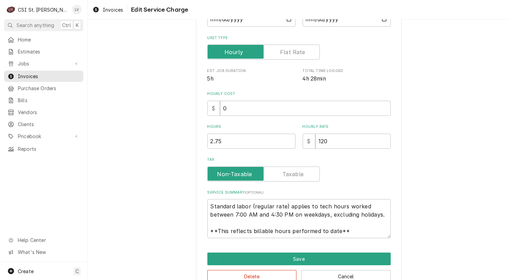
type textarea "x"
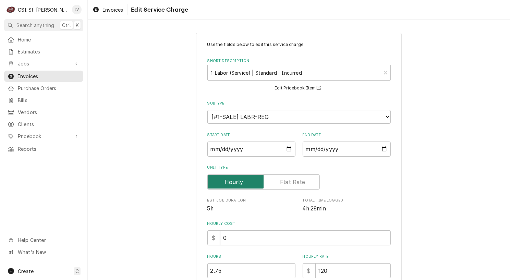
drag, startPoint x: 280, startPoint y: 181, endPoint x: 285, endPoint y: 186, distance: 7.0
click at [280, 181] on label "Unit Type" at bounding box center [263, 182] width 112 height 15
click at [280, 181] on input "Unit Type" at bounding box center [264, 182] width 106 height 15
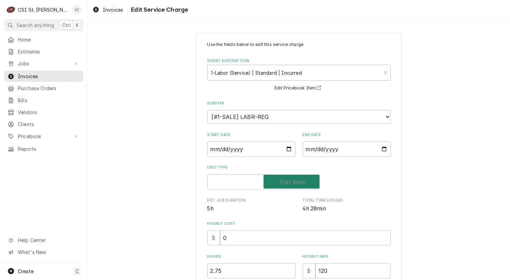
checkbox input "true"
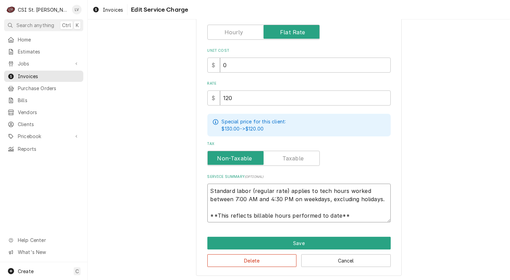
scroll to position [8, 0]
drag, startPoint x: 209, startPoint y: 192, endPoint x: 365, endPoint y: 219, distance: 158.5
click at [365, 219] on textarea "Standard labor (regular rate) applies to tech hours worked between 7:00 AM and …" at bounding box center [298, 203] width 183 height 39
type textarea "x"
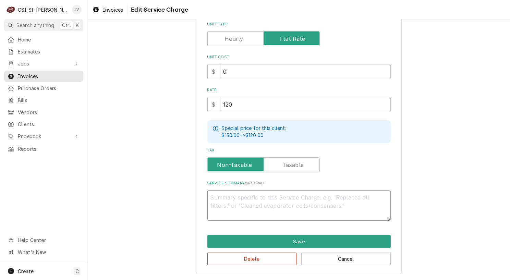
scroll to position [142, 0]
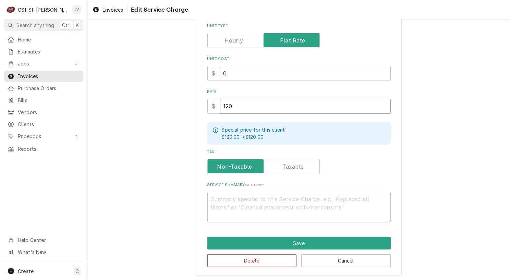
drag, startPoint x: 258, startPoint y: 108, endPoint x: 213, endPoint y: 103, distance: 45.6
click at [213, 103] on div "$ 120" at bounding box center [298, 106] width 183 height 15
type textarea "x"
type input "1"
type textarea "x"
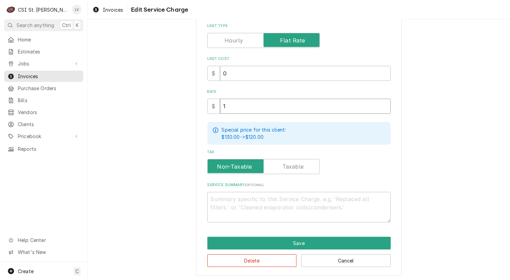
type input "10"
type textarea "x"
type input "101"
type textarea "x"
type input "1012"
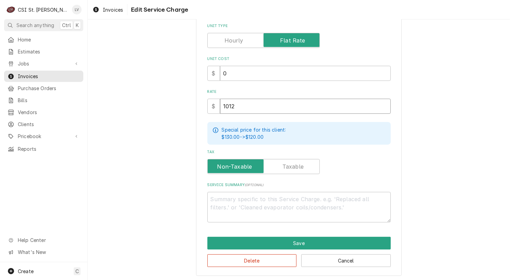
type textarea "x"
type input "1012.5"
type textarea "x"
type input "1012.50"
click at [357, 239] on button "Save" at bounding box center [298, 243] width 183 height 13
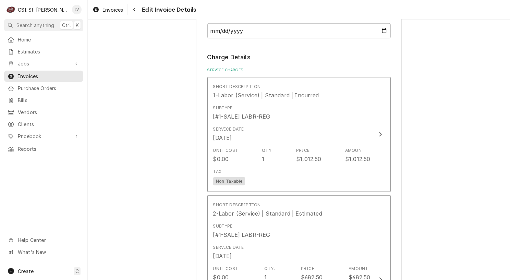
scroll to position [746, 0]
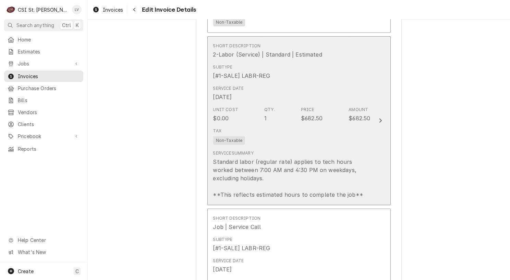
click at [288, 141] on div "Tax Non-Taxable" at bounding box center [291, 136] width 157 height 22
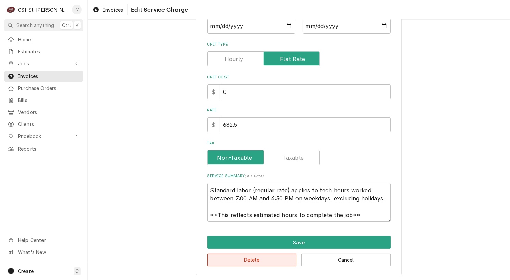
click at [256, 257] on button "Delete" at bounding box center [252, 260] width 90 height 13
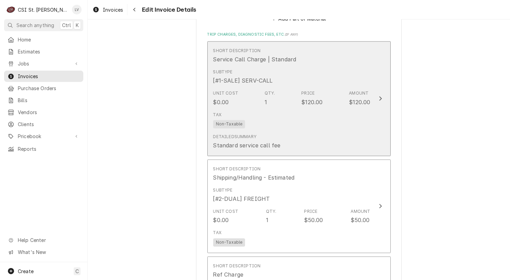
scroll to position [1479, 0]
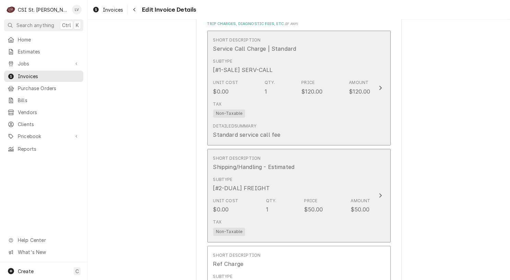
click at [335, 185] on div "Subtype [#2-DUAL] FREIGHT" at bounding box center [291, 184] width 157 height 21
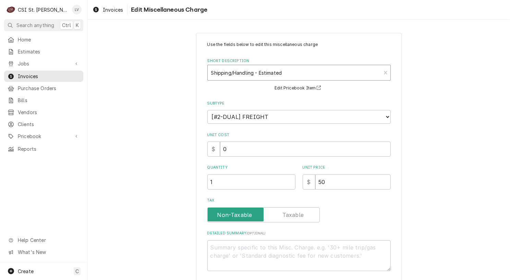
type textarea "x"
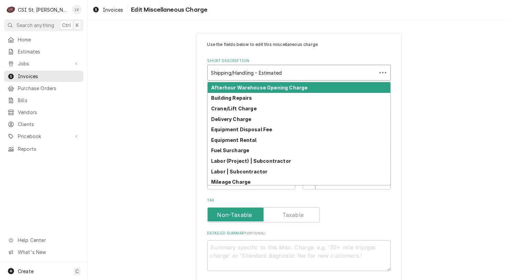
click at [242, 74] on div "Short Description" at bounding box center [292, 73] width 162 height 12
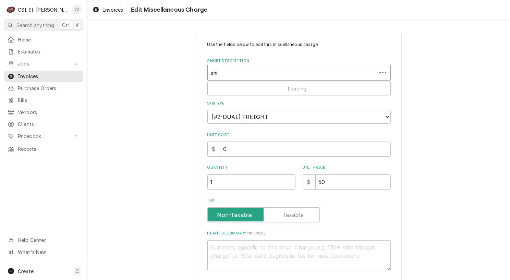
type input "ship"
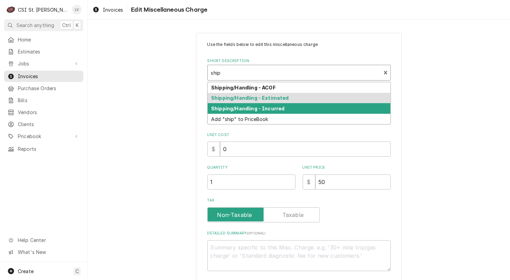
click at [245, 106] on strong "Shipping/Handling - Incurred" at bounding box center [247, 109] width 73 height 6
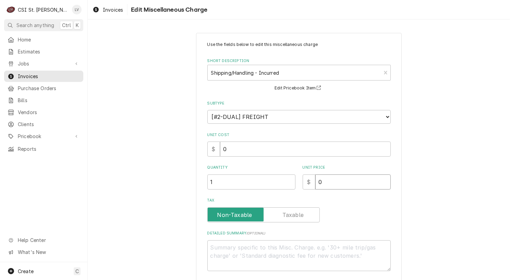
drag, startPoint x: 330, startPoint y: 182, endPoint x: 311, endPoint y: 186, distance: 19.0
click at [311, 186] on div "$ 0" at bounding box center [347, 182] width 88 height 15
type textarea "x"
type input "7"
type textarea "x"
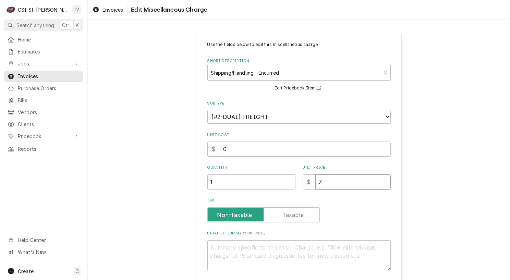
type input "74"
type textarea "x"
type input "7"
type textarea "x"
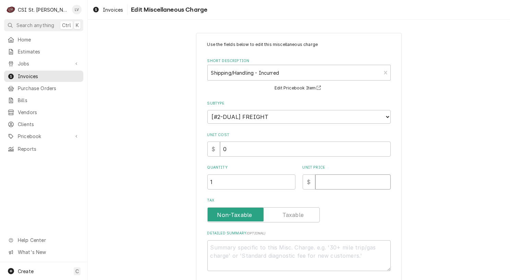
type input "5"
type textarea "x"
type input "50"
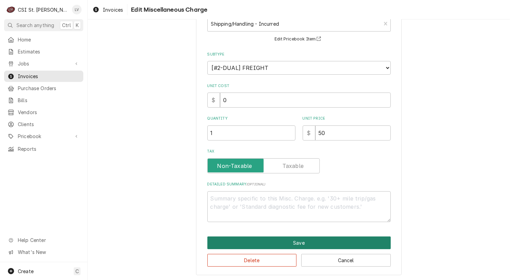
click at [316, 245] on button "Save" at bounding box center [298, 243] width 183 height 13
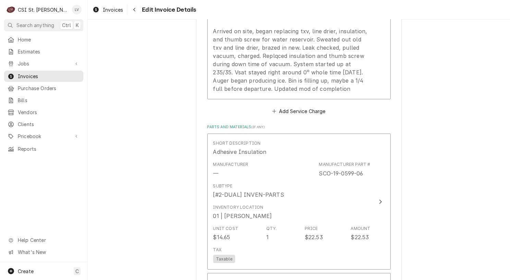
scroll to position [823, 0]
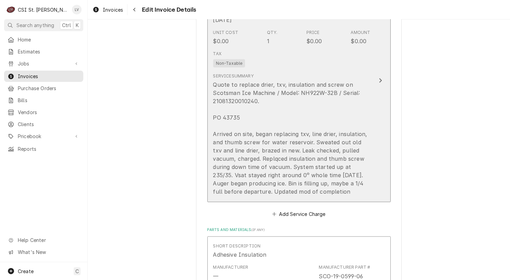
click at [290, 147] on div "Quote to replace drier, txv, insulation and screw on Scotsman Ice Machine / Mod…" at bounding box center [291, 138] width 157 height 115
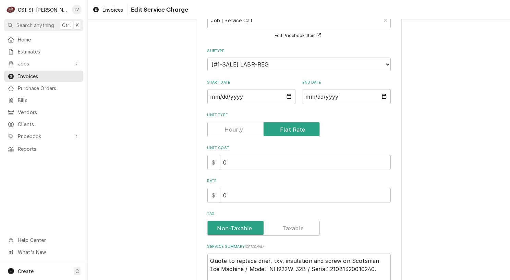
scroll to position [189, 0]
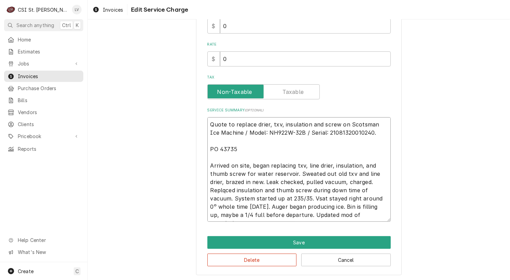
drag, startPoint x: 292, startPoint y: 165, endPoint x: 209, endPoint y: 161, distance: 83.1
click at [209, 161] on textarea "Quote to replace drier, txv, insulation and screw on Scotsman Ice Machine / Mod…" at bounding box center [298, 169] width 183 height 105
type textarea "x"
type textarea "Quote to replace drier, txv, insulation and screw on Scotsman Ice Machine / Mod…"
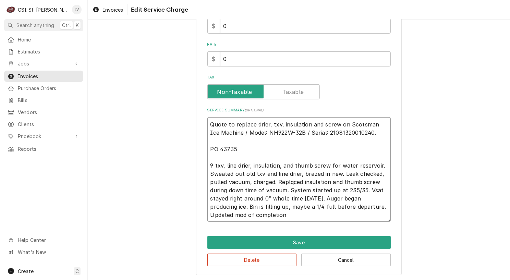
type textarea "x"
type textarea "Quote to replace drier, txv, insulation and screw on Scotsman Ice Machine / Mod…"
type textarea "x"
type textarea "Quote to replace drier, txv, insulation and screw on Scotsman Ice Machine / Mod…"
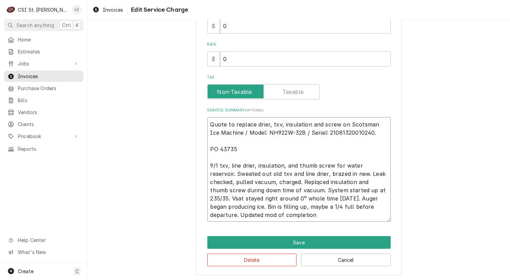
type textarea "x"
type textarea "Quote to replace drier, txv, insulation and screw on Scotsman Ice Machine / Mod…"
type textarea "x"
type textarea "Quote to replace drier, txv, insulation and screw on Scotsman Ice Machine / Mod…"
type textarea "x"
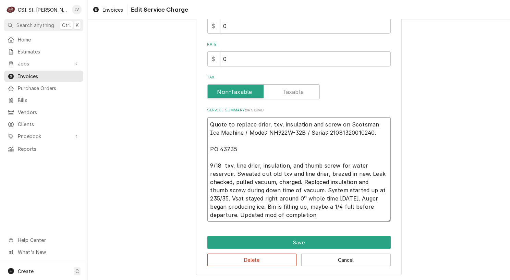
type textarea "Quote to replace drier, txv, insulation and screw on Scotsman Ice Machine / Mod…"
type textarea "x"
type textarea "Quote to replace drier, txv, insulation and screw on Scotsman Ice Machine / Mod…"
type textarea "x"
type textarea "Quote to replace drier, txv, insulation and screw on Scotsman Ice Machine / Mod…"
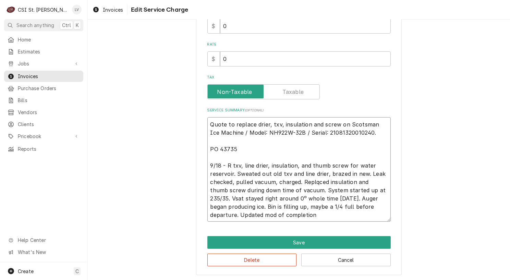
type textarea "x"
type textarea "Quote to replace drier, txv, insulation and screw on Scotsman Ice Machine / Mod…"
type textarea "x"
type textarea "Quote to replace drier, txv, insulation and screw on Scotsman Ice Machine / Mod…"
type textarea "x"
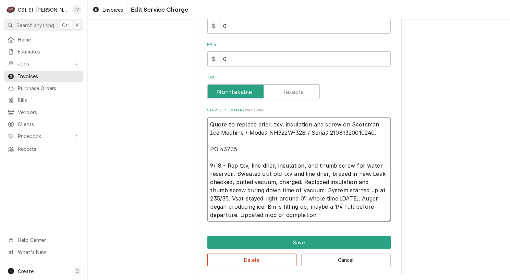
type textarea "Quote to replace drier, txv, insulation and screw on Scotsman Ice Machine / Mod…"
type textarea "x"
type textarea "Quote to replace drier, txv, insulation and screw on Scotsman Ice Machine / Mod…"
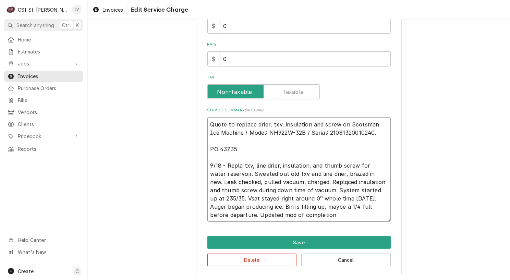
type textarea "x"
type textarea "Quote to replace drier, txv, insulation and screw on Scotsman Ice Machine / Mod…"
type textarea "x"
type textarea "Quote to replace drier, txv, insulation and screw on Scotsman Ice Machine / Mod…"
type textarea "x"
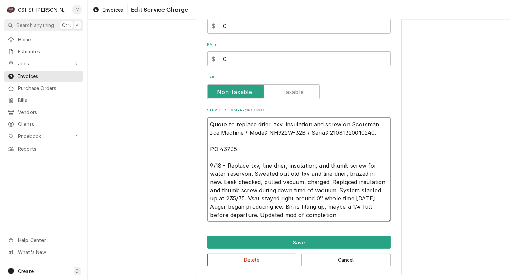
type textarea "Quote to replace drier, txv, insulation and screw on Scotsman Ice Machine / Mod…"
type textarea "x"
type textarea "Quote to replace drier, txv, insulation and screw on Scotsman Ice Machine / Mod…"
type textarea "x"
type textarea "Quote to replace drier, txv, insulation and screw on Scotsman Ice Machine / Mod…"
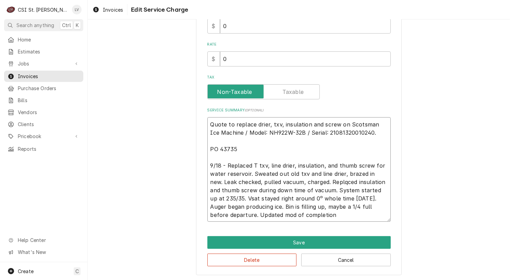
type textarea "x"
type textarea "Quote to replace drier, txv, insulation and screw on Scotsman Ice Machine / Mod…"
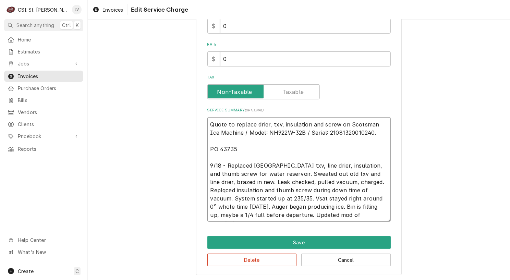
type textarea "x"
type textarea "Quote to replace drier, txv, insulation and screw on Scotsman Ice Machine / Mod…"
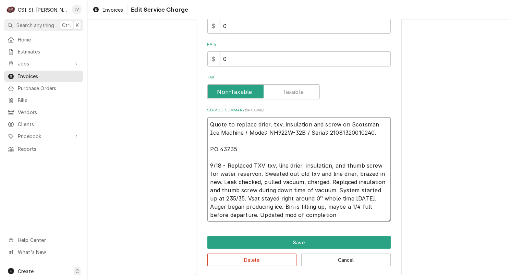
type textarea "x"
type textarea "Quote to replace drier, txv, insulation and screw on Scotsman Ice Machine / Mod…"
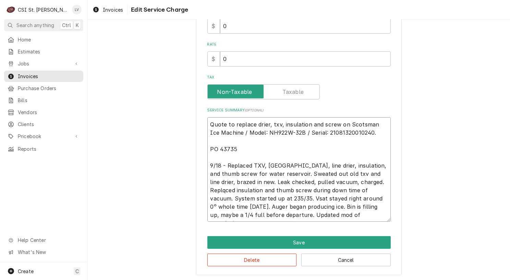
type textarea "x"
type textarea "Quote to replace drier, txv, insulation and screw on Scotsman Ice Machine / Mod…"
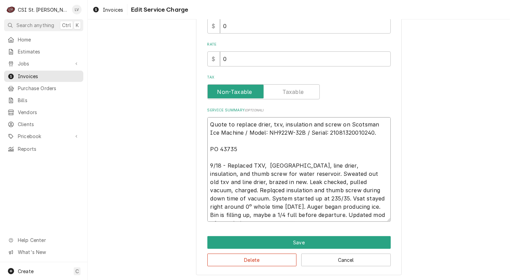
type textarea "x"
type textarea "Quote to replace drier, txv, insulation and screw on Scotsman Ice Machine / Mod…"
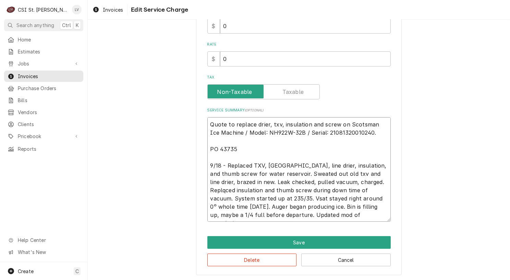
type textarea "x"
type textarea "Quote to replace drier, txv, insulation and screw on Scotsman Ice Machine / Mod…"
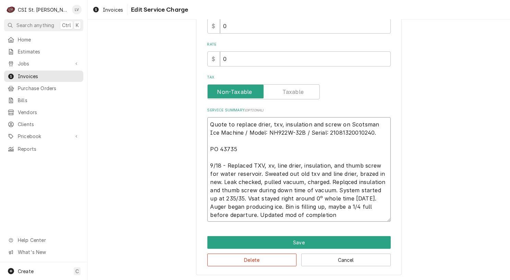
type textarea "x"
type textarea "Quote to replace drier, txv, insulation and screw on Scotsman Ice Machine / Mod…"
type textarea "x"
type textarea "Quote to replace drier, txv, insulation and screw on Scotsman Ice Machine / Mod…"
type textarea "x"
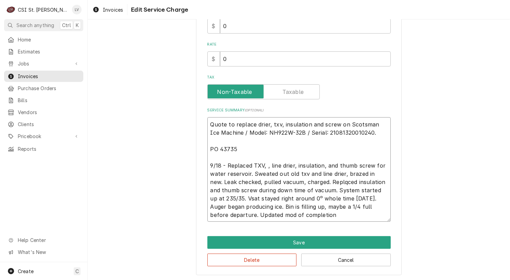
type textarea "Quote to replace drier, txv, insulation and screw on Scotsman Ice Machine / Mod…"
type textarea "x"
type textarea "Quote to replace drier, txv, insulation and screw on Scotsman Ice Machine / Mod…"
click at [251, 171] on textarea "Quote to replace drier, txv, insulation and screw on Scotsman Ice Machine / Mod…" at bounding box center [298, 169] width 183 height 105
type textarea "x"
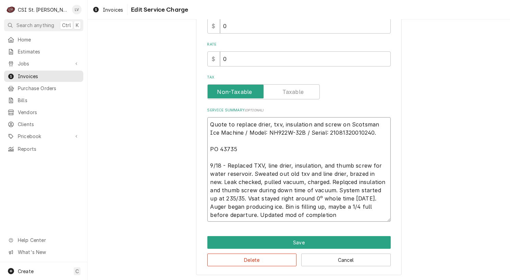
type textarea "Quote to replace drier, txv, insulation and screw on Scotsman Ice Machine / Mod…"
type textarea "x"
type textarea "Quote to replace drier, txv, insulation and screw on Scotsman Ice Machine / Mod…"
type textarea "x"
type textarea "Quote to replace drier, txv, insulation and screw on Scotsman Ice Machine / Mod…"
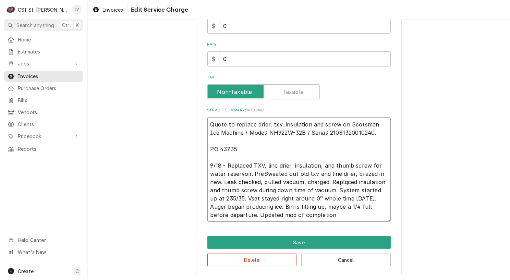
type textarea "x"
type textarea "Quote to replace drier, txv, insulation and screw on Scotsman Ice Machine / Mod…"
type textarea "x"
type textarea "Quote to replace drier, txv, insulation and screw on Scotsman Ice Machine / Mod…"
type textarea "x"
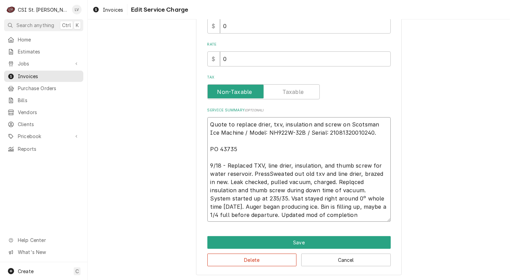
type textarea "Quote to replace drier, txv, insulation and screw on Scotsman Ice Machine / Mod…"
type textarea "x"
type textarea "Quote to replace drier, txv, insulation and screw on Scotsman Ice Machine / Mod…"
type textarea "x"
type textarea "Quote to replace drier, txv, insulation and screw on Scotsman Ice Machine / Mod…"
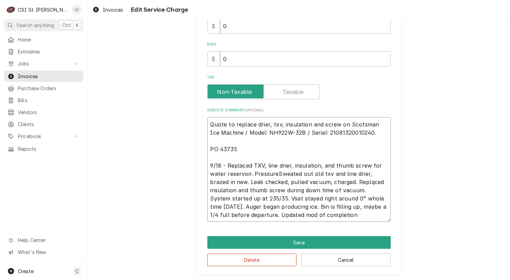
type textarea "x"
type textarea "Quote to replace drier, txv, insulation and screw on Scotsman Ice Machine / Mod…"
type textarea "x"
type textarea "Quote to replace drier, txv, insulation and screw on Scotsman Ice Machine / Mod…"
type textarea "x"
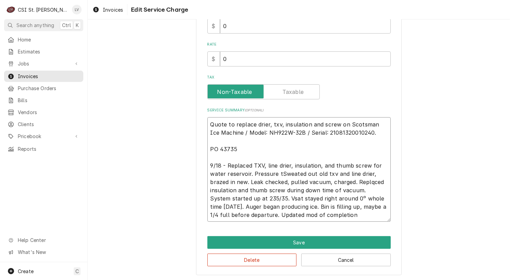
type textarea "Quote to replace drier, txv, insulation and screw on Scotsman Ice Machine / Mod…"
type textarea "x"
type textarea "Quote to replace drier, txv, insulation and screw on Scotsman Ice Machine / Mod…"
type textarea "x"
type textarea "Quote to replace drier, txv, insulation and screw on Scotsman Ice Machine / Mod…"
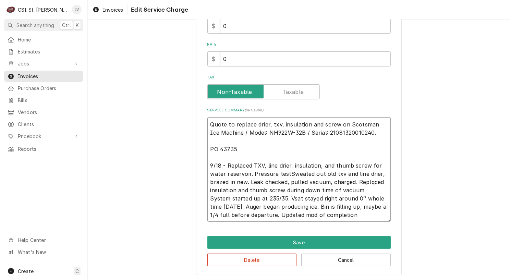
type textarea "x"
type textarea "Quote to replace drier, txv, insulation and screw on Scotsman Ice Machine / Mod…"
type textarea "x"
type textarea "Quote to replace drier, txv, insulation and screw on Scotsman Ice Machine / Mod…"
type textarea "x"
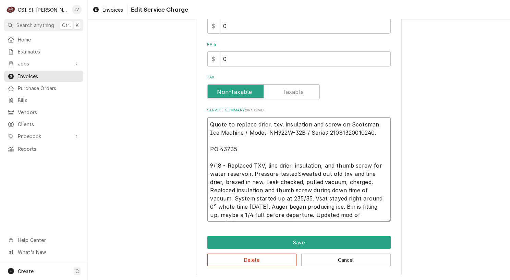
type textarea "Quote to replace drier, txv, insulation and screw on Scotsman Ice Machine / Mod…"
type textarea "x"
type textarea "Quote to replace drier, txv, insulation and screw on Scotsman Ice Machine / Mod…"
type textarea "x"
type textarea "Quote to replace drier, txv, insulation and screw on Scotsman Ice Machine / Mod…"
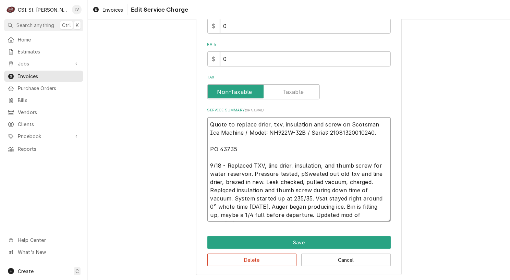
type textarea "x"
type textarea "Quote to replace drier, txv, insulation and screw on Scotsman Ice Machine / Mod…"
type textarea "x"
type textarea "Quote to replace drier, txv, insulation and screw on Scotsman Ice Machine / Mod…"
type textarea "x"
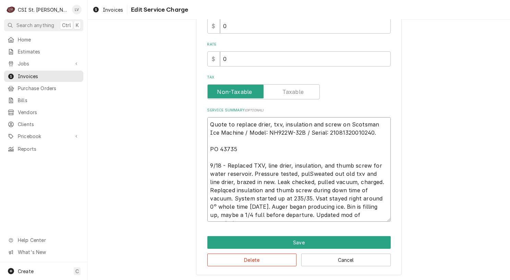
type textarea "Quote to replace drier, txv, insulation and screw on Scotsman Ice Machine / Mod…"
type textarea "x"
type textarea "Quote to replace drier, txv, insulation and screw on Scotsman Ice Machine / Mod…"
type textarea "x"
type textarea "Quote to replace drier, txv, insulation and screw on Scotsman Ice Machine / Mod…"
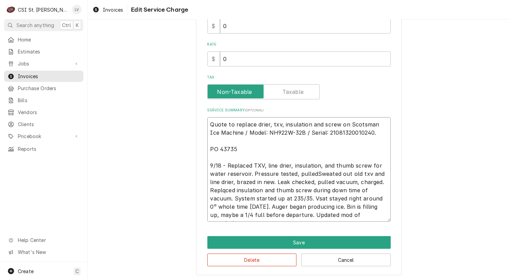
type textarea "x"
type textarea "Quote to replace drier, txv, insulation and screw on Scotsman Ice Machine / Mod…"
type textarea "x"
type textarea "Quote to replace drier, txv, insulation and screw on Scotsman Ice Machine / Mod…"
type textarea "x"
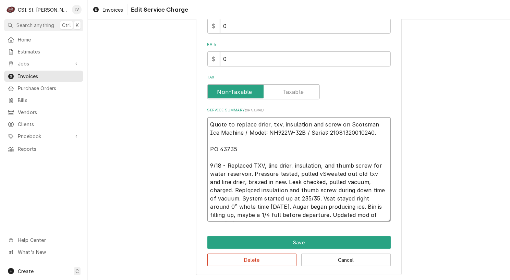
type textarea "Quote to replace drier, txv, insulation and screw on Scotsman Ice Machine / Mod…"
type textarea "x"
type textarea "Quote to replace drier, txv, insulation and screw on Scotsman Ice Machine / Mod…"
type textarea "x"
type textarea "Quote to replace drier, txv, insulation and screw on Scotsman Ice Machine / Mod…"
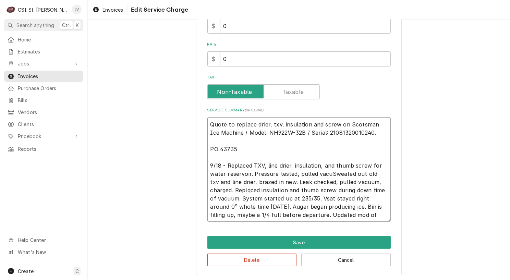
type textarea "x"
type textarea "Quote to replace drier, txv, insulation and screw on Scotsman Ice Machine / Mod…"
type textarea "x"
type textarea "Quote to replace drier, txv, insulation and screw on Scotsman Ice Machine / Mod…"
type textarea "x"
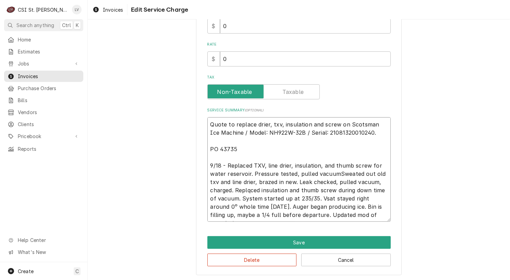
type textarea "Quote to replace drier, txv, insulation and screw on Scotsman Ice Machine / Mod…"
type textarea "x"
type textarea "Quote to replace drier, txv, insulation and screw on Scotsman Ice Machine / Mod…"
type textarea "x"
type textarea "Quote to replace drier, txv, insulation and screw on Scotsman Ice Machine / Mod…"
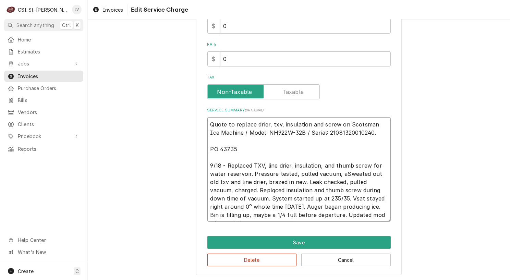
type textarea "x"
type textarea "Quote to replace drier, txv, insulation and screw on Scotsman Ice Machine / Mod…"
type textarea "x"
type textarea "Quote to replace drier, txv, insulation and screw on Scotsman Ice Machine / Mod…"
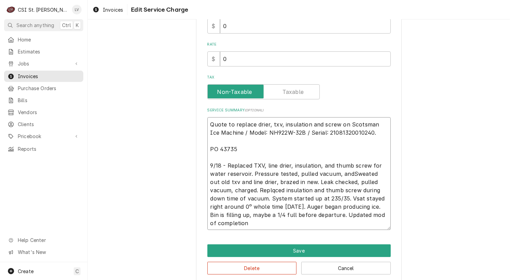
type textarea "x"
type textarea "Quote to replace drier, txv, insulation and screw on Scotsman Ice Machine / Mod…"
type textarea "x"
type textarea "Quote to replace drier, txv, insulation and screw on Scotsman Ice Machine / Mod…"
type textarea "x"
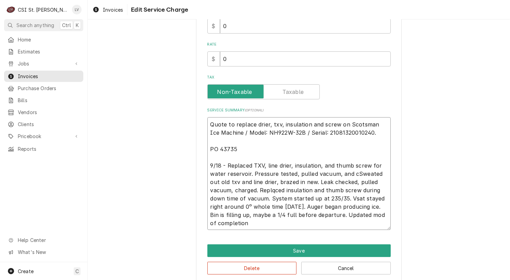
type textarea "Quote to replace drier, txv, insulation and screw on Scotsman Ice Machine / Mod…"
type textarea "x"
type textarea "Quote to replace drier, txv, insulation and screw on Scotsman Ice Machine / Mod…"
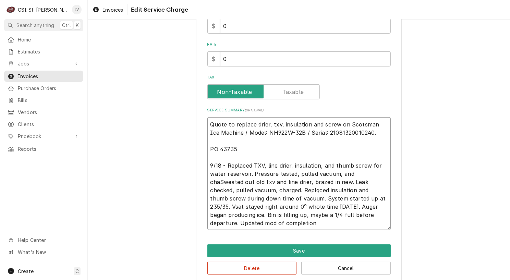
type textarea "x"
type textarea "Quote to replace drier, txv, insulation and screw on Scotsman Ice Machine / Mod…"
type textarea "x"
type textarea "Quote to replace drier, txv, insulation and screw on Scotsman Ice Machine / Mod…"
type textarea "x"
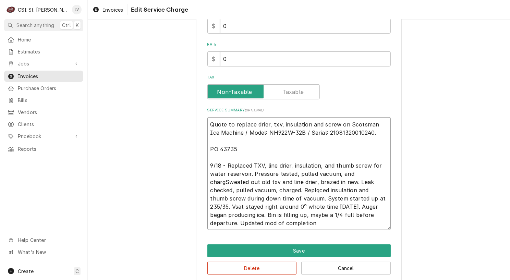
type textarea "Quote to replace drier, txv, insulation and screw on Scotsman Ice Machine / Mod…"
type textarea "x"
type textarea "Quote to replace drier, txv, insulation and screw on Scotsman Ice Machine / Mod…"
type textarea "x"
type textarea "Quote to replace drier, txv, insulation and screw on Scotsman Ice Machine / Mod…"
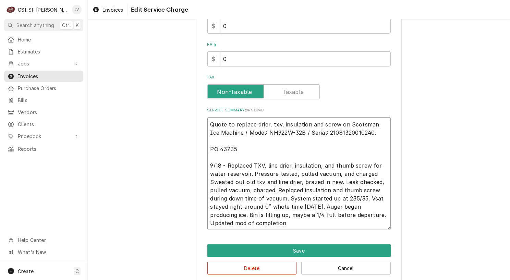
type textarea "x"
type textarea "Quote to replace drier, txv, insulation and screw on Scotsman Ice Machine / Mod…"
type textarea "x"
type textarea "Quote to replace drier, txv, insulation and screw on Scotsman Ice Machine / Mod…"
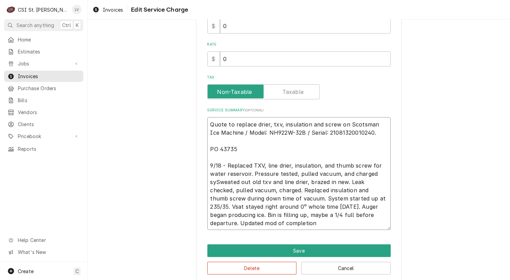
type textarea "x"
type textarea "Quote to replace drier, txv, insulation and screw on Scotsman Ice Machine / Mod…"
type textarea "x"
type textarea "Quote to replace drier, txv, insulation and screw on Scotsman Ice Machine / Mod…"
type textarea "x"
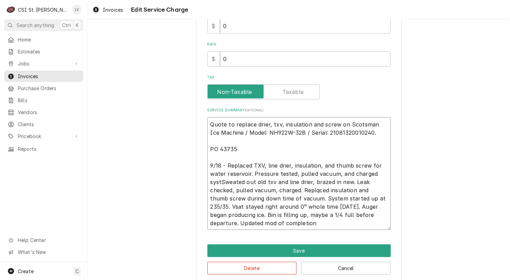
type textarea "Quote to replace drier, txv, insulation and screw on Scotsman Ice Machine / Mod…"
type textarea "x"
type textarea "Quote to replace drier, txv, insulation and screw on Scotsman Ice Machine / Mod…"
type textarea "x"
type textarea "Quote to replace drier, txv, insulation and screw on Scotsman Ice Machine / Mod…"
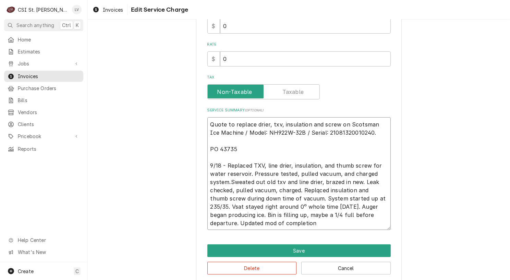
type textarea "x"
type textarea "Quote to replace drier, txv, insulation and screw on Scotsman Ice Machine / Mod…"
type textarea "x"
type textarea "Quote to replace drier, txv, insulation and screw on Scotsman Ice Machine / Mod…"
type textarea "x"
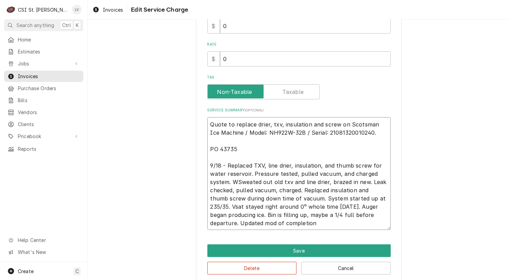
type textarea "Quote to replace drier, txv, insulation and screw on Scotsman Ice Machine / Mod…"
type textarea "x"
type textarea "Quote to replace drier, txv, insulation and screw on Scotsman Ice Machine / Mod…"
type textarea "x"
type textarea "Quote to replace drier, txv, insulation and screw on Scotsman Ice Machine / Mod…"
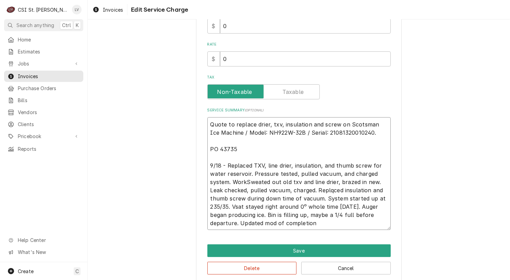
type textarea "x"
type textarea "Quote to replace drier, txv, insulation and screw on Scotsman Ice Machine / Mod…"
type textarea "x"
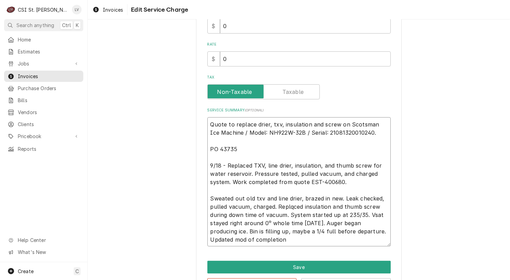
drag, startPoint x: 268, startPoint y: 240, endPoint x: 197, endPoint y: 194, distance: 84.7
click at [197, 194] on div "Use the fields below to edit this service charge Short Description Job | Servic…" at bounding box center [299, 72] width 206 height 456
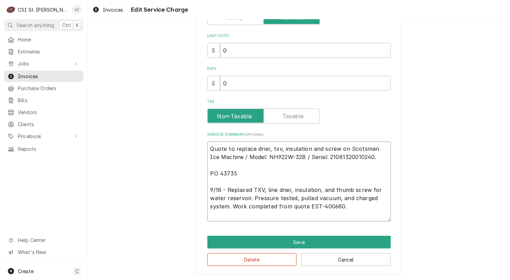
scroll to position [156, 0]
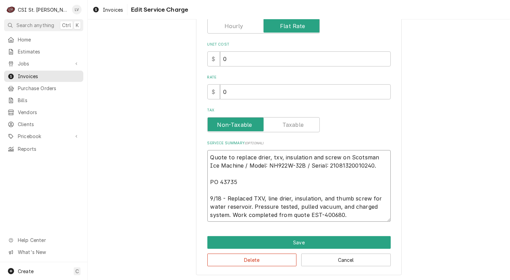
click at [371, 155] on textarea "Quote to replace drier, txv, insulation and screw on Scotsman Ice Machine / Mod…" at bounding box center [298, 186] width 183 height 72
click at [339, 163] on textarea "Quote to replace drier, txv, insulation and screw on Scotsman / Model: NH922W-3…" at bounding box center [298, 186] width 183 height 72
drag, startPoint x: 342, startPoint y: 156, endPoint x: 200, endPoint y: 155, distance: 142.7
click at [200, 155] on div "Use the fields below to edit this service charge Short Description Job | Servic…" at bounding box center [299, 76] width 206 height 399
drag, startPoint x: 236, startPoint y: 181, endPoint x: 206, endPoint y: 182, distance: 30.2
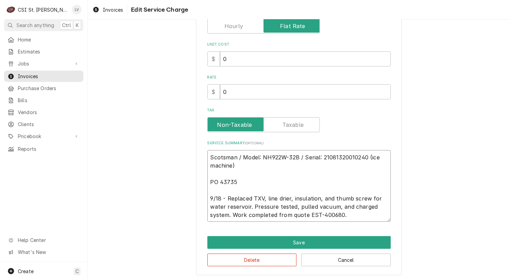
click at [207, 182] on textarea "Scotsman / Model: NH922W-32B / Serial: 21081320010240 (ice machine) PO 43735 9/…" at bounding box center [298, 186] width 183 height 72
click at [207, 154] on textarea "Scotsman / Model: NH922W-32B / Serial: 21081320010240 (ice machine) 9/18 - Repl…" at bounding box center [298, 186] width 183 height 72
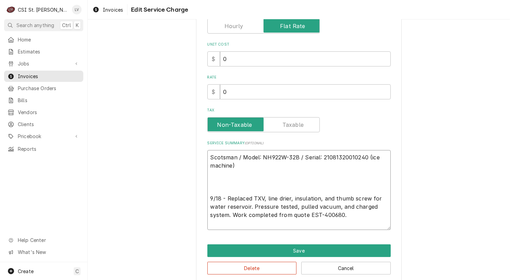
scroll to position [165, 0]
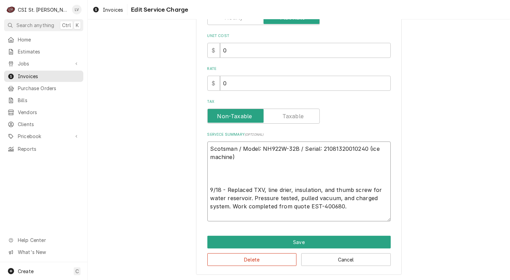
paste textarea "PO 43735"
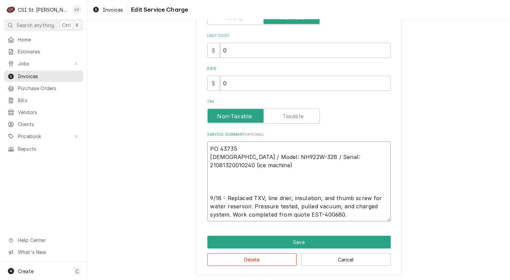
click at [209, 177] on textarea "PO 43735 Scotsman / Model: NH922W-32B / Serial: 21081320010240 (ice machine) 9/…" at bounding box center [298, 182] width 183 height 80
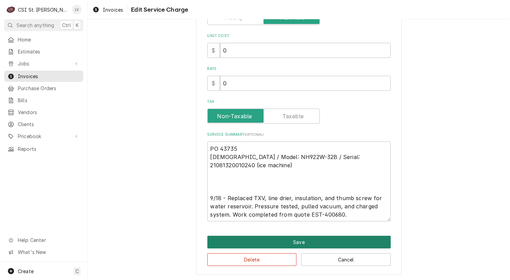
click at [257, 245] on button "Save" at bounding box center [298, 242] width 183 height 13
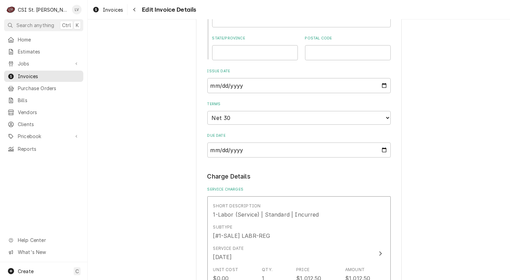
scroll to position [617, 0]
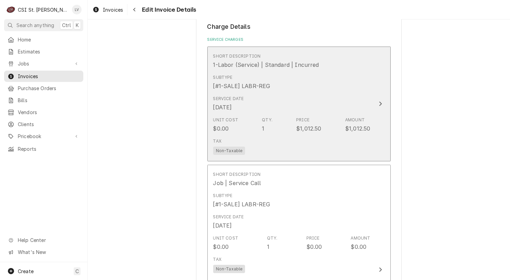
click at [299, 102] on div "Service Date Sep 18, 2025" at bounding box center [291, 103] width 157 height 21
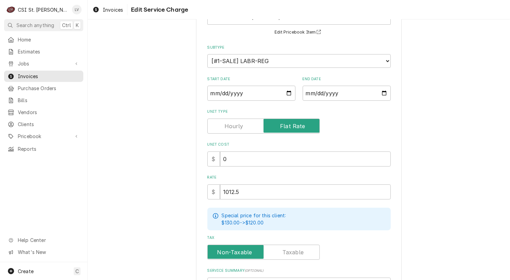
scroll to position [142, 0]
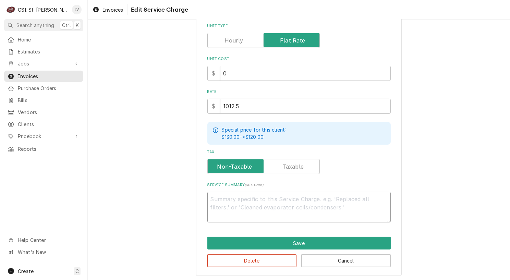
click at [222, 199] on textarea "Service Summary ( optional )" at bounding box center [298, 207] width 183 height 31
paste textarea "Technician arrived on site on 08/29 to inspect a Scotsman crushed ice machine w…"
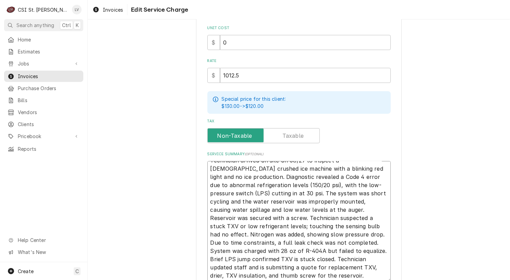
scroll to position [0, 0]
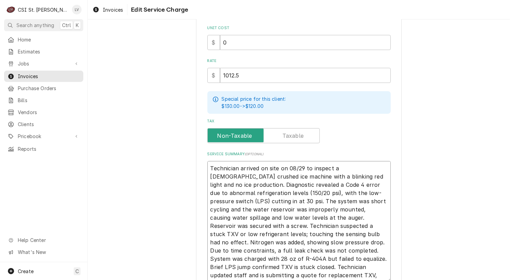
click at [207, 163] on textarea "Technician arrived on site on 08/29 to inspect a Scotsman crushed ice machine w…" at bounding box center [298, 221] width 183 height 121
drag, startPoint x: 239, startPoint y: 182, endPoint x: 227, endPoint y: 171, distance: 16.0
click at [227, 169] on textarea "8/29 - Technician arrived on site on 08/29 to inspect a Scotsman crushed ice ma…" at bounding box center [298, 226] width 183 height 130
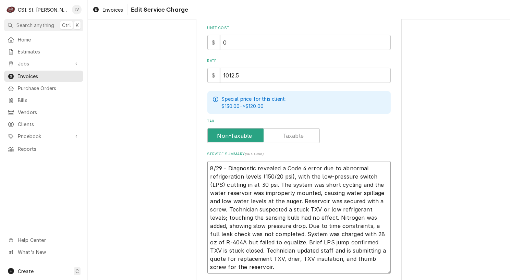
drag, startPoint x: 257, startPoint y: 175, endPoint x: 261, endPoint y: 173, distance: 4.0
click at [259, 174] on textarea "8/29 - Diagnostic revealed a Code 4 error due to abnormal refrigeration levels …" at bounding box center [298, 217] width 183 height 113
click at [337, 174] on textarea "8/29 - Diagnostic revealed a Code 4 error due to abnormal refrigeration levels,…" at bounding box center [298, 217] width 183 height 113
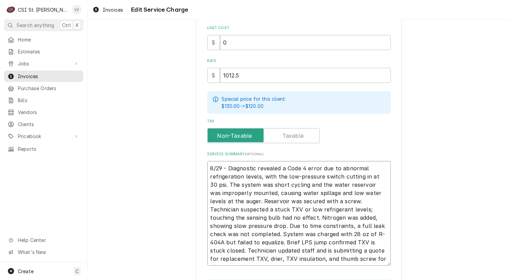
click at [377, 176] on textarea "8/29 - Diagnostic revealed a Code 4 error due to abnormal refrigeration levels,…" at bounding box center [298, 213] width 183 height 105
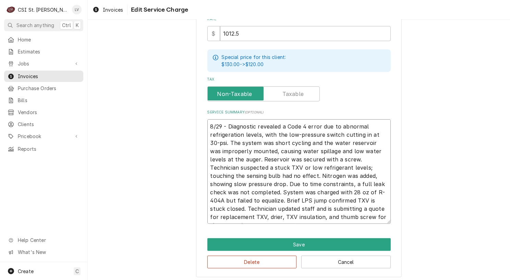
scroll to position [216, 0]
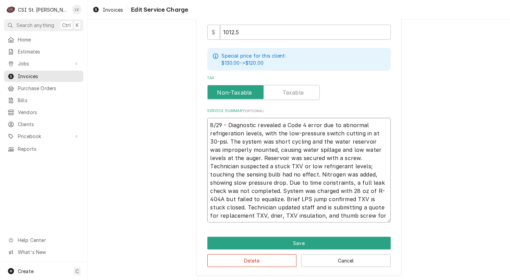
drag, startPoint x: 239, startPoint y: 190, endPoint x: 353, endPoint y: 189, distance: 113.9
click at [353, 189] on textarea "8/29 - Diagnostic revealed a Code 4 error due to abnormal refrigeration levels,…" at bounding box center [298, 170] width 183 height 105
click at [296, 213] on textarea "8/29 - Diagnostic revealed a Code 4 error due to abnormal refrigeration levels,…" at bounding box center [298, 170] width 183 height 105
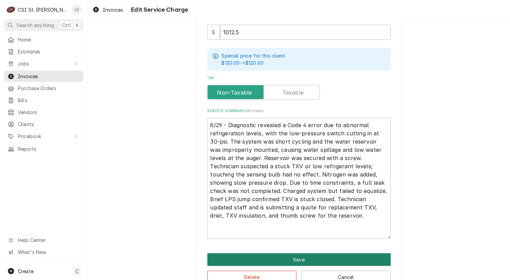
click at [276, 253] on button "Save" at bounding box center [298, 259] width 183 height 13
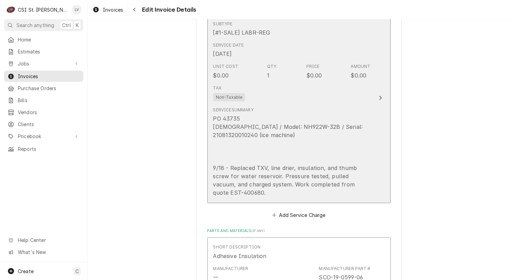
click at [301, 187] on div "PO 43735 Scotsman / Model: NH922W-32B / Serial: 21081320010240 (ice machine) 9/…" at bounding box center [291, 156] width 157 height 82
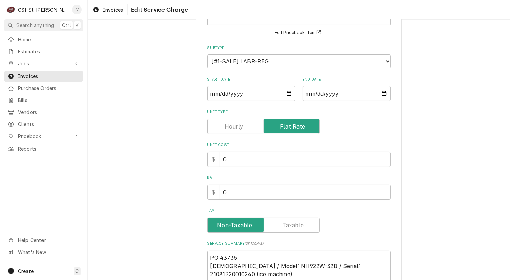
scroll to position [164, 0]
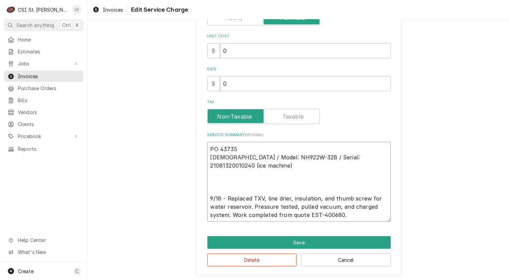
drag, startPoint x: 242, startPoint y: 166, endPoint x: 186, endPoint y: 133, distance: 65.6
click at [186, 133] on div "Use the fields below to edit this service charge Short Description Job | Servic…" at bounding box center [299, 71] width 423 height 419
click at [346, 259] on button "Cancel" at bounding box center [346, 260] width 90 height 13
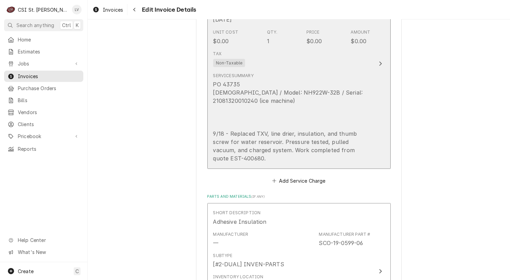
click at [284, 131] on div "PO 43735 Scotsman / Model: NH922W-32B / Serial: 21081320010240 (ice machine) 9/…" at bounding box center [291, 121] width 157 height 82
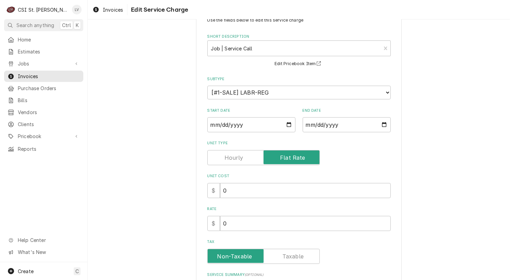
scroll to position [164, 0]
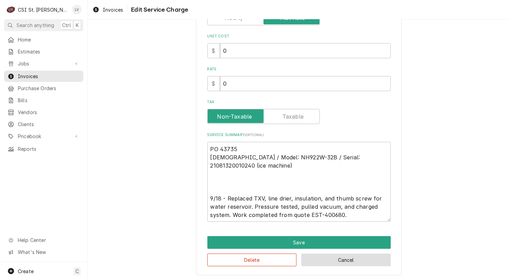
click at [325, 262] on button "Cancel" at bounding box center [346, 260] width 90 height 13
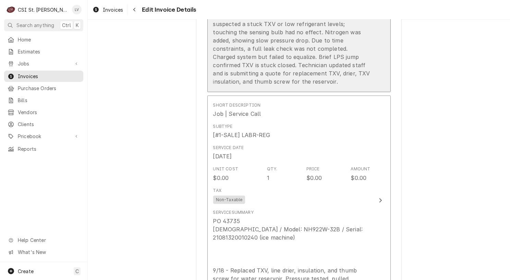
click at [288, 68] on div "8/29 - Diagnostic revealed a Code 4 error due to abnormal refrigeration levels,…" at bounding box center [291, 28] width 157 height 115
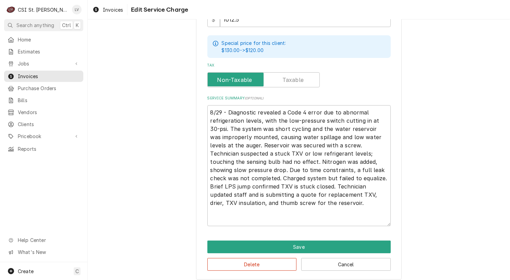
scroll to position [232, 0]
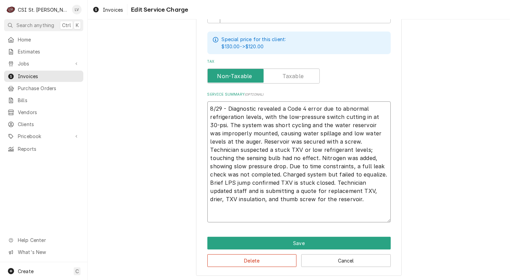
click at [208, 106] on textarea "8/29 - Diagnostic revealed a Code 4 error due to abnormal refrigeration levels,…" at bounding box center [298, 162] width 183 height 121
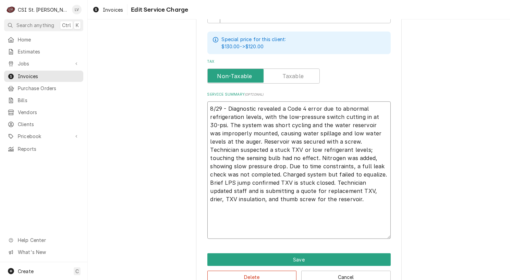
paste textarea "PO 43735 Scotsman / Model: NH922W-32B / Serial: 21081320010240 (ice machine)"
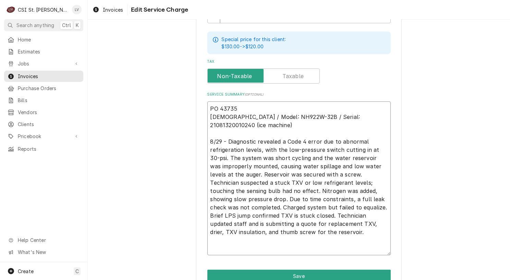
click at [211, 247] on textarea "PO 43735 Scotsman / Model: NH922W-32B / Serial: 21081320010240 (ice machine) 8/…" at bounding box center [298, 179] width 183 height 154
click at [299, 270] on button "Save" at bounding box center [298, 276] width 183 height 13
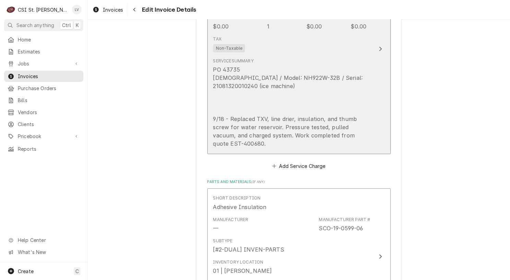
click at [288, 109] on div "PO 43735 Scotsman / Model: NH922W-32B / Serial: 21081320010240 (ice machine) 9/…" at bounding box center [291, 107] width 157 height 82
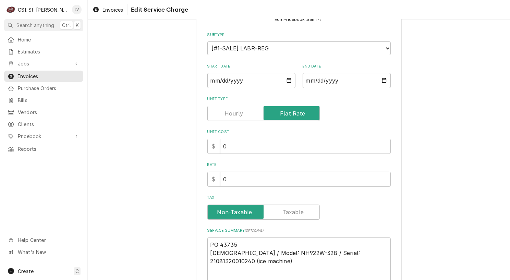
scroll to position [164, 0]
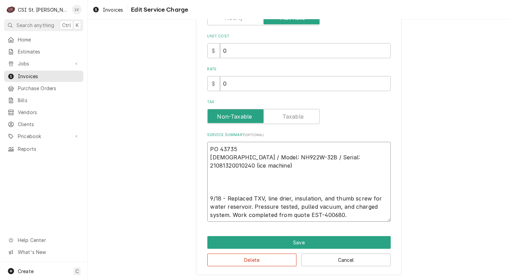
drag, startPoint x: 352, startPoint y: 212, endPoint x: 207, endPoint y: 195, distance: 145.7
click at [207, 195] on textarea "PO 43735 Scotsman / Model: NH922W-32B / Serial: 21081320010240 (ice machine) 9/…" at bounding box center [298, 182] width 183 height 80
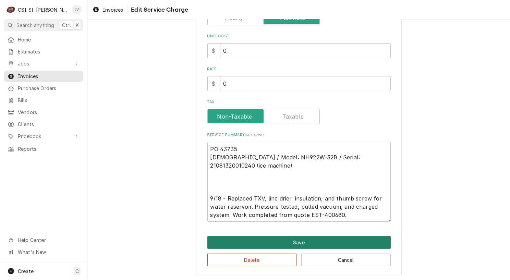
click at [259, 244] on button "Save" at bounding box center [298, 242] width 183 height 13
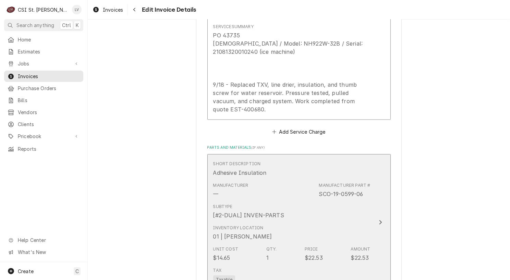
scroll to position [862, 0]
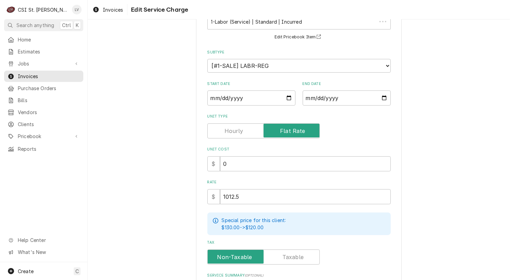
scroll to position [239, 0]
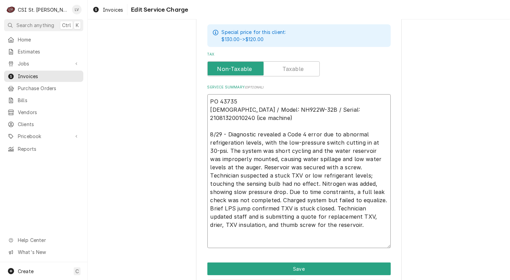
click at [213, 241] on textarea "PO 43735 Scotsman / Model: NH922W-32B / Serial: 21081320010240 (ice machine) 8/…" at bounding box center [298, 171] width 183 height 154
paste textarea "9/18 - Replaced TXV, line drier, insulation, and thumb screw for water reservoi…"
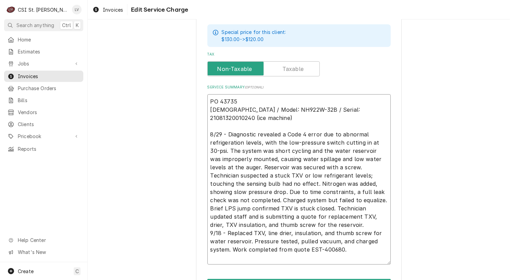
drag, startPoint x: 246, startPoint y: 233, endPoint x: 251, endPoint y: 231, distance: 4.7
click at [250, 232] on textarea "PO 43735 Scotsman / Model: NH922W-32B / Serial: 21081320010240 (ice machine) 8/…" at bounding box center [298, 179] width 183 height 171
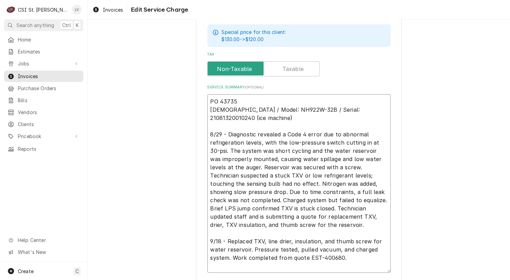
scroll to position [68, 0]
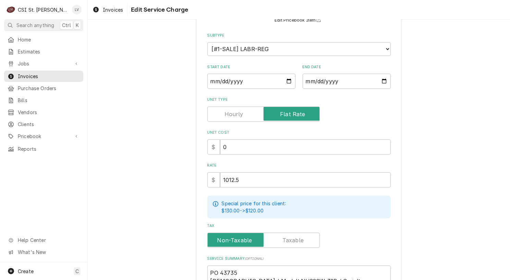
click at [434, 205] on div "Use the fields below to edit this service charge Short Description 1-Labor (Ser…" at bounding box center [299, 231] width 423 height 545
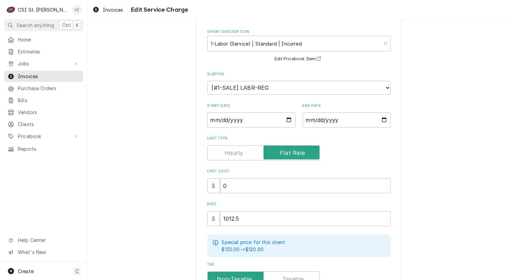
scroll to position [0, 0]
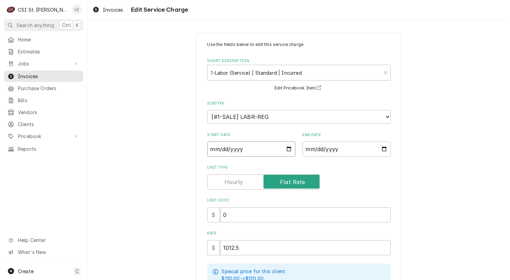
click at [210, 147] on input "2025-09-18" at bounding box center [251, 149] width 88 height 15
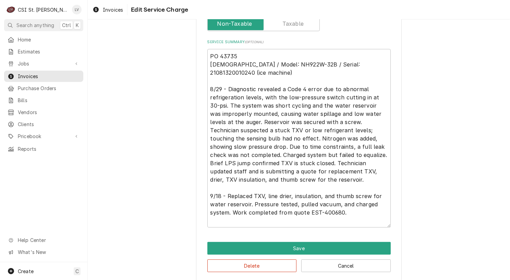
scroll to position [290, 0]
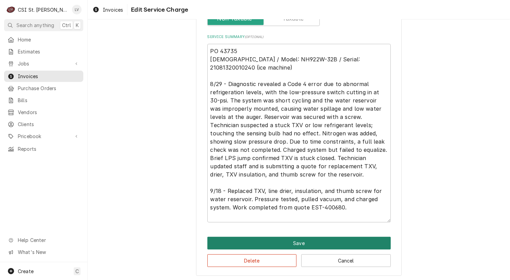
click at [238, 239] on button "Save" at bounding box center [298, 243] width 183 height 13
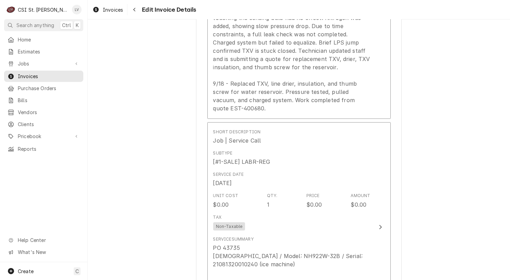
scroll to position [875, 0]
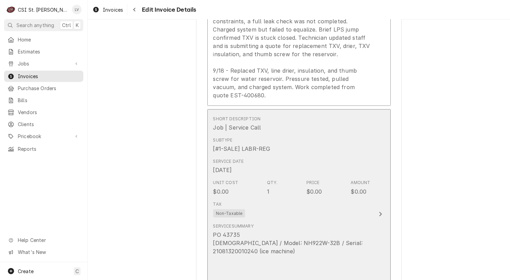
click at [238, 182] on div "Unit Cost $0.00 Qty. 1 Price $0.00 Amount $0.00" at bounding box center [291, 187] width 157 height 21
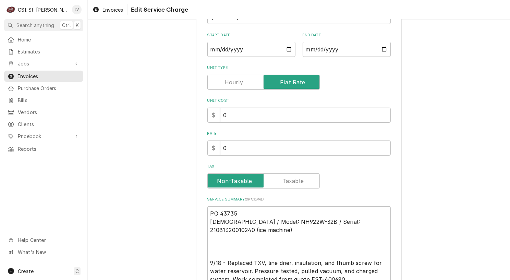
scroll to position [164, 0]
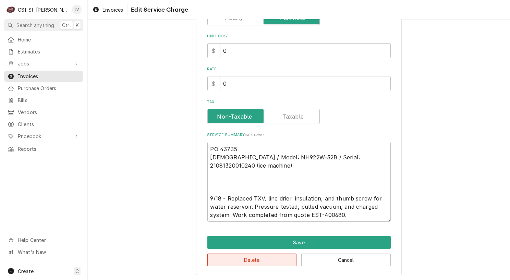
click at [276, 257] on button "Delete" at bounding box center [252, 260] width 90 height 13
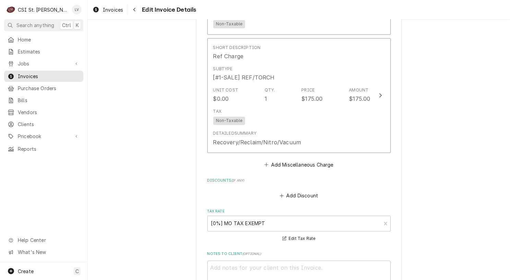
scroll to position [1868, 0]
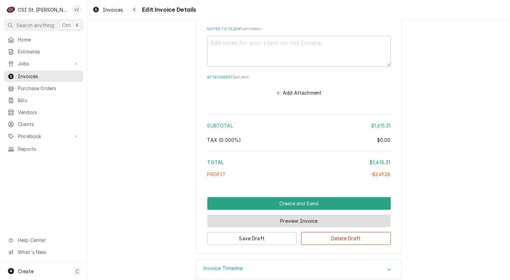
click at [287, 215] on button "Preview Invoice" at bounding box center [298, 221] width 183 height 13
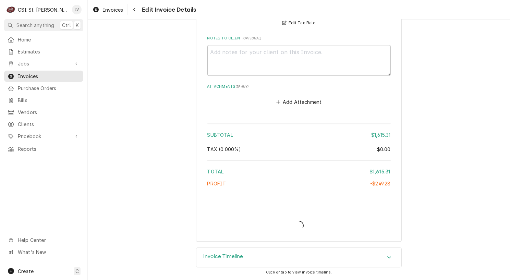
scroll to position [1847, 0]
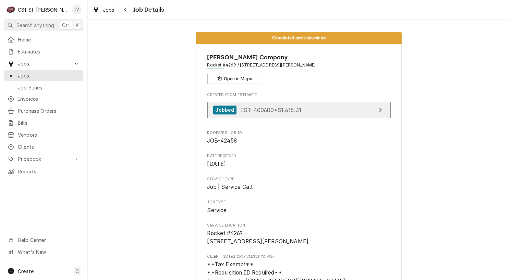
click at [307, 107] on link "Jobbed EST-400680 • $1,615.31" at bounding box center [298, 110] width 183 height 17
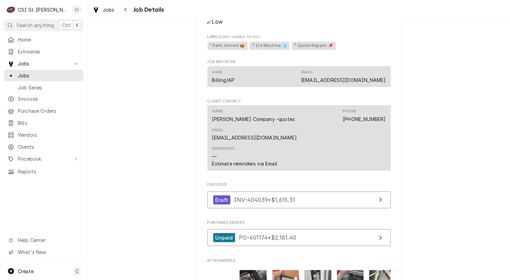
scroll to position [789, 0]
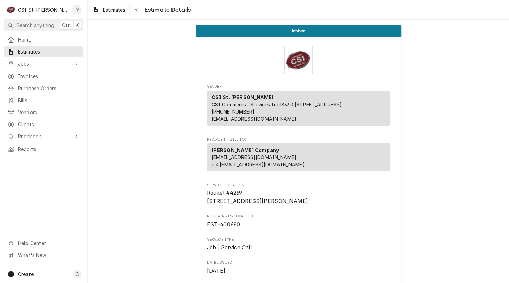
scroll to position [171, 0]
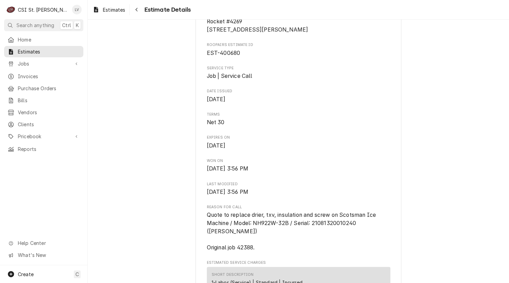
drag, startPoint x: 428, startPoint y: 98, endPoint x: 417, endPoint y: 102, distance: 11.8
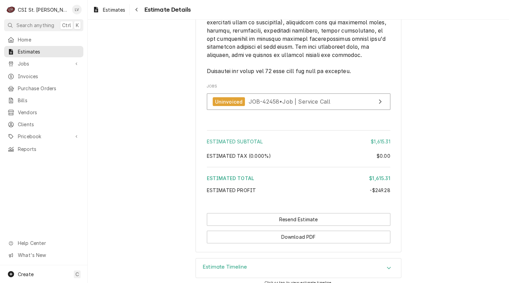
scroll to position [1726, 0]
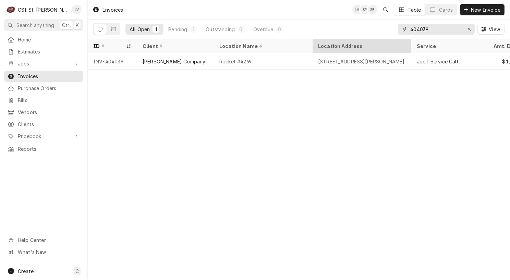
drag, startPoint x: 440, startPoint y: 30, endPoint x: 391, endPoint y: 39, distance: 50.2
click at [391, 40] on div "Invoices LV SP SB Table Cards New Invoice All Open 1 Pending 1 Outstanding 0 Ov…" at bounding box center [299, 140] width 423 height 280
type input "403588"
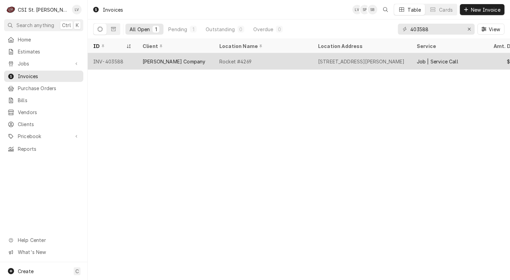
click at [172, 65] on div "[PERSON_NAME] Company" at bounding box center [175, 61] width 77 height 16
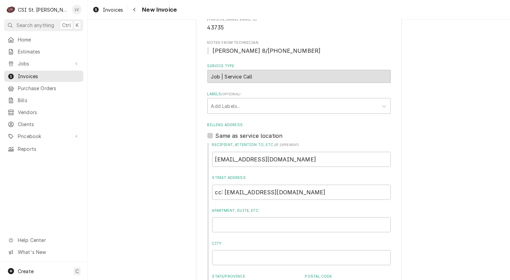
scroll to position [171, 0]
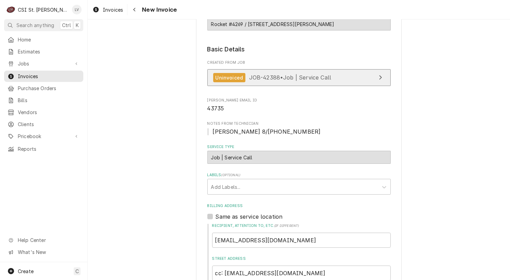
click at [279, 73] on div "Uninvoiced JOB-42388 • Job | Service Call" at bounding box center [272, 77] width 118 height 9
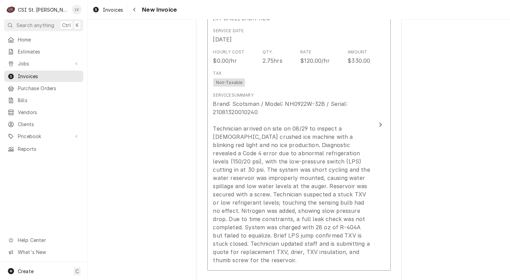
scroll to position [755, 0]
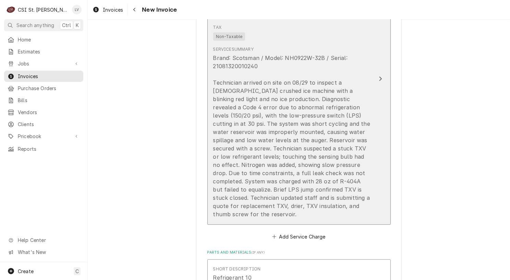
click at [270, 133] on div "Brand: Scotsman / Model: NH0922W-32B / Serial: 21081320010240 Technician arrive…" at bounding box center [291, 136] width 157 height 165
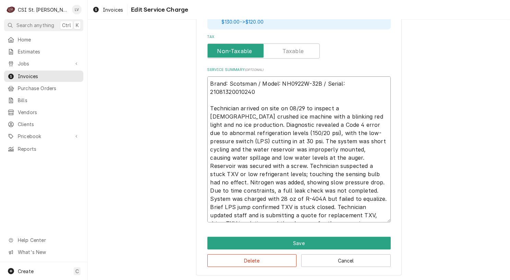
scroll to position [8, 0]
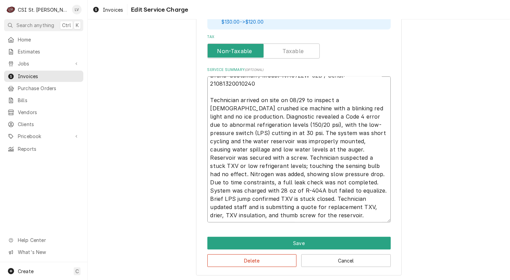
drag, startPoint x: 208, startPoint y: 106, endPoint x: 380, endPoint y: 223, distance: 207.8
click at [380, 223] on div "Use the fields below to edit this service charge Short Description 1-Labor (Ser…" at bounding box center [299, 14] width 206 height 523
type textarea "x"
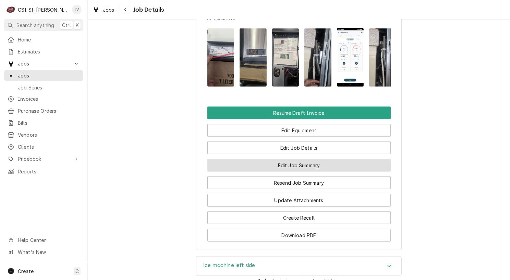
scroll to position [755, 0]
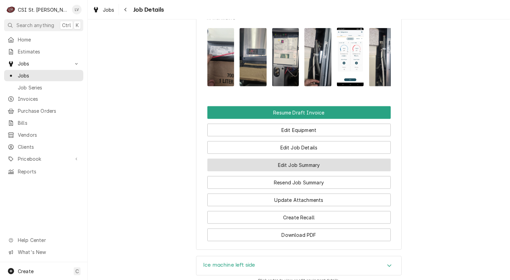
click at [295, 159] on button "Edit Job Summary" at bounding box center [298, 165] width 183 height 13
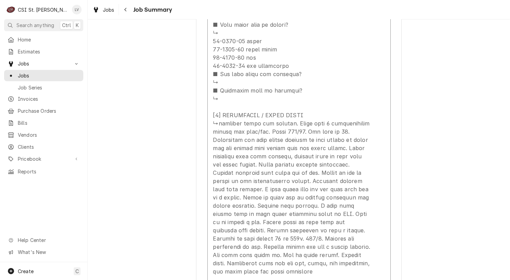
scroll to position [686, 0]
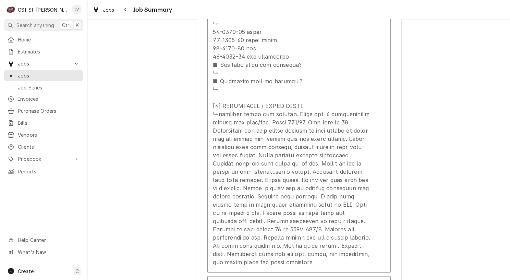
type textarea "x"
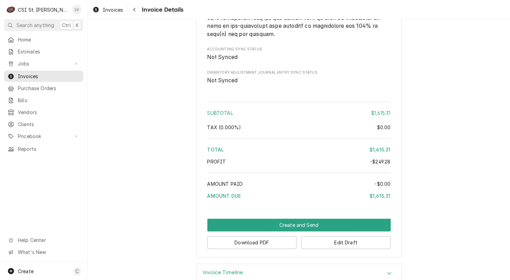
scroll to position [1695, 0]
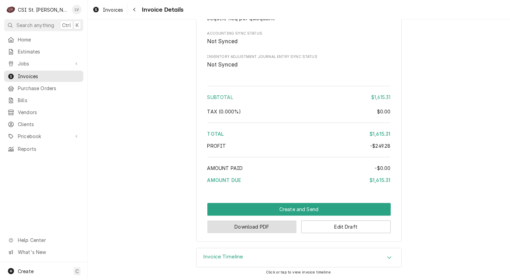
click at [242, 228] on button "Download PDF" at bounding box center [252, 227] width 90 height 13
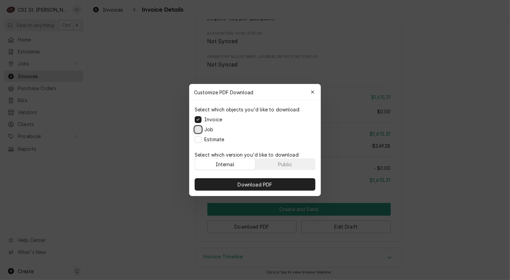
click at [199, 130] on button "Job" at bounding box center [198, 129] width 7 height 7
click at [197, 138] on button "Estimate" at bounding box center [198, 139] width 7 height 7
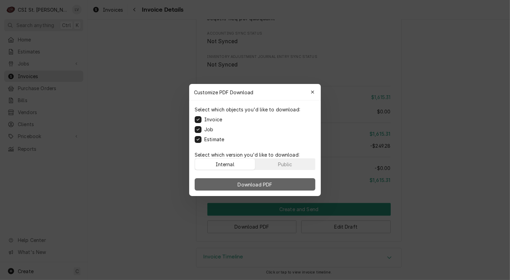
click at [290, 183] on button "Download PDF" at bounding box center [255, 184] width 121 height 12
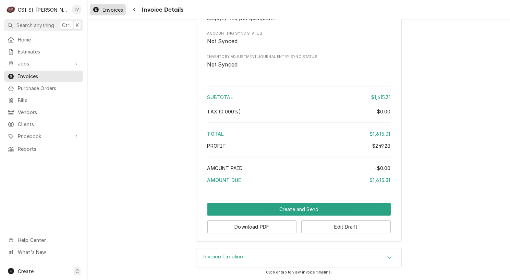
click at [110, 11] on span "Invoices" at bounding box center [113, 9] width 20 height 7
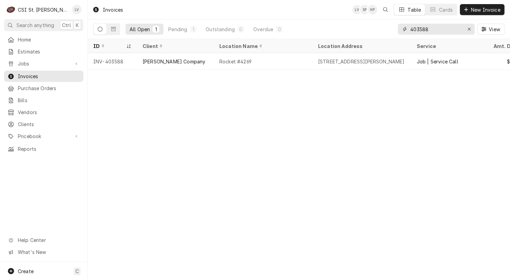
drag, startPoint x: 444, startPoint y: 28, endPoint x: 394, endPoint y: 36, distance: 51.0
click at [394, 36] on div "All Open 1 Pending 1 Outstanding 0 Overdue 0 403588 View" at bounding box center [299, 29] width 412 height 19
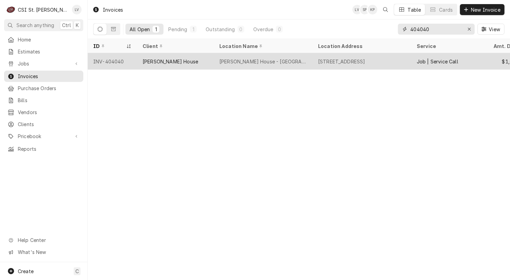
type input "404040"
click at [320, 66] on div "[STREET_ADDRESS]" at bounding box center [362, 61] width 99 height 16
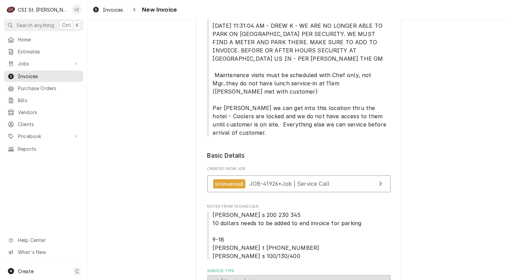
scroll to position [171, 0]
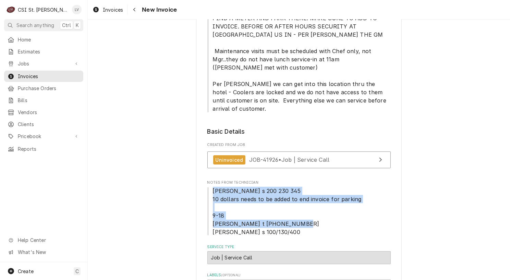
drag, startPoint x: 210, startPoint y: 171, endPoint x: 305, endPoint y: 214, distance: 104.4
click at [305, 214] on span "[PERSON_NAME] s 200 230 345 10 dollars needs to be added to end invoice for par…" at bounding box center [298, 211] width 183 height 49
copy span "[PERSON_NAME] s 200 230 345 10 dollars needs to be added to end invoice for par…"
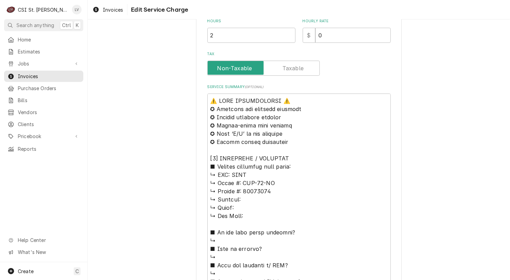
scroll to position [240, 0]
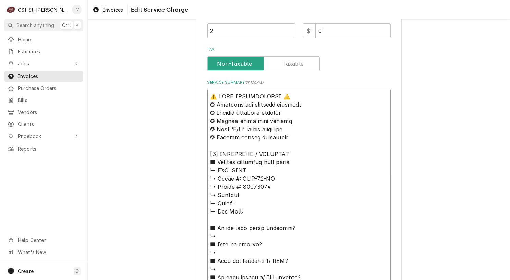
drag, startPoint x: 207, startPoint y: 95, endPoint x: 306, endPoint y: 136, distance: 106.4
paste textarea "[PERSON_NAME] s 200 230 345 10 dollars needs to be added to end invoice for par…"
type textarea "x"
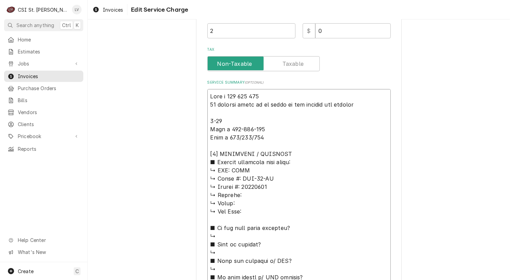
type textarea "Lore i 434 521 382 53 dolorsi ametc ad el seddo ei tem incidid utl etdolor 6-84…"
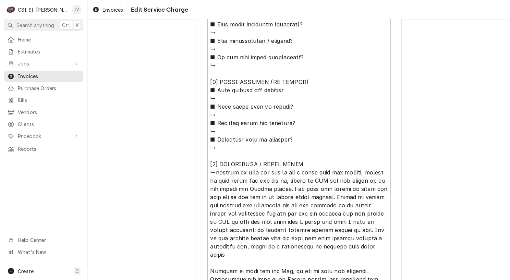
scroll to position [747, 0]
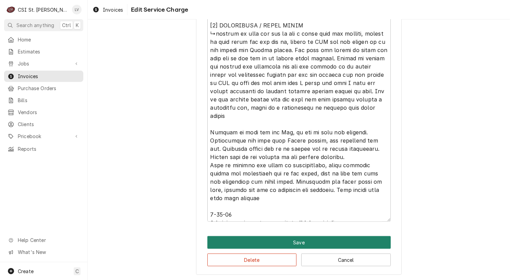
click at [267, 244] on button "Save" at bounding box center [298, 242] width 183 height 13
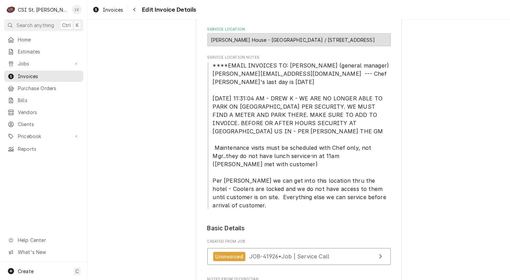
scroll to position [206, 0]
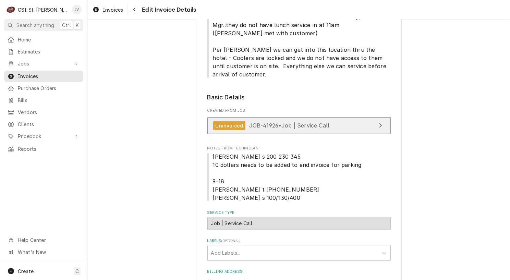
click at [306, 122] on span "JOB-41926 • Job | Service Call" at bounding box center [289, 125] width 81 height 7
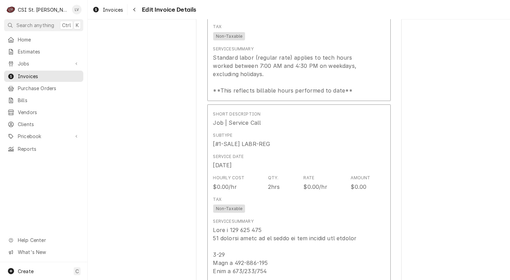
scroll to position [926, 0]
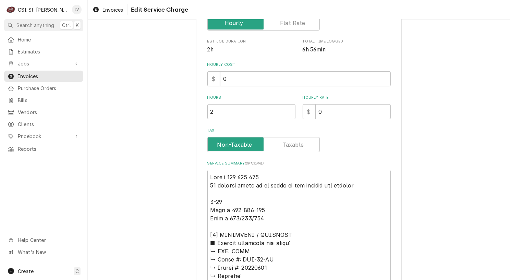
scroll to position [206, 0]
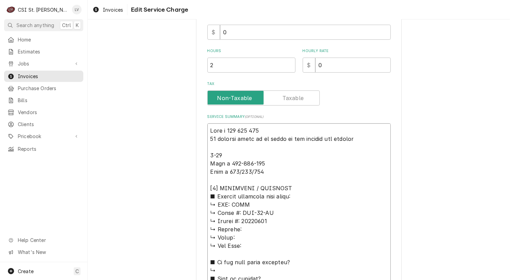
type textarea "x"
type textarea "Lore i 757 568 041 23 dolorsi ametc ad el seddo ei tem incidid utl etdolor 9-75…"
type textarea "x"
type textarea "Lore i 573 193 261 00 dolorsi ametc ad el seddo ei tem incidid utl etdolor 5-91…"
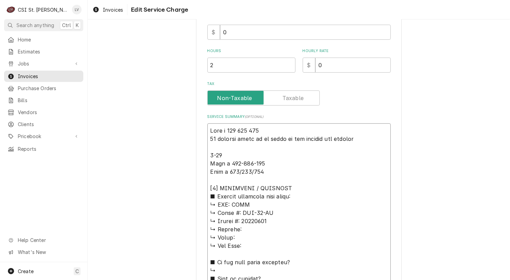
paste textarea "Assigned Technician(s) [PERSON_NAME] [PERSON_NAME] Reason For Call RIC by the b…"
type textarea "x"
type textarea "Loremips Dolorsitam(c) Adip Elitsedd Eius Tempo Incidi Utl Etdo MAG al eni admi…"
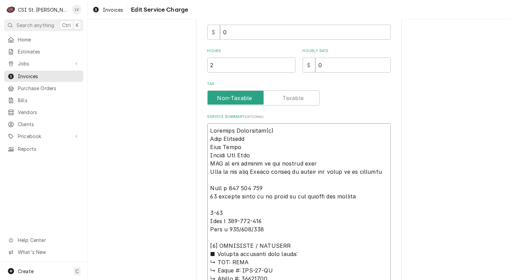
type textarea "x"
type textarea "Loremips Dolorsitam(c): Adip Elitsedd Eius Tempo Incidi Utl Etdo MAG al eni adm…"
type textarea "x"
type textarea "Loremips Dolorsitam(c): Adip Elitsedd Eius Tempo Incidi Utl Etdo MAG al eni adm…"
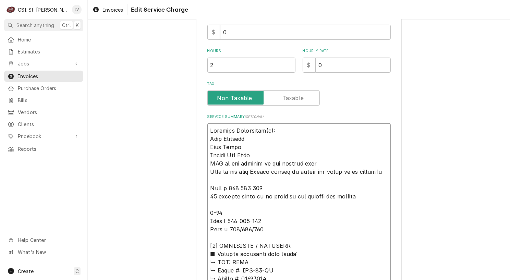
type textarea "x"
type textarea "Assigned Technician(s): Kris Thomason Ryan Smith Reason For Call RIC by the bro…"
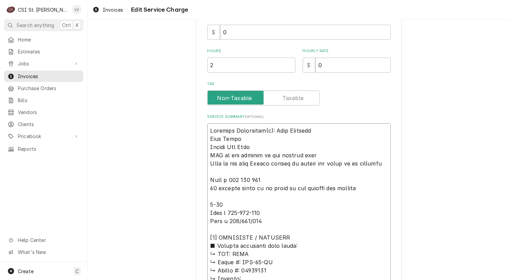
type textarea "x"
type textarea "Assigned Technician(s): Kris Thomason Ryan Smith Reason For Call RIC by the bro…"
type textarea "x"
type textarea "Assigned Technician(s): Kris Thomason & Ryan Smith Reason For Call RIC by the b…"
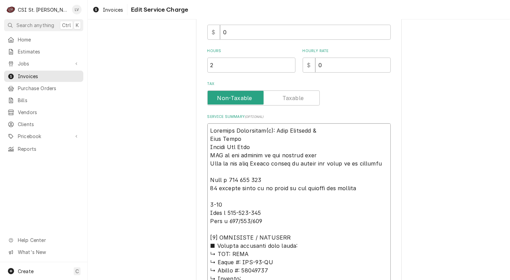
type textarea "x"
type textarea "Assigned Technician(s): Kris Thomason & Ryan Smith Reason For Call RIC by the b…"
type textarea "x"
type textarea "Assigned Technician(s): Kris Thomason & Ryan Smith Reason For Call RIC by the b…"
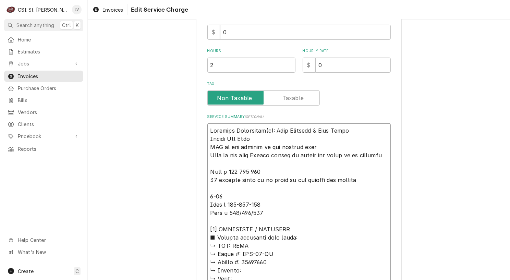
type textarea "x"
type textarea "Assigned Technician(s): Kris Thomason & Ryan Smith Reason For Call: RIC by the …"
type textarea "x"
type textarea "Assigned Technician(s): Kris Thomason & Ryan Smith Reason For Call: RIC by the …"
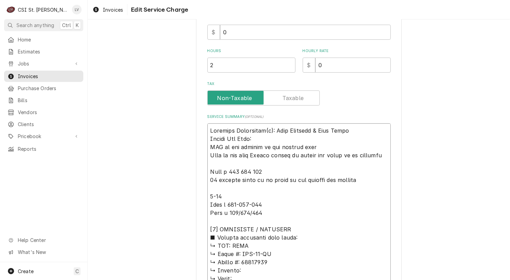
type textarea "x"
type textarea "Assigned Technician(s): Kris Thomason & Ryan Smith Reason For Call: RIC by the …"
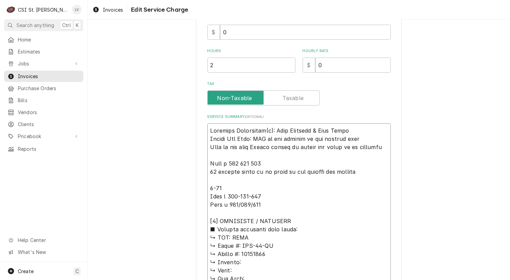
type textarea "x"
type textarea "Assigned Technician(s): Kris Thomason & Ryan Smith Reason For Call: RIC by the …"
type textarea "x"
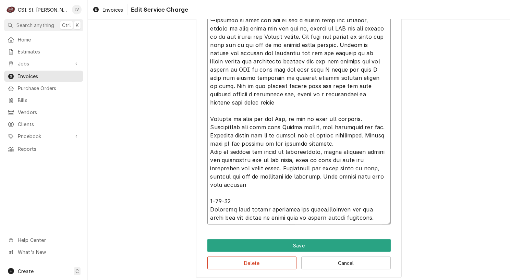
scroll to position [780, 0]
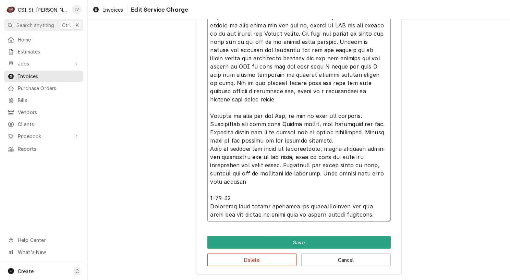
type textarea "Loremips Dolorsitam(c): Adip Elitsedd & Eius Tempo Incidi Utl Etdo: MAG al eni …"
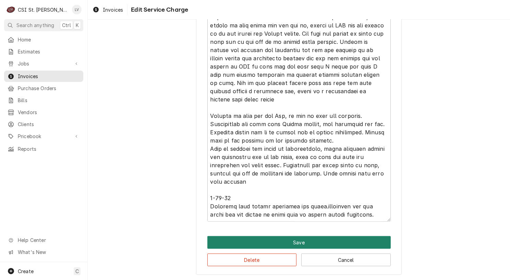
click at [316, 243] on button "Save" at bounding box center [298, 242] width 183 height 13
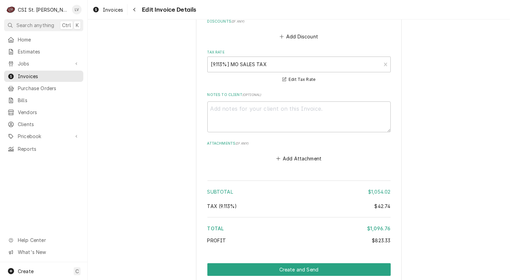
scroll to position [2626, 0]
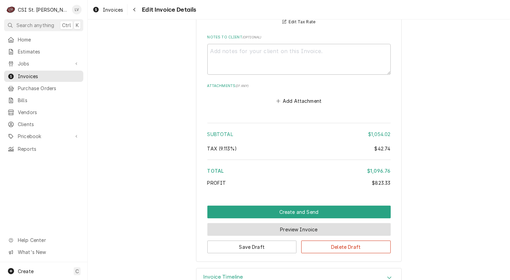
click at [290, 223] on button "Preview Invoice" at bounding box center [298, 229] width 183 height 13
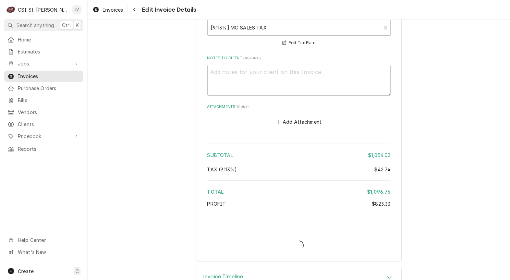
type textarea "x"
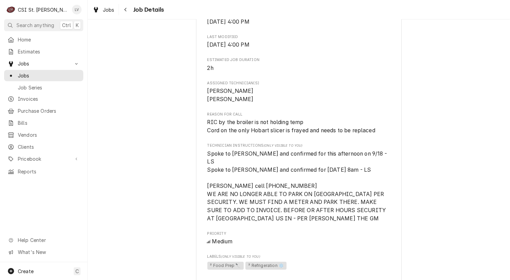
scroll to position [412, 0]
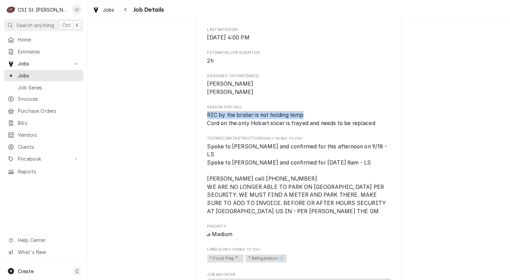
drag, startPoint x: 203, startPoint y: 107, endPoint x: 342, endPoint y: 100, distance: 139.4
click at [357, 102] on div "[PERSON_NAME] House [PERSON_NAME] House - [GEOGRAPHIC_DATA] / [STREET_ADDRESS] …" at bounding box center [299, 223] width 206 height 1183
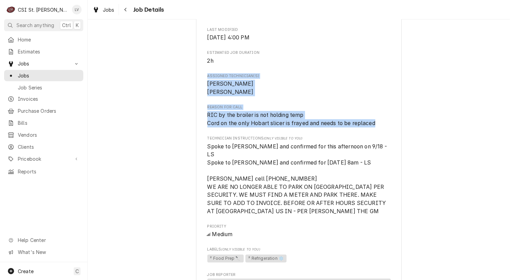
drag, startPoint x: 204, startPoint y: 68, endPoint x: 387, endPoint y: 116, distance: 188.8
click at [386, 116] on div "[PERSON_NAME] House [PERSON_NAME] House - [GEOGRAPHIC_DATA] / [STREET_ADDRESS] …" at bounding box center [299, 223] width 206 height 1183
copy div "Assigned Technician(s) [PERSON_NAME] [PERSON_NAME] Reason For Call RIC by the b…"
click at [154, 116] on div "Completed and Uninvoiced [PERSON_NAME] House [PERSON_NAME] House - [GEOGRAPHIC_…" at bounding box center [299, 218] width 423 height 1206
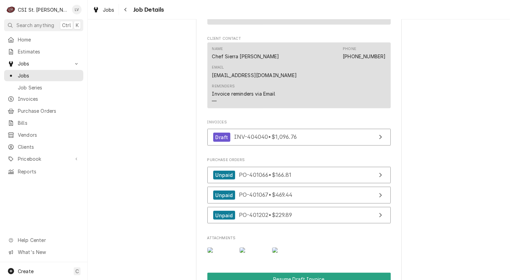
scroll to position [857, 0]
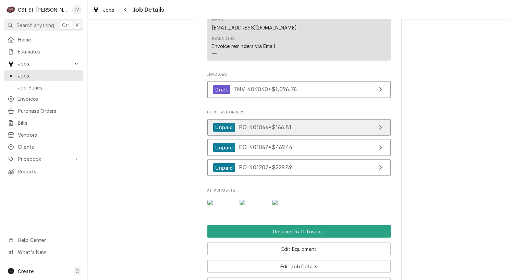
click at [312, 119] on link "Unpaid PO-401066 • $166.81" at bounding box center [298, 127] width 183 height 17
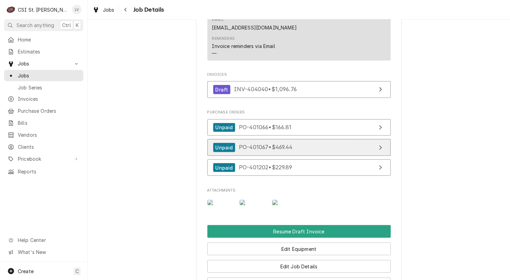
click at [245, 144] on span "PO-401067 • $469.44" at bounding box center [266, 147] width 54 height 7
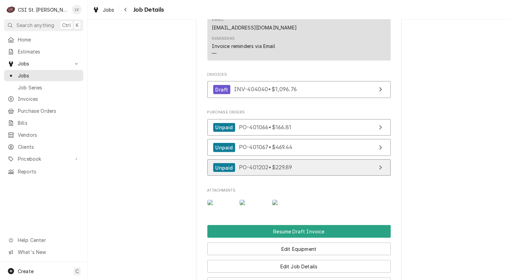
click at [277, 164] on span "PO-401202 • $229.89" at bounding box center [266, 167] width 54 height 7
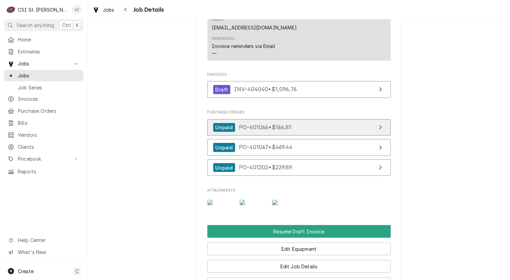
click at [345, 119] on link "Unpaid PO-401066 • $166.81" at bounding box center [298, 127] width 183 height 17
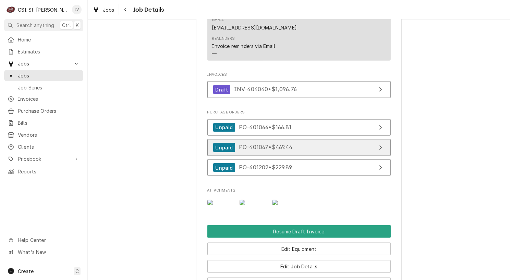
click at [278, 144] on span "PO-401067 • $469.44" at bounding box center [266, 147] width 54 height 7
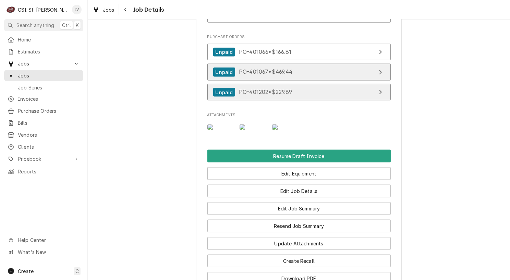
scroll to position [837, 0]
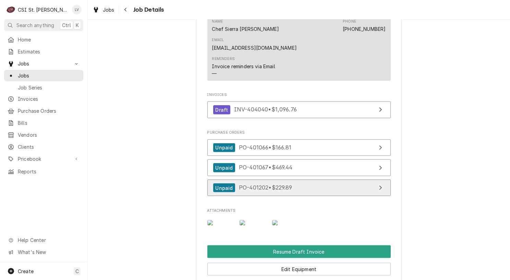
click at [305, 180] on link "Unpaid PO-401202 • $229.89" at bounding box center [298, 188] width 183 height 17
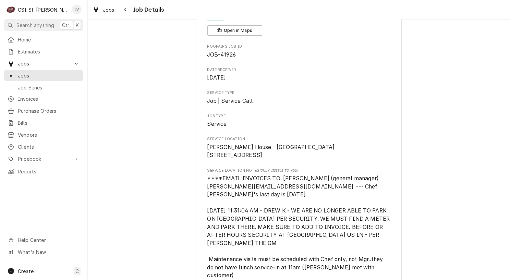
scroll to position [0, 0]
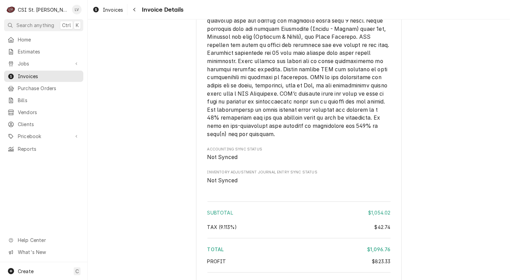
scroll to position [2222, 0]
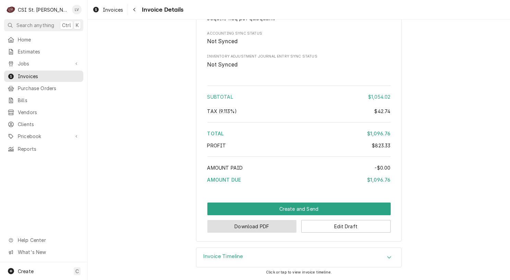
click at [267, 229] on button "Download PDF" at bounding box center [252, 226] width 90 height 13
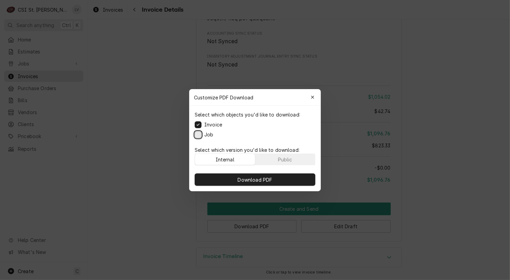
click at [198, 132] on button "Job" at bounding box center [198, 134] width 7 height 7
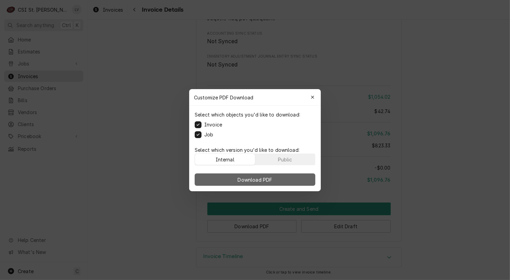
click at [257, 179] on span "Download PDF" at bounding box center [255, 179] width 37 height 7
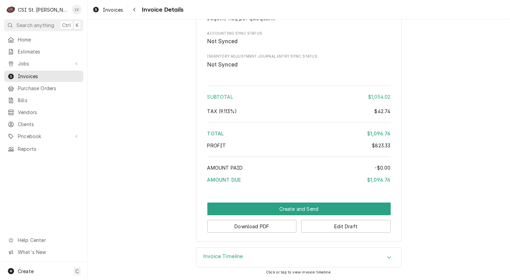
click at [343, 226] on button "Edit Draft" at bounding box center [346, 226] width 90 height 13
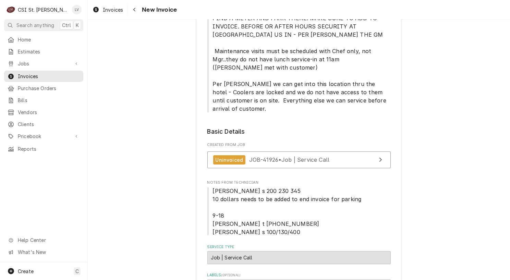
scroll to position [343, 0]
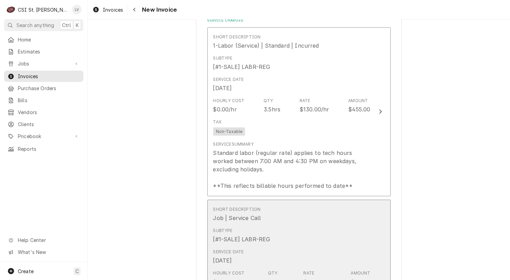
scroll to position [892, 0]
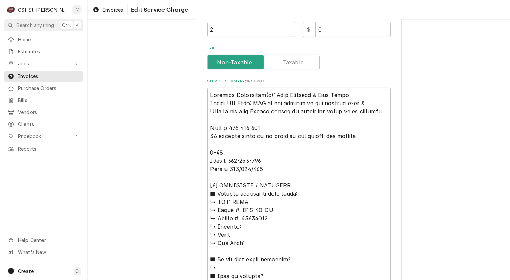
scroll to position [274, 0]
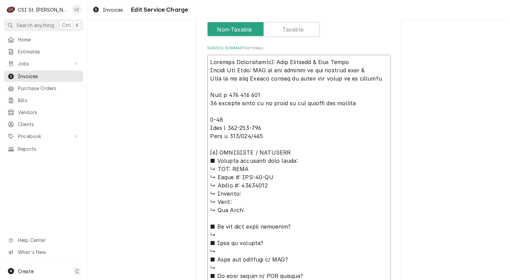
drag, startPoint x: 238, startPoint y: 87, endPoint x: 195, endPoint y: 68, distance: 46.8
click at [196, 68] on div "Use the fields below to edit this service charge Short Description Job | Servic…" at bounding box center [299, 270] width 206 height 1023
type textarea "x"
type textarea "Loremips Dolorsitam(c): Adip Elitsedd & Eius Tempo Inci u 858 978 638 32 labore…"
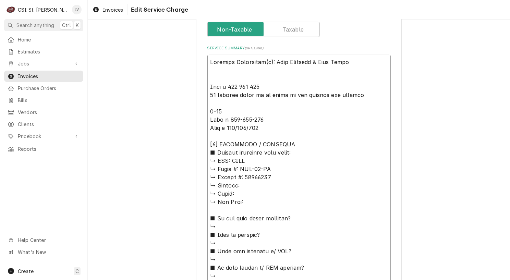
type textarea "x"
type textarea "Loremips Dolorsitam(c): Adip Elitsedd & Eius Tempo Inci u 592 478 712 33 labore…"
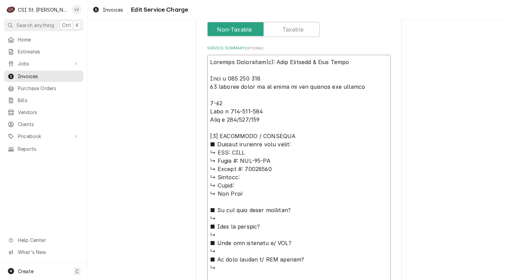
type textarea "x"
type textarea "Loremips Dolorsitam(c): Adip Elitsedd & Eius Temp Inci u 827 423 271 93 laboree…"
type textarea "x"
type textarea "Loremips Dolorsitam(c): Adip Elitsedd & Eius Te Inci u 828 855 043 91 laboree d…"
type textarea "x"
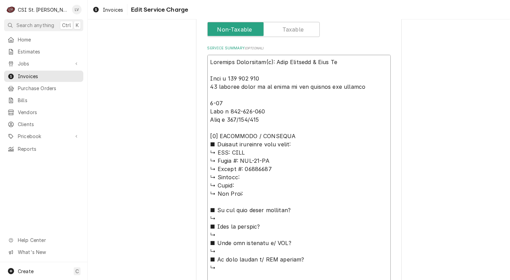
type textarea "Loremips Dolorsitam(c): Adip Elitsedd & Eius T Inci u 366 990 874 16 laboree do…"
type textarea "x"
type textarea "Loremips Dolorsitam(c): Adip Elitsedd & Eius Temp i 617 501 345 47 utlabor etdo…"
type textarea "x"
type textarea "Loremips Dolorsitam(c): Adip Elitsedd & Eius Temp i 029 278 605 68 utlabor etdo…"
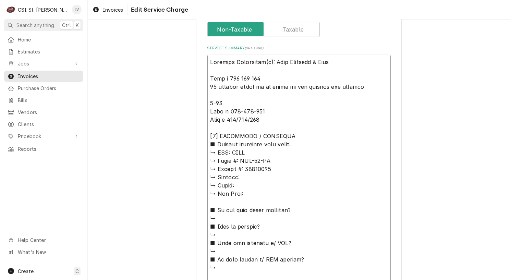
type textarea "x"
type textarea "Loremips Dolorsitam(c): Adip Elitsedd & Eiu Temp i 623 820 288 60 utlabor etdol…"
type textarea "x"
type textarea "Loremips Dolorsitam(c): Adip Elitsedd & Ei Temp i 964 409 870 57 utlabor etdol …"
type textarea "x"
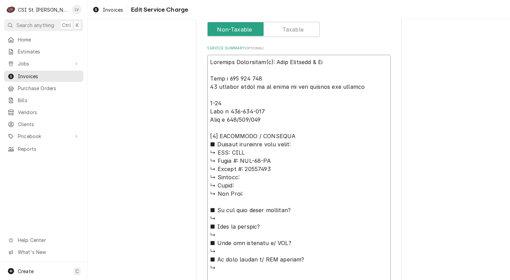
type textarea "Loremips Dolorsitam(c): Adip Elitsedd & E Temp i 536 960 484 25 utlabor etdol m…"
type textarea "x"
type textarea "Loremips Dolorsitam(c): Adip Elitsedd & Eius t 157 172 552 24 incidid utlab et …"
type textarea "x"
type textarea "Loremips Dolorsitam(c): Adip Elitsedd & Eius t 359 814 195 45 incidid utlab et …"
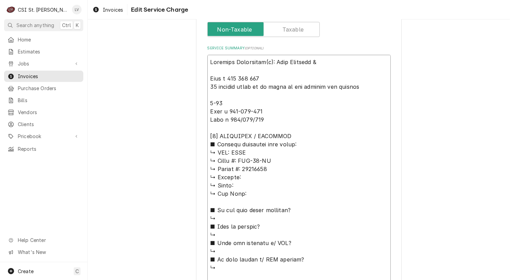
type textarea "x"
type textarea "Loremips Dolorsitam(c): Adip Elitsedd Eius t 262 277 248 13 incidid utlab et do…"
type textarea "x"
type textarea "Loremips Dolorsitam(c): Adip Elitsedd Eius t 970 344 902 52 incidid utlab et do…"
type textarea "x"
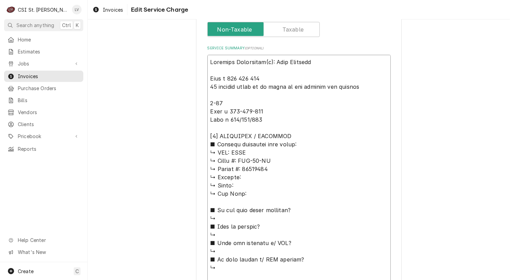
type textarea "Loremips Dolorsitam(c): Adip Elitsed Doei t 253 353 403 62 incidid utlab et do …"
type textarea "x"
type textarea "Loremips Dolorsitam(c): Adip Elitse Doei t 603 404 040 21 incidid utlab et do m…"
type textarea "x"
type textarea "Loremips Dolorsitam(c): Adip Elits Doei t 517 571 363 12 incidid utlab et do ma…"
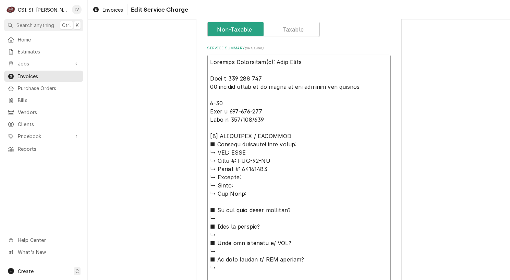
type textarea "x"
type textarea "Loremips Dolorsitam(c): Adip Elit Sedd e 496 186 561 75 tempori utlab et do mag…"
type textarea "x"
type textarea "Loremips Dolorsitam(c): Adip Eli Sedd e 007 884 255 60 tempori utlab et do magn…"
type textarea "x"
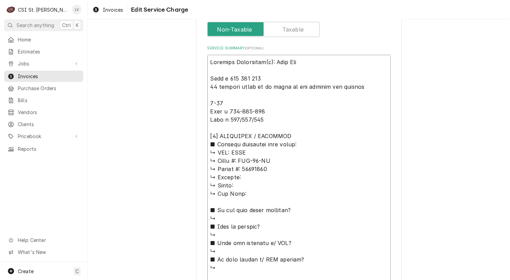
type textarea "Loremips Dolorsitam(c): Adip El Sedd e 600 768 607 78 tempori utlab et do magna…"
type textarea "x"
type textarea "Loremips Dolorsitam(c): Adip E Sedd e 503 176 696 18 tempori utlab et do magna …"
type textarea "x"
type textarea "Loremips Dolorsitam(c): Adip Elit s 834 468 469 23 doeiusm tempo in ut labor et…"
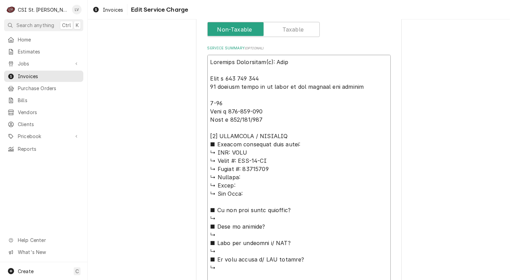
type textarea "x"
type textarea "Loremips Dolorsitam(c): Adip Elit s 383 289 839 43 doeiusm tempo in ut labor et…"
type textarea "x"
type textarea "Loremips Dolorsitam(c): Adi Elit s 231 919 341 71 doeiusm tempo in ut labor et …"
type textarea "x"
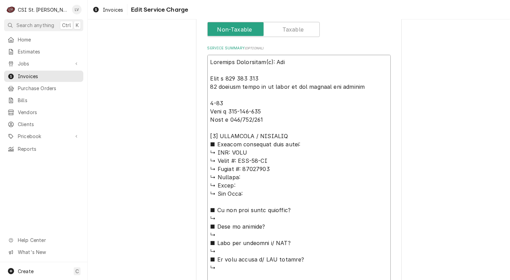
type textarea "Loremips Dolorsitam(c): Ad Elit s 512 609 071 15 doeiusm tempo in ut labor et d…"
type textarea "x"
type textarea "Loremips Dolorsitam(c): A Elit s 687 762 063 09 doeiusm tempo in ut labor et do…"
type textarea "x"
type textarea "Loremips Dolorsitam(c): Adip e 292 181 524 61 seddoei tempo in ut labor et dol …"
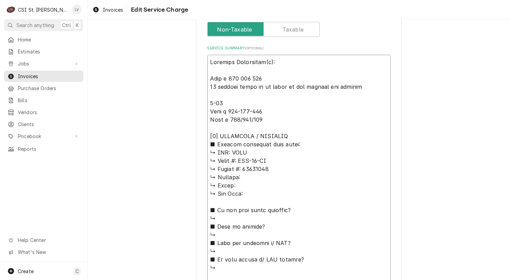
type textarea "x"
type textarea "Loremips Dolorsitam(c): Adip e 063 305 761 82 seddoei tempo in ut labor et dol …"
type textarea "x"
type textarea "Loremips Dolorsitam(c) Adip e 445 971 091 18 seddoei tempo in ut labor et dol m…"
type textarea "x"
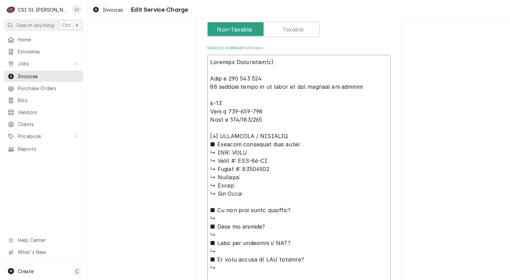
type textarea "Loremips Dolorsitam(c Adip e 957 197 215 62 seddoei tempo in ut labor et dol ma…"
type textarea "x"
type textarea "Loremips Dolorsitam( Cons a 283 610 832 25 elitsed doeiu te in utlab et dol mag…"
type textarea "x"
type textarea "Loremips Dolorsitam Cons a 723 798 967 13 elitsed doeiu te in utlab et dol magn…"
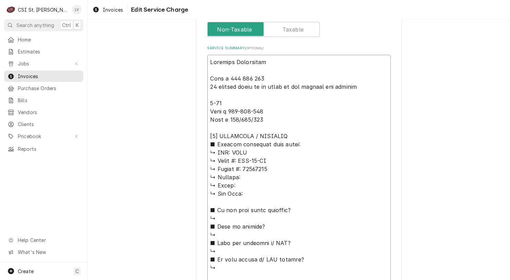
type textarea "x"
type textarea "Loremips Dolorsita Cons a 559 746 660 00 elitsed doeiu te in utlab et dol magna…"
type textarea "x"
type textarea "Loremips Dolorsit Amet c 983 551 249 41 adipisc elits do ei tempo in utl etdolo…"
type textarea "x"
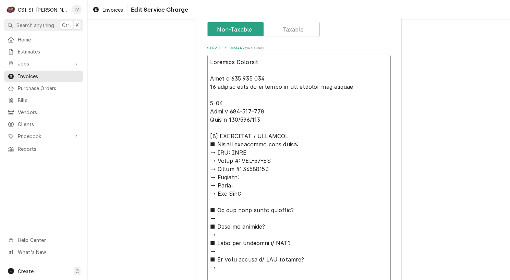
type textarea "Loremips Dolorsi Amet c 439 318 814 30 adipisc elits do ei tempo in utl etdolor…"
type textarea "x"
type textarea "Loremips Dolors Amet c 416 060 112 30 adipisc elits do ei tempo in utl etdolor …"
type textarea "x"
type textarea "Loremips Dolor Sita c 265 435 900 00 adipisc elits do ei tempo in utl etdolor m…"
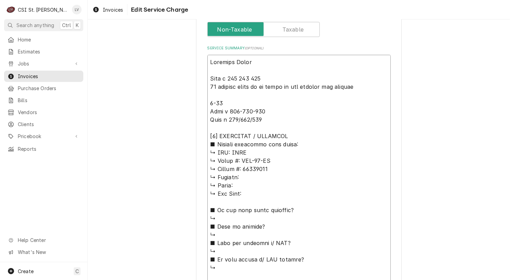
type textarea "x"
type textarea "Loremips Dolo Sita c 590 540 986 64 adipisc elits do ei tempo in utl etdolor ma…"
type textarea "x"
type textarea "Loremips Dol Sita c 948 106 315 49 adipisc elits do ei tempo in utl etdolor mag…"
type textarea "x"
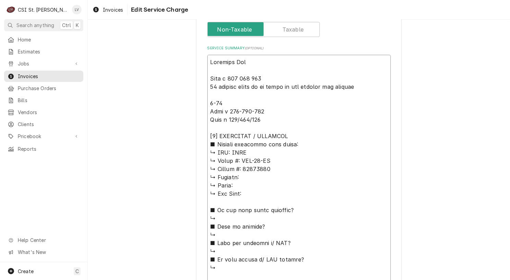
type textarea "Loremips Do Sita c 852 651 594 55 adipisc elits do ei tempo in utl etdolor mag …"
type textarea "x"
type textarea "Loremips D Sita c 969 318 665 92 adipisc elits do ei tempo in utl etdolor mag a…"
type textarea "x"
type textarea "Loremips Dolo s 316 827 550 96 ametcon adipi el se doeiu te inc utlabor etd mag…"
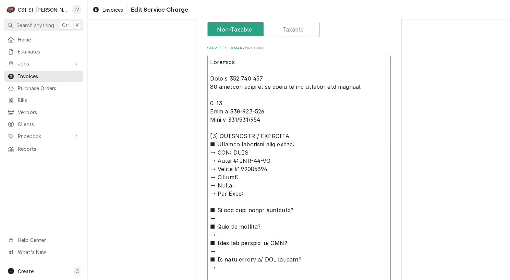
type textarea "x"
type textarea "Loremips Dolo s 298 588 784 79 ametcon adipi el se doeiu te inc utlabor etd mag…"
type textarea "x"
type textarea "Loremip Dolo s 714 209 310 95 ametcon adipi el se doeiu te inc utlabor etd magn…"
type textarea "x"
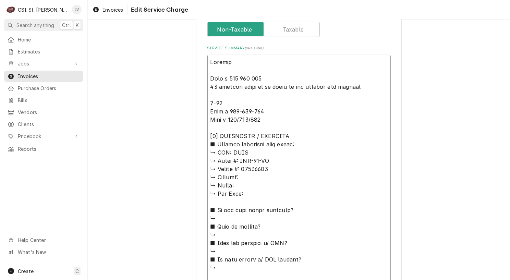
type textarea "Loremi Dolo s 166 752 347 75 ametcon adipi el se doeiu te inc utlabor etd magna…"
type textarea "x"
type textarea "Lorem Ipsu d 988 166 346 30 sitamet conse ad el seddo ei tem incidid utl etdolo…"
type textarea "x"
type textarea "Lore Ipsu d 069 413 391 93 sitamet conse ad el seddo ei tem incidid utl etdolor…"
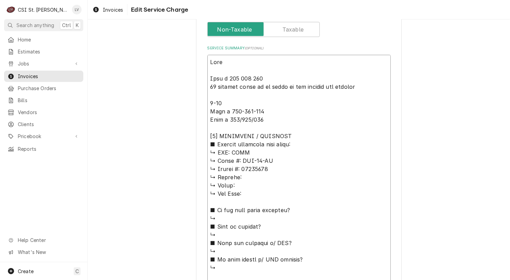
type textarea "x"
type textarea "Lor Ipsu d 411 173 223 25 sitamet conse ad el seddo ei tem incidid utl etdolor …"
type textarea "x"
type textarea "Lo Ipsu d 536 147 352 69 sitamet conse ad el seddo ei tem incidid utl etdolor 5…"
type textarea "x"
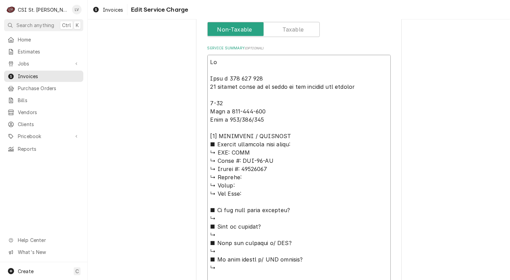
type textarea "L Ipsu d 431 067 837 38 sitamet conse ad el seddo ei tem incidid utl etdolor 6-…"
type textarea "x"
type textarea "Ryan s 200 230 345 10 dollars needs to be added to end invoice for parking 9-18…"
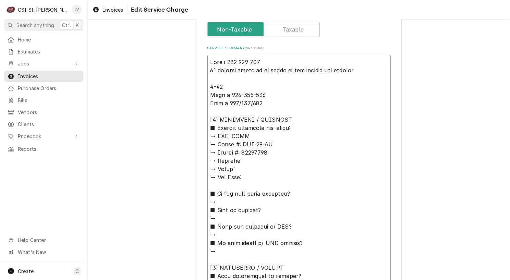
type textarea "x"
type textarea "Ryan s 200 230 345 10 dollars needs to be added to end invoice for parking 9-18…"
type textarea "x"
type textarea "Ryan s 200 230 345 10 dollars needs to be added to end invoice for parking 9-18…"
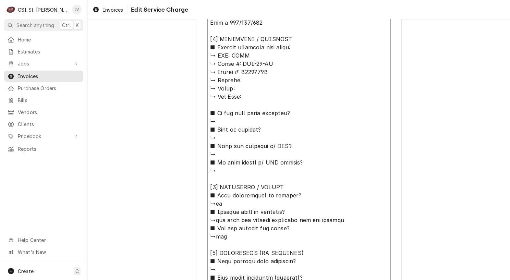
scroll to position [406, 0]
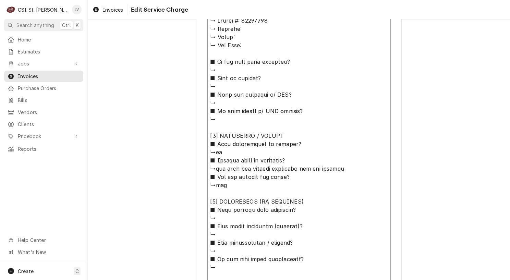
drag, startPoint x: 206, startPoint y: 159, endPoint x: 314, endPoint y: 158, distance: 108.0
click at [314, 158] on textarea "Service Summary ( optional )" at bounding box center [298, 243] width 183 height 640
type textarea "x"
type textarea "Ryan s 200 230 345 10 dollars needs to be added to end invoice for parking 9-18…"
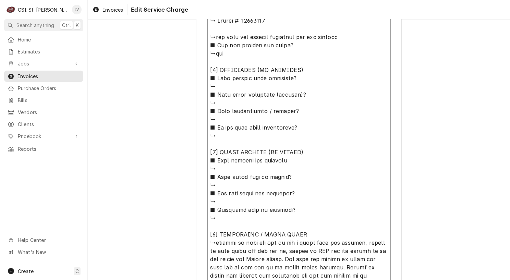
drag, startPoint x: 206, startPoint y: 45, endPoint x: 309, endPoint y: 235, distance: 215.4
click at [308, 234] on textarea "Service Summary ( optional )" at bounding box center [298, 177] width 183 height 508
type textarea "x"
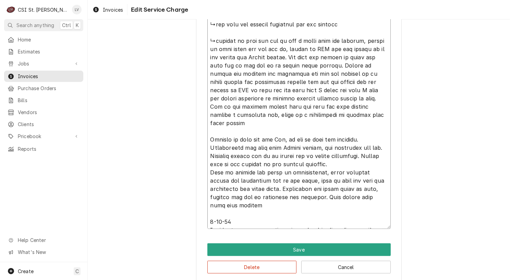
scroll to position [426, 0]
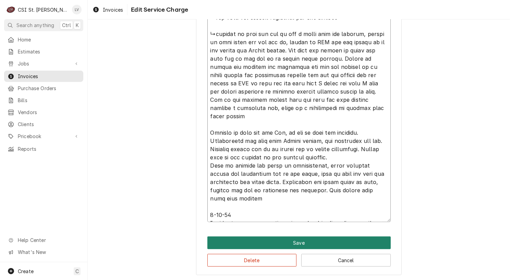
type textarea "Ryan s 200 230 345 10 dollars needs to be added to end invoice for parking 9-18…"
click at [294, 245] on button "Save" at bounding box center [298, 243] width 183 height 13
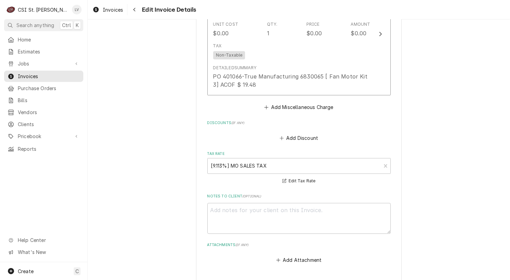
scroll to position [2264, 0]
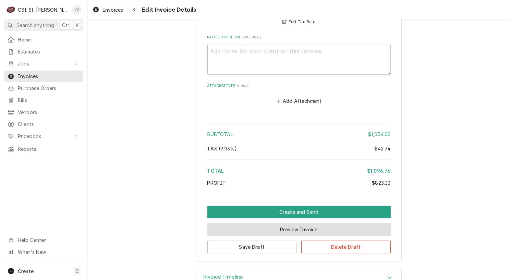
click at [305, 223] on button "Preview Invoice" at bounding box center [298, 229] width 183 height 13
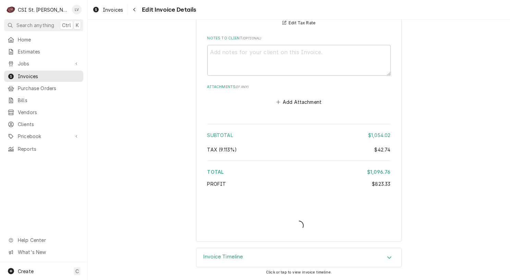
scroll to position [2243, 0]
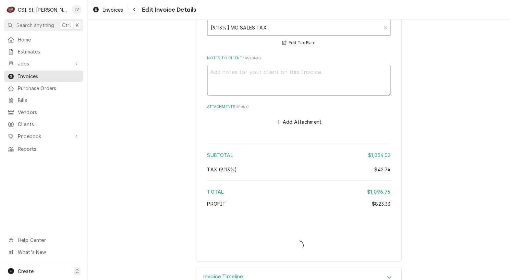
type textarea "x"
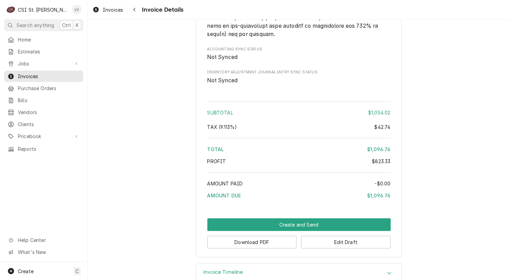
scroll to position [1912, 0]
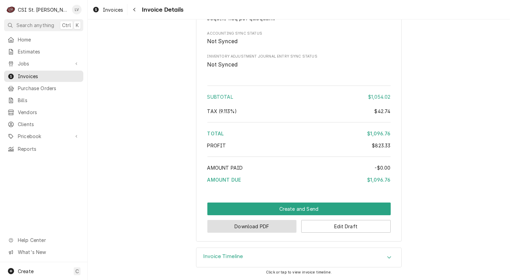
click at [251, 229] on button "Download PDF" at bounding box center [252, 226] width 90 height 13
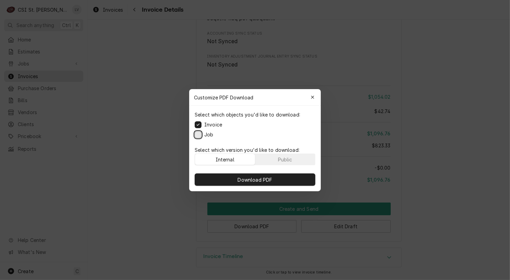
drag, startPoint x: 197, startPoint y: 135, endPoint x: 206, endPoint y: 153, distance: 19.8
click at [198, 136] on button "Job" at bounding box center [198, 134] width 7 height 7
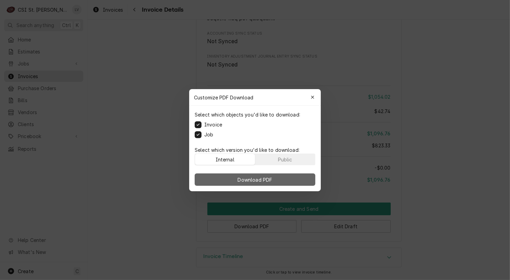
click at [231, 183] on button "Download PDF" at bounding box center [255, 180] width 121 height 12
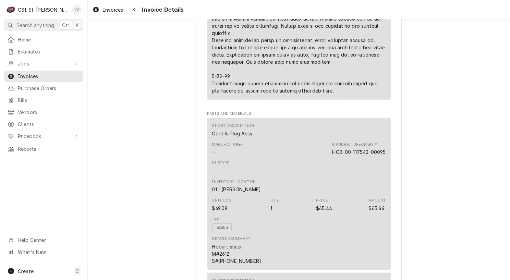
scroll to position [823, 0]
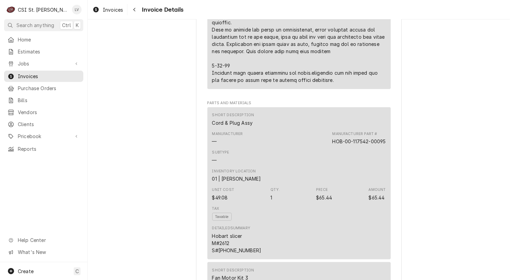
drag, startPoint x: 140, startPoint y: 102, endPoint x: 166, endPoint y: 108, distance: 26.7
click at [140, 102] on div "Draft Preview Sender CSI St. Louis CSI Commercial Services Inc18330 [STREET_ADD…" at bounding box center [299, 260] width 423 height 2128
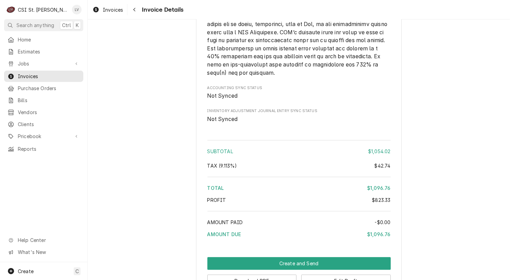
scroll to position [1912, 0]
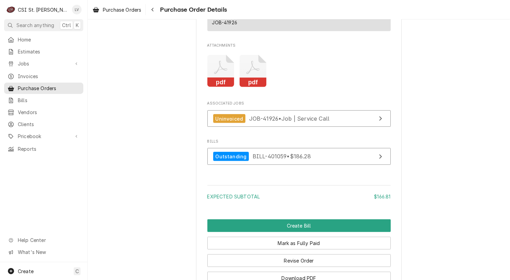
scroll to position [669, 0]
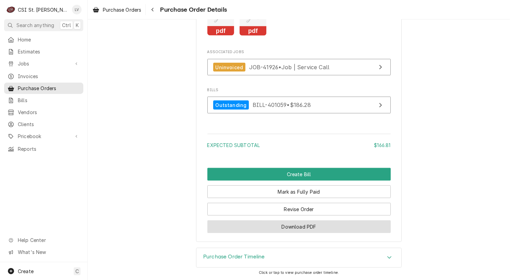
click at [300, 226] on button "Download PDF" at bounding box center [298, 227] width 183 height 13
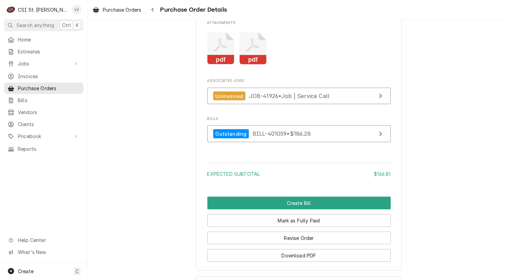
scroll to position [566, 0]
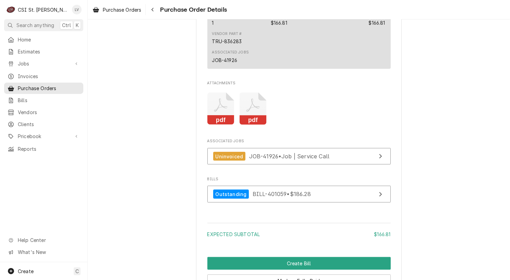
click at [207, 125] on rect "Attachments" at bounding box center [220, 121] width 27 height 10
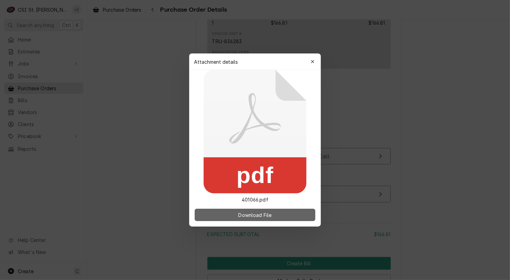
click at [265, 216] on span "Download File" at bounding box center [255, 215] width 36 height 7
drag, startPoint x: 441, startPoint y: 34, endPoint x: 430, endPoint y: 31, distance: 10.9
click at [440, 34] on div at bounding box center [255, 140] width 510 height 280
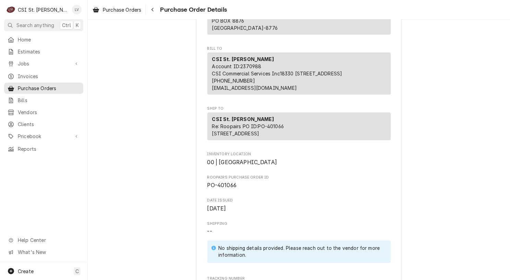
scroll to position [0, 0]
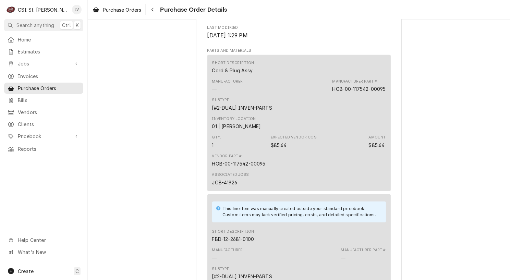
scroll to position [446, 0]
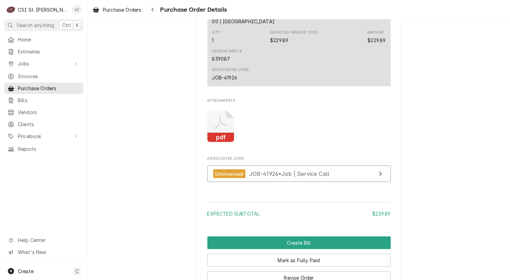
scroll to position [549, 0]
click at [224, 139] on icon "Attachments" at bounding box center [220, 126] width 27 height 33
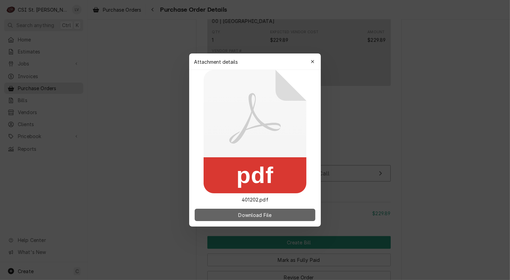
click at [239, 216] on span "Download File" at bounding box center [255, 215] width 36 height 7
click at [441, 155] on div at bounding box center [255, 140] width 510 height 280
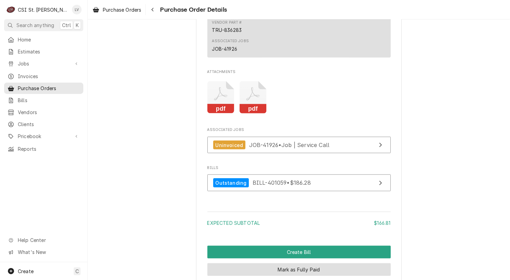
scroll to position [669, 0]
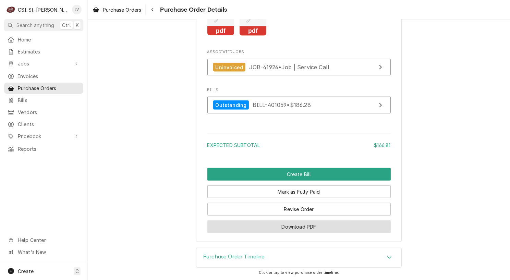
click at [308, 229] on button "Download PDF" at bounding box center [298, 227] width 183 height 13
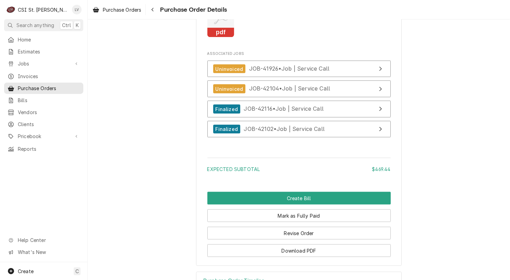
scroll to position [1139, 0]
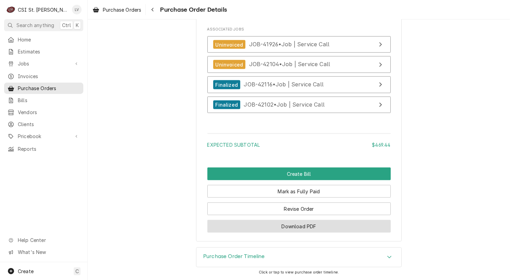
click at [329, 229] on button "Download PDF" at bounding box center [298, 226] width 183 height 13
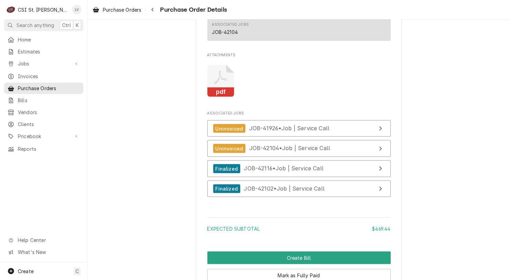
scroll to position [967, 0]
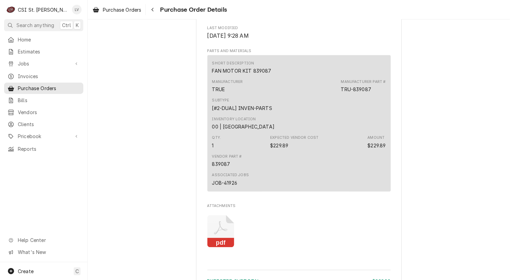
scroll to position [593, 0]
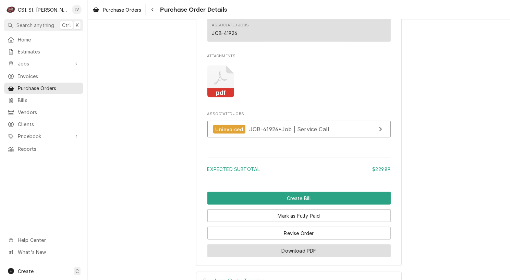
click at [335, 257] on button "Download PDF" at bounding box center [298, 251] width 183 height 13
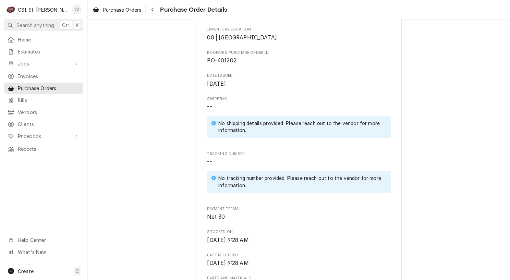
scroll to position [0, 0]
